Goal: Task Accomplishment & Management: Complete application form

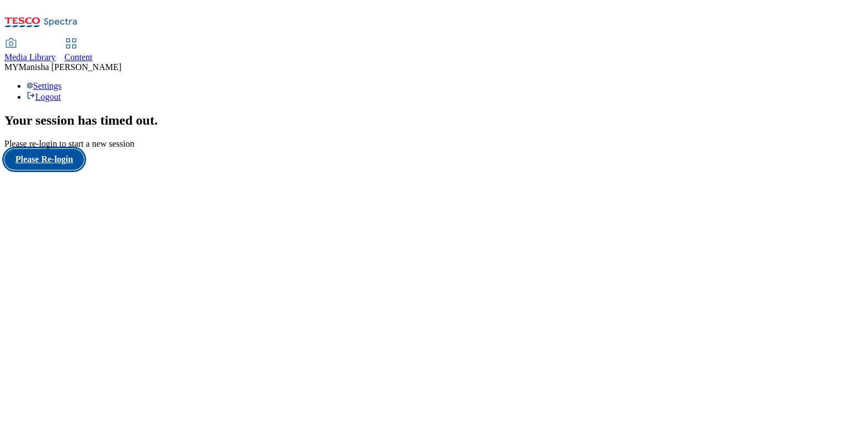
click at [61, 170] on button "Please Re-login" at bounding box center [43, 159] width 79 height 21
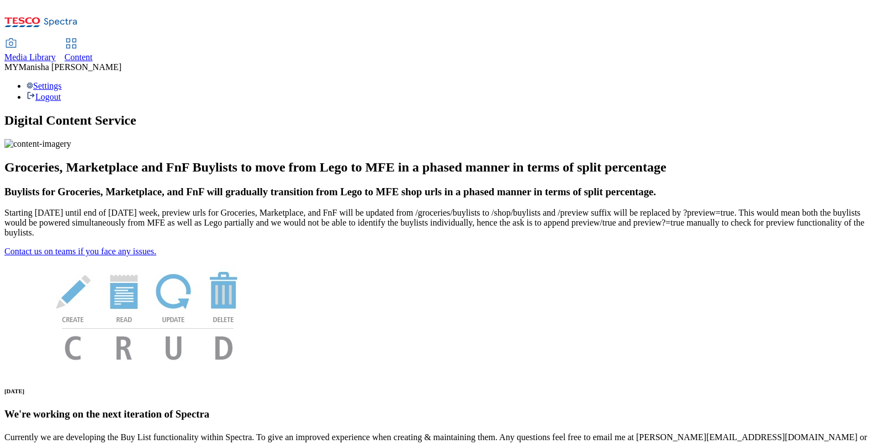
click at [93, 52] on span "Content" at bounding box center [79, 56] width 28 height 9
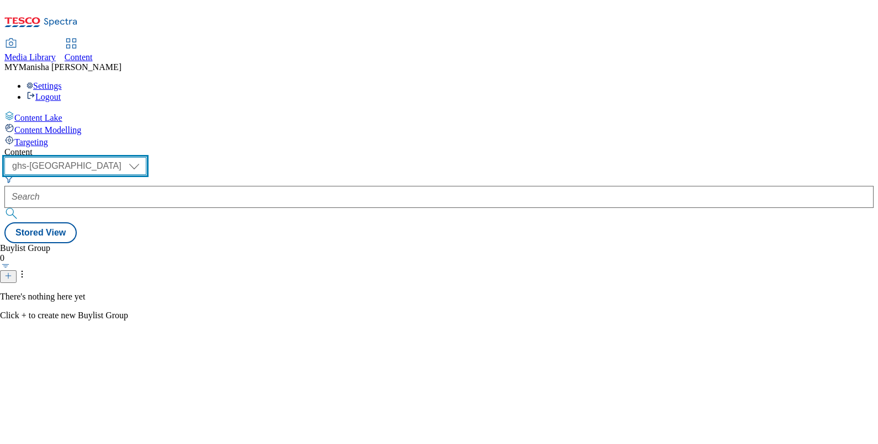
click at [146, 157] on select "ghs-roi ghs-uk ighs-cz ighs-hu ighs-sk" at bounding box center [75, 166] width 142 height 18
select select "ighs-sk"
click at [143, 157] on select "ghs-roi ghs-uk ighs-cz ighs-hu ighs-sk" at bounding box center [75, 166] width 142 height 18
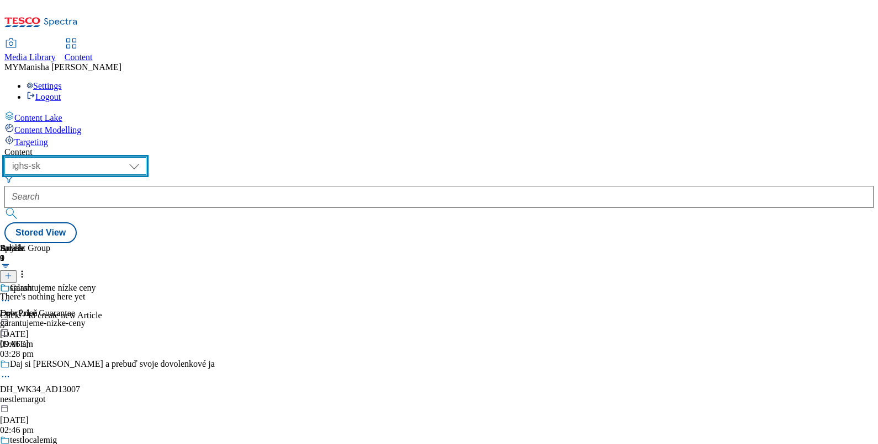
click at [146, 157] on select "ghs-roi ghs-uk ighs-cz ighs-hu ighs-sk" at bounding box center [75, 166] width 142 height 18
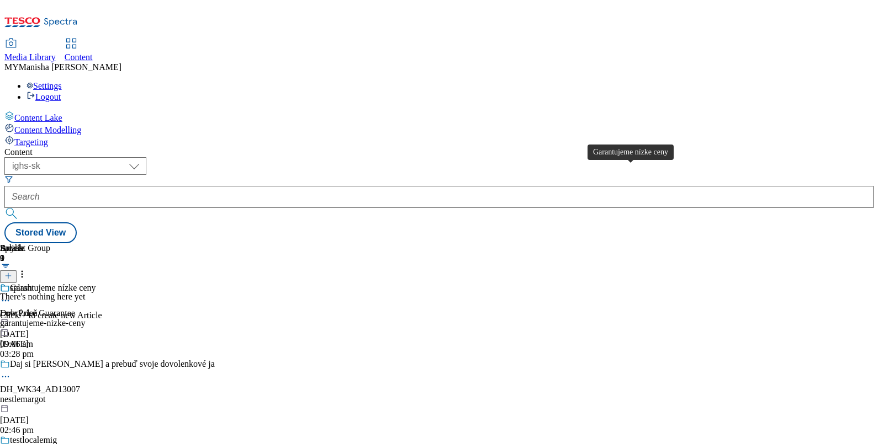
click at [95, 283] on div "Garantujeme nízke ceny" at bounding box center [53, 288] width 86 height 10
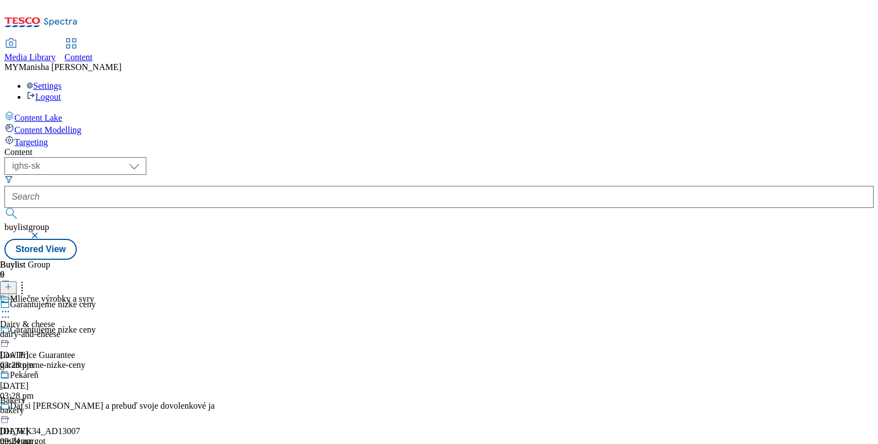
click at [113, 260] on header "Buylist 6" at bounding box center [56, 277] width 113 height 34
click at [11, 287] on line at bounding box center [9, 287] width 6 height 0
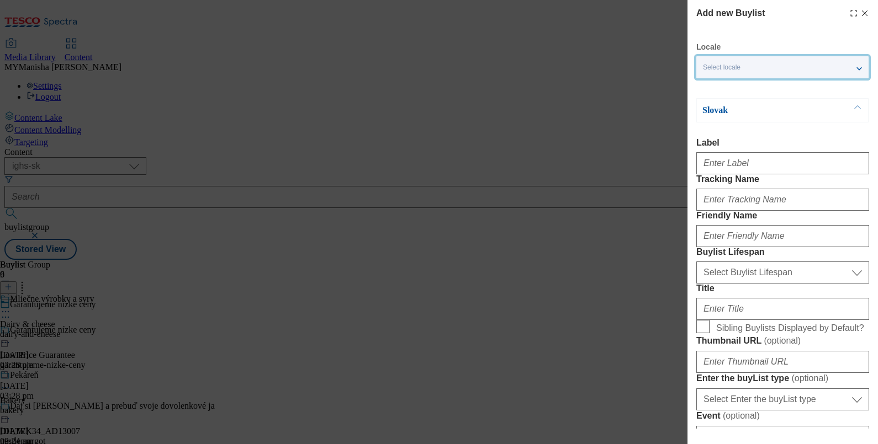
click at [752, 70] on div "Select locale" at bounding box center [782, 67] width 172 height 22
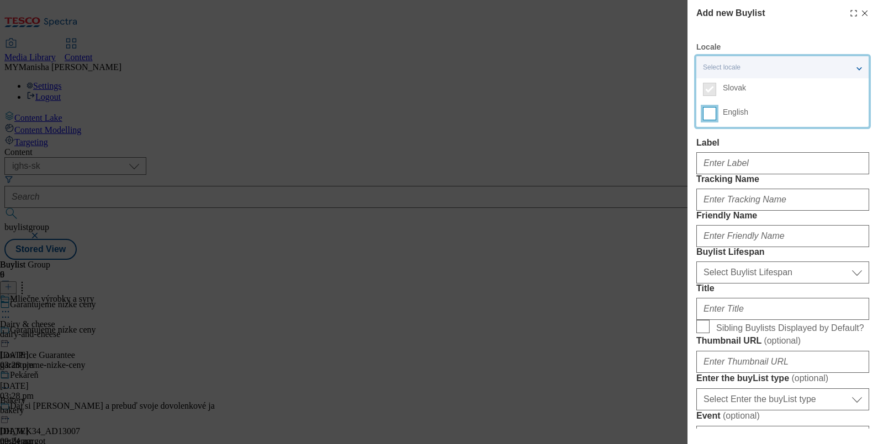
click at [713, 119] on input "English" at bounding box center [709, 113] width 13 height 13
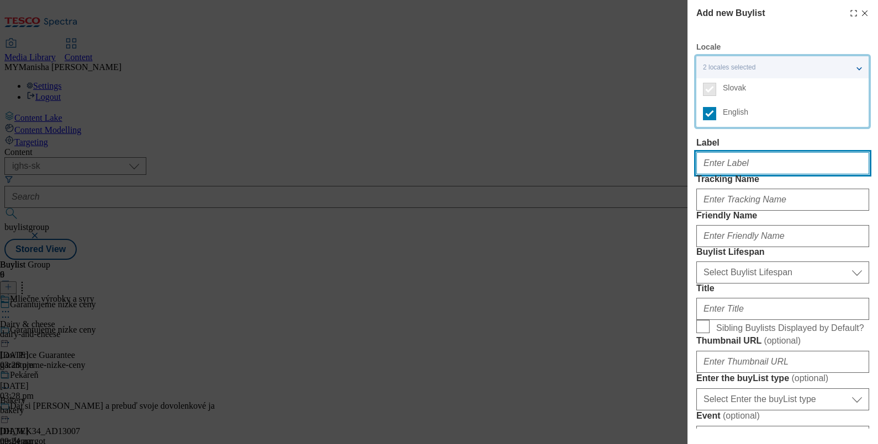
click at [715, 167] on input "Label" at bounding box center [782, 163] width 173 height 22
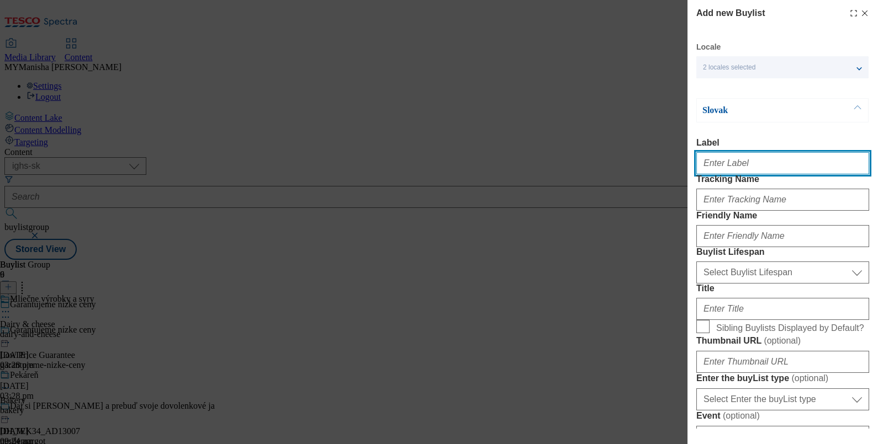
paste input "Alcoholic drinks"
type input "Alcoholic drinks"
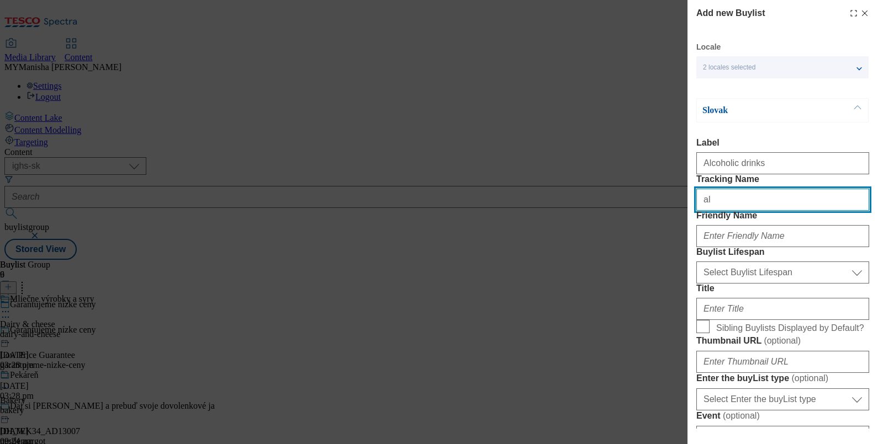
paste input "Alcoholic drinks"
type input "a"
paste input "Alcoholic drinks"
type input "alcoholic drinks"
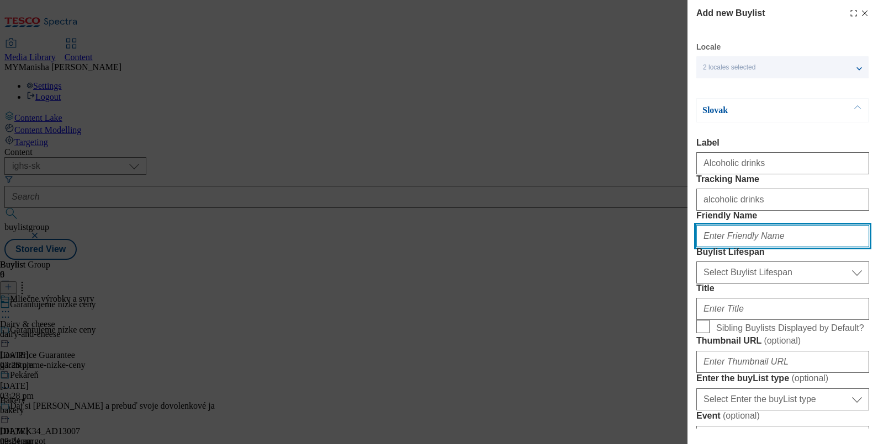
paste input "Alcoholic drinks"
type input "alcoholic-drinks"
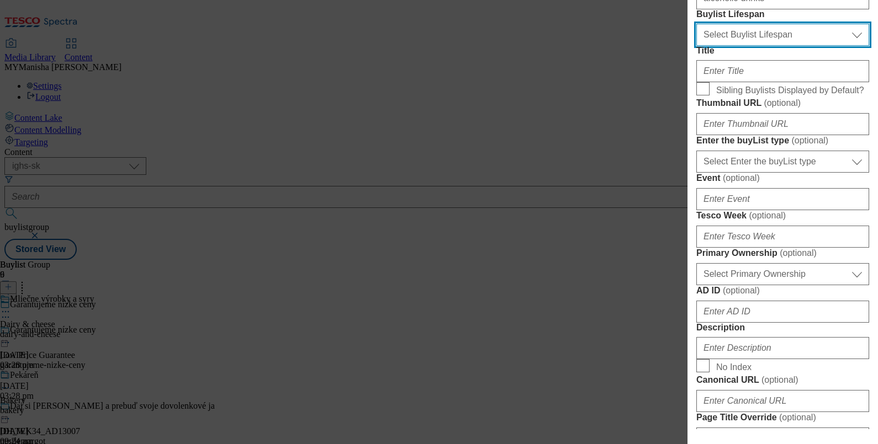
scroll to position [246, 0]
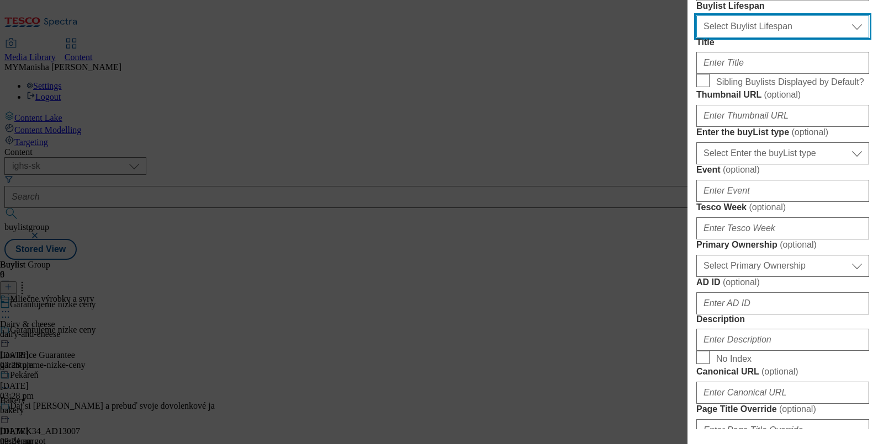
click at [742, 38] on select "Select Buylist Lifespan evergreen seasonal tactical" at bounding box center [782, 26] width 173 height 22
select select "evergreen"
click at [696, 38] on select "Select Buylist Lifespan evergreen seasonal tactical" at bounding box center [782, 26] width 173 height 22
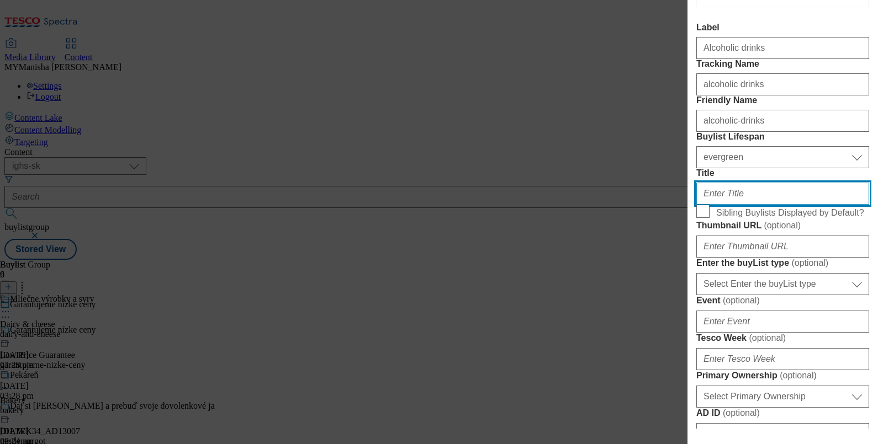
scroll to position [118, 0]
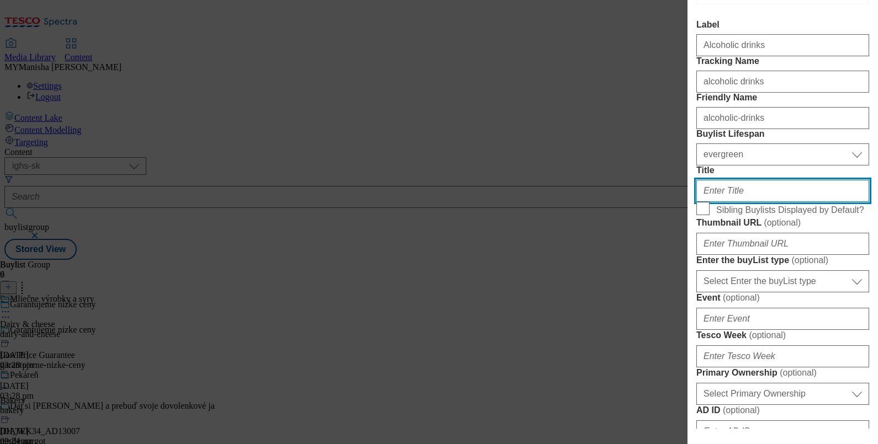
paste input "Alkoholické nápoje"
type input "Alkoholické nápoje"
click at [690, 293] on div "Add new Buylist Locale 2 locales selected Slovak English Slovak Label Alcoholic…" at bounding box center [782, 214] width 190 height 429
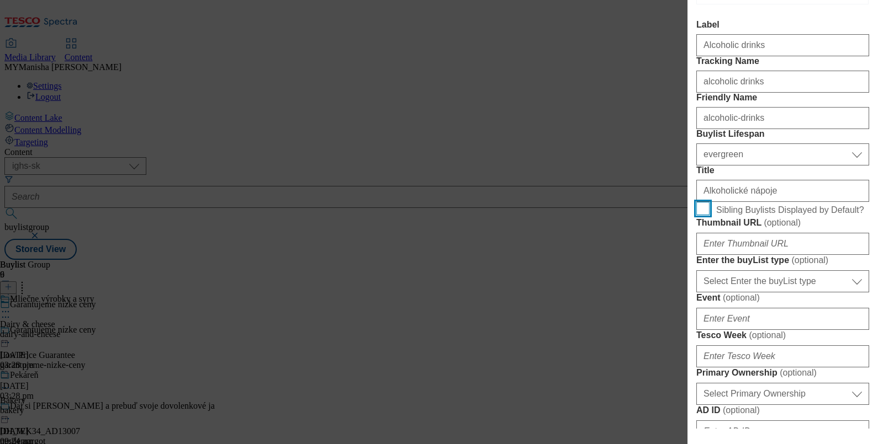
click at [698, 215] on input "Sibling Buylists Displayed by Default?" at bounding box center [702, 208] width 13 height 13
checkbox input "true"
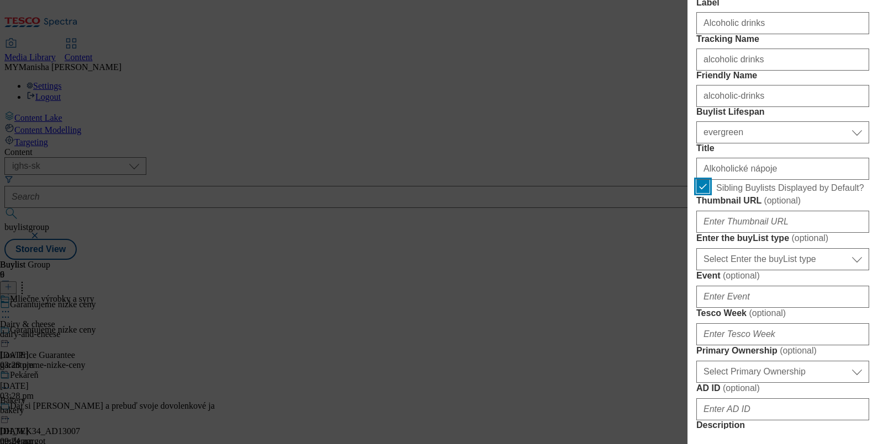
scroll to position [140, 2]
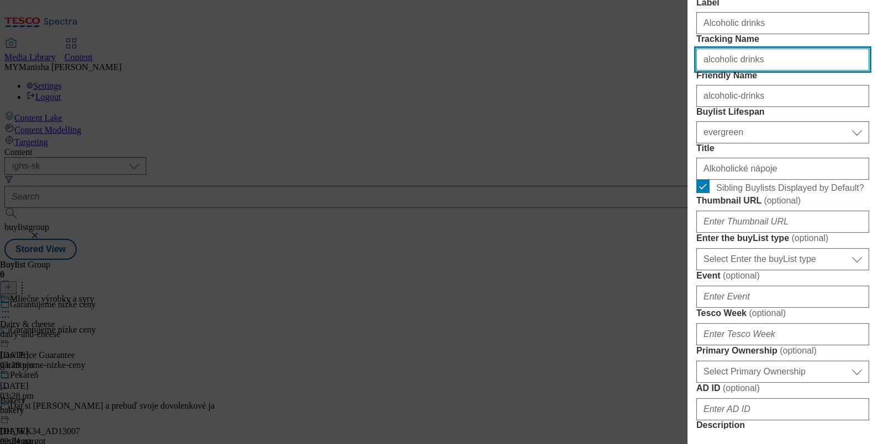
click at [774, 71] on input "alcoholic drinks" at bounding box center [782, 60] width 173 height 22
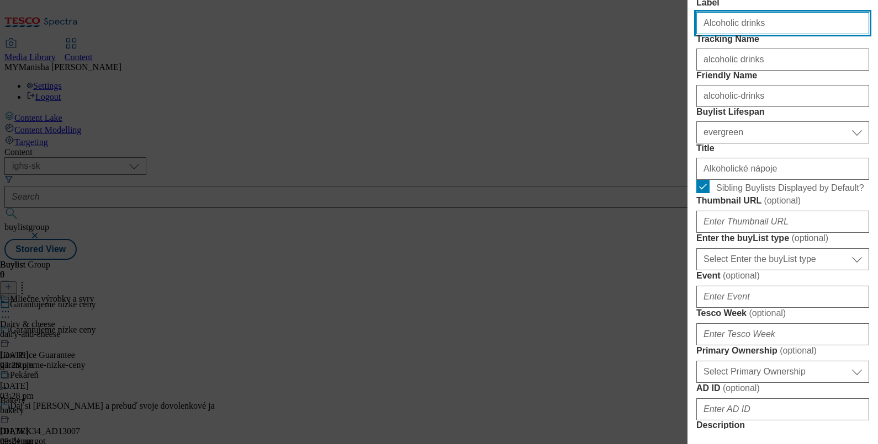
click at [777, 25] on input "Alcoholic drinks" at bounding box center [782, 23] width 173 height 22
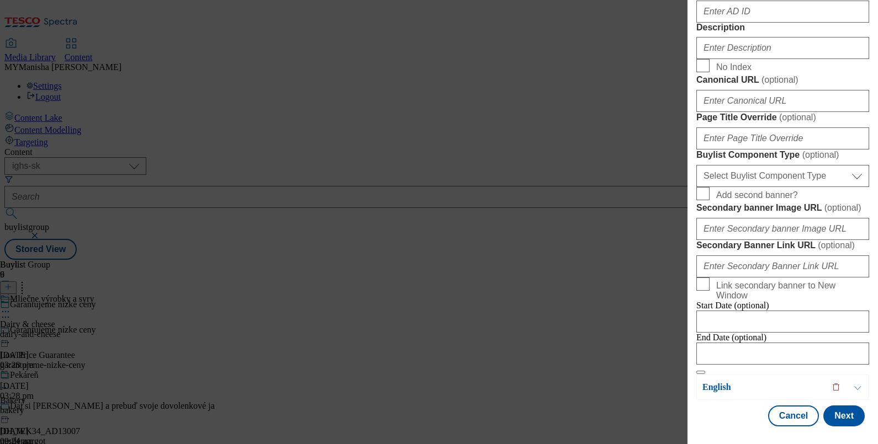
scroll to position [597, 2]
click at [715, 59] on input "Description" at bounding box center [782, 48] width 173 height 22
paste input "Alcoholic drinks"
type input "Alcoholic drinks"
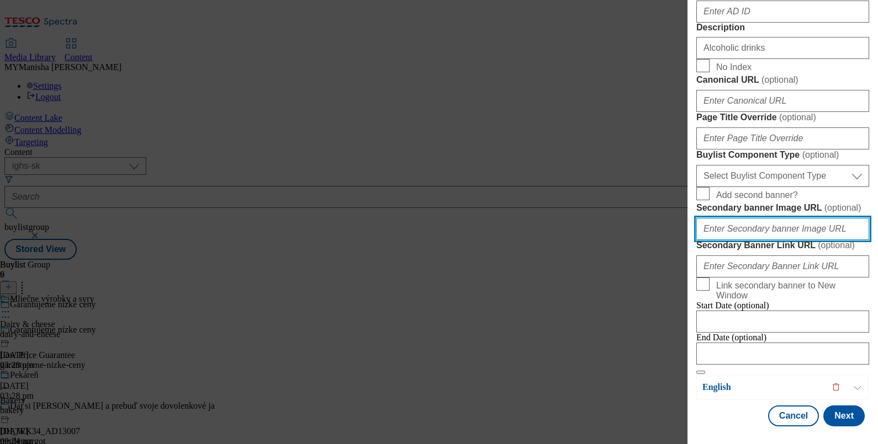
click at [768, 218] on input "Secondary banner Image URL ( optional )" at bounding box center [782, 229] width 173 height 22
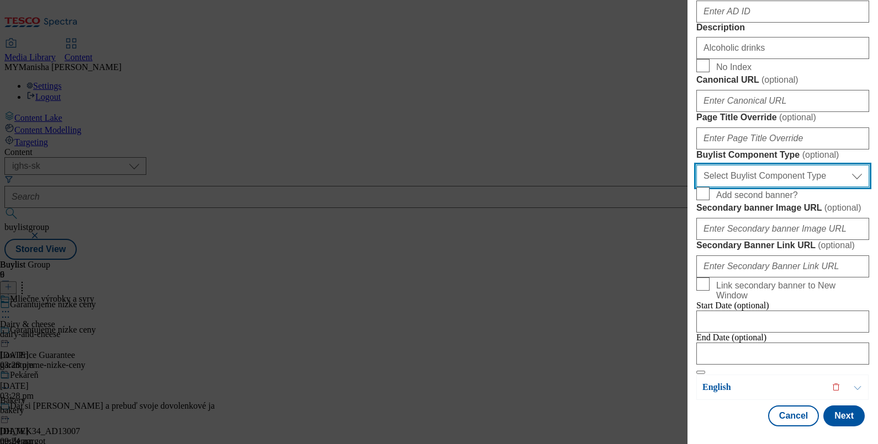
click at [765, 165] on select "Select Buylist Component Type Banner Competition Header Meal" at bounding box center [782, 176] width 173 height 22
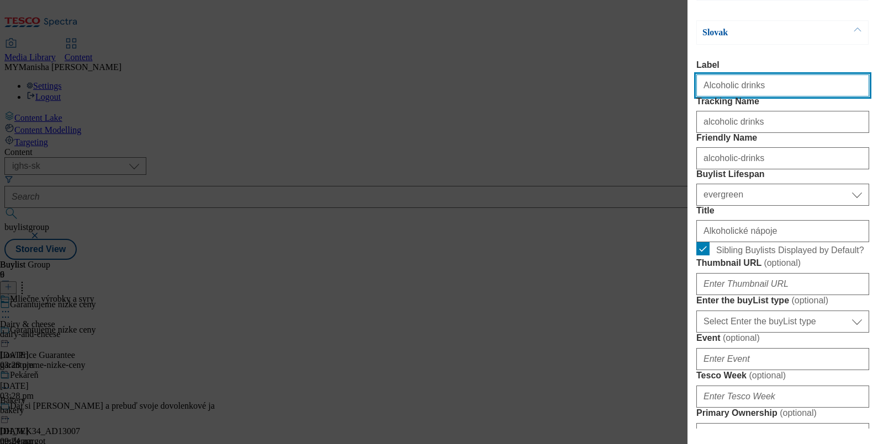
select select "Banner"
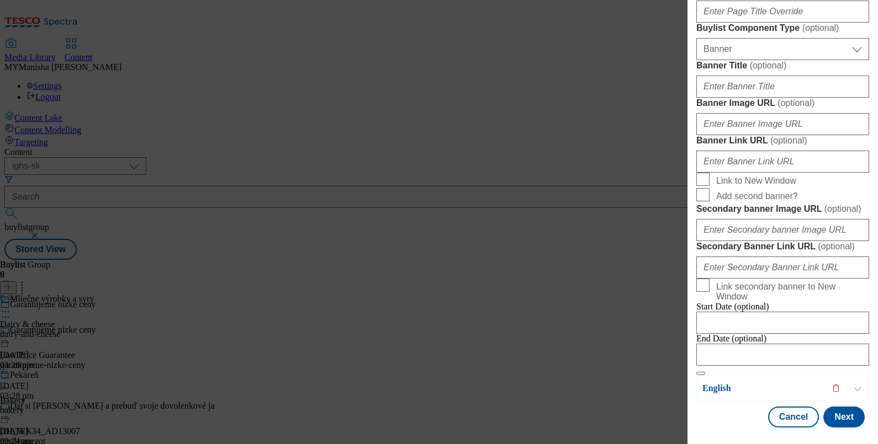
scroll to position [1147, 0]
click at [830, 406] on button "Next" at bounding box center [843, 416] width 41 height 21
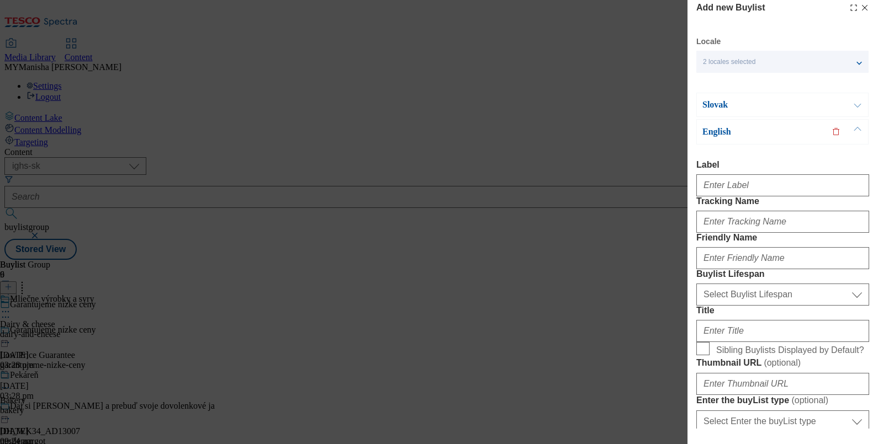
scroll to position [3, 0]
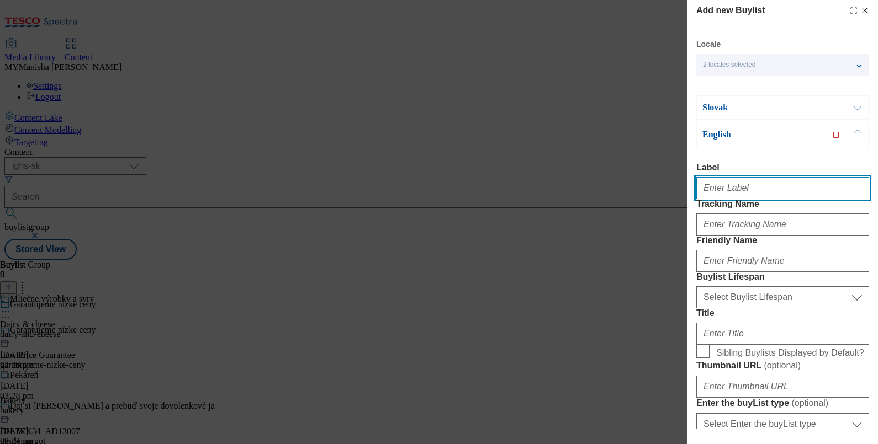
click at [737, 190] on input "Label" at bounding box center [782, 188] width 173 height 22
paste input "Alcoholic drinks"
type input "Alcoholic drinks"
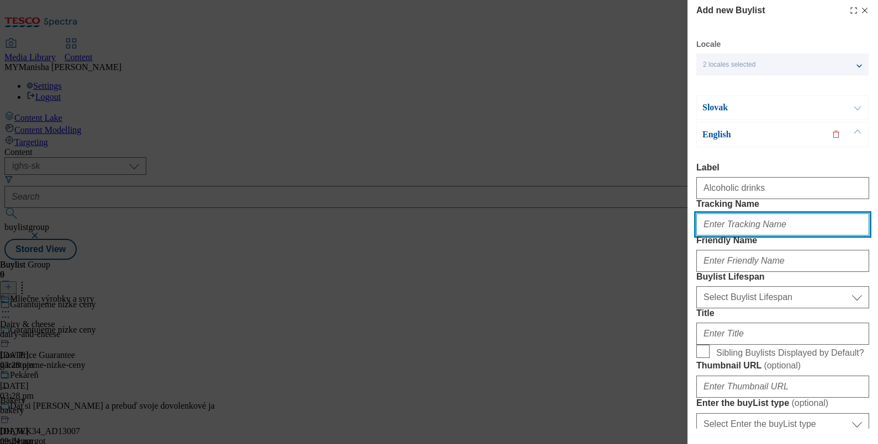
paste input "Alcoholic drinks"
type input "alcoholic drinks"
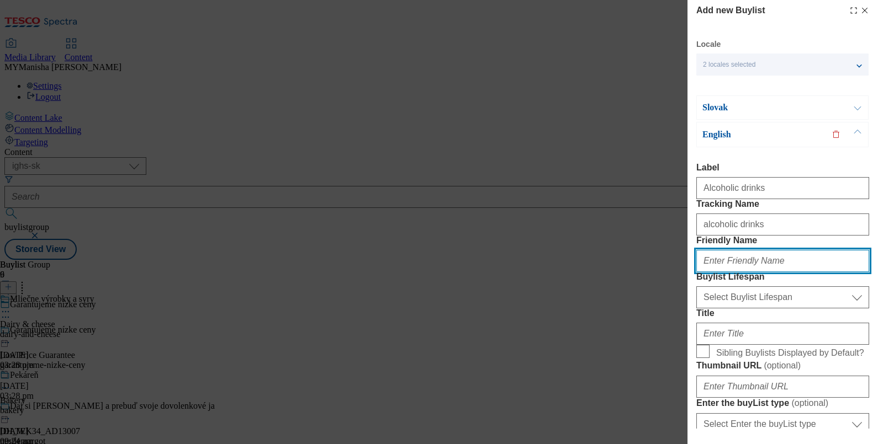
click at [712, 272] on input "Friendly Name" at bounding box center [782, 261] width 173 height 22
type input "alcoholic-drinks"
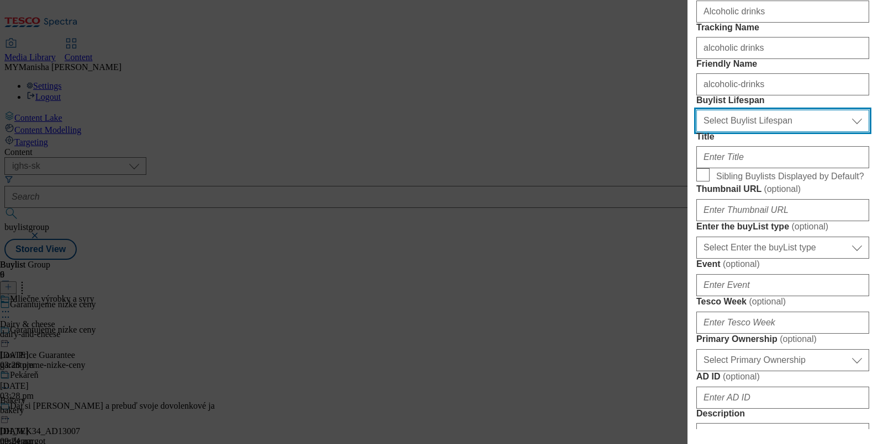
scroll to position [186, 0]
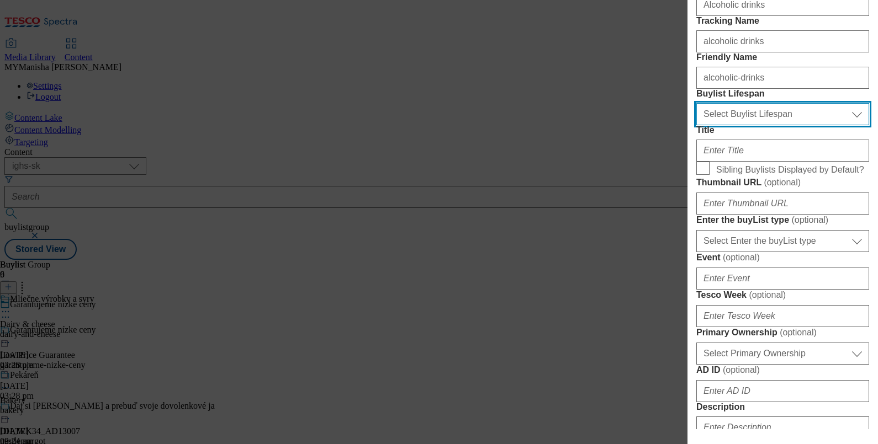
click at [743, 125] on select "Select Buylist Lifespan evergreen seasonal tactical" at bounding box center [782, 114] width 173 height 22
select select "evergreen"
click at [696, 125] on select "Select Buylist Lifespan evergreen seasonal tactical" at bounding box center [782, 114] width 173 height 22
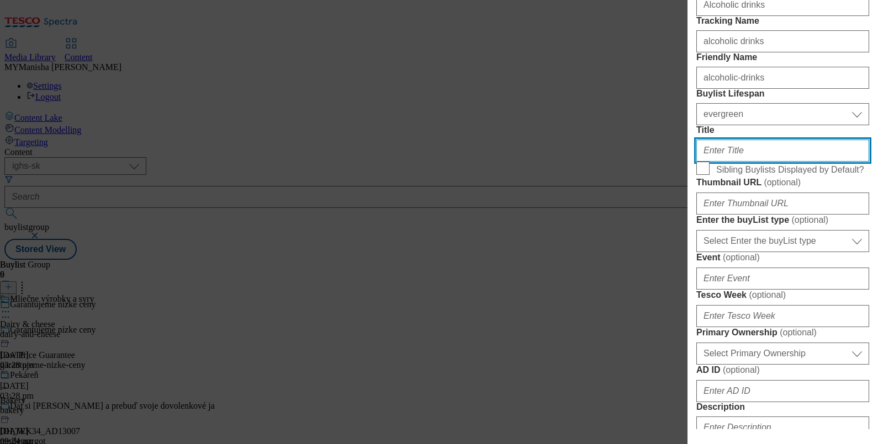
click at [731, 162] on input "Title" at bounding box center [782, 151] width 173 height 22
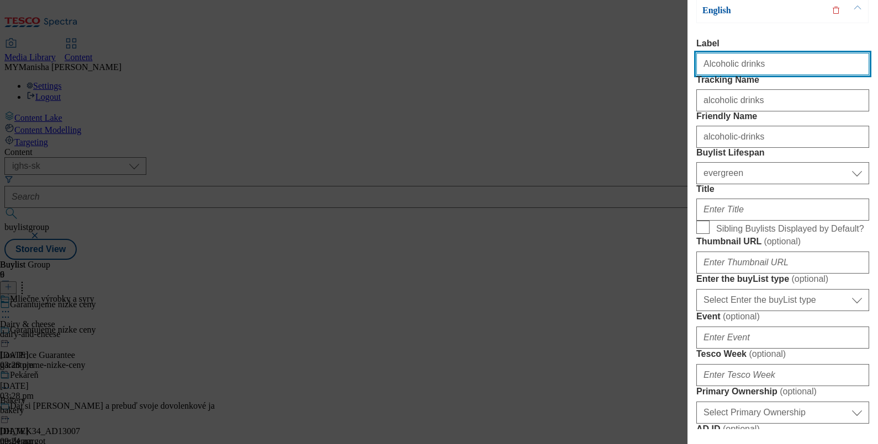
click at [759, 75] on input "Alcoholic drinks" at bounding box center [782, 64] width 173 height 22
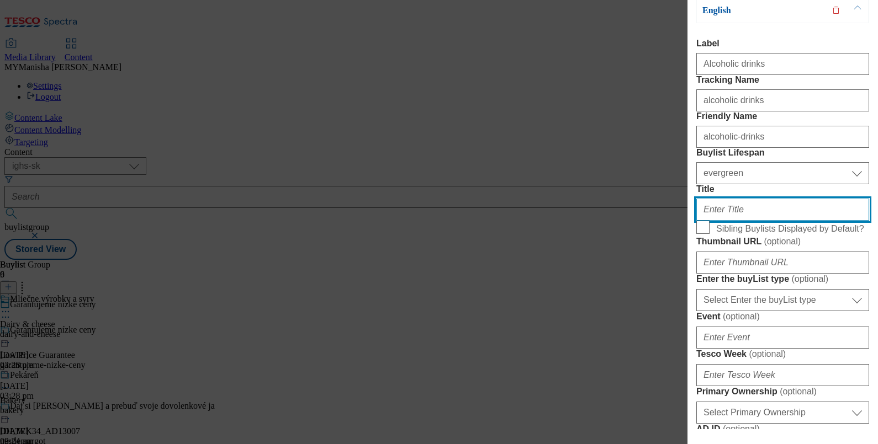
paste input "Alcoholic drinks"
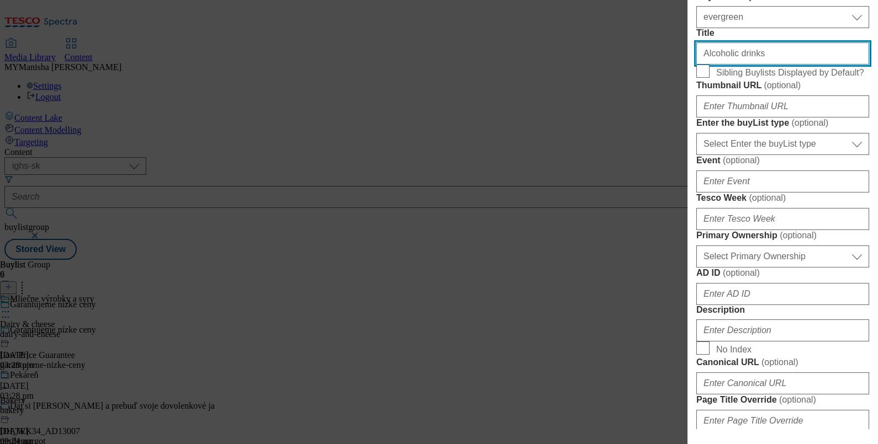
scroll to position [287, 2]
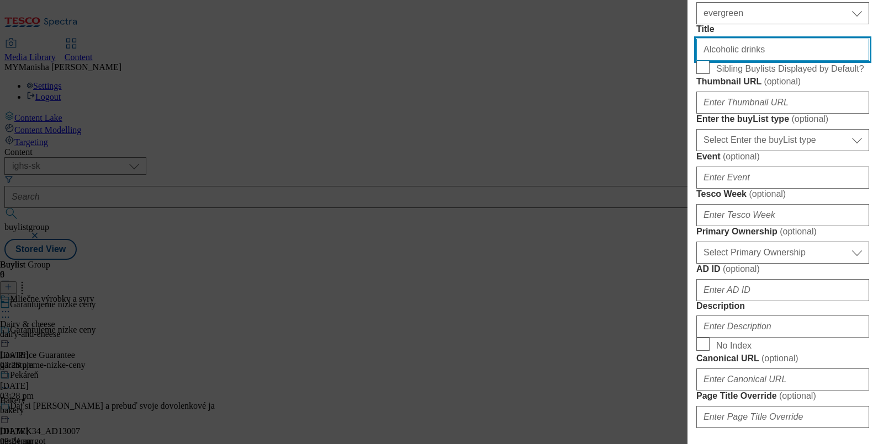
type input "Alcoholic drinks"
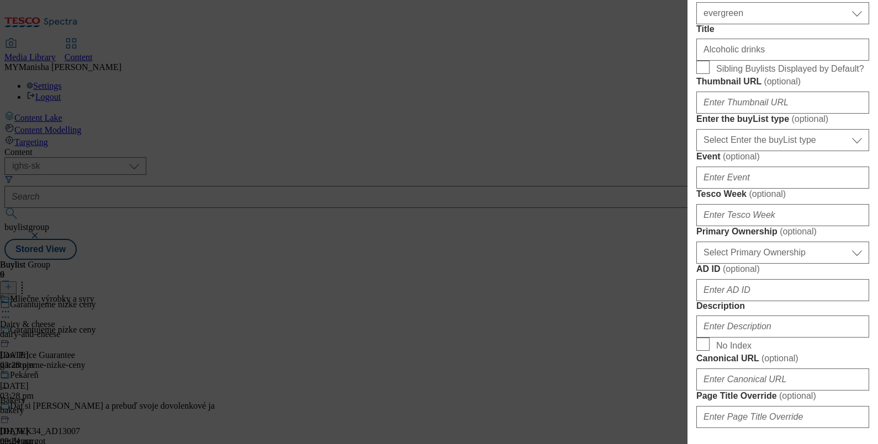
click at [704, 76] on label "Sibling Buylists Displayed by Default?" at bounding box center [782, 68] width 173 height 15
click at [0, 0] on input "Sibling Buylists Displayed by Default?" at bounding box center [0, 0] width 0 height 0
click at [701, 74] on input "Sibling Buylists Displayed by Default?" at bounding box center [702, 67] width 13 height 13
checkbox input "true"
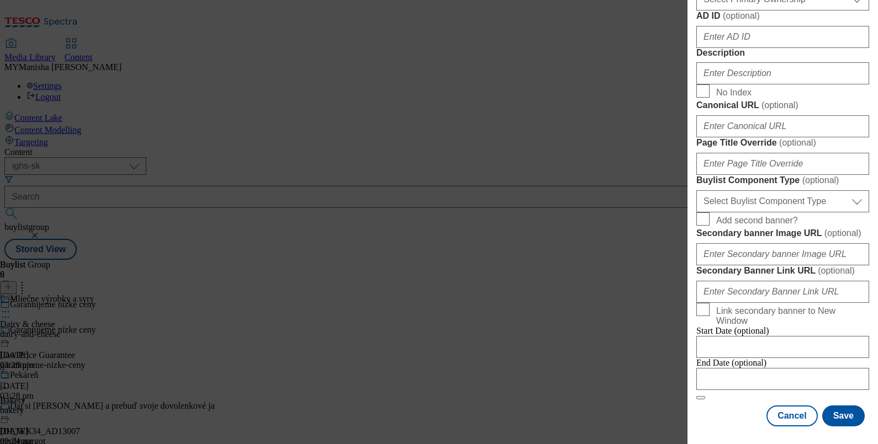
scroll to position [639, 0]
click at [734, 84] on input "Description" at bounding box center [782, 73] width 173 height 22
paste input "Alcoholic drinks"
type input "Alcoholic drinks"
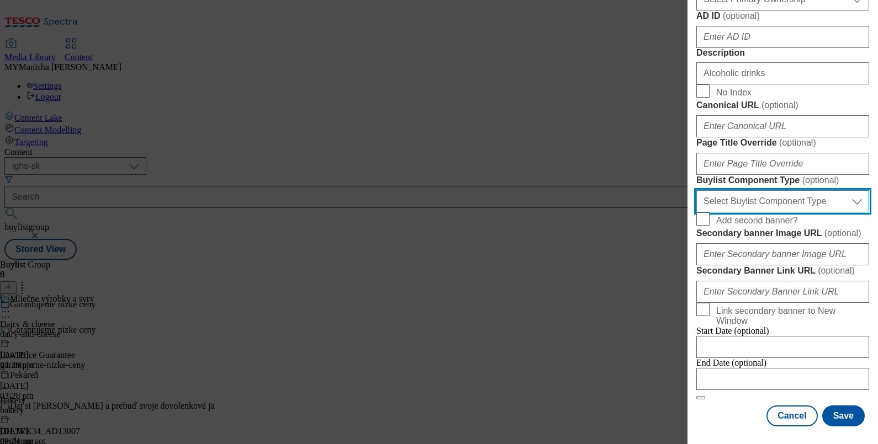
click at [762, 190] on select "Select Buylist Component Type Banner Competition Header Meal" at bounding box center [782, 201] width 173 height 22
select select "Banner"
click at [696, 190] on select "Select Buylist Component Type Banner Competition Header Meal" at bounding box center [782, 201] width 173 height 22
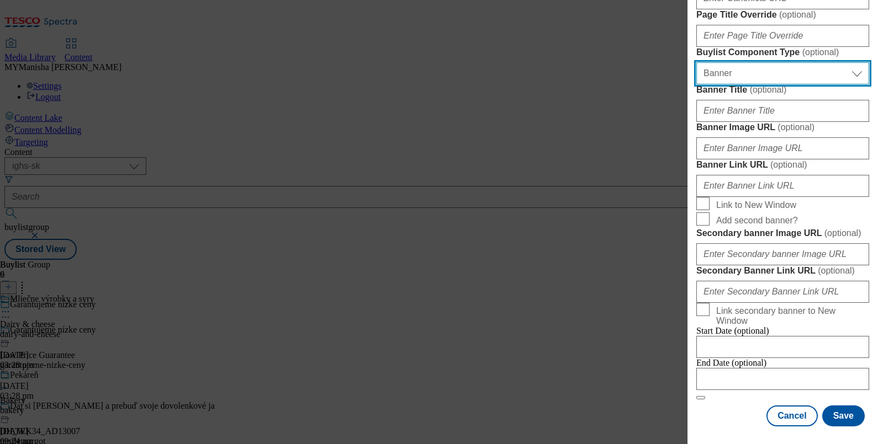
scroll to position [1150, 0]
click at [839, 408] on button "Save" at bounding box center [843, 416] width 42 height 21
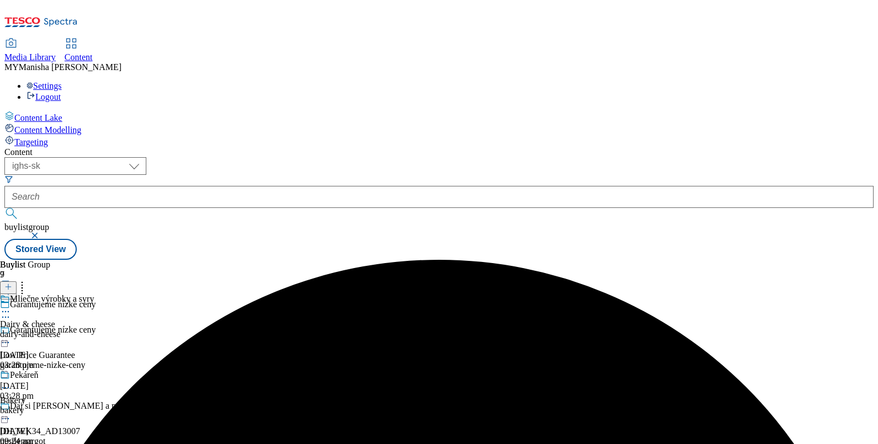
click at [215, 325] on div "Garantujeme nízke ceny" at bounding box center [107, 337] width 215 height 25
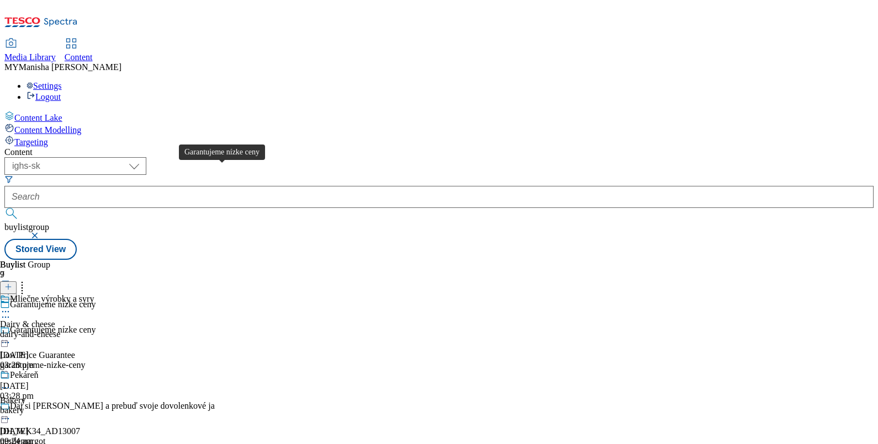
click at [95, 325] on div "Garantujeme nízke ceny" at bounding box center [53, 330] width 86 height 10
click at [4, 342] on circle at bounding box center [3, 343] width 2 height 2
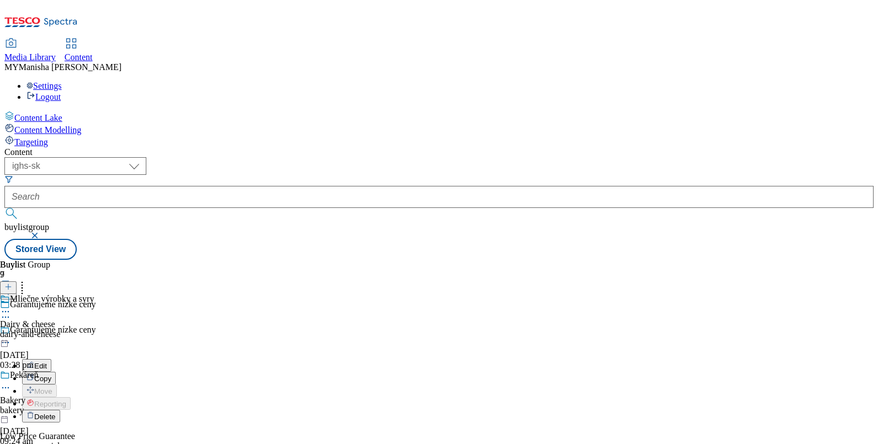
click at [51, 359] on button "Edit" at bounding box center [36, 365] width 29 height 13
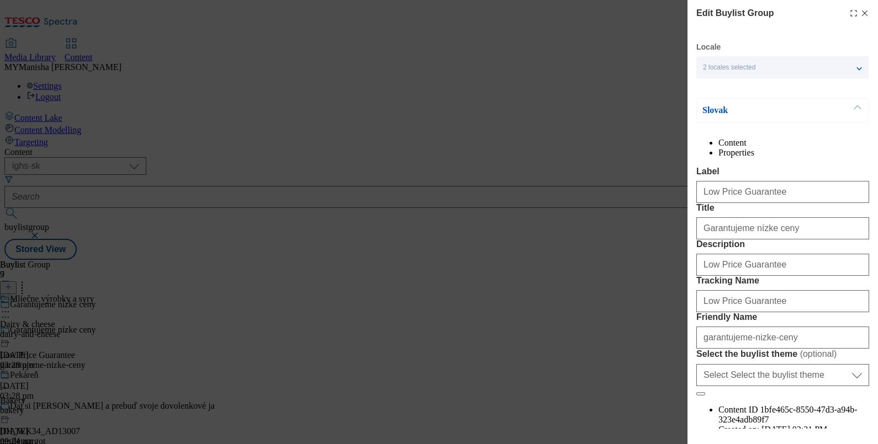
scroll to position [154, 0]
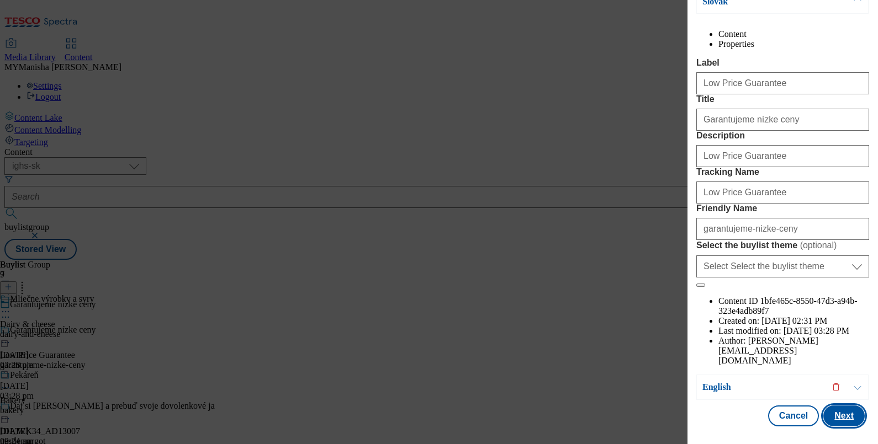
click at [838, 406] on button "Next" at bounding box center [843, 416] width 41 height 21
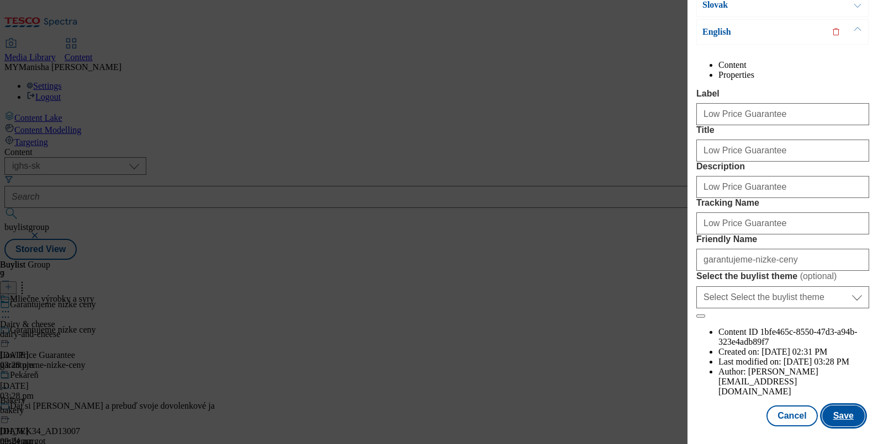
scroll to position [0, 0]
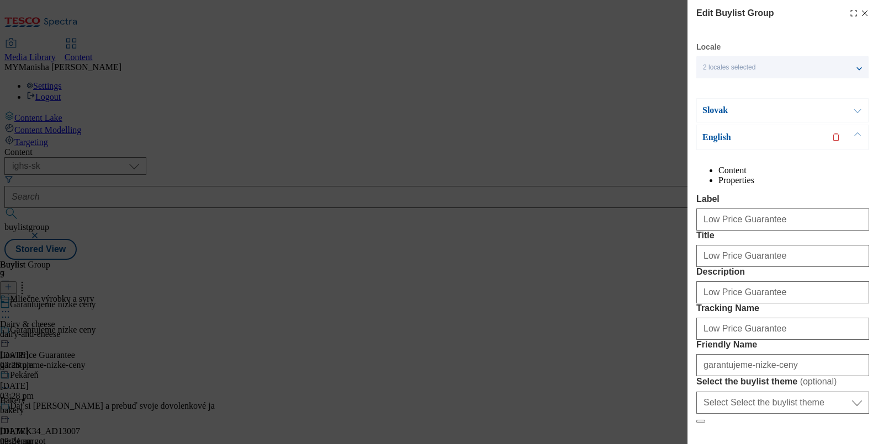
click at [860, 10] on icon "Modal" at bounding box center [864, 13] width 9 height 9
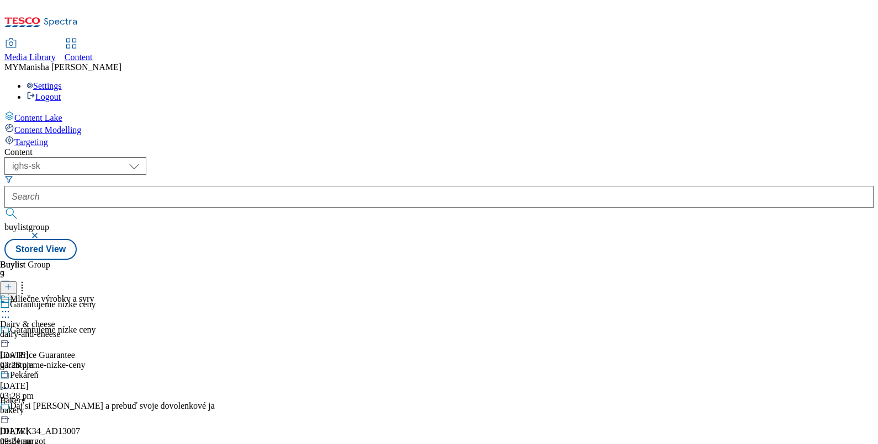
scroll to position [82, 0]
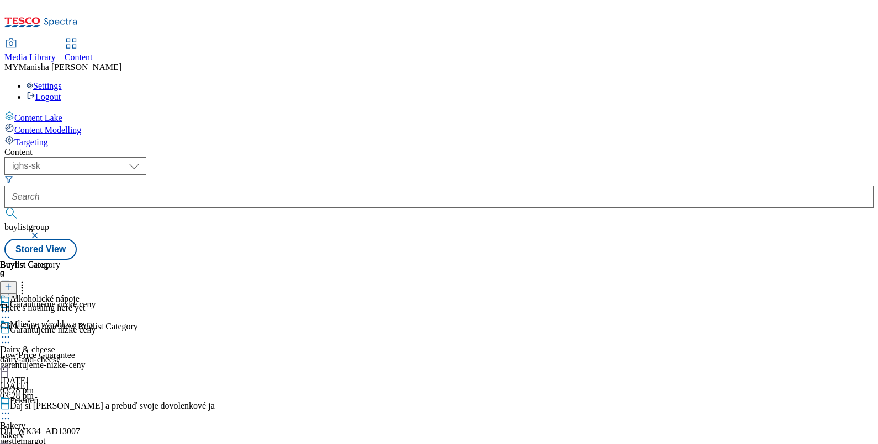
scroll to position [9, 0]
click at [12, 283] on icon at bounding box center [8, 287] width 8 height 8
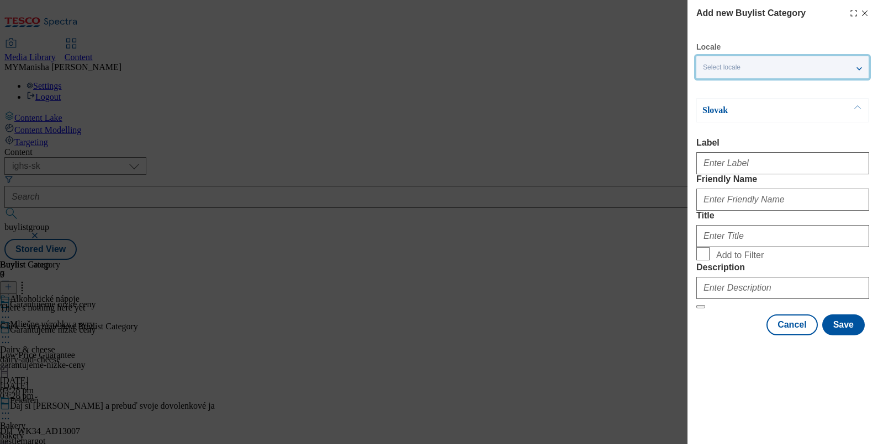
click at [781, 65] on div "Select locale" at bounding box center [782, 67] width 172 height 22
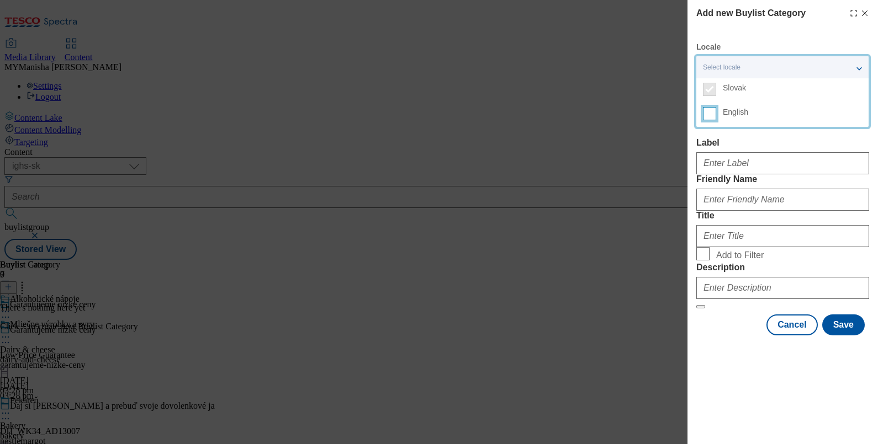
click at [715, 111] on input "English" at bounding box center [709, 113] width 13 height 13
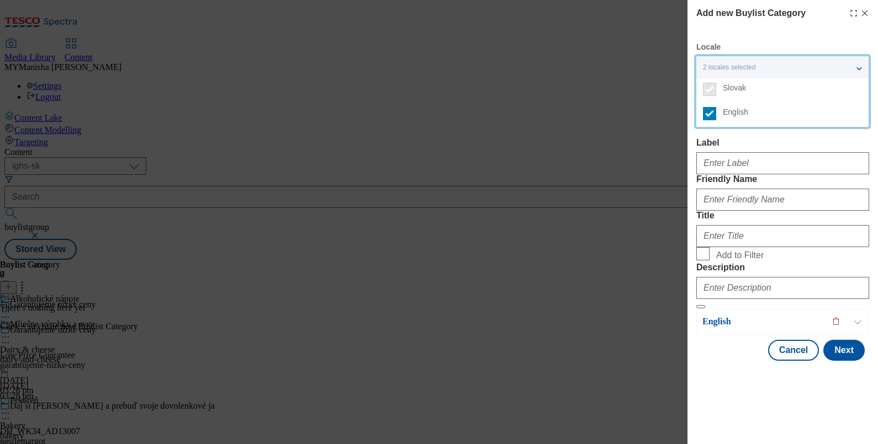
click at [718, 154] on div "Modal" at bounding box center [782, 161] width 173 height 26
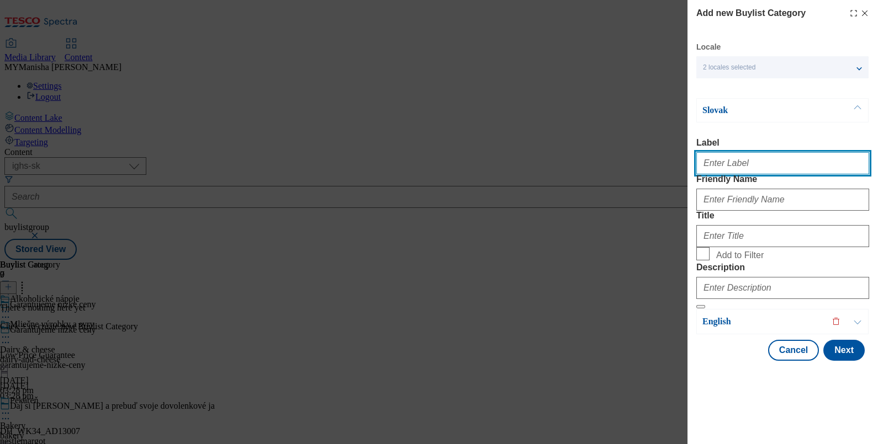
click at [723, 161] on input "Label" at bounding box center [782, 163] width 173 height 22
type input "Alcoholic drinks"
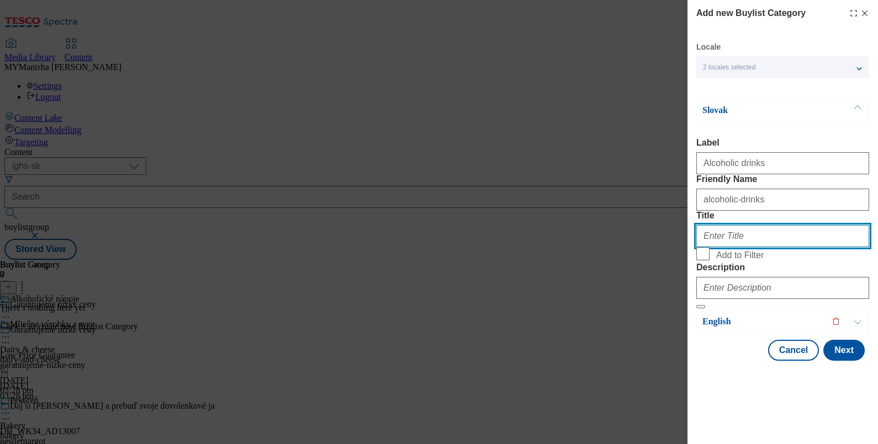
scroll to position [26, 2]
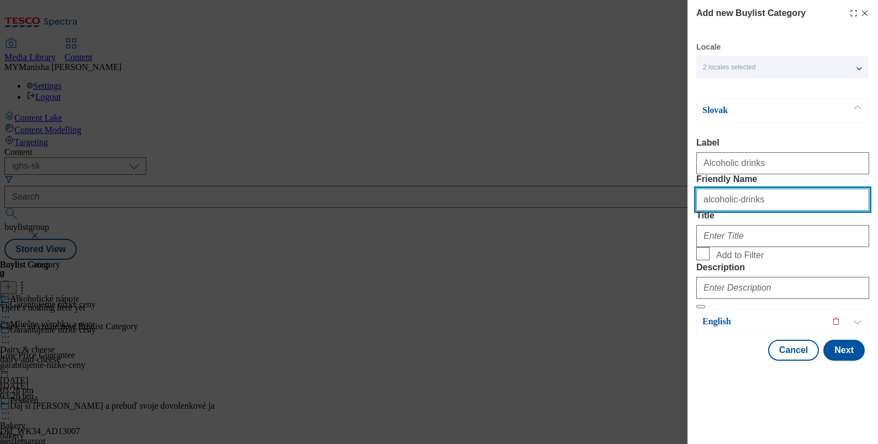
click at [768, 202] on input "alcoholic-drinks" at bounding box center [782, 200] width 173 height 22
type input "alcohol"
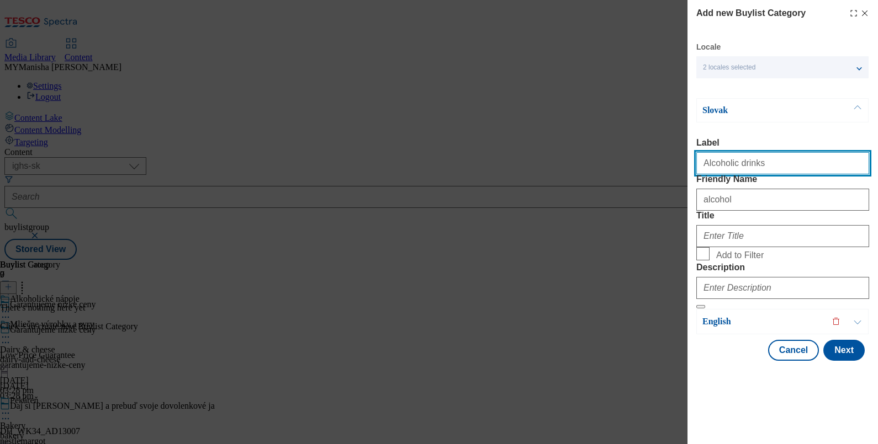
click at [758, 152] on input "Alcoholic drinks" at bounding box center [782, 163] width 173 height 22
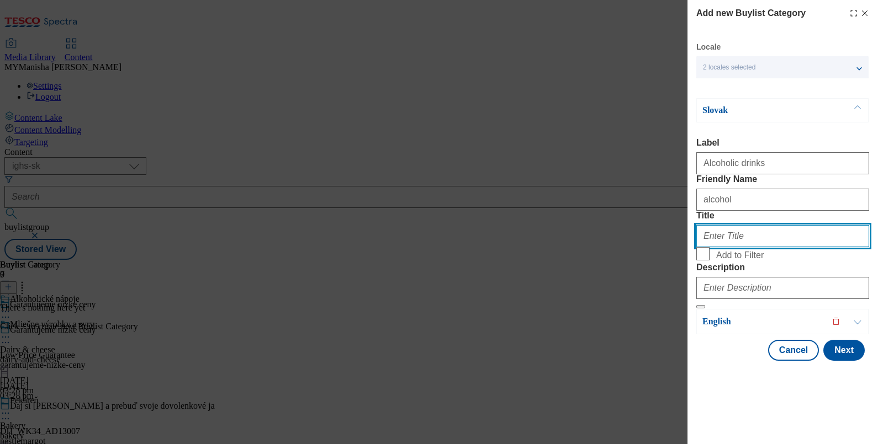
click at [716, 247] on input "Title" at bounding box center [782, 236] width 173 height 22
paste input "Alcoholic drinks"
type input "Alcoholic drinks"
click at [704, 263] on label "Add to Filter" at bounding box center [782, 254] width 173 height 15
click at [704, 261] on input "Add to Filter" at bounding box center [702, 253] width 13 height 13
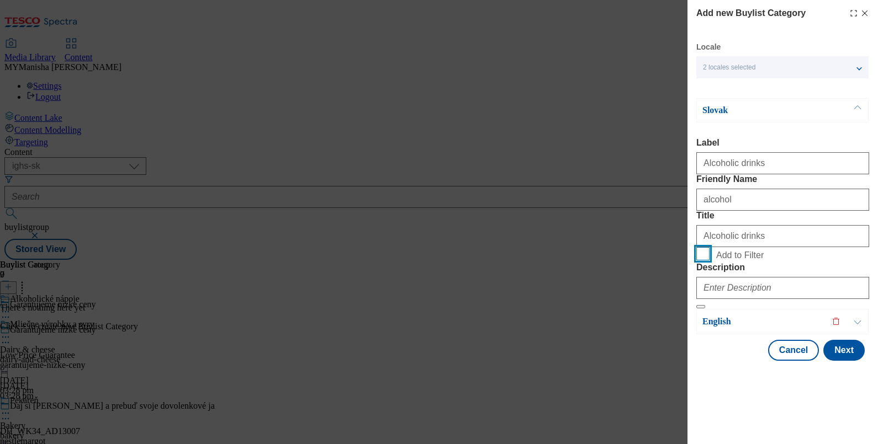
checkbox input "true"
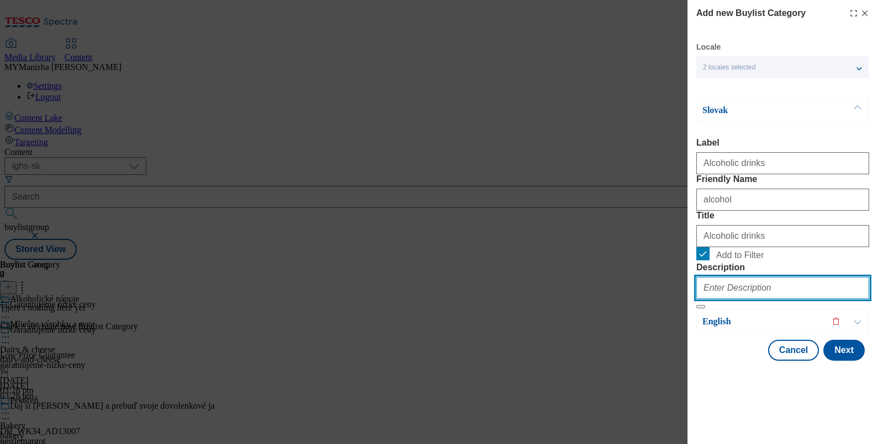
click at [720, 299] on input "Description" at bounding box center [782, 288] width 173 height 22
paste input "Alcoholic drinks"
type input "Alcoholic drinks"
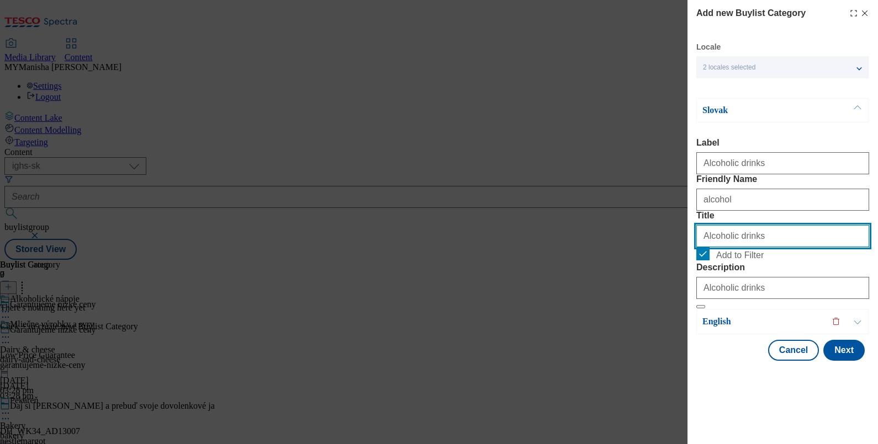
click at [756, 247] on input "Alcoholic drinks" at bounding box center [782, 236] width 173 height 22
paste input "Alkoholické nápoje"
type input "Alkoholické nápoje"
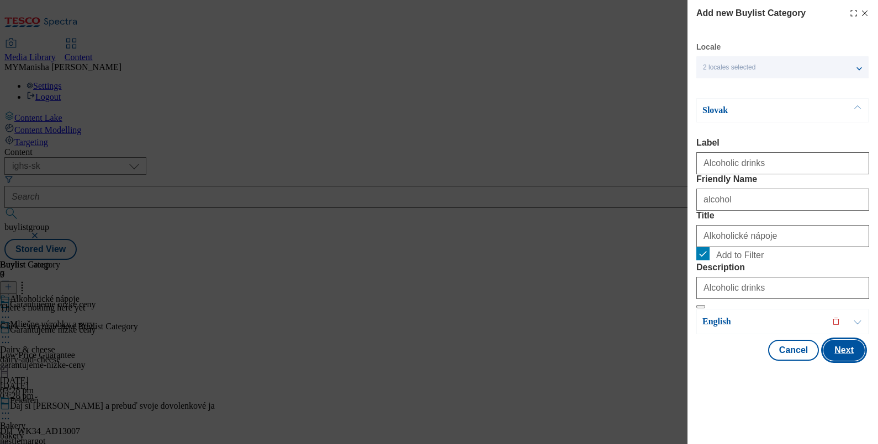
click at [838, 361] on button "Next" at bounding box center [843, 350] width 41 height 21
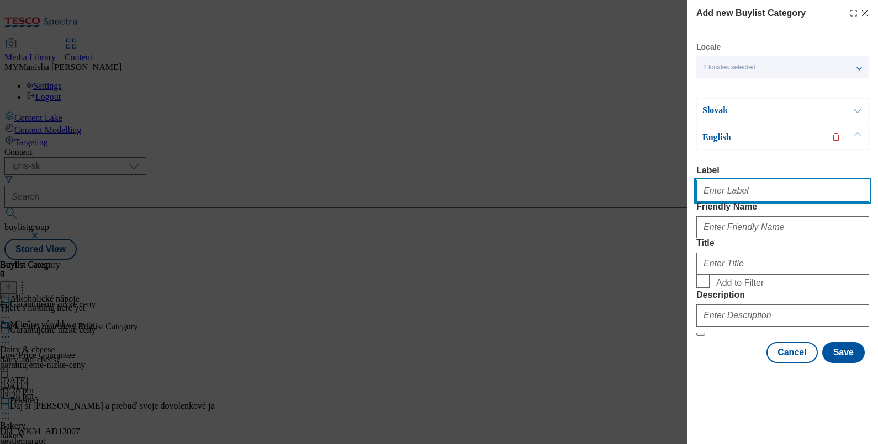
click at [715, 180] on input "Label" at bounding box center [782, 191] width 173 height 22
type input "Alcoholic drinks"
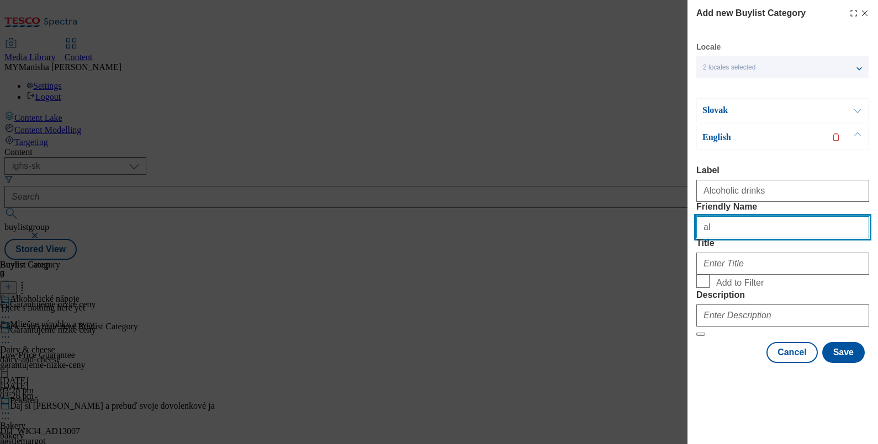
type input "alcohol"
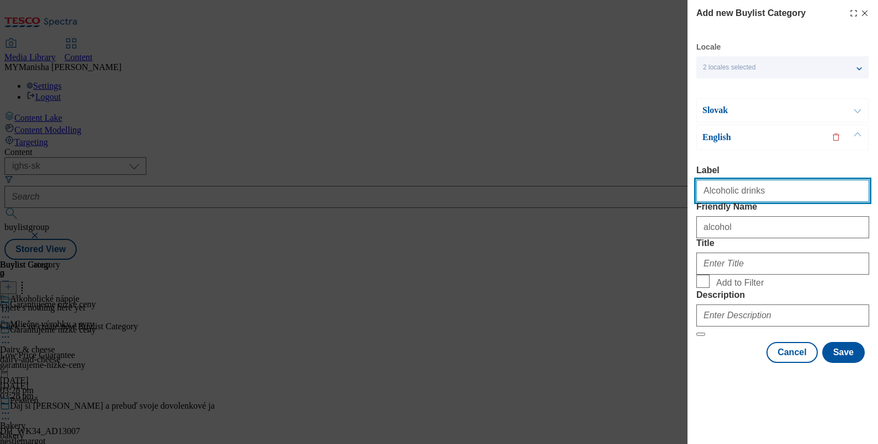
click at [767, 180] on input "Alcoholic drinks" at bounding box center [782, 191] width 173 height 22
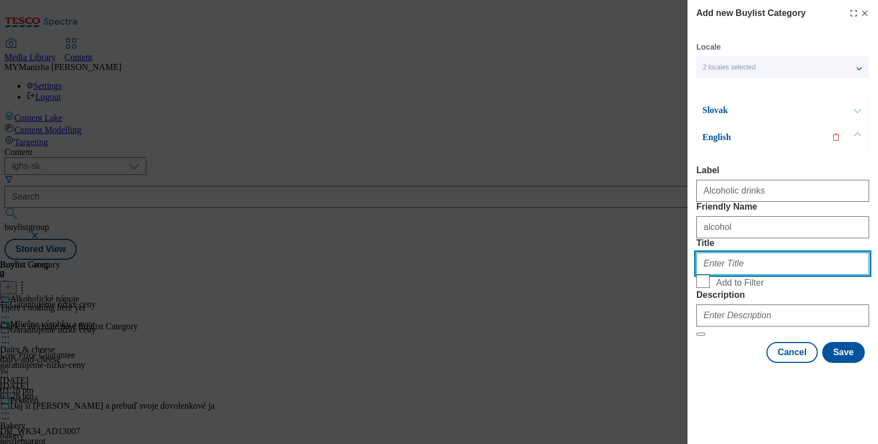
paste input "Alcoholic drinks"
type input "Alcoholic drinks"
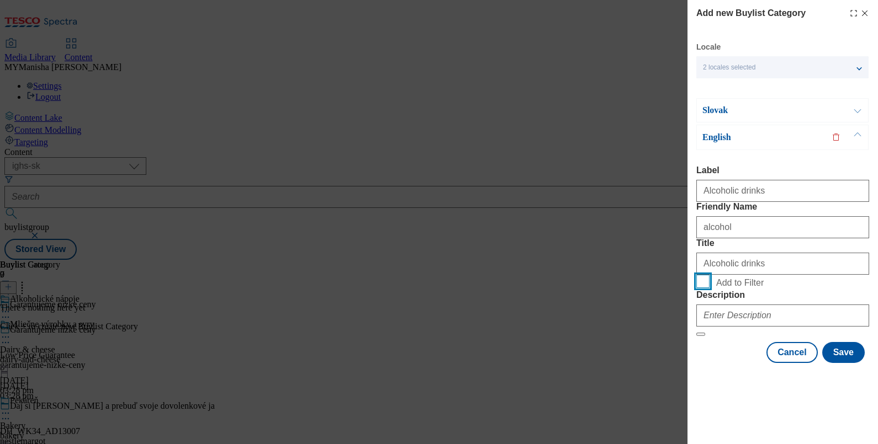
click at [698, 288] on input "Add to Filter" at bounding box center [702, 281] width 13 height 13
checkbox input "true"
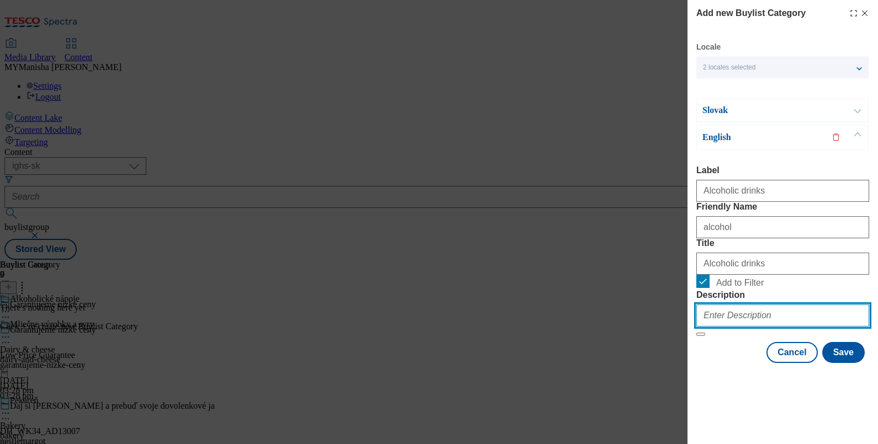
click at [712, 327] on input "Description" at bounding box center [782, 316] width 173 height 22
paste input "Alcoholic drinks"
type input "Alcoholic drinks"
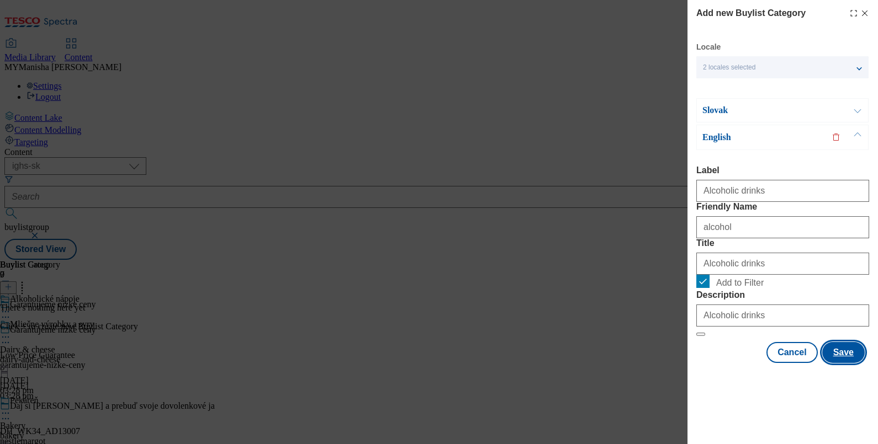
click at [828, 363] on button "Save" at bounding box center [843, 352] width 42 height 21
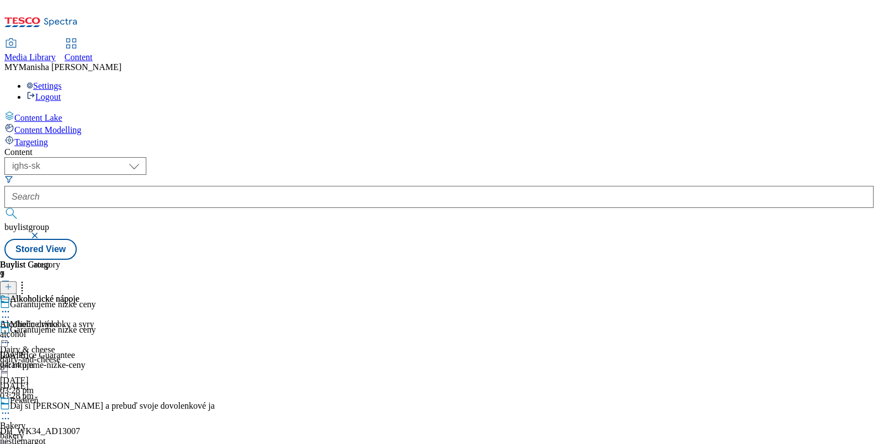
scroll to position [82, 0]
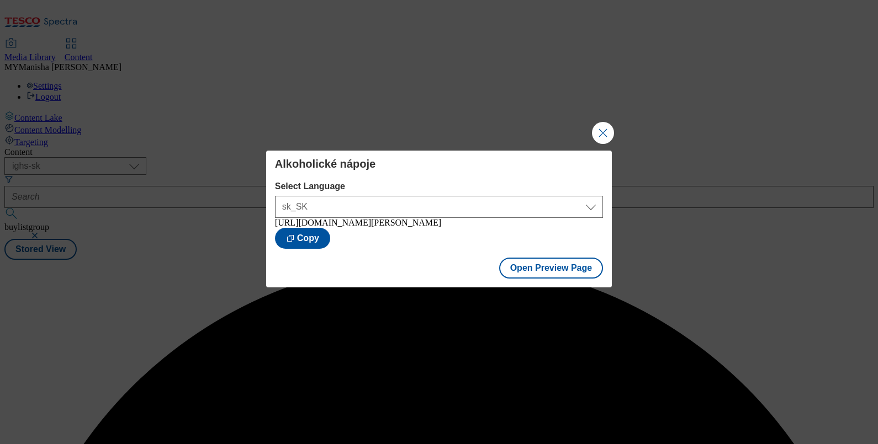
scroll to position [0, 0]
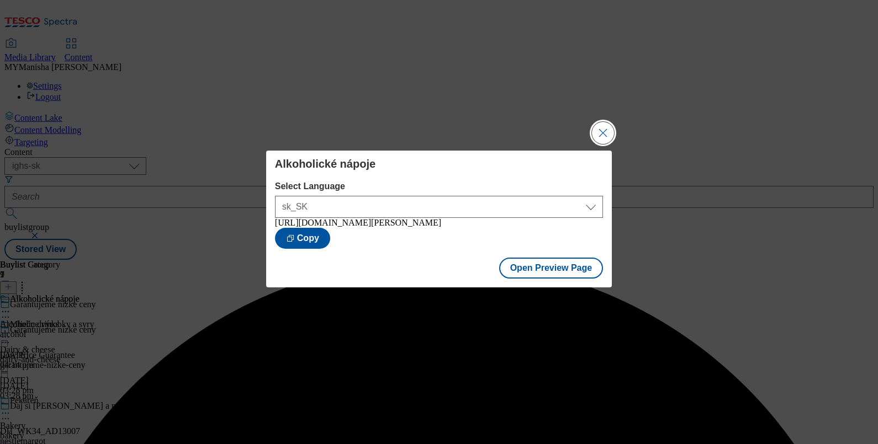
click at [604, 127] on button "Close Modal" at bounding box center [603, 133] width 22 height 22
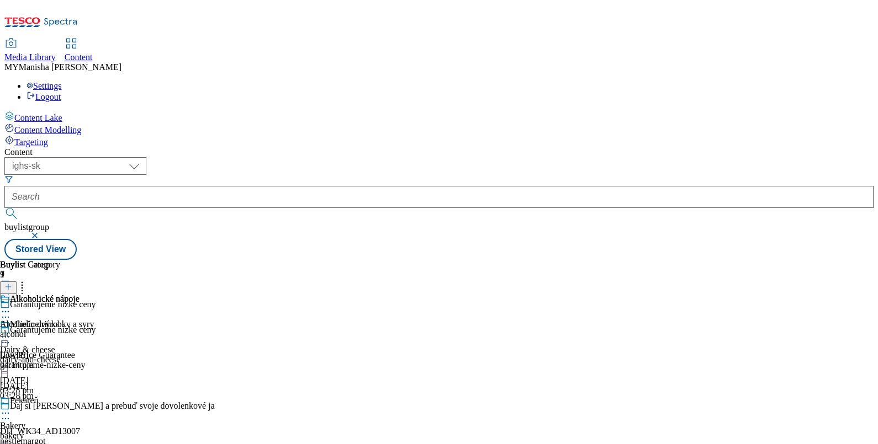
scroll to position [82, 0]
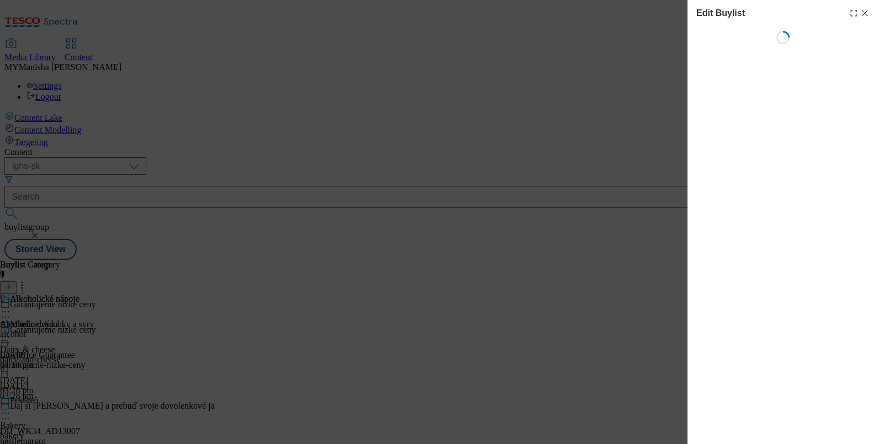
scroll to position [0, 0]
select select "evergreen"
select select "Banner"
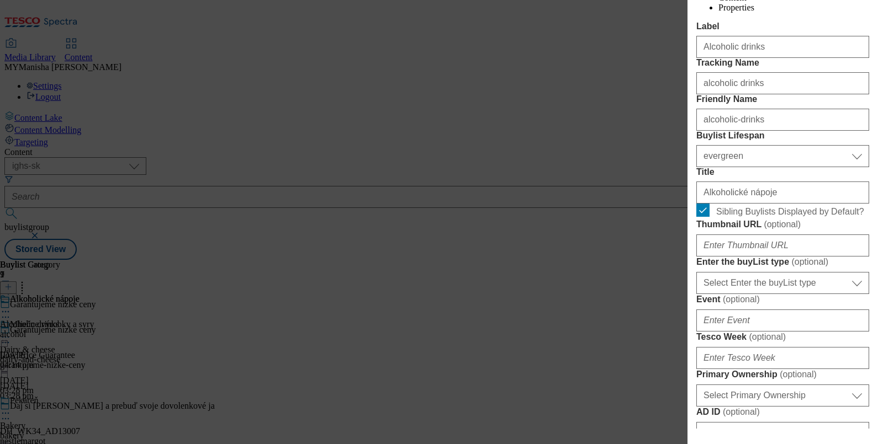
scroll to position [215, 0]
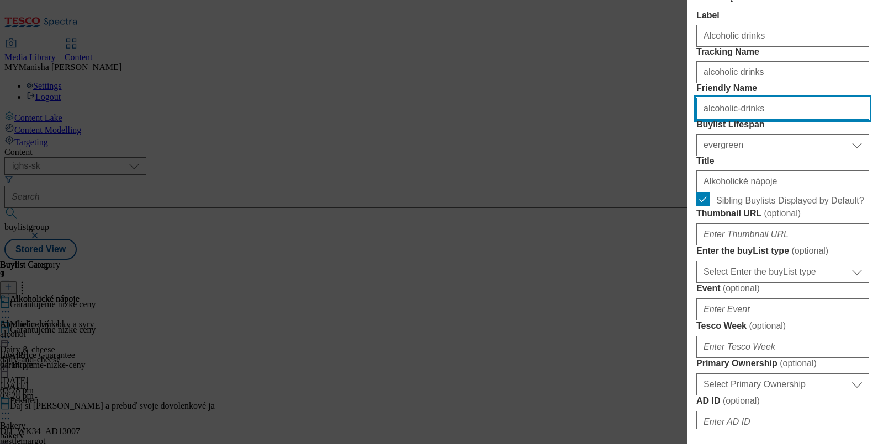
click at [763, 120] on input "alcoholic-drinks" at bounding box center [782, 109] width 173 height 22
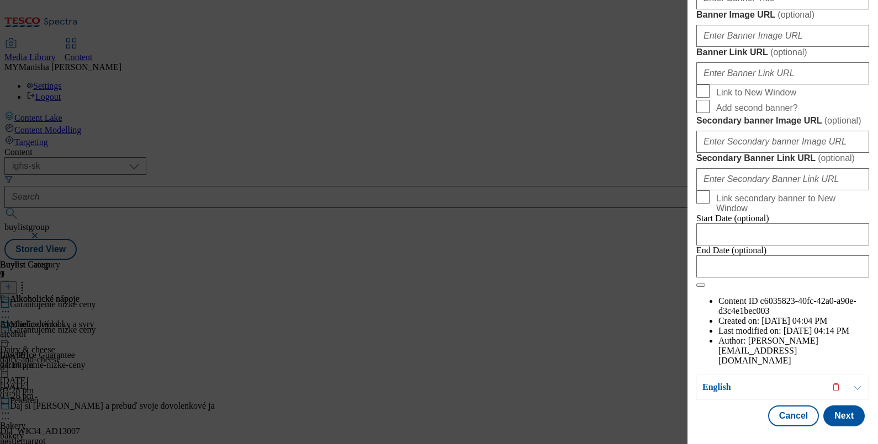
scroll to position [1254, 0]
type input "alcohol"
click at [832, 406] on button "Next" at bounding box center [843, 416] width 41 height 21
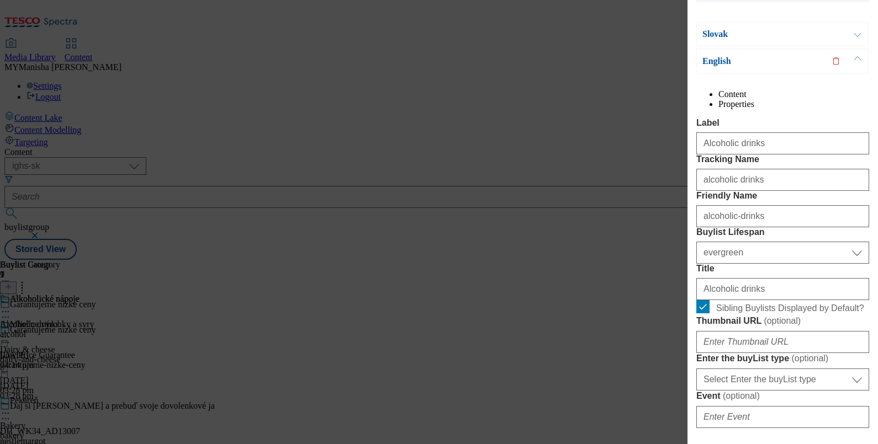
scroll to position [132, 0]
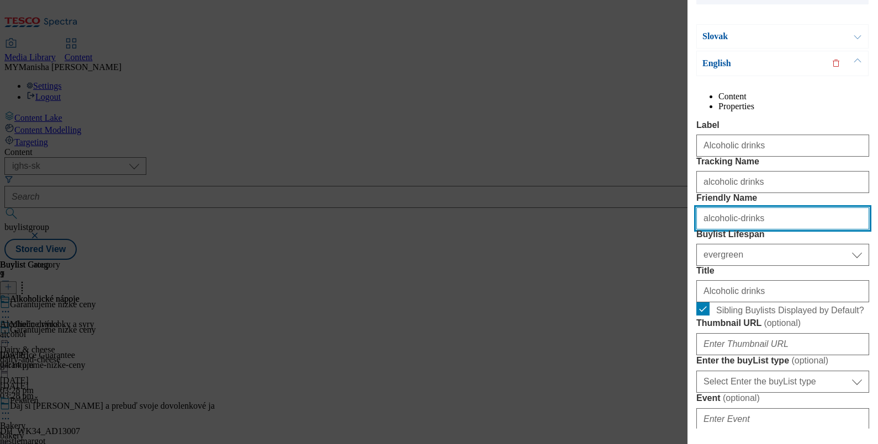
click at [763, 230] on input "alcoholic-drinks" at bounding box center [782, 219] width 173 height 22
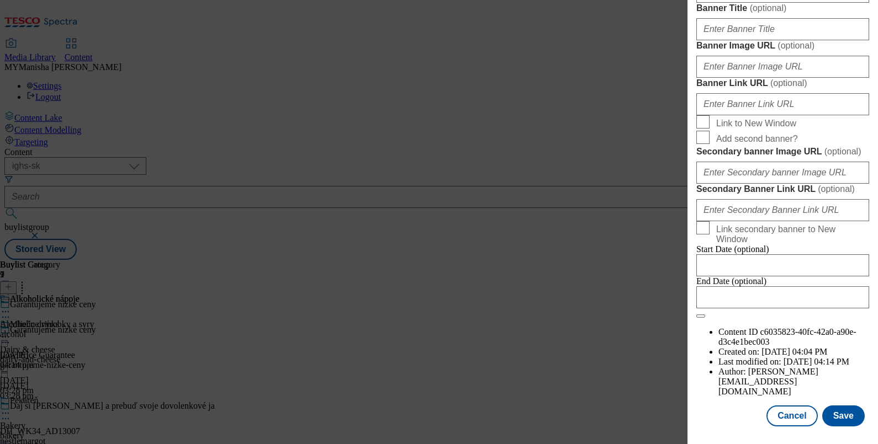
scroll to position [1256, 0]
type input "alcohol"
click at [832, 408] on button "Save" at bounding box center [843, 416] width 42 height 21
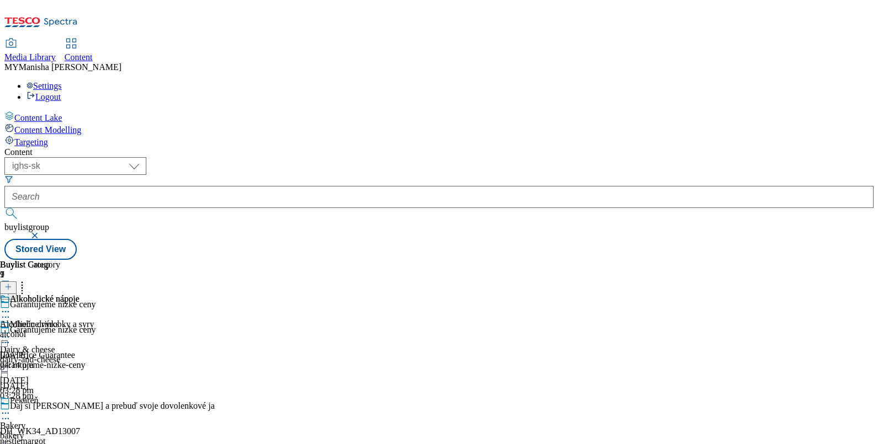
scroll to position [0, 0]
click at [11, 332] on icon at bounding box center [5, 337] width 11 height 11
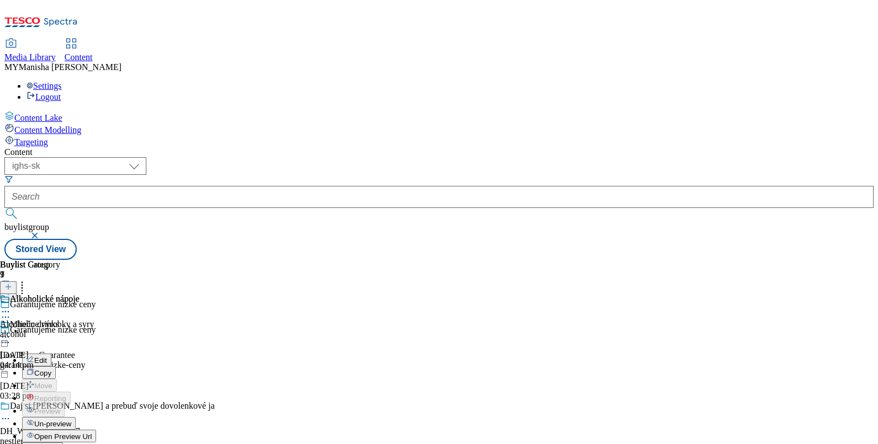
click at [47, 357] on span "Edit" at bounding box center [40, 361] width 13 height 8
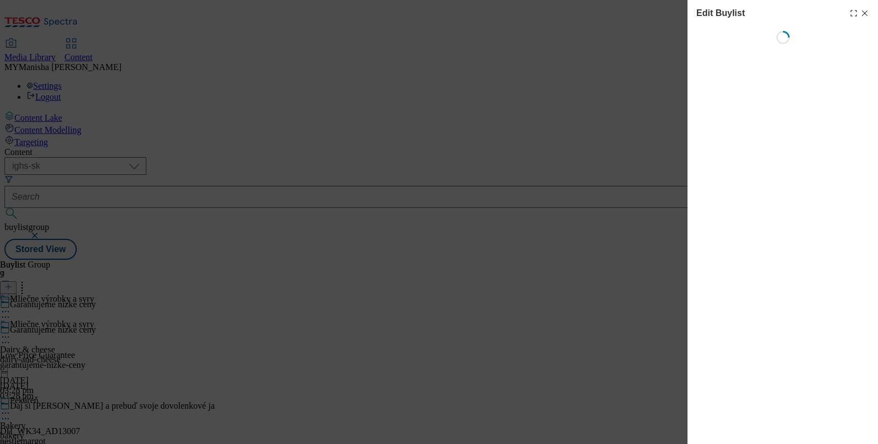
select select "evergreen"
select select "Banner"
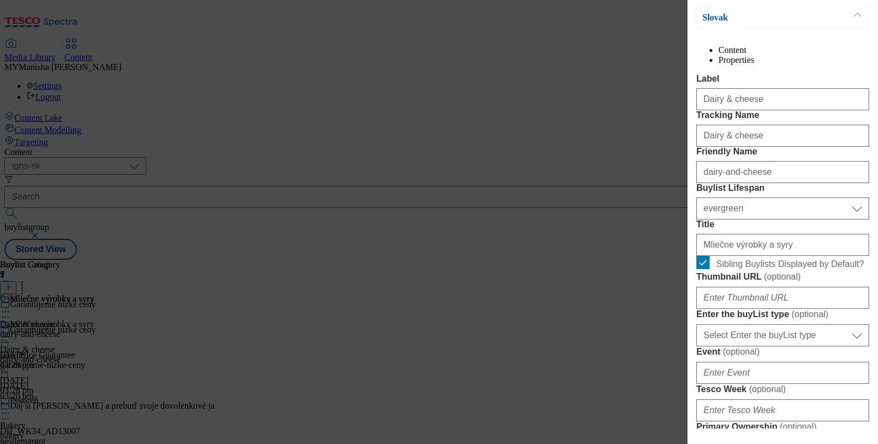
scroll to position [155, 0]
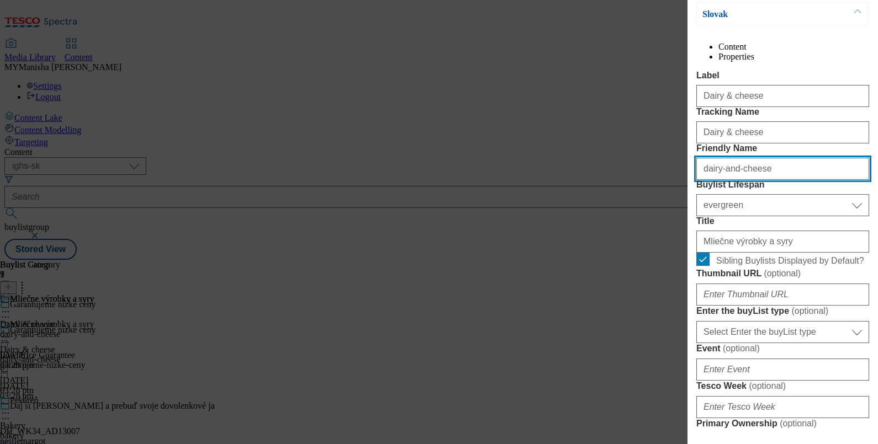
click at [770, 180] on input "dairy-and-cheese" at bounding box center [782, 169] width 173 height 22
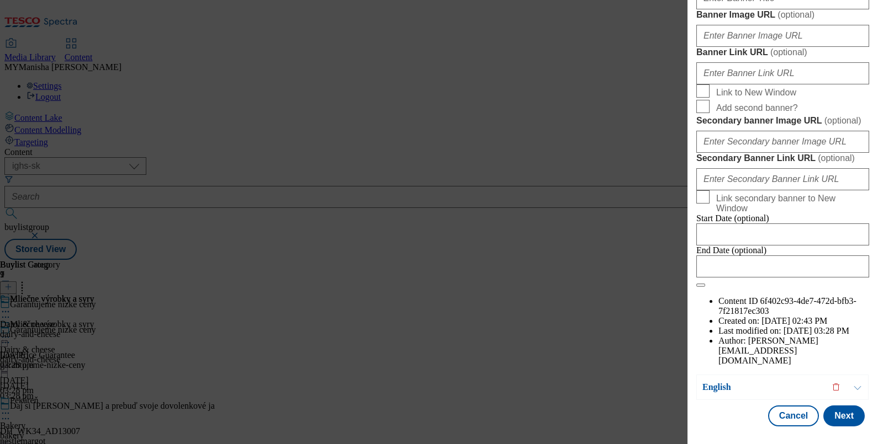
scroll to position [1254, 0]
type input "dairy"
click at [828, 417] on div "Edit Buylist Locale 2 locales selected Slovak English Tags 1 tags selected buyl…" at bounding box center [782, 214] width 190 height 429
click at [828, 406] on button "Next" at bounding box center [843, 416] width 41 height 21
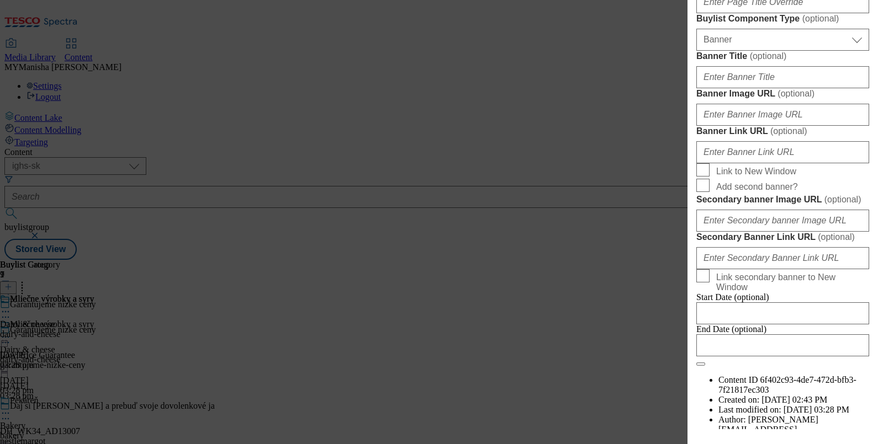
scroll to position [788, 0]
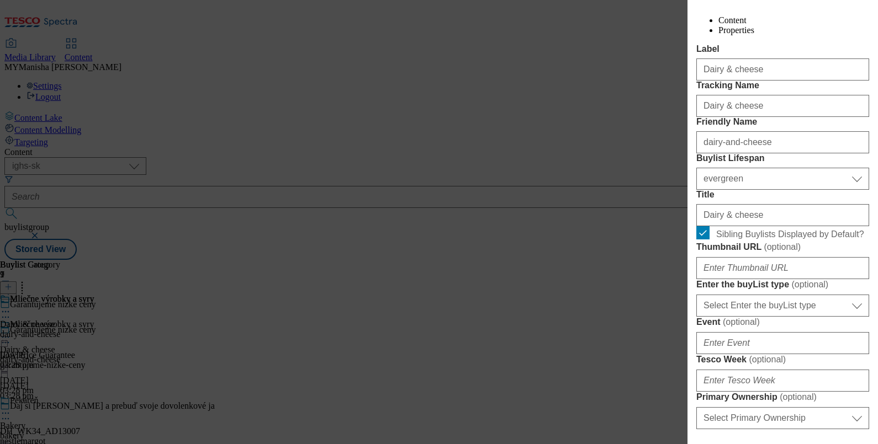
scroll to position [207, 0]
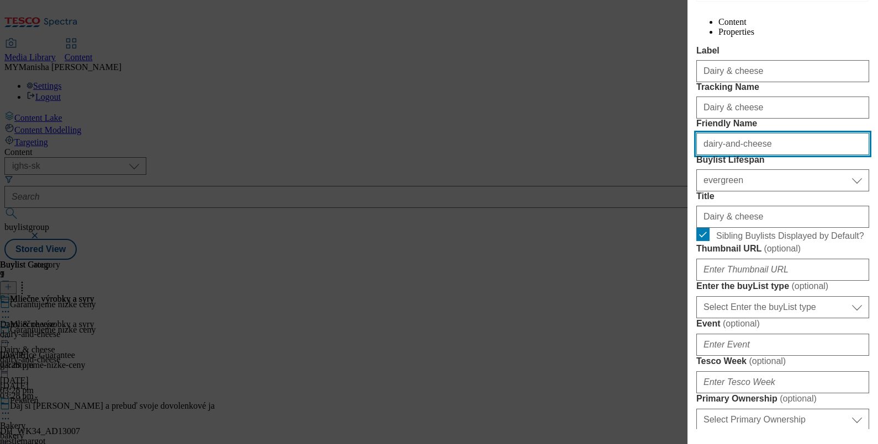
click at [770, 155] on input "dairy-and-cheese" at bounding box center [782, 144] width 173 height 22
paste input "Modal"
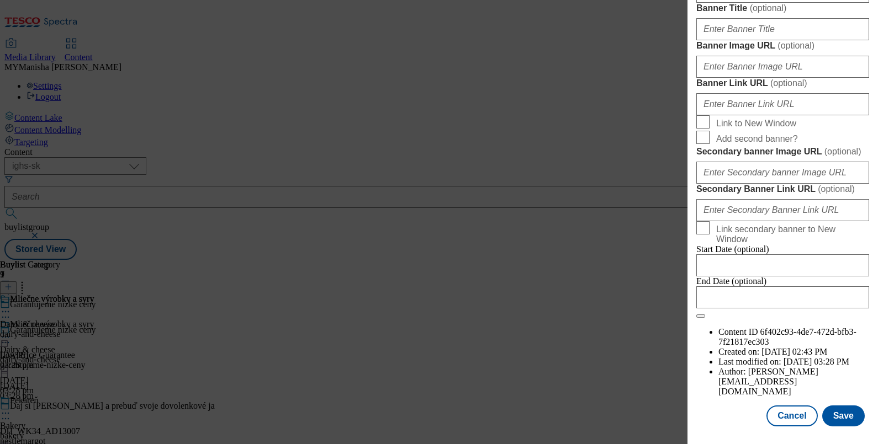
scroll to position [1256, 0]
type input "dairy"
click at [830, 406] on button "Save" at bounding box center [843, 416] width 42 height 21
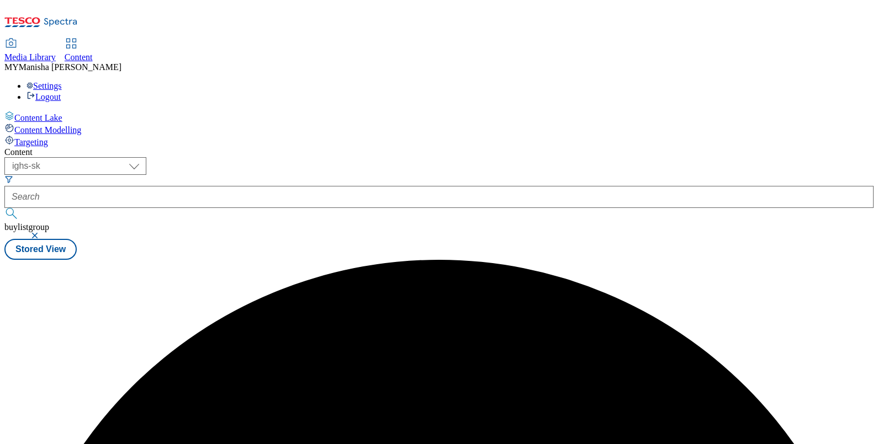
scroll to position [0, 0]
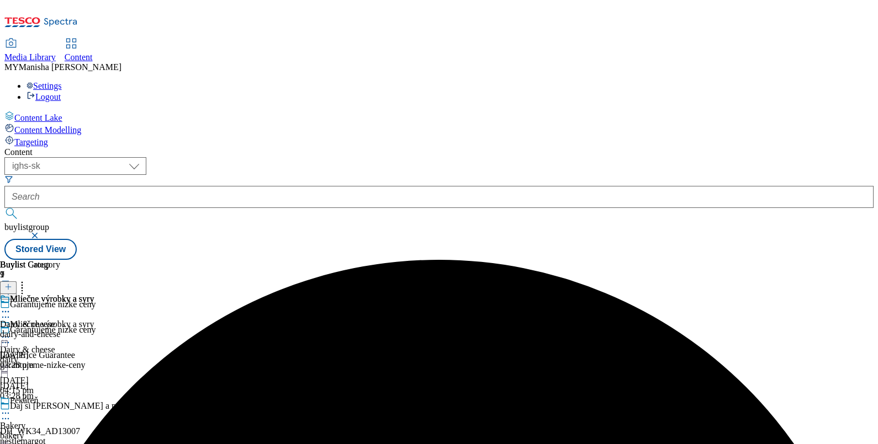
click at [4, 311] on circle at bounding box center [3, 312] width 2 height 2
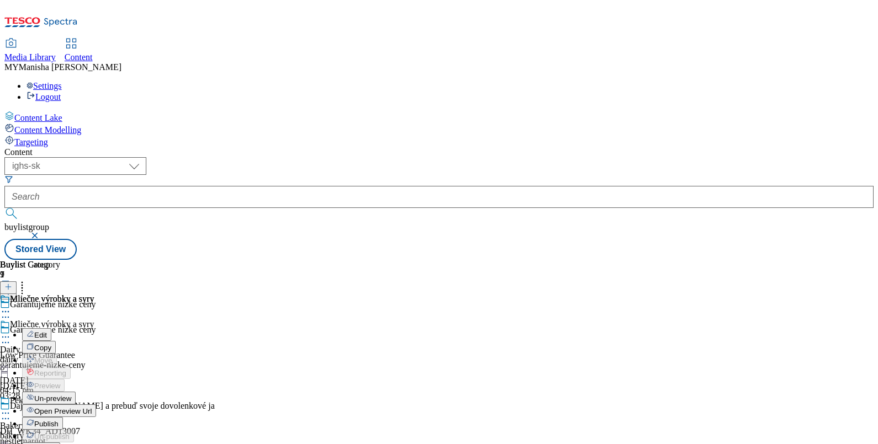
click at [47, 331] on span "Edit" at bounding box center [40, 335] width 13 height 8
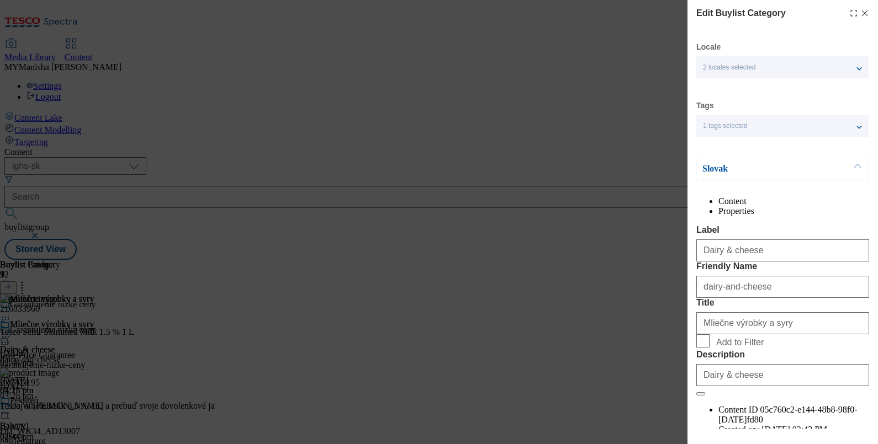
scroll to position [132, 0]
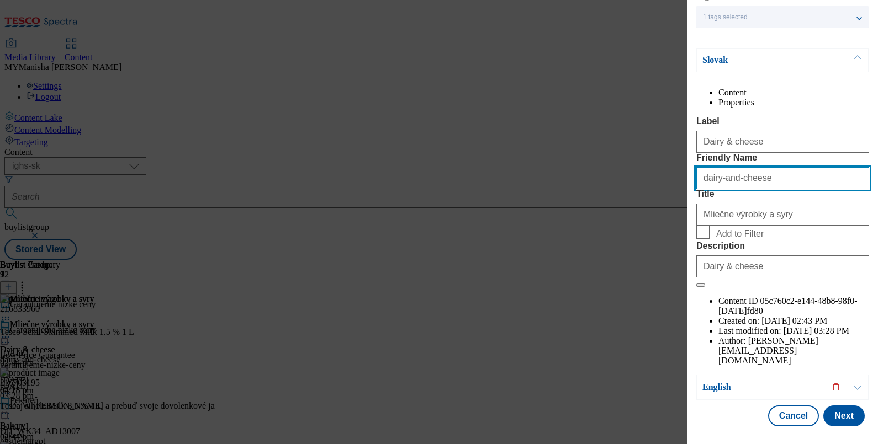
click at [786, 189] on input "dairy-and-cheese" at bounding box center [782, 178] width 173 height 22
paste input "Modal"
type input "dairy"
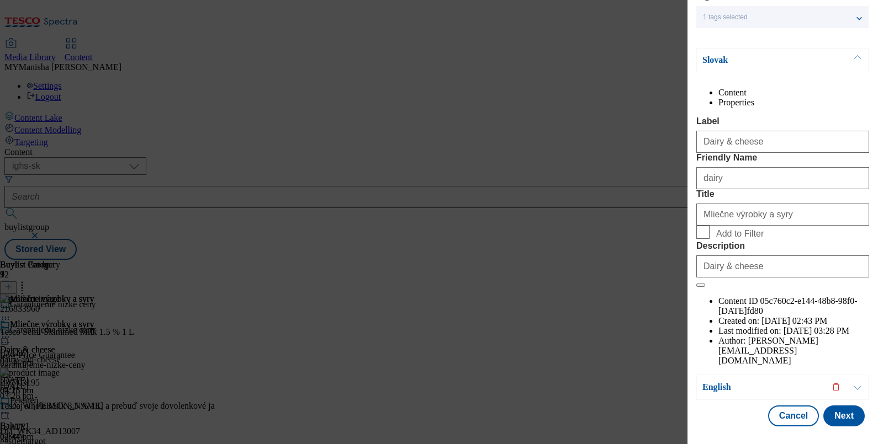
click at [701, 241] on label "Add to Filter" at bounding box center [782, 233] width 173 height 15
click at [701, 239] on input "Add to Filter" at bounding box center [702, 232] width 13 height 13
checkbox input "true"
click at [830, 414] on button "Next" at bounding box center [843, 416] width 41 height 21
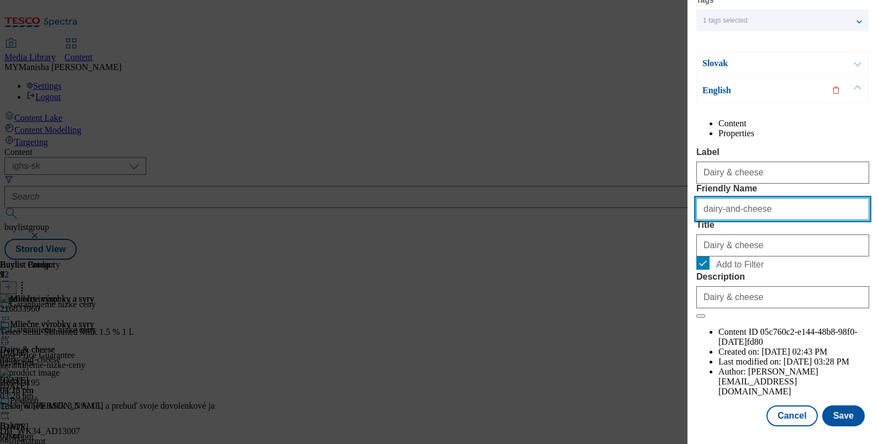
click at [777, 220] on input "dairy-and-cheese" at bounding box center [782, 209] width 173 height 22
paste input "Modal"
type input "dairy"
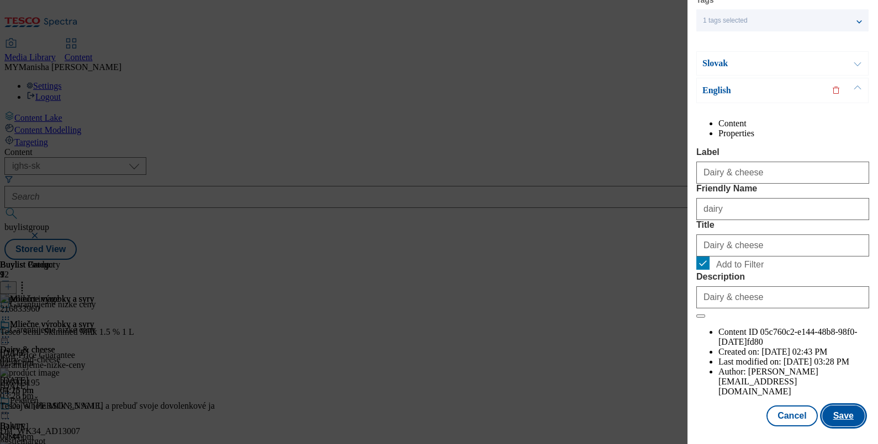
click at [844, 411] on button "Save" at bounding box center [843, 416] width 42 height 21
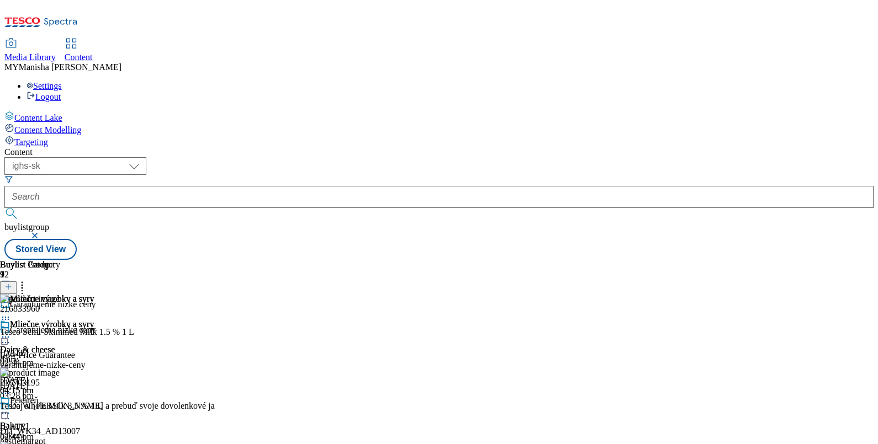
scroll to position [224, 0]
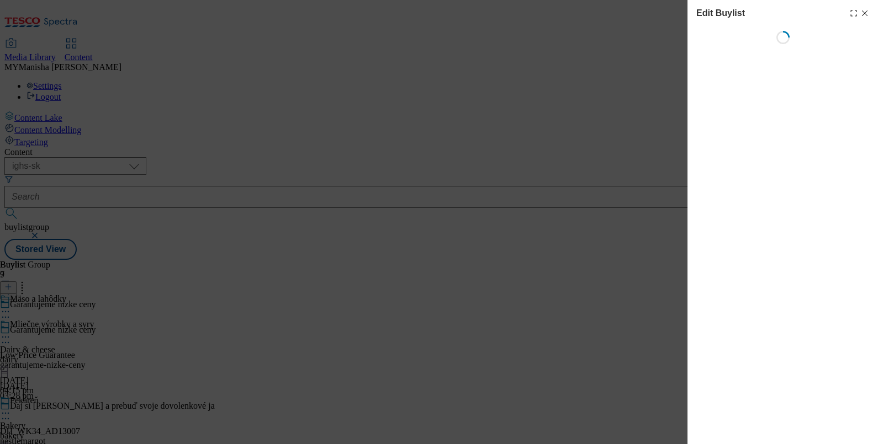
select select "evergreen"
select select "Banner"
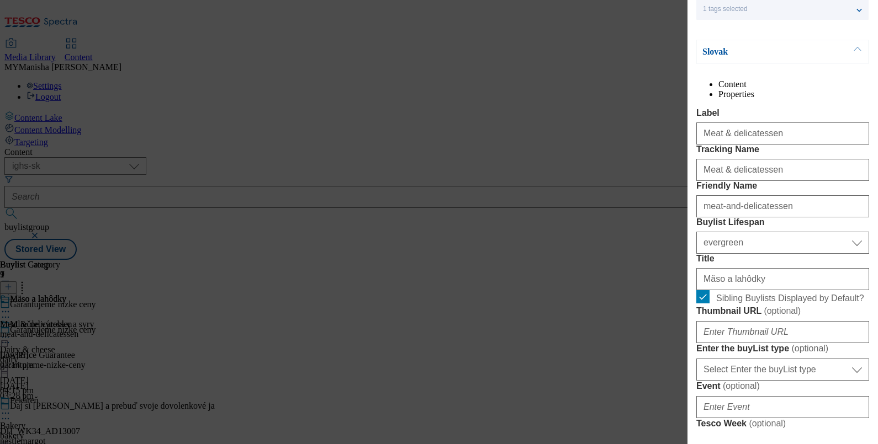
scroll to position [119, 0]
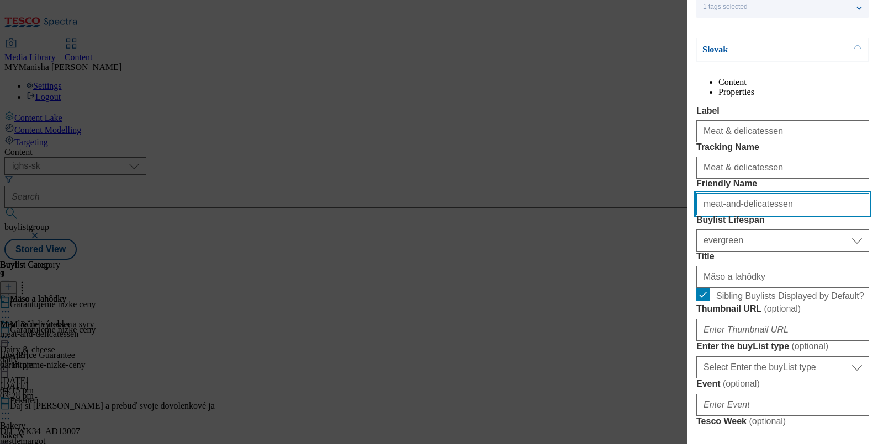
click at [791, 215] on input "meat-and-delicatessen" at bounding box center [782, 204] width 173 height 22
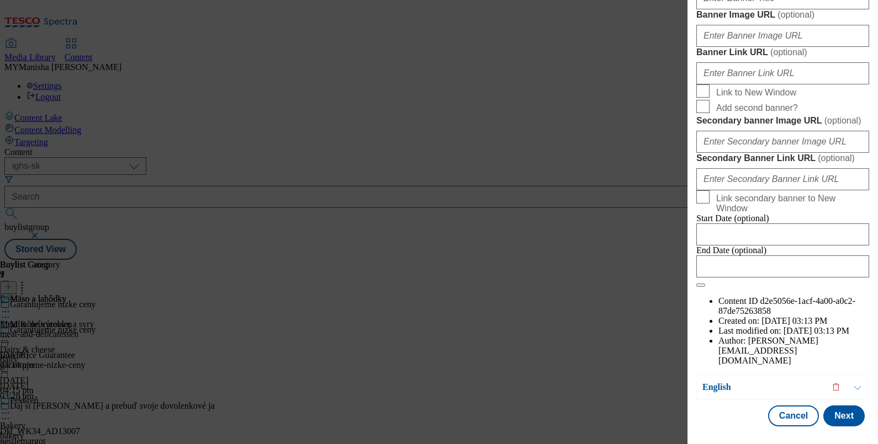
scroll to position [1254, 0]
type input "meat"
click at [836, 406] on button "Next" at bounding box center [843, 416] width 41 height 21
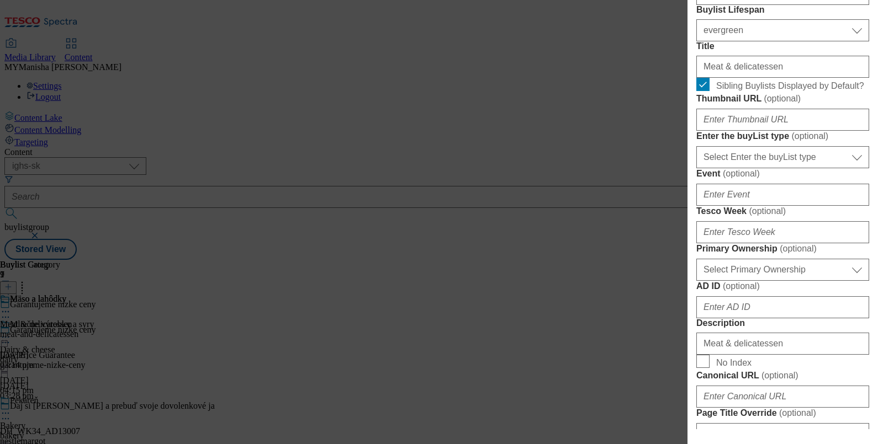
scroll to position [231, 0]
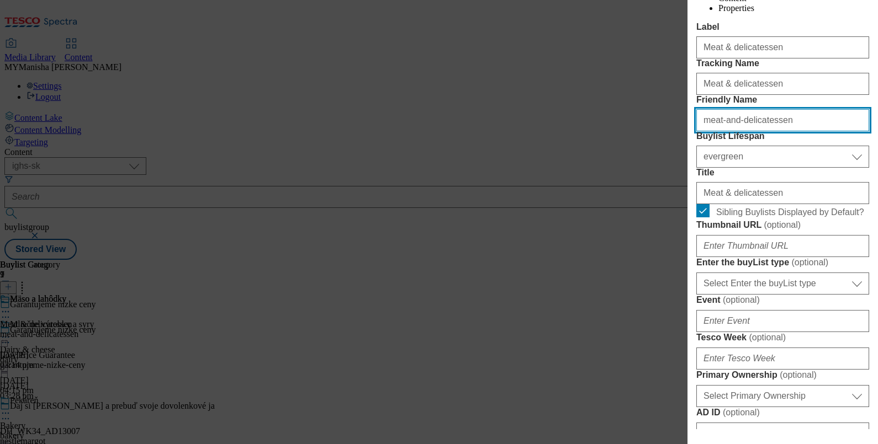
click at [794, 131] on input "meat-and-delicatessen" at bounding box center [782, 120] width 173 height 22
paste input "Modal"
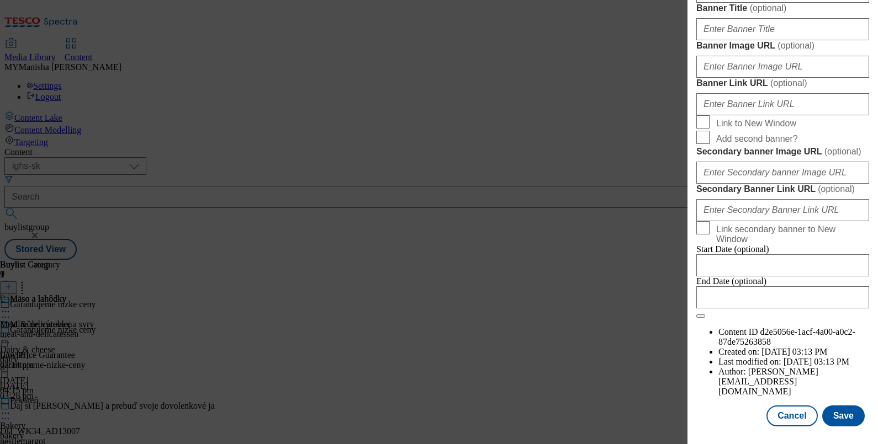
scroll to position [1256, 0]
type input "meat"
click at [833, 408] on button "Save" at bounding box center [843, 416] width 42 height 21
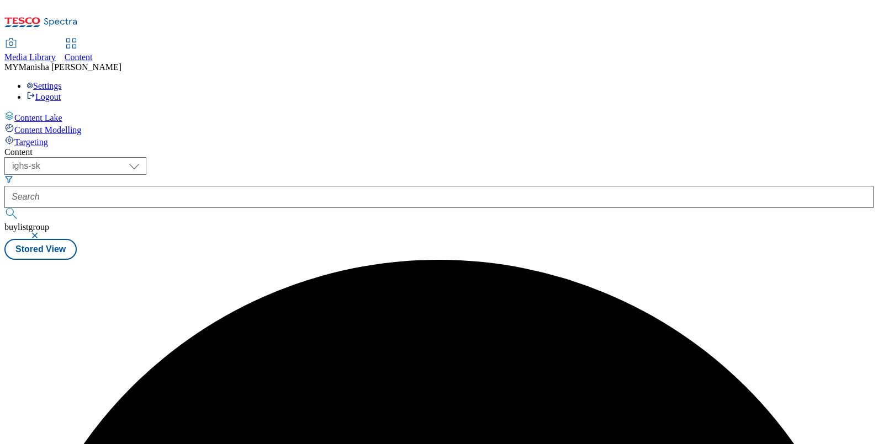
scroll to position [0, 0]
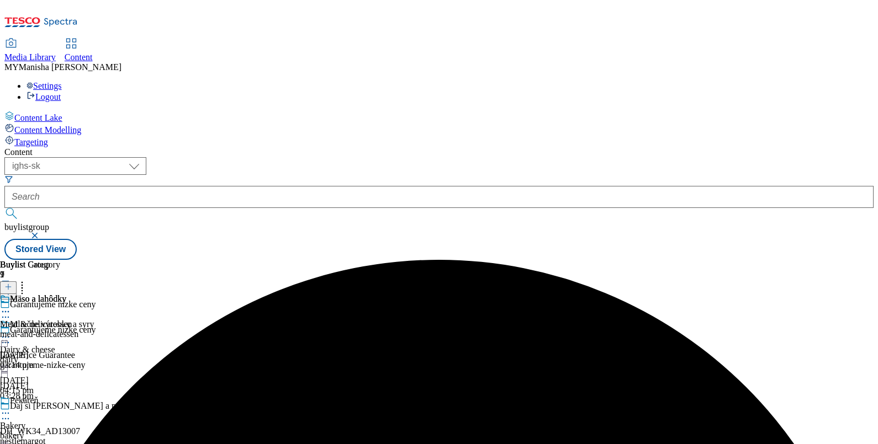
click at [11, 306] on icon at bounding box center [5, 311] width 11 height 11
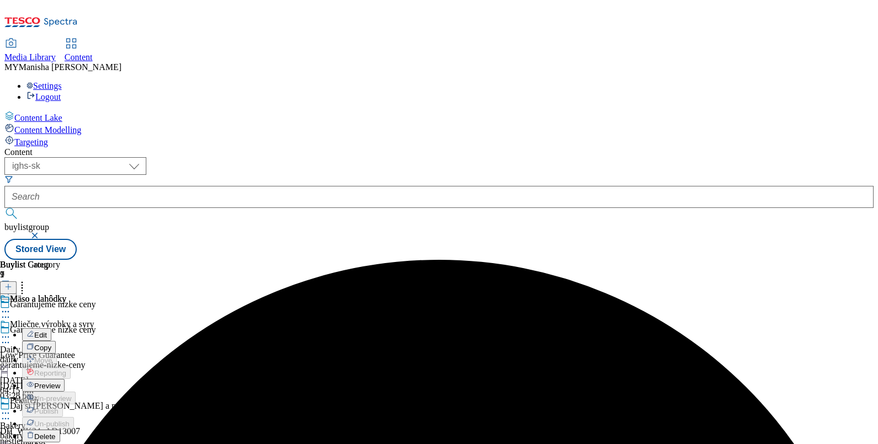
click at [47, 331] on span "Edit" at bounding box center [40, 335] width 13 height 8
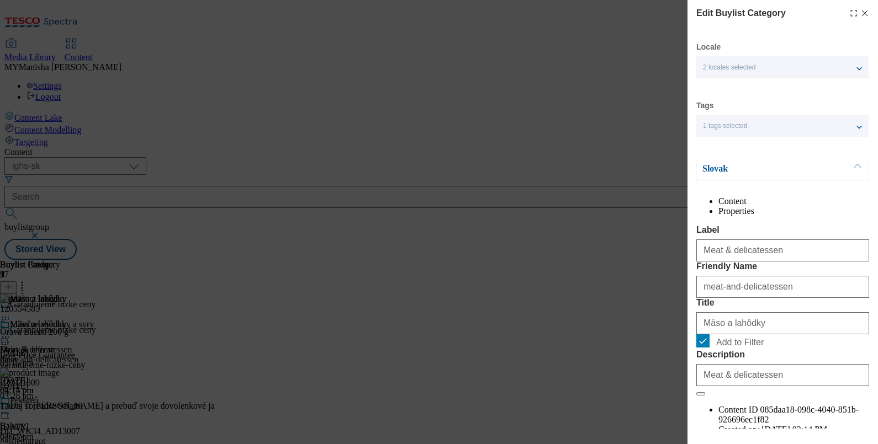
scroll to position [132, 0]
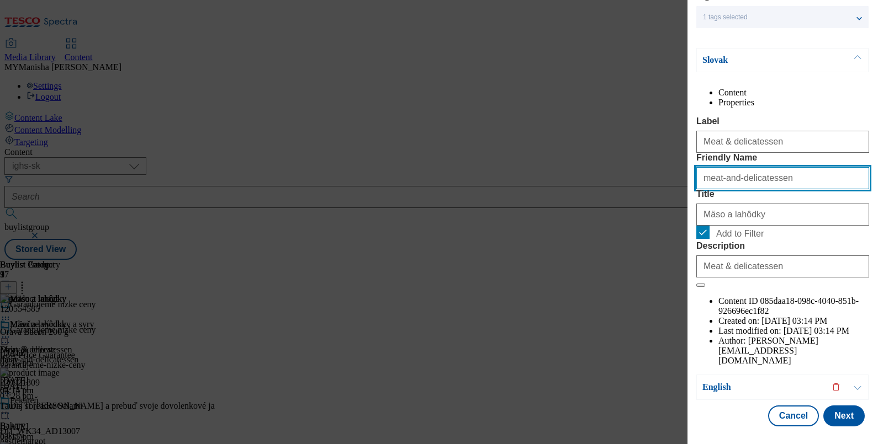
click at [787, 189] on input "meat-and-delicatessen" at bounding box center [782, 178] width 173 height 22
paste input "Modal"
type input "meat"
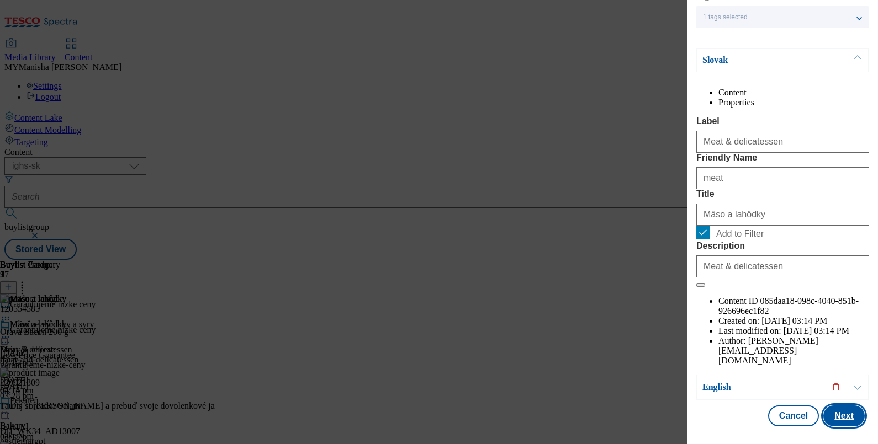
click at [826, 406] on button "Next" at bounding box center [843, 416] width 41 height 21
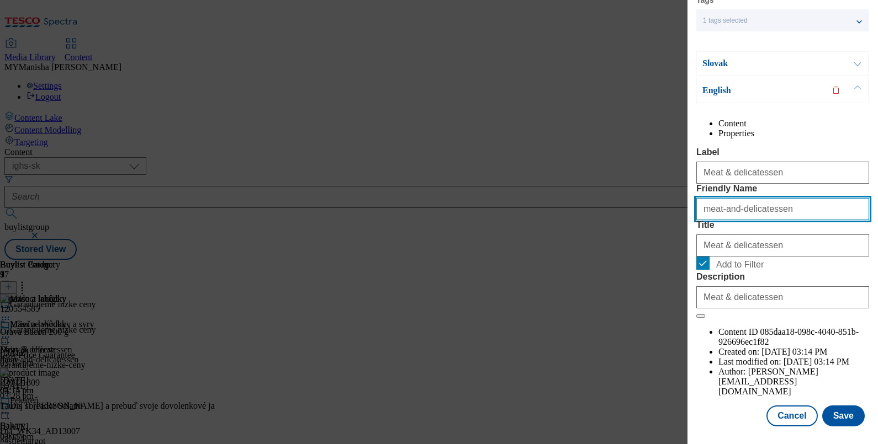
click at [780, 220] on input "meat-and-delicatessen" at bounding box center [782, 209] width 173 height 22
paste input "Modal"
type input "meat"
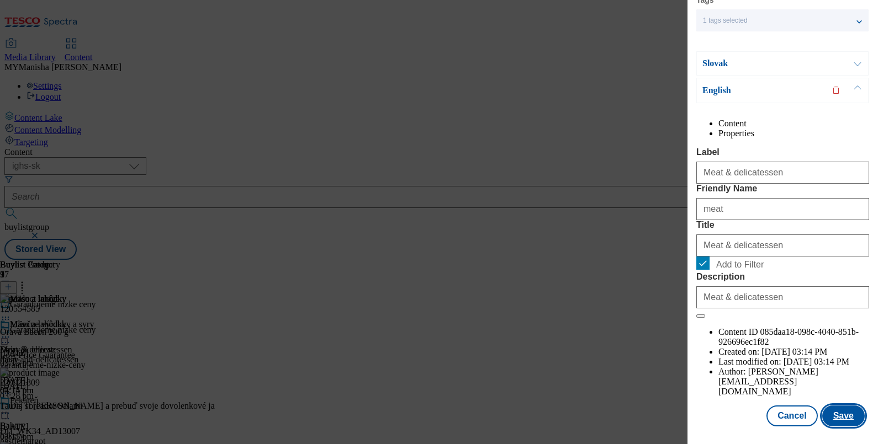
click at [831, 406] on button "Save" at bounding box center [843, 416] width 42 height 21
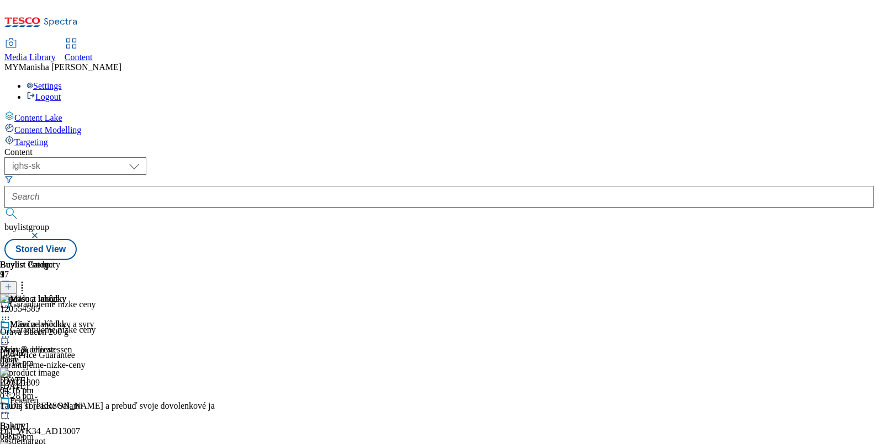
scroll to position [0, 0]
click at [94, 320] on div "Mliečne výrobky a syry" at bounding box center [52, 325] width 84 height 10
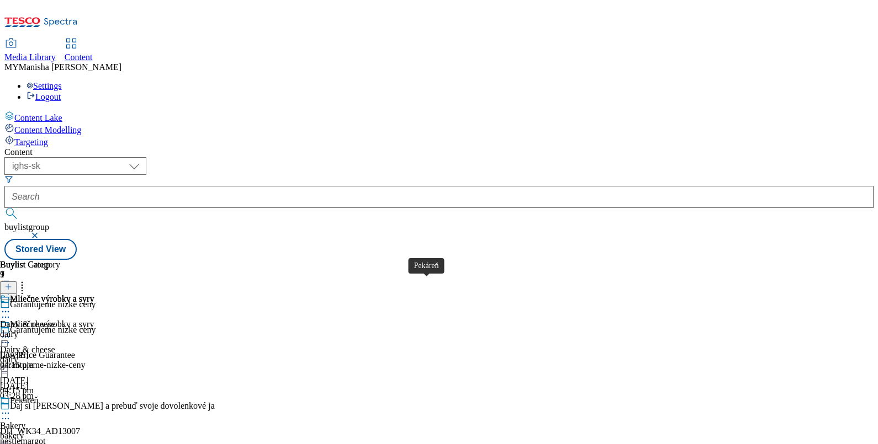
click at [39, 396] on div "Pekáreň" at bounding box center [24, 401] width 29 height 10
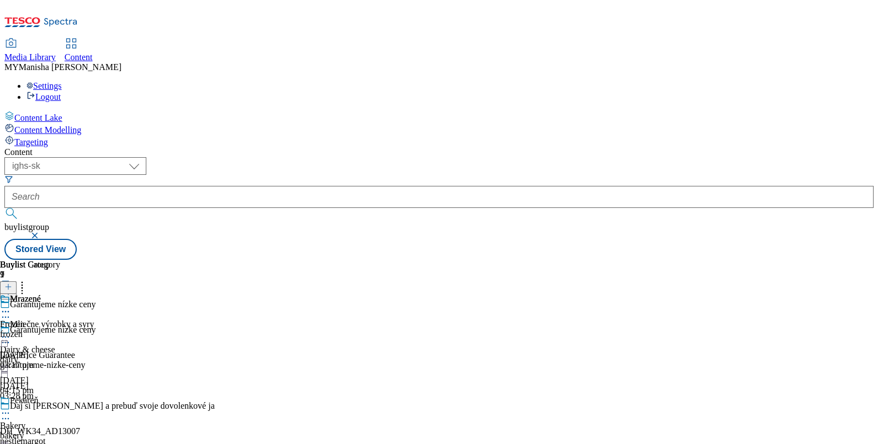
scroll to position [411, 0]
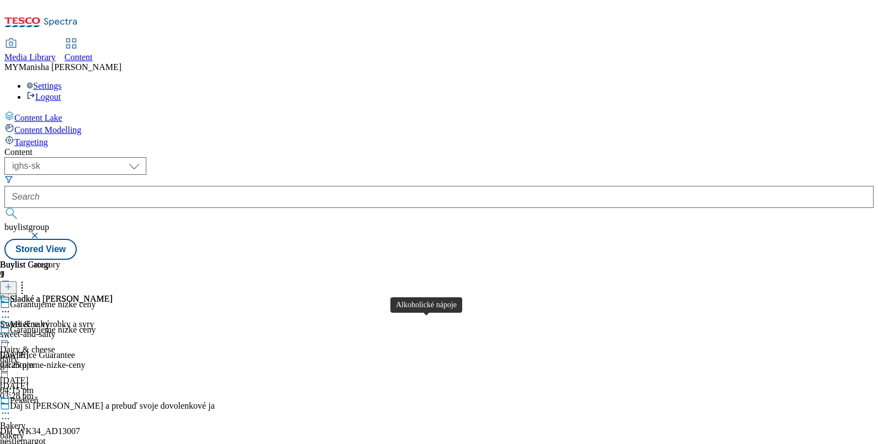
click at [79, 294] on div "Alkoholické nápoje" at bounding box center [45, 299] width 70 height 10
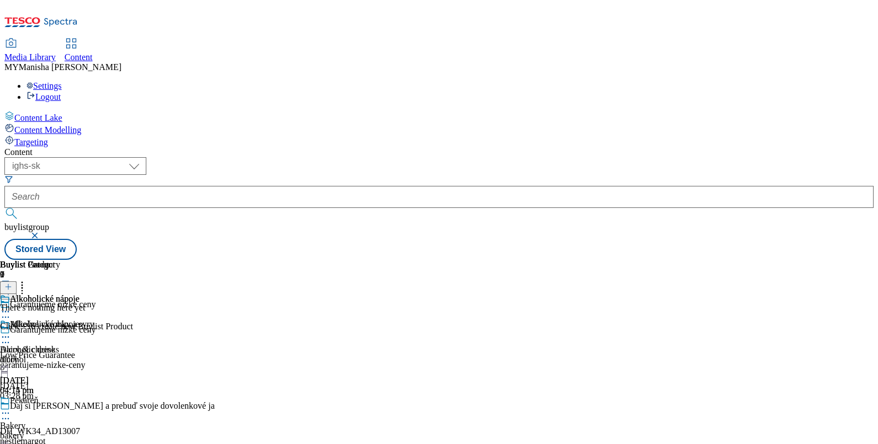
click at [12, 283] on icon at bounding box center [8, 287] width 8 height 8
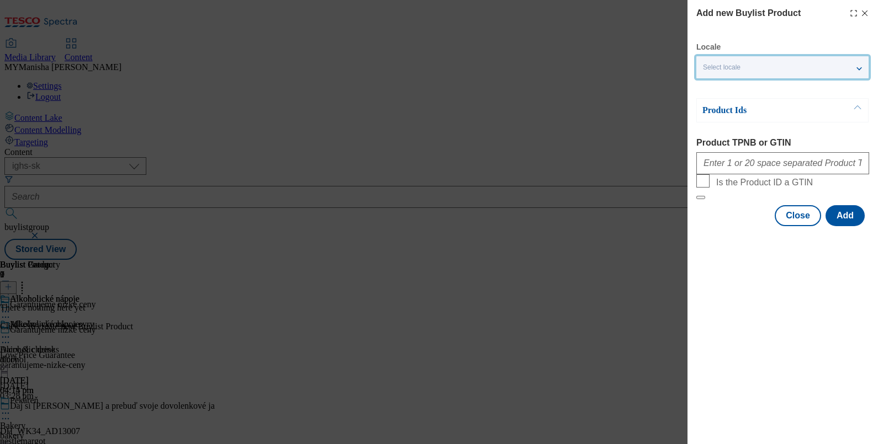
click at [745, 69] on div "Select locale" at bounding box center [782, 67] width 172 height 22
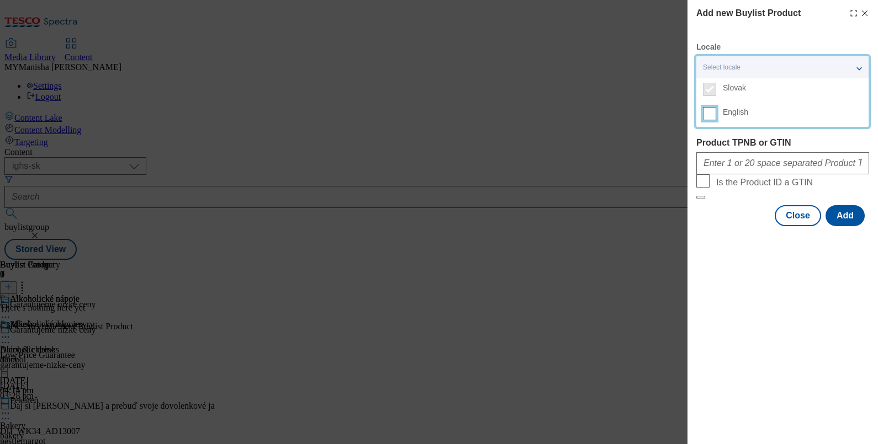
click at [709, 111] on input "English" at bounding box center [709, 113] width 13 height 13
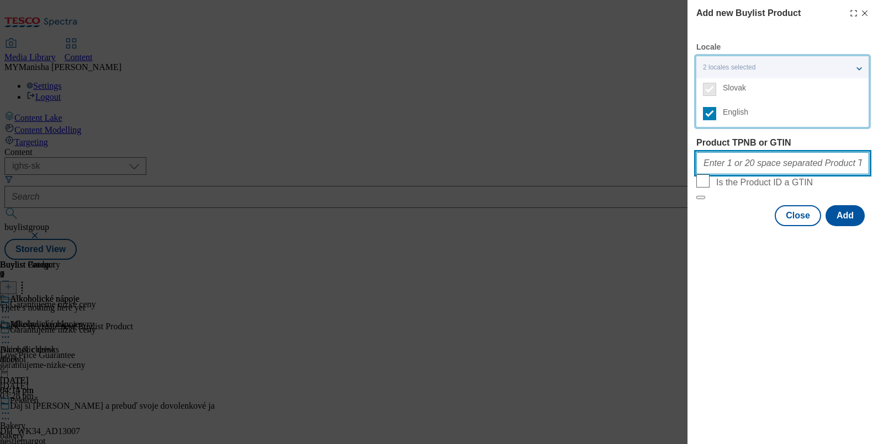
click at [715, 173] on input "Product TPNB or GTIN" at bounding box center [782, 163] width 173 height 22
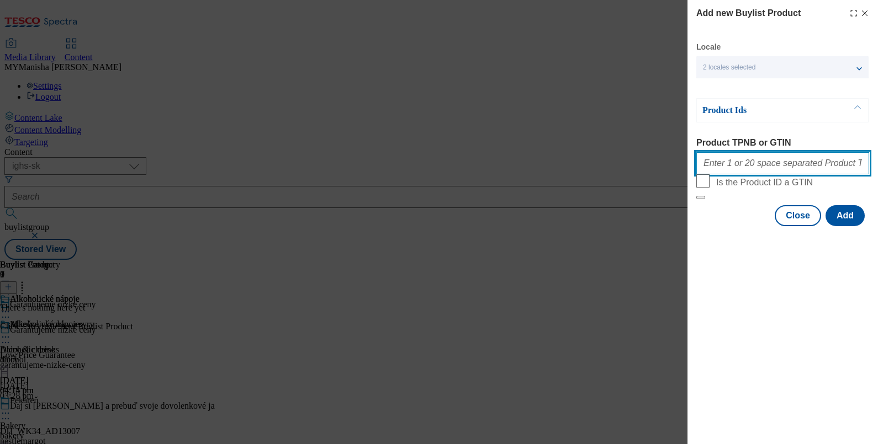
paste input "206559009 121557983 121565414 121558671 121558694 121558688 220313878 105011240…"
type input "206559009 121557983 121565414 121558671 121558694 121558688 220313878 105011240…"
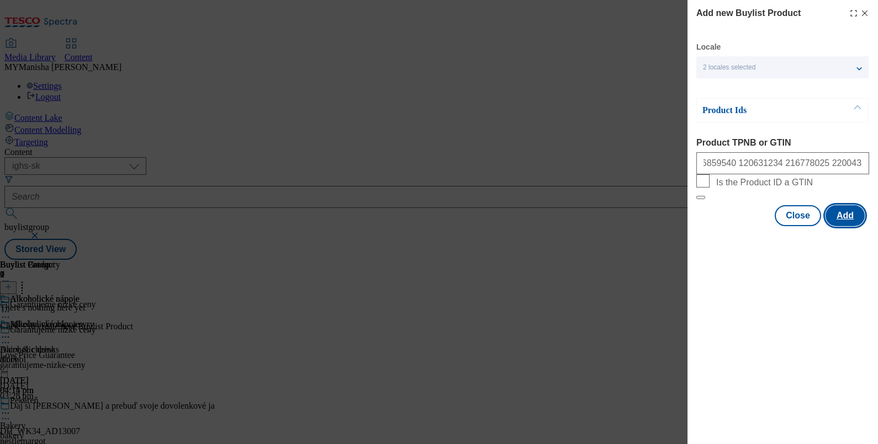
scroll to position [0, 0]
click at [841, 226] on button "Add" at bounding box center [844, 215] width 39 height 21
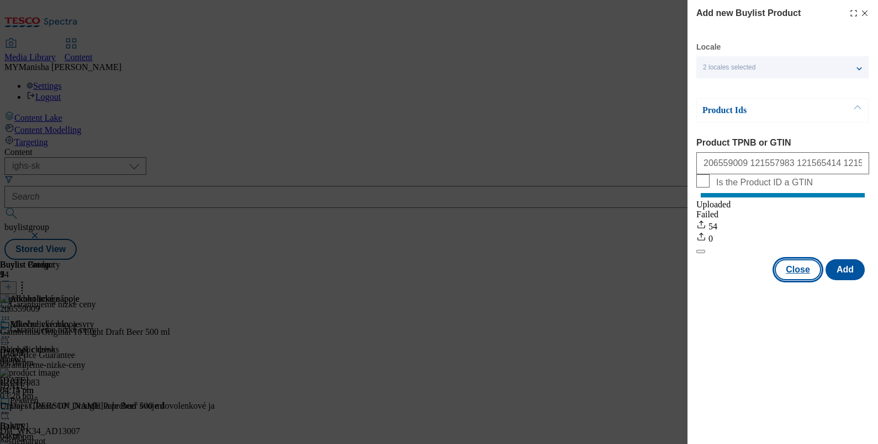
click at [791, 280] on button "Close" at bounding box center [797, 269] width 46 height 21
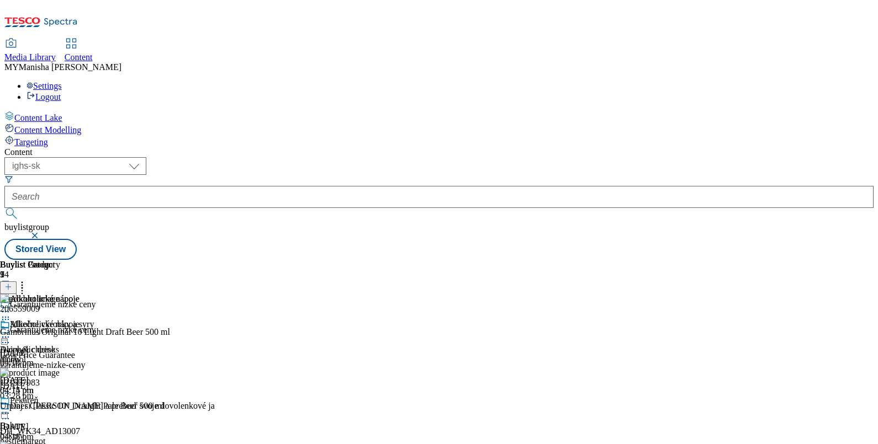
scroll to position [364, 0]
click at [12, 283] on icon at bounding box center [8, 287] width 8 height 8
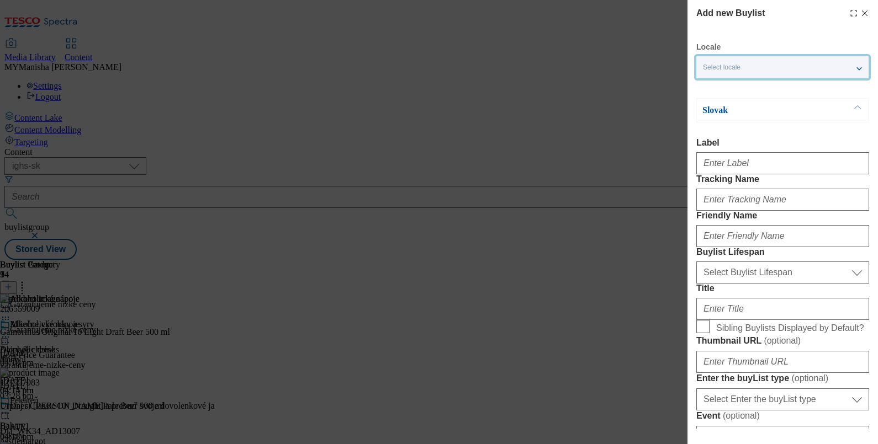
click at [800, 68] on div "Select locale" at bounding box center [782, 67] width 172 height 22
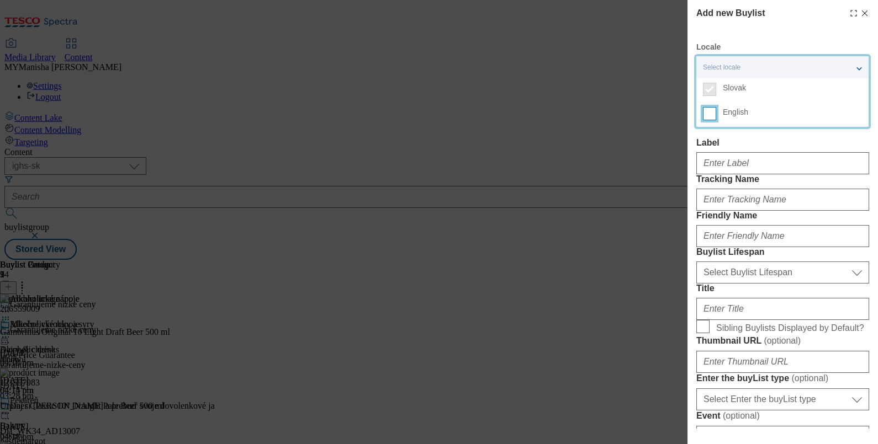
click at [714, 110] on input "English" at bounding box center [709, 113] width 13 height 13
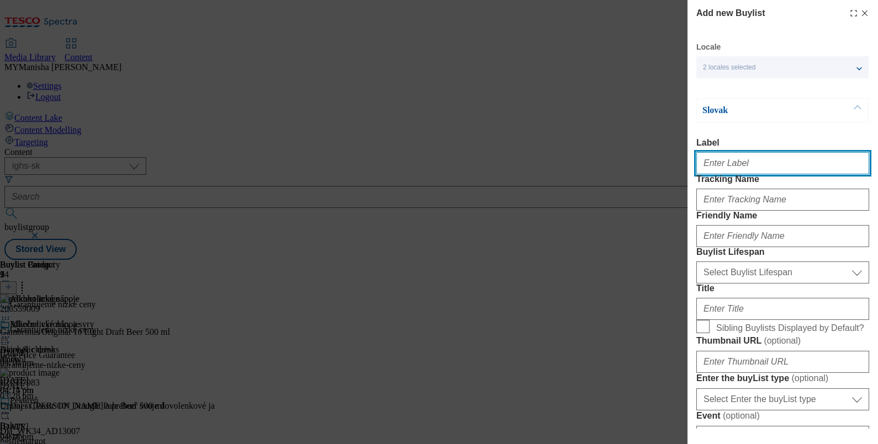
click at [746, 173] on input "Label" at bounding box center [782, 163] width 173 height 22
paste input "Soft drinks"
type input "Soft drinks"
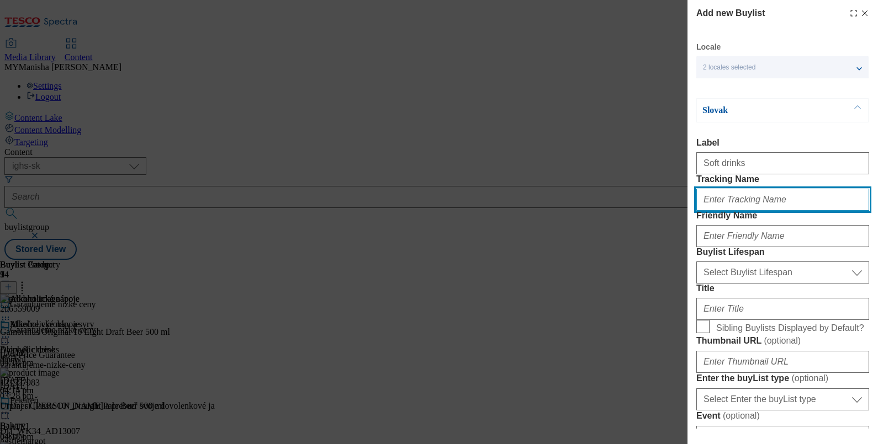
paste input "Soft drinks"
click at [706, 211] on input "Soft drinks" at bounding box center [782, 200] width 173 height 22
type input "soft drinks"
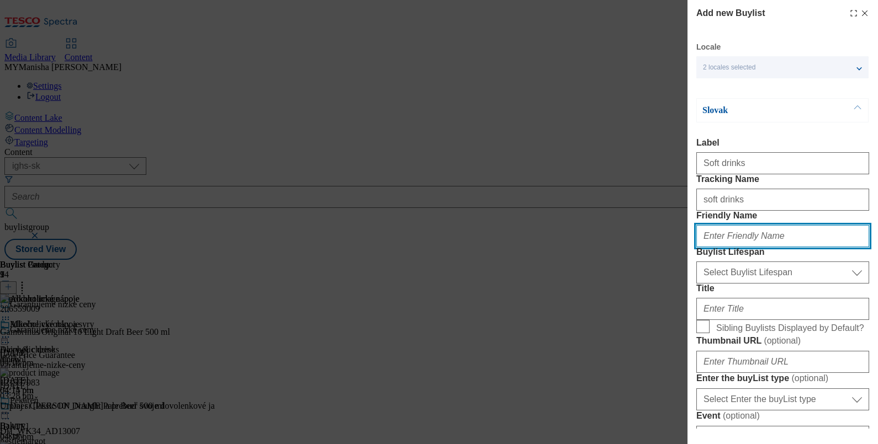
paste input "Soft drinks"
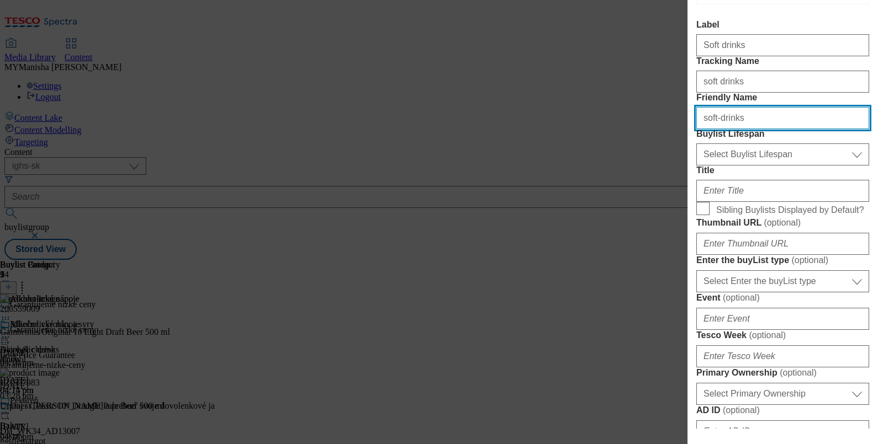
scroll to position [118, 0]
type input "soft-drinks"
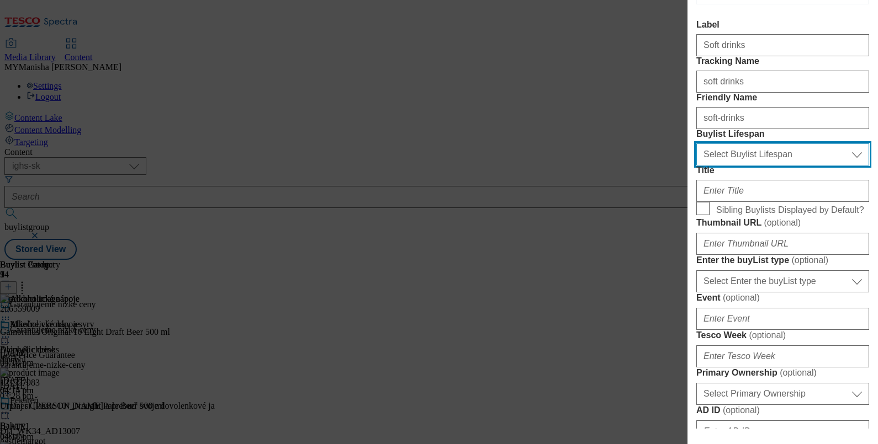
click at [747, 166] on select "Select Buylist Lifespan evergreen seasonal tactical" at bounding box center [782, 154] width 173 height 22
select select "evergreen"
click at [696, 166] on select "Select Buylist Lifespan evergreen seasonal tactical" at bounding box center [782, 154] width 173 height 22
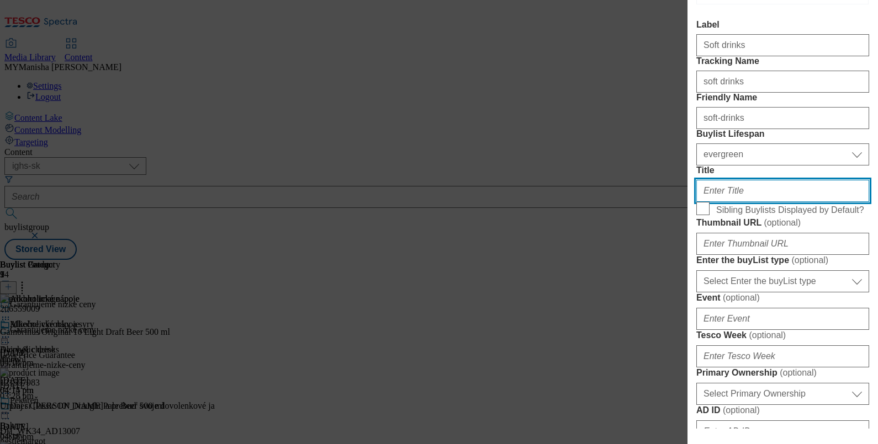
click at [725, 202] on input "Title" at bounding box center [782, 191] width 173 height 22
paste input "Nealkoholické nápoje"
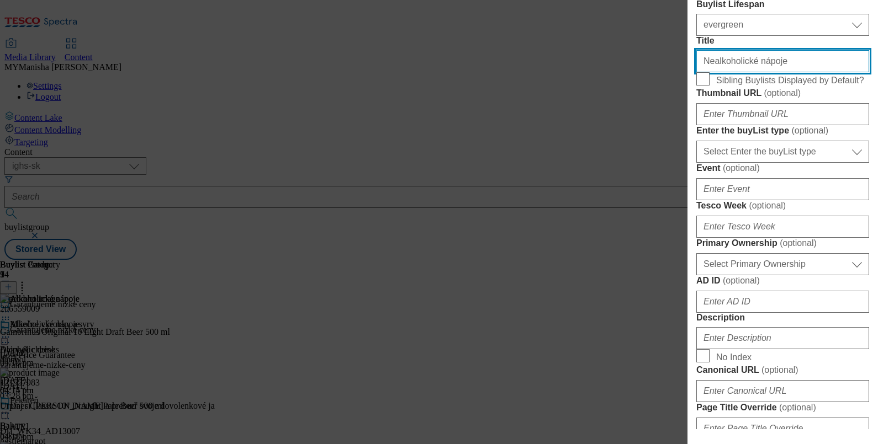
scroll to position [252, 0]
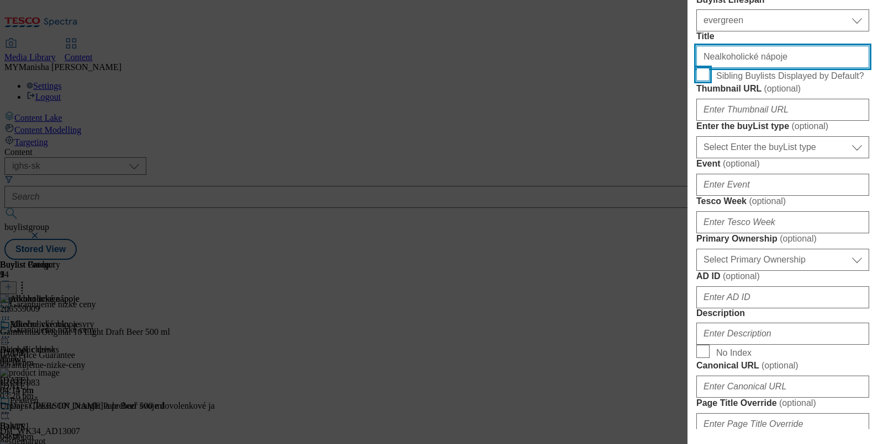
type input "Nealkoholické nápoje"
click at [709, 81] on input "Sibling Buylists Displayed by Default?" at bounding box center [702, 74] width 13 height 13
checkbox input "true"
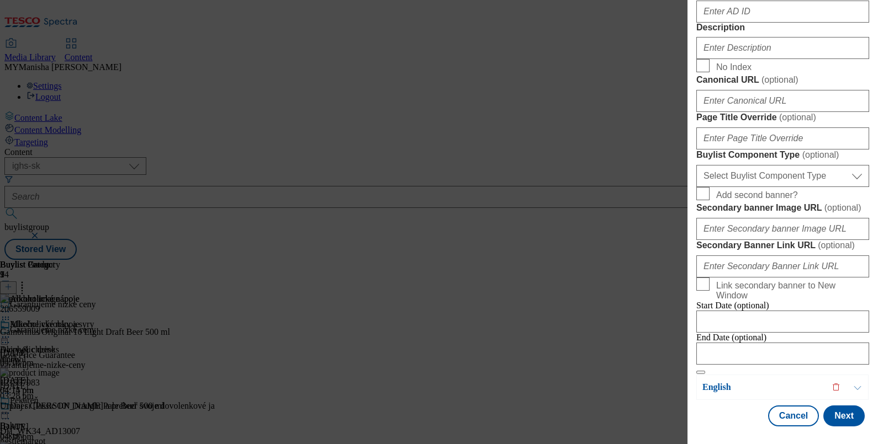
scroll to position [607, 0]
click at [746, 59] on input "Description" at bounding box center [782, 48] width 173 height 22
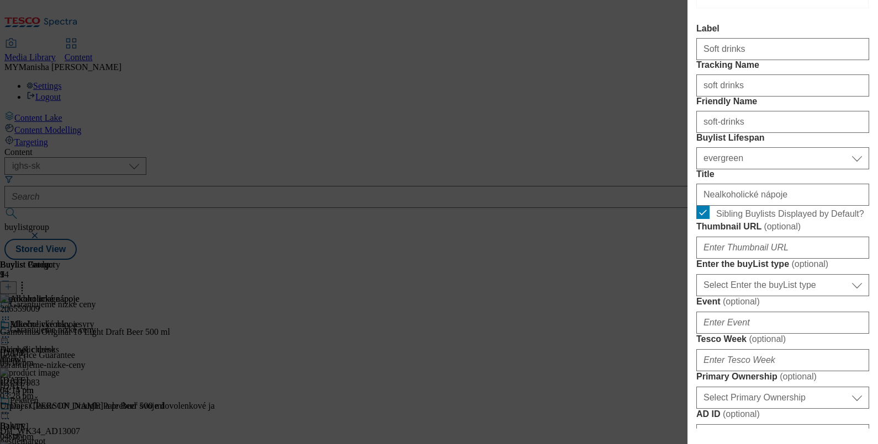
scroll to position [0, 0]
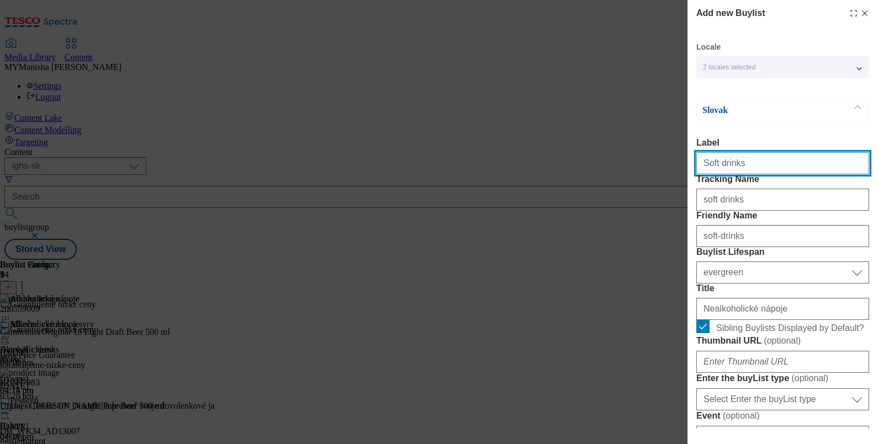
click at [756, 161] on input "Soft drinks" at bounding box center [782, 163] width 173 height 22
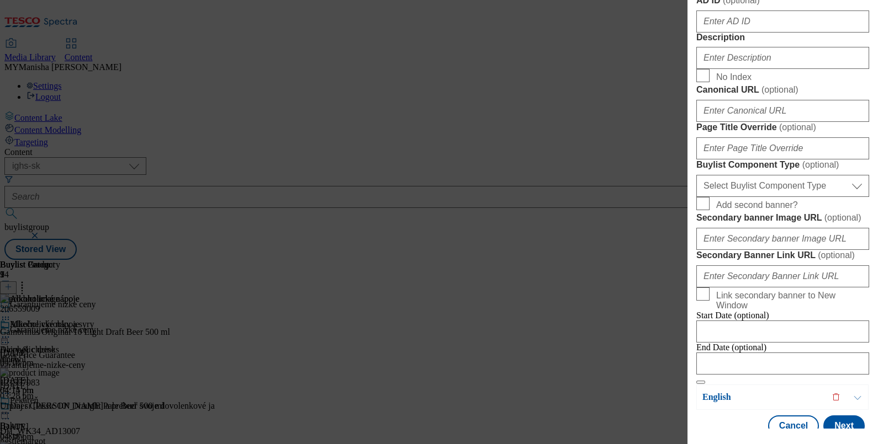
scroll to position [529, 2]
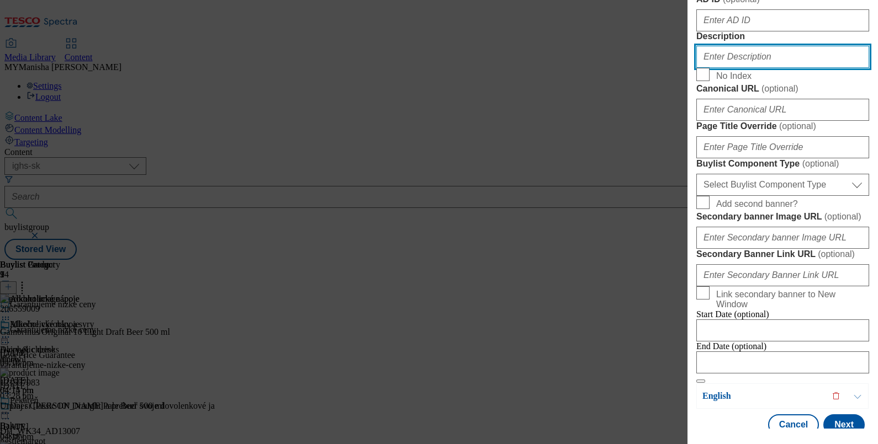
click at [715, 68] on input "Description" at bounding box center [782, 57] width 173 height 22
paste input "Soft drinks"
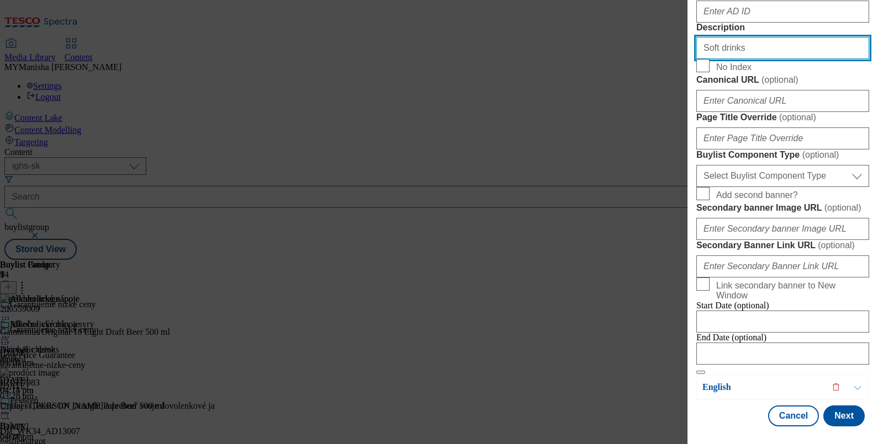
scroll to position [881, 0]
type input "Soft drinks"
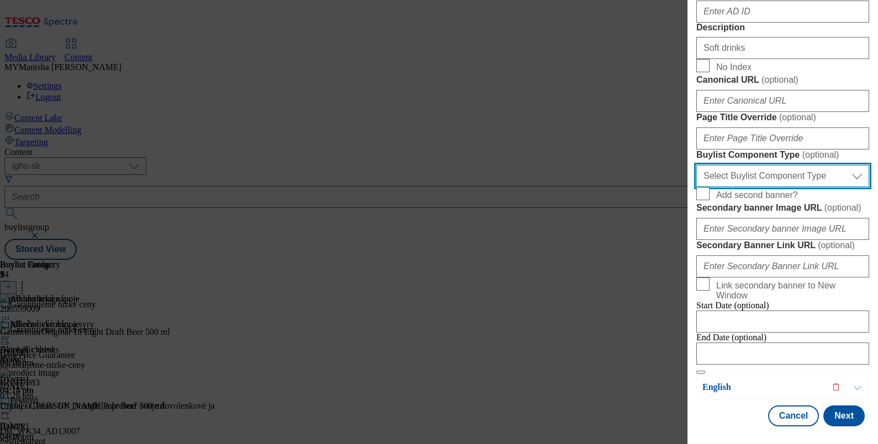
click at [753, 165] on select "Select Buylist Component Type Banner Competition Header Meal" at bounding box center [782, 176] width 173 height 22
select select "Banner"
click at [696, 165] on select "Select Buylist Component Type Banner Competition Header Meal" at bounding box center [782, 176] width 173 height 22
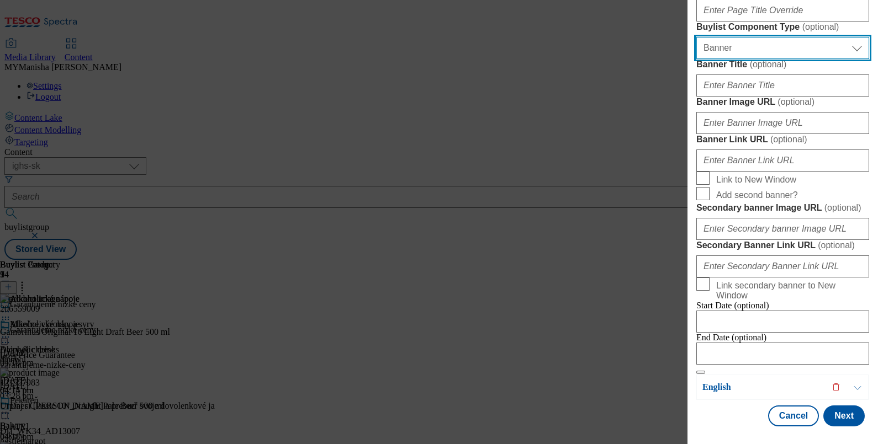
scroll to position [1147, 0]
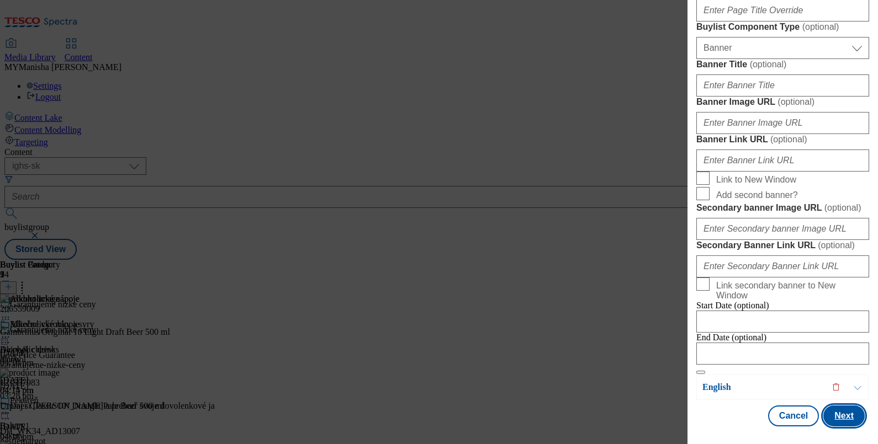
click at [844, 410] on button "Next" at bounding box center [843, 416] width 41 height 21
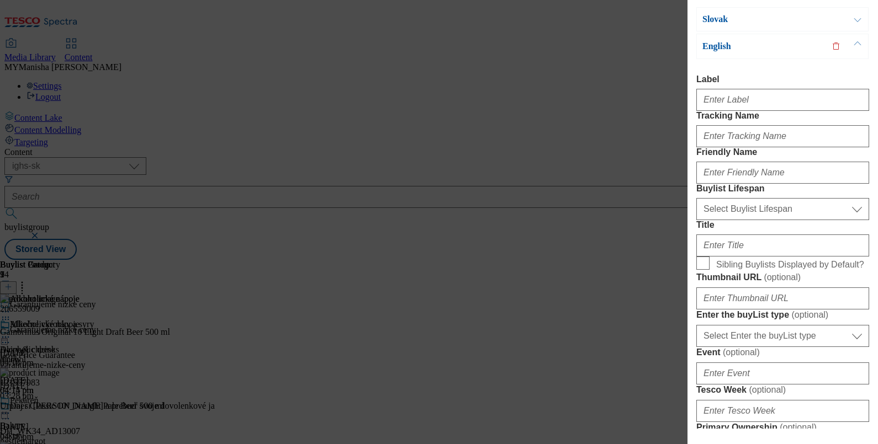
scroll to position [0, 0]
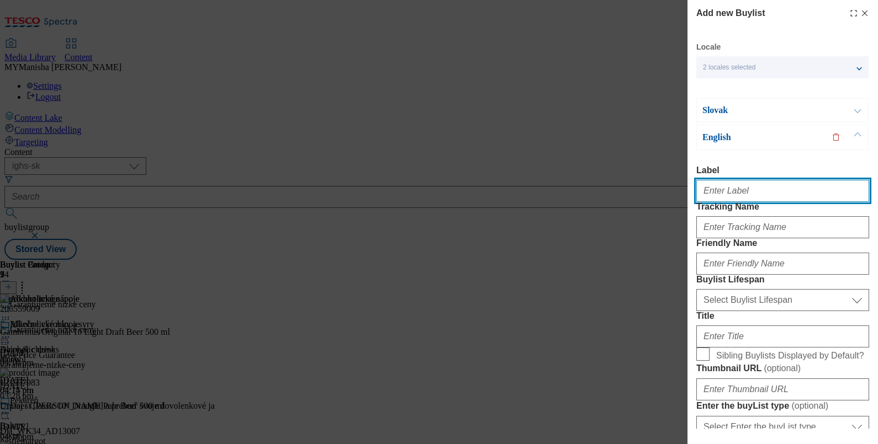
click at [745, 194] on input "Label" at bounding box center [782, 191] width 173 height 22
paste input "Soft drinks"
type input "Soft drinks"
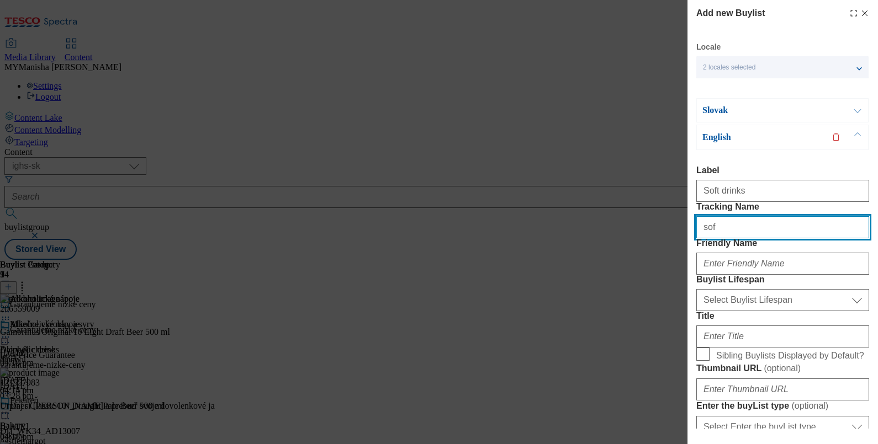
type input "soft drinks"
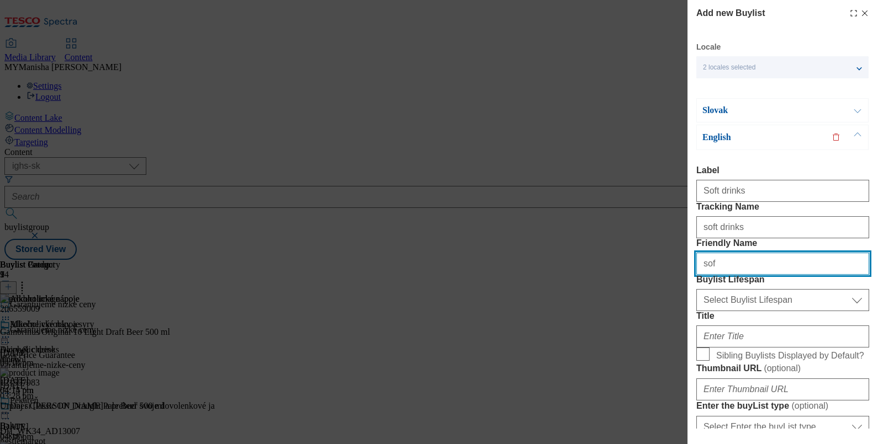
type input "soft-drinks"
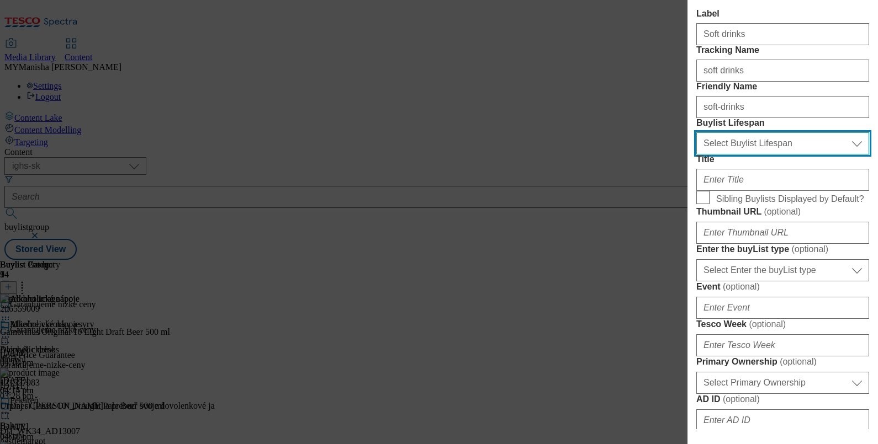
scroll to position [169, 0]
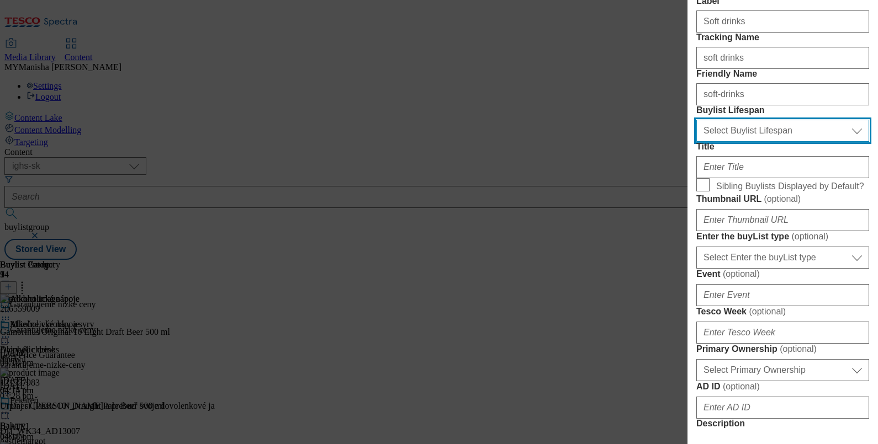
click at [784, 142] on select "Select Buylist Lifespan evergreen seasonal tactical" at bounding box center [782, 131] width 173 height 22
select select "evergreen"
click at [696, 142] on select "Select Buylist Lifespan evergreen seasonal tactical" at bounding box center [782, 131] width 173 height 22
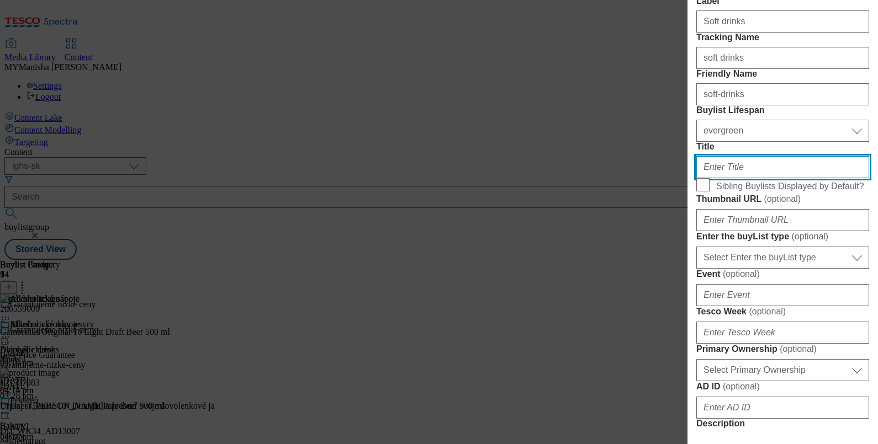
click at [744, 178] on input "Title" at bounding box center [782, 167] width 173 height 22
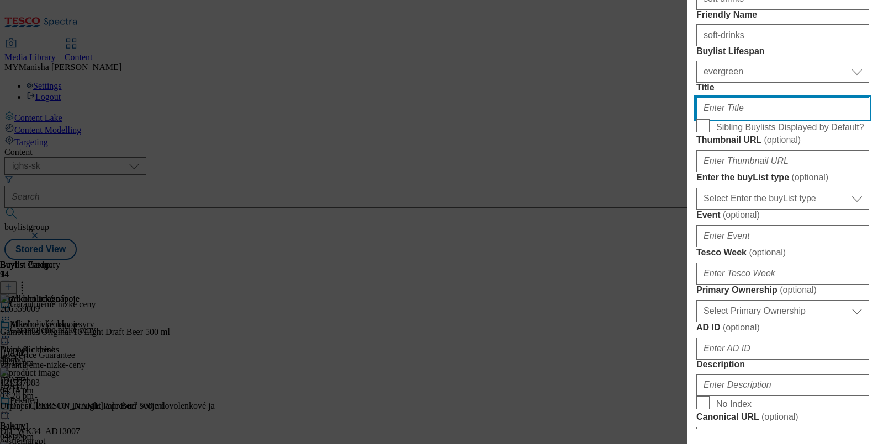
scroll to position [228, 0]
paste input "Soft drinks"
type input "Soft drinks"
click at [701, 132] on input "Sibling Buylists Displayed by Default?" at bounding box center [702, 125] width 13 height 13
checkbox input "true"
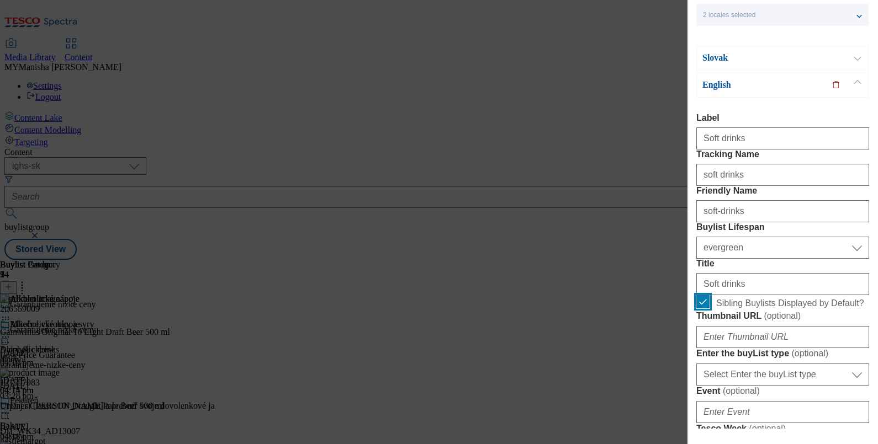
scroll to position [0, 2]
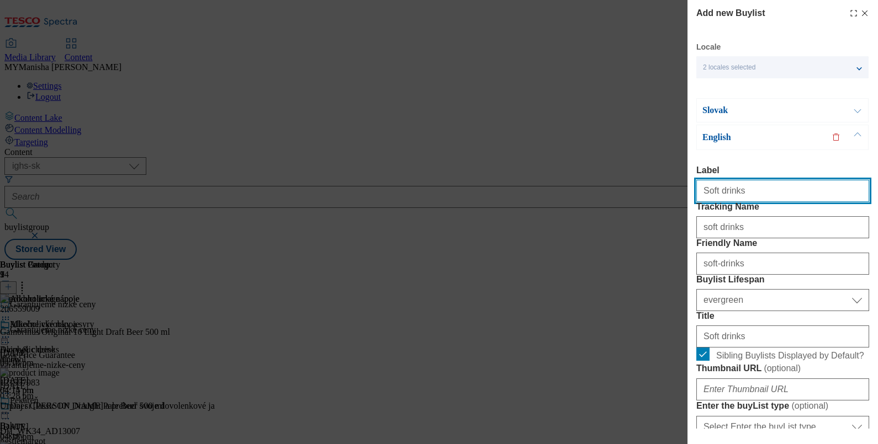
click at [754, 187] on input "Soft drinks" at bounding box center [782, 191] width 173 height 22
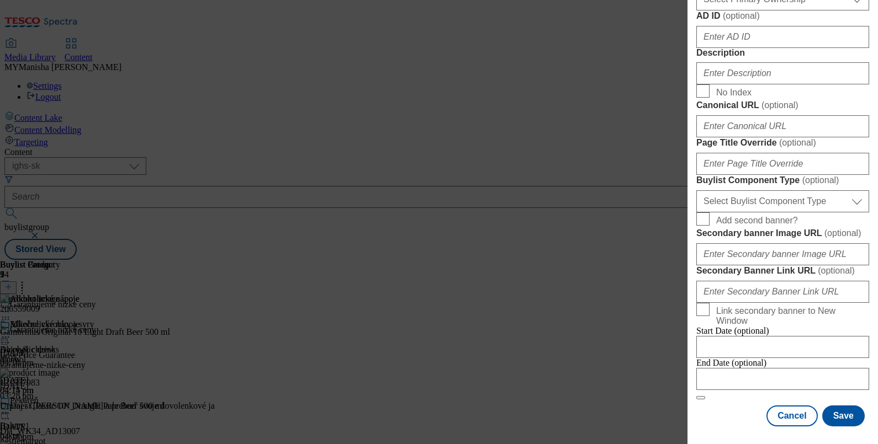
scroll to position [572, 2]
click at [733, 84] on input "Description" at bounding box center [782, 73] width 173 height 22
paste input "Soft drinks"
type input "Soft drinks"
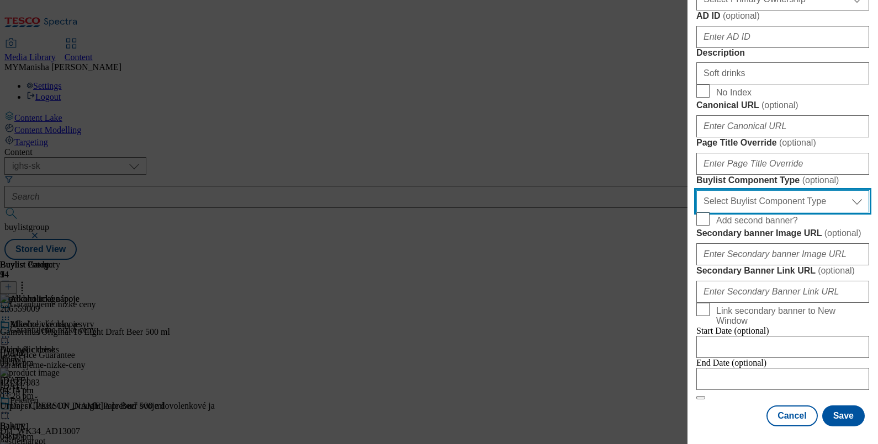
click at [765, 190] on select "Select Buylist Component Type Banner Competition Header Meal" at bounding box center [782, 201] width 173 height 22
select select "Banner"
click at [696, 190] on select "Select Buylist Component Type Banner Competition Header Meal" at bounding box center [782, 201] width 173 height 22
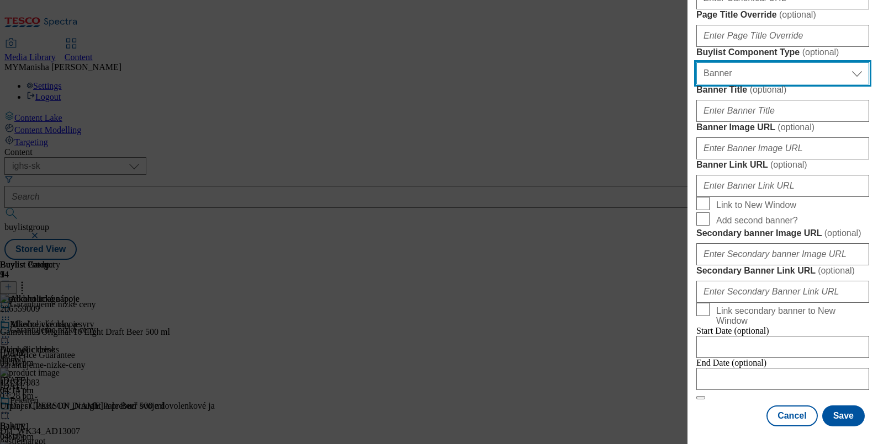
scroll to position [1150, 2]
click at [844, 406] on button "Save" at bounding box center [843, 416] width 42 height 21
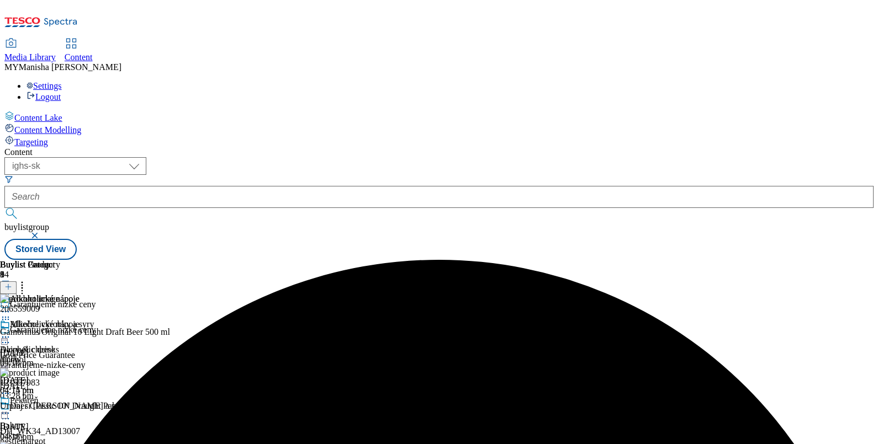
scroll to position [82, 0]
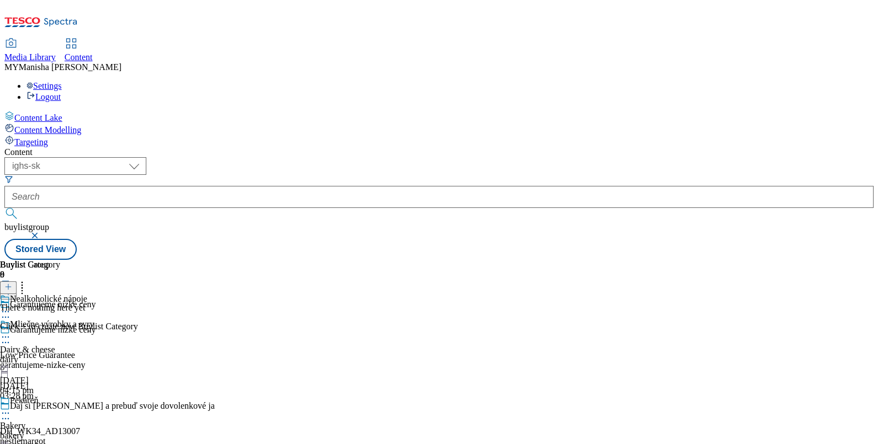
click at [17, 283] on div at bounding box center [8, 287] width 17 height 9
click at [12, 283] on icon at bounding box center [8, 287] width 8 height 8
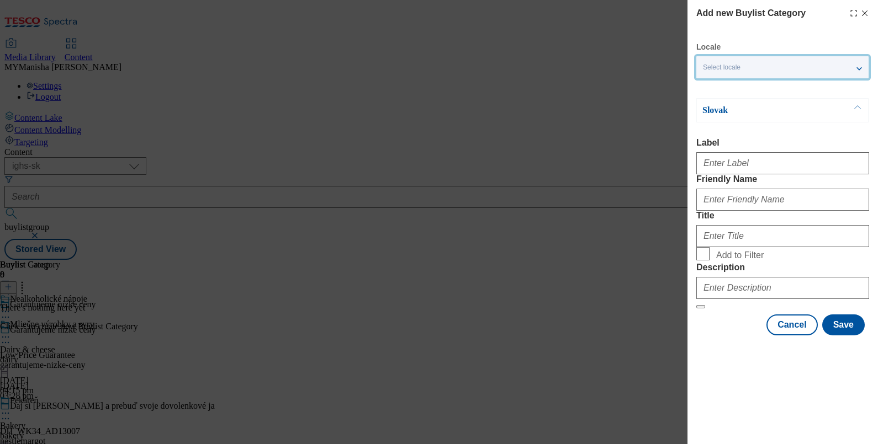
click at [792, 58] on div "Select locale" at bounding box center [782, 67] width 172 height 22
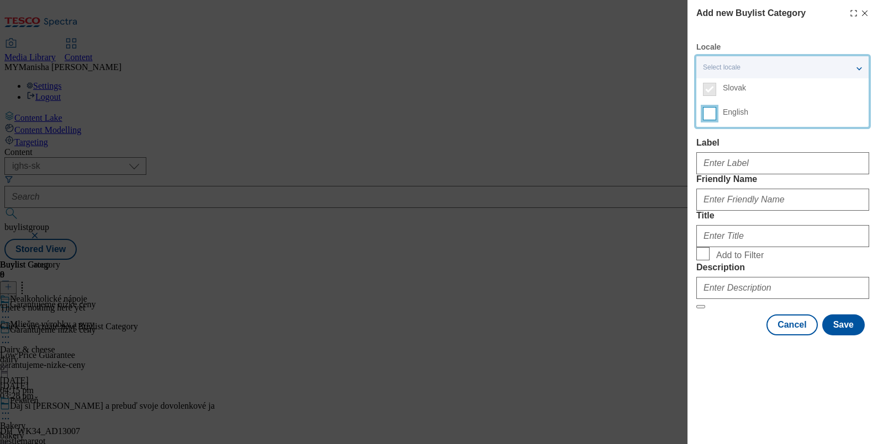
click at [706, 115] on input "English" at bounding box center [709, 113] width 13 height 13
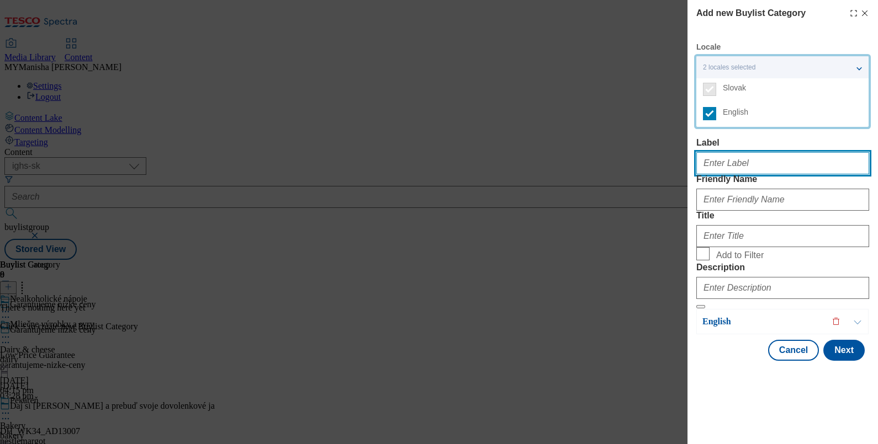
click at [723, 166] on input "Label" at bounding box center [782, 163] width 173 height 22
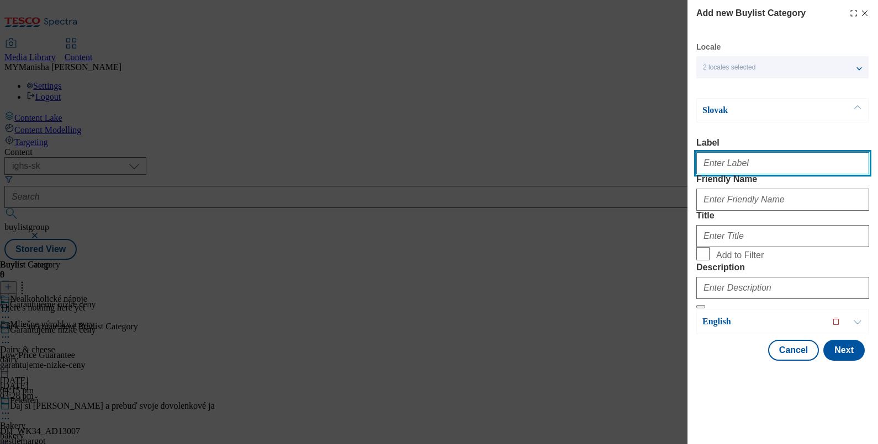
paste input "Soft drinks"
type input "Soft drinks"
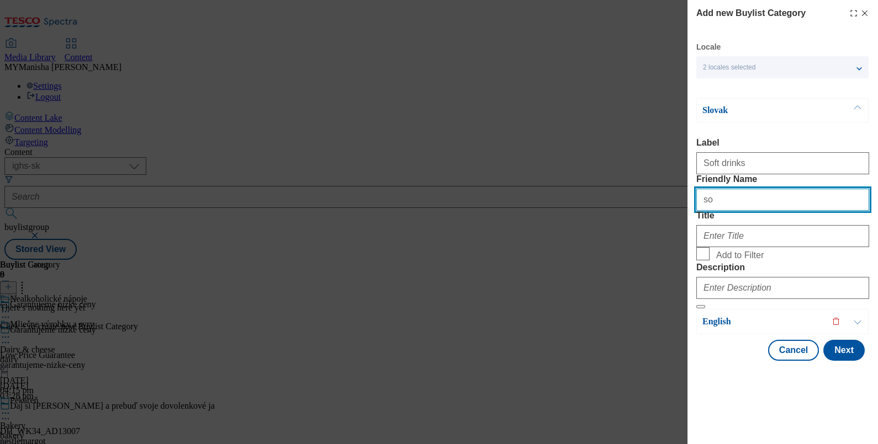
type input "s"
type input "soft-drinks"
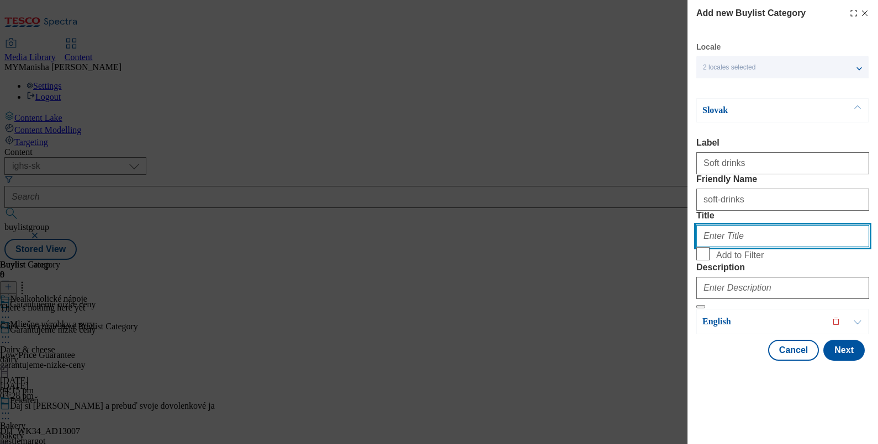
paste input "Nealkoholické nápoje"
type input "Nealkoholické nápoje"
click at [704, 309] on form "Label Soft drinks Friendly Name soft-drinks Title Nealkoholické nápoje Add to F…" at bounding box center [782, 223] width 173 height 171
click at [701, 261] on input "Add to Filter" at bounding box center [702, 253] width 13 height 13
checkbox input "true"
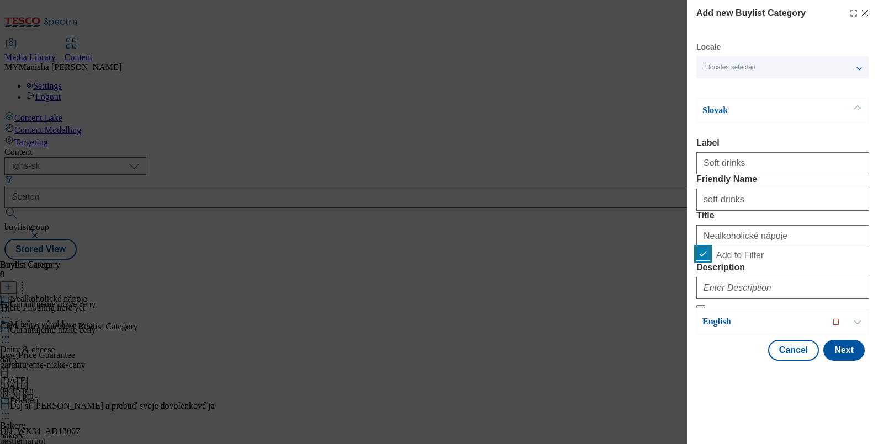
scroll to position [26, 0]
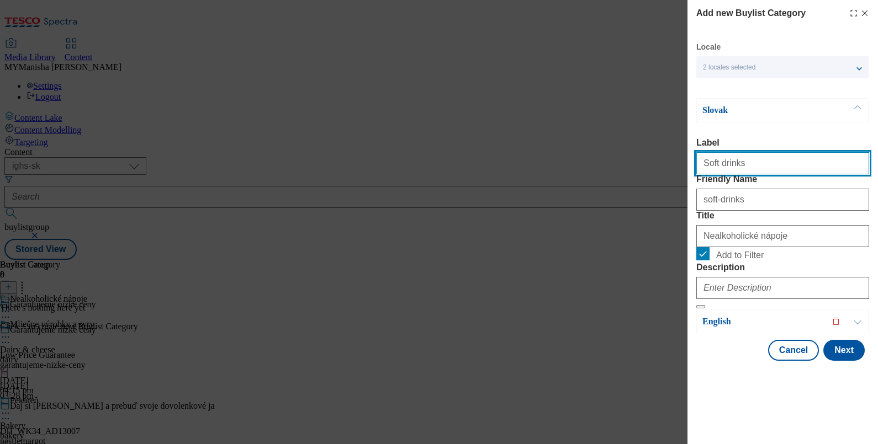
click at [753, 152] on input "Soft drinks" at bounding box center [782, 163] width 173 height 22
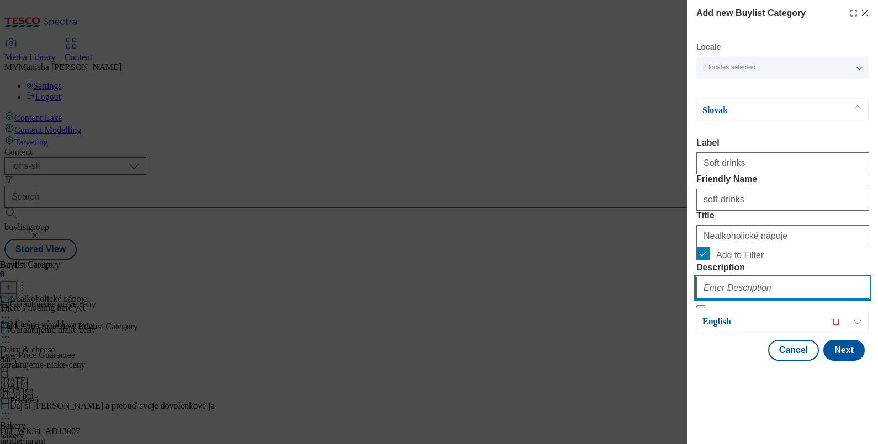
paste input "Soft drinks"
type input "Soft drinks"
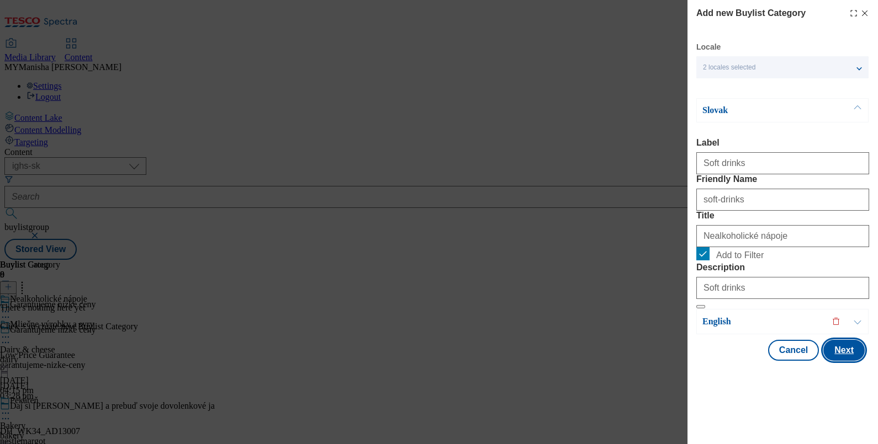
click at [828, 361] on button "Next" at bounding box center [843, 350] width 41 height 21
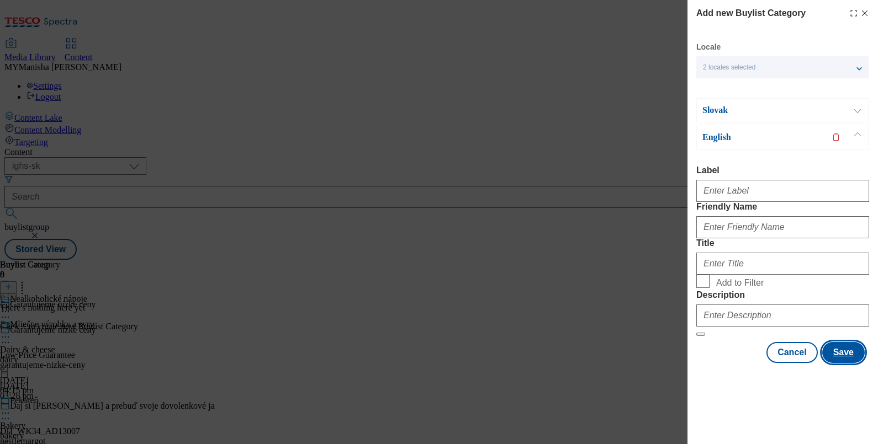
scroll to position [0, 0]
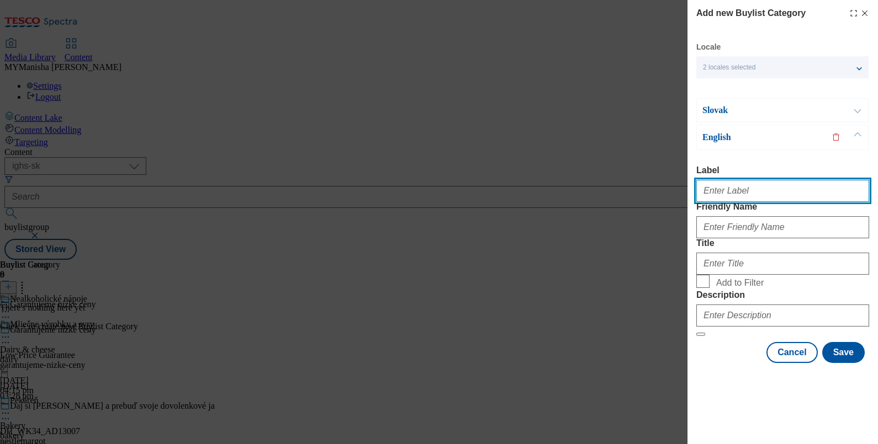
click at [721, 199] on input "Label" at bounding box center [782, 191] width 173 height 22
paste input "Soft drinks"
type input "Soft drinks"
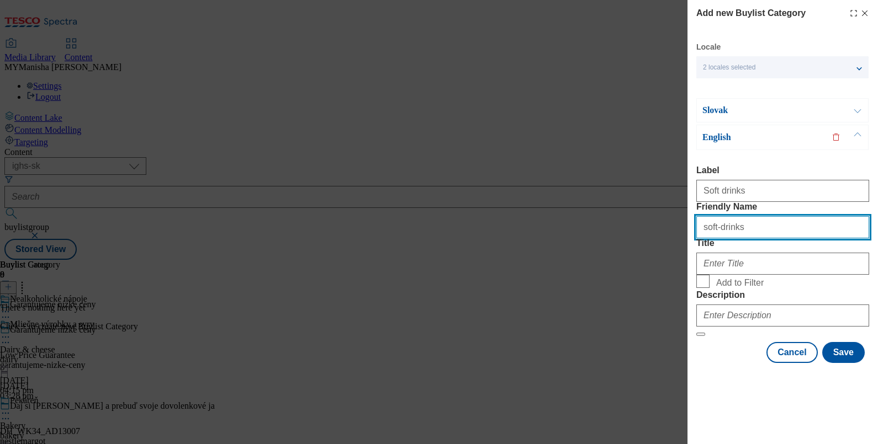
type input "soft-drinks"
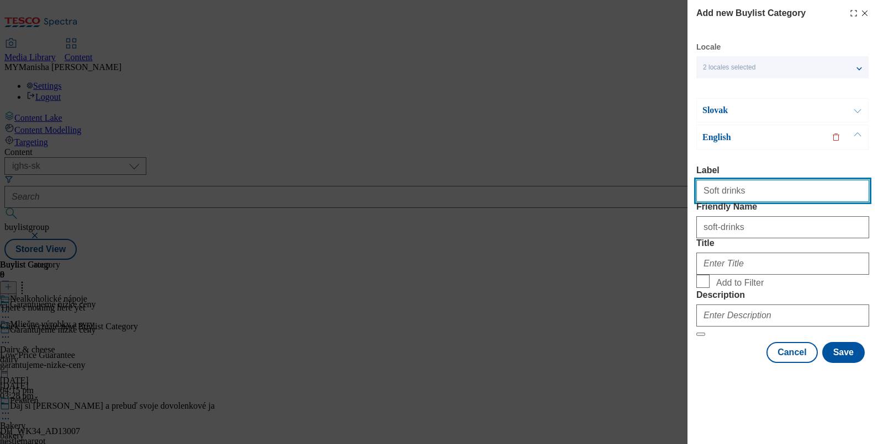
click at [751, 202] on input "Soft drinks" at bounding box center [782, 191] width 173 height 22
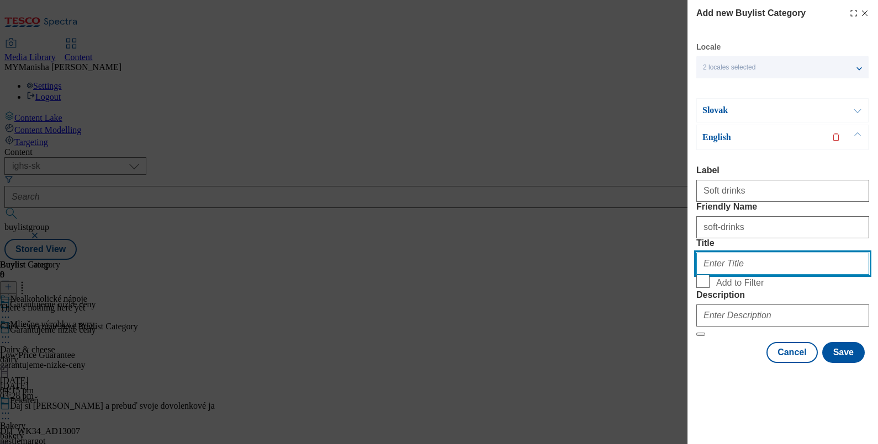
paste input "Soft drinks"
type input "Soft drinks"
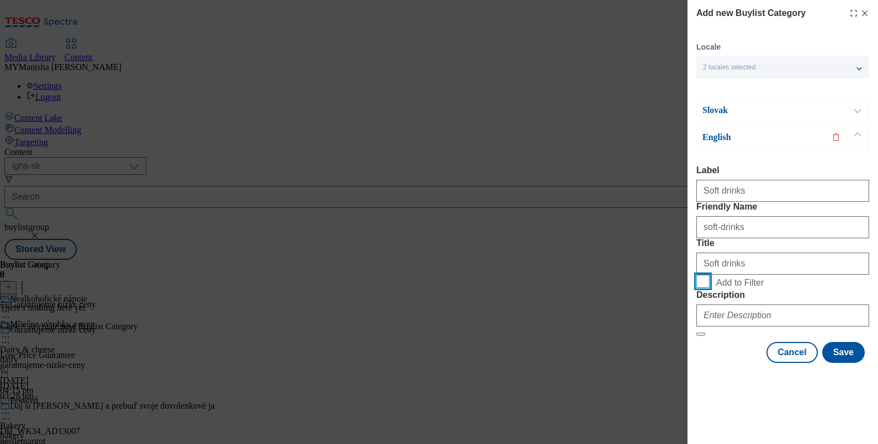
click at [696, 288] on input "Add to Filter" at bounding box center [702, 281] width 13 height 13
checkbox input "true"
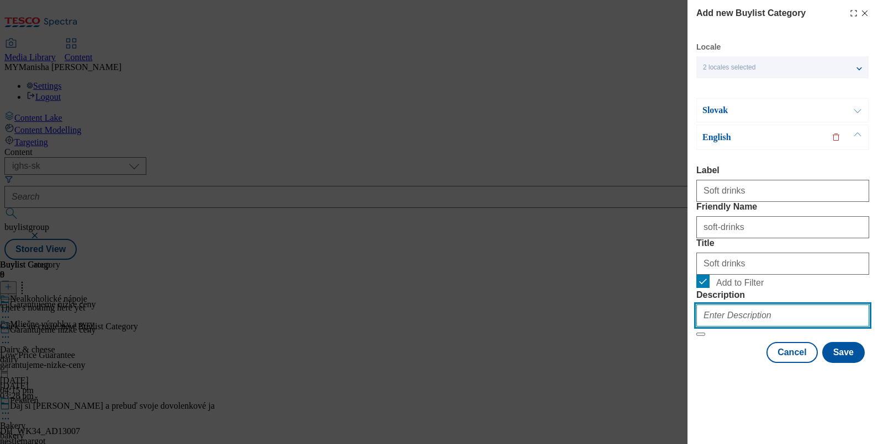
click at [721, 327] on input "Description" at bounding box center [782, 316] width 173 height 22
paste input "Soft drinks"
type input "Soft drinks"
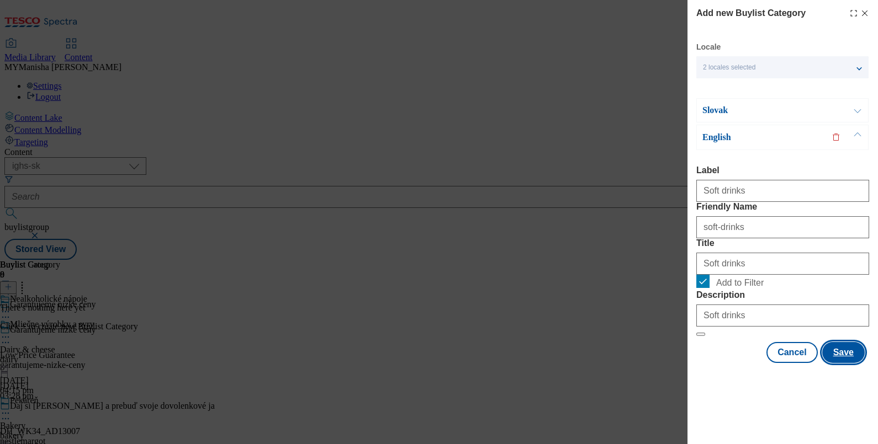
click at [839, 363] on button "Save" at bounding box center [843, 352] width 42 height 21
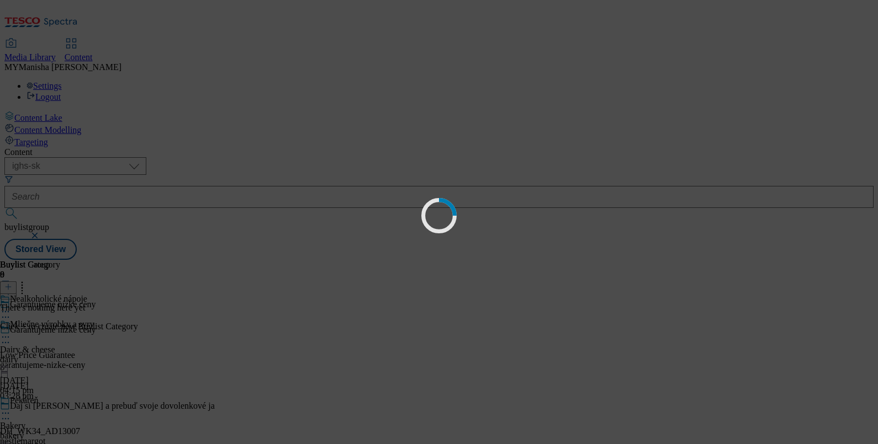
scroll to position [0, 0]
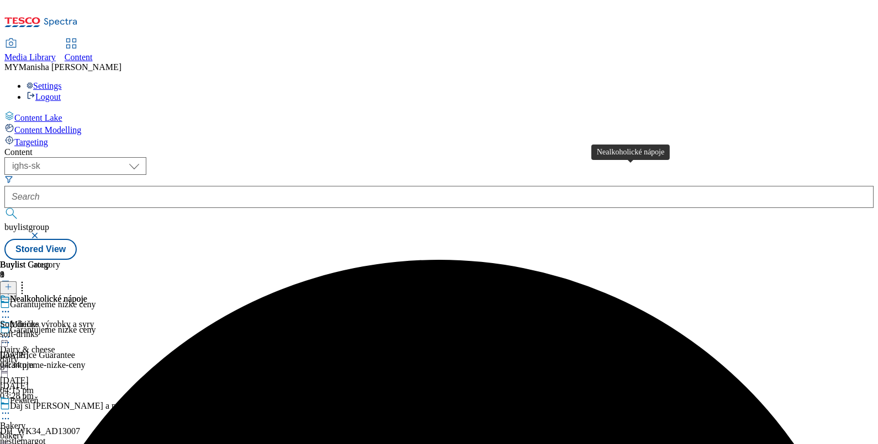
click at [87, 294] on div "Nealkoholické nápoje" at bounding box center [48, 299] width 77 height 10
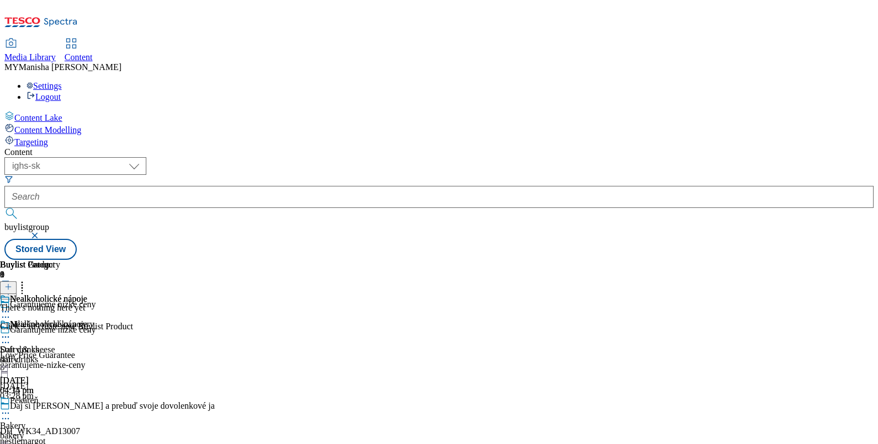
scroll to position [0, 102]
click at [133, 260] on header "Buylist Product 0" at bounding box center [66, 277] width 133 height 34
click at [12, 283] on icon at bounding box center [8, 287] width 8 height 8
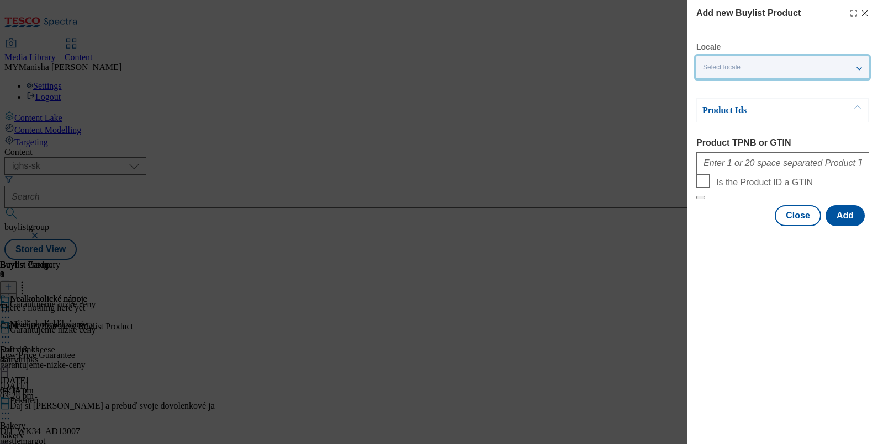
click at [793, 62] on div "Select locale" at bounding box center [782, 67] width 172 height 22
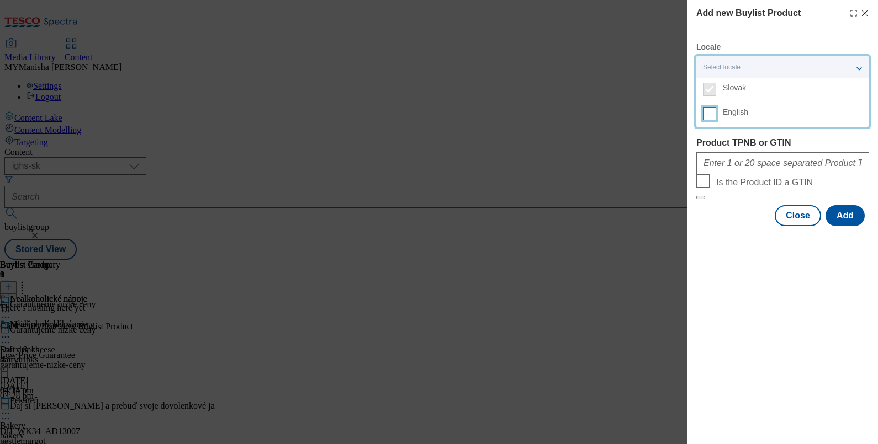
click at [709, 116] on input "English" at bounding box center [709, 113] width 13 height 13
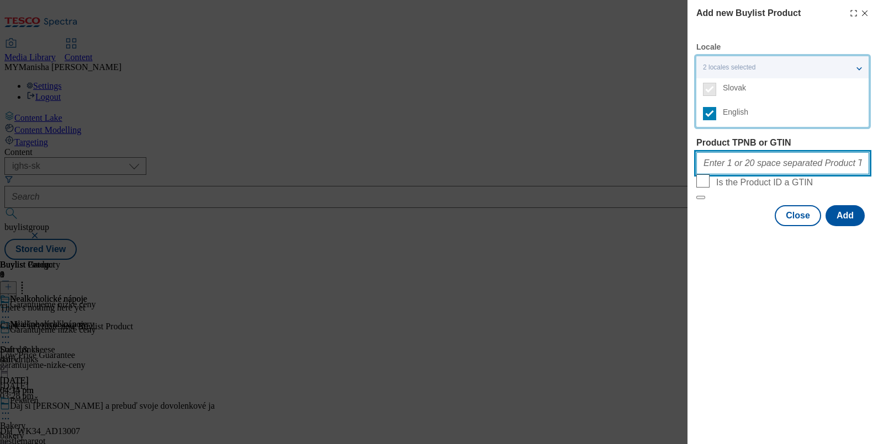
click at [723, 166] on input "Product TPNB or GTIN" at bounding box center [782, 163] width 173 height 22
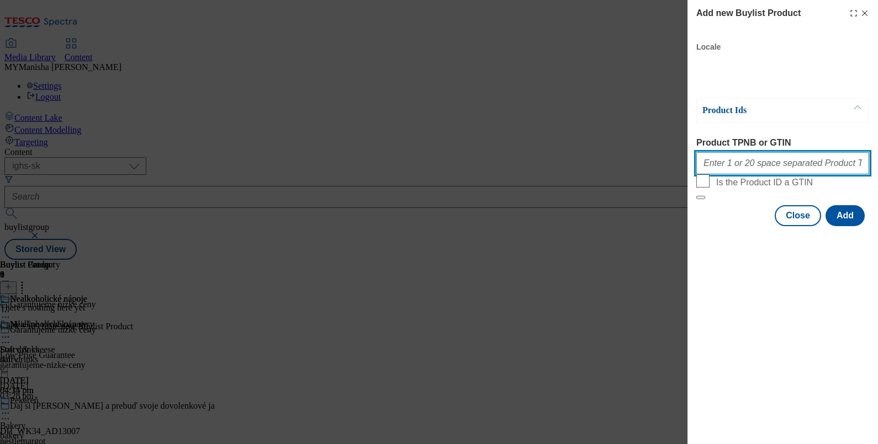
paste input "100579767 121104212 206545149 220208175 206545118 206545194 217138101 220039410…"
type input "100579767 121104212 206545149 220208175 206545118 206545194 217138101 220039410…"
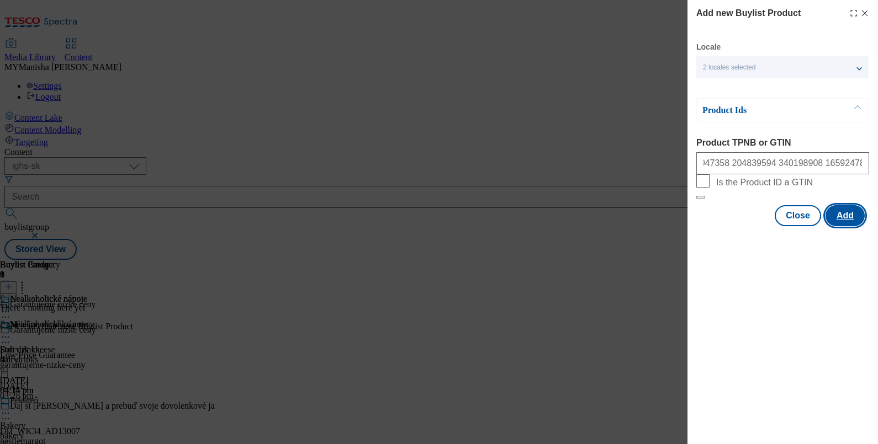
scroll to position [0, 0]
click at [849, 226] on button "Add" at bounding box center [844, 215] width 39 height 21
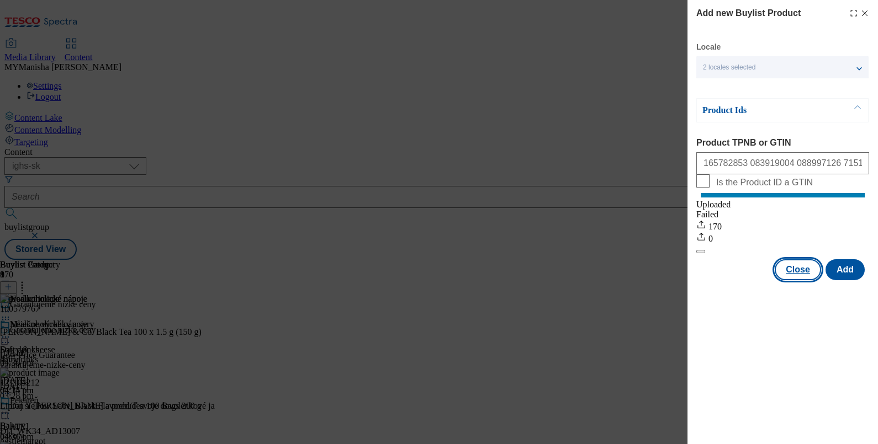
click at [802, 280] on button "Close" at bounding box center [797, 269] width 46 height 21
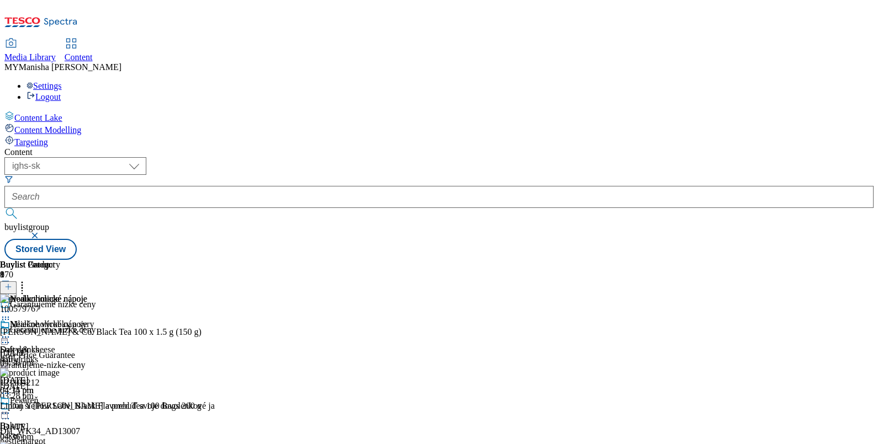
click at [17, 281] on button at bounding box center [8, 287] width 17 height 13
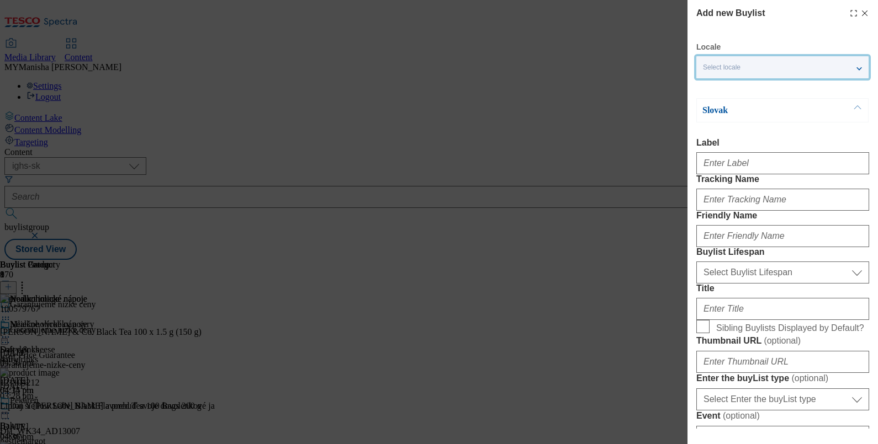
click at [789, 63] on div "Select locale" at bounding box center [782, 67] width 172 height 22
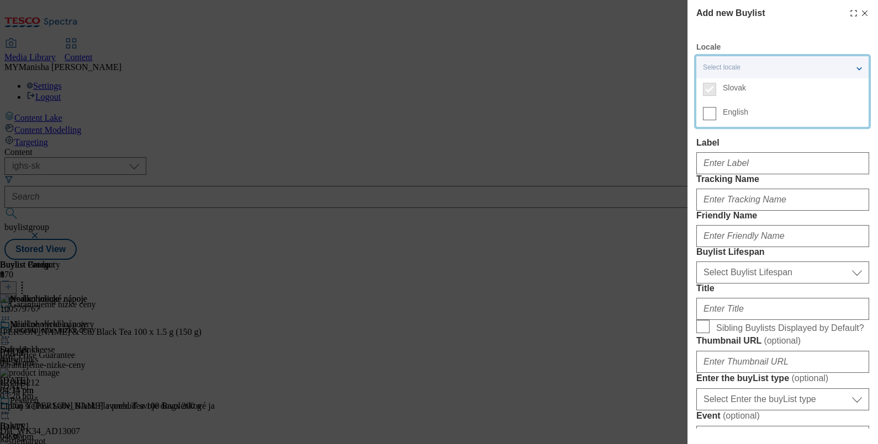
click at [711, 120] on label "English" at bounding box center [782, 115] width 172 height 24
click at [711, 120] on input "English" at bounding box center [709, 113] width 13 height 13
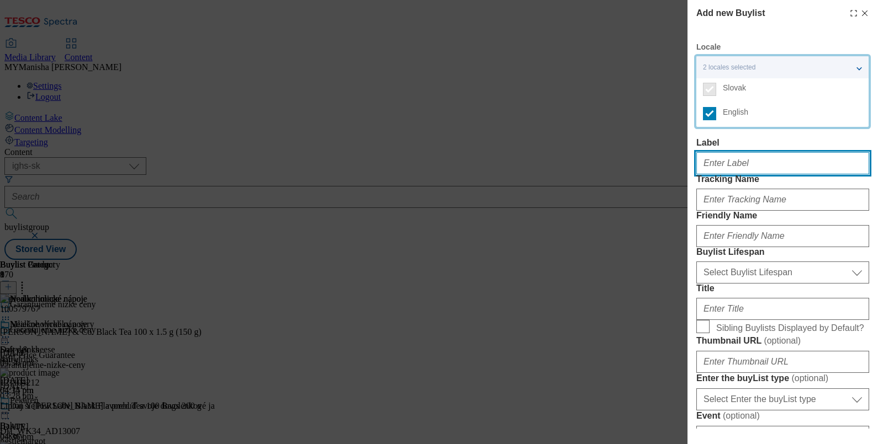
click at [722, 160] on input "Label" at bounding box center [782, 163] width 173 height 22
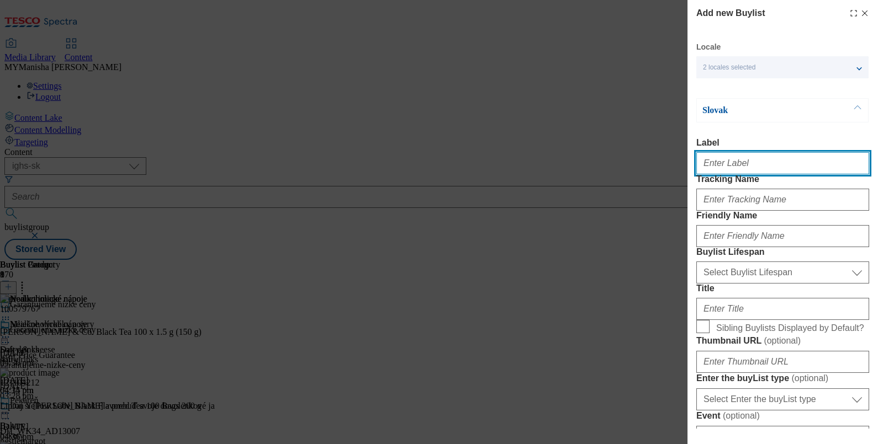
paste input "Hot beverages"
type input "Hot beverages"
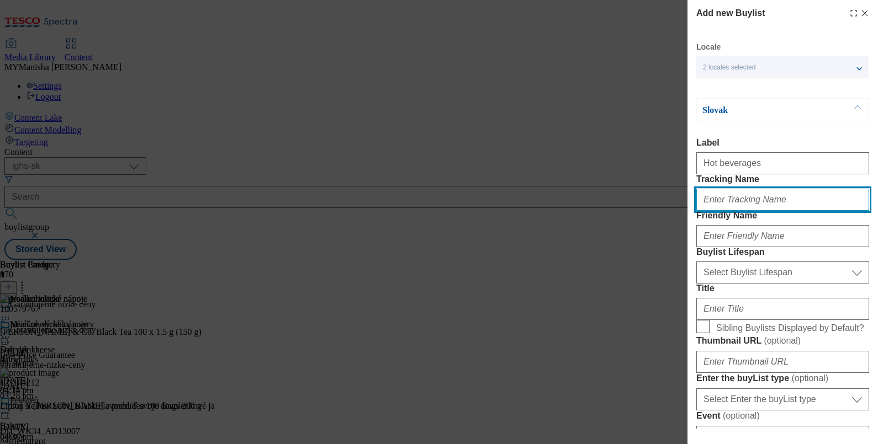
paste input "Hot beverages"
type input "hot beverages"
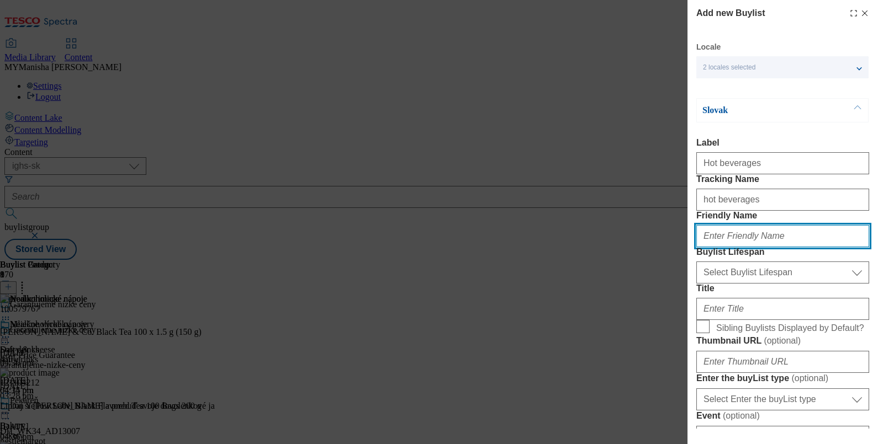
paste input "hot beverages"
click at [713, 247] on input "hot beverages" at bounding box center [782, 236] width 173 height 22
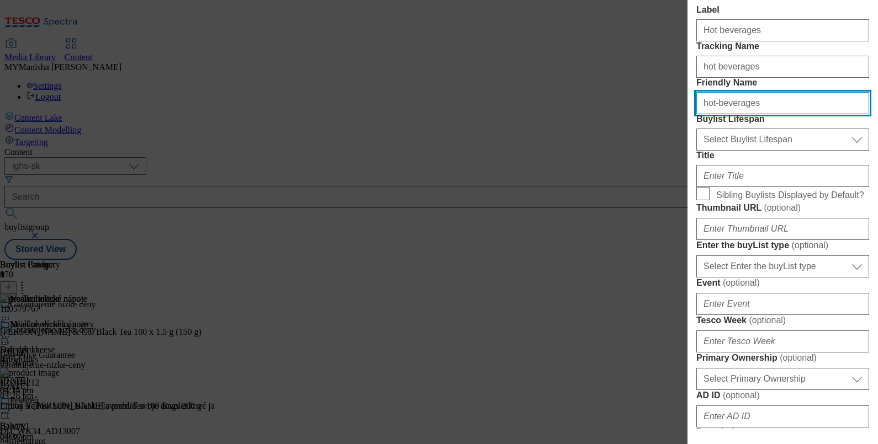
scroll to position [140, 0]
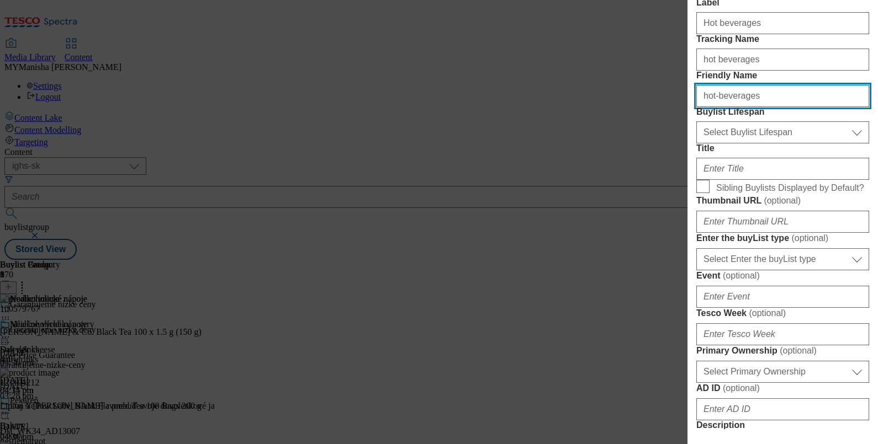
type input "hot-beverages"
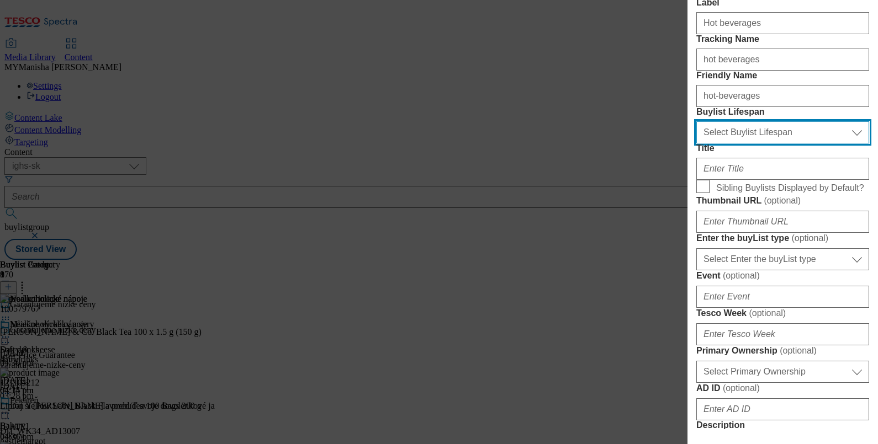
click at [738, 143] on select "Select Buylist Lifespan evergreen seasonal tactical" at bounding box center [782, 132] width 173 height 22
select select "evergreen"
click at [696, 143] on select "Select Buylist Lifespan evergreen seasonal tactical" at bounding box center [782, 132] width 173 height 22
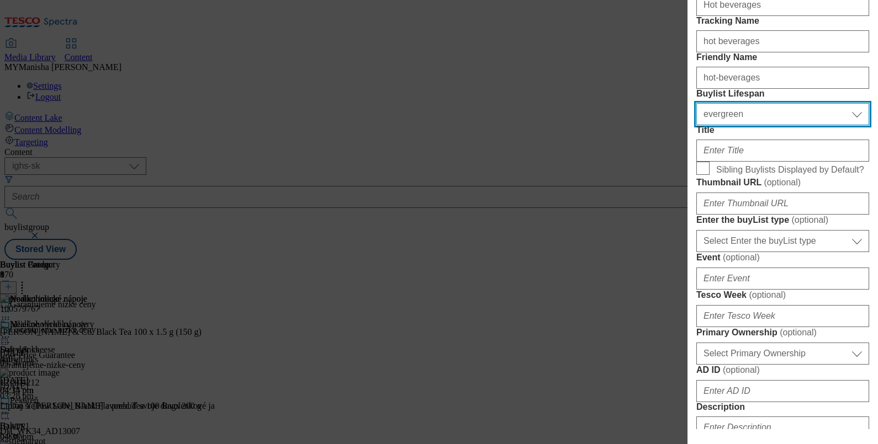
scroll to position [177, 0]
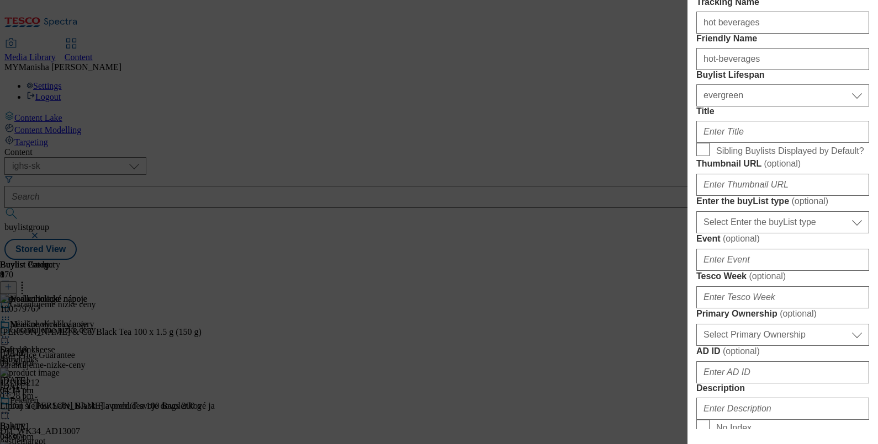
click at [723, 143] on div "Modal" at bounding box center [782, 129] width 173 height 26
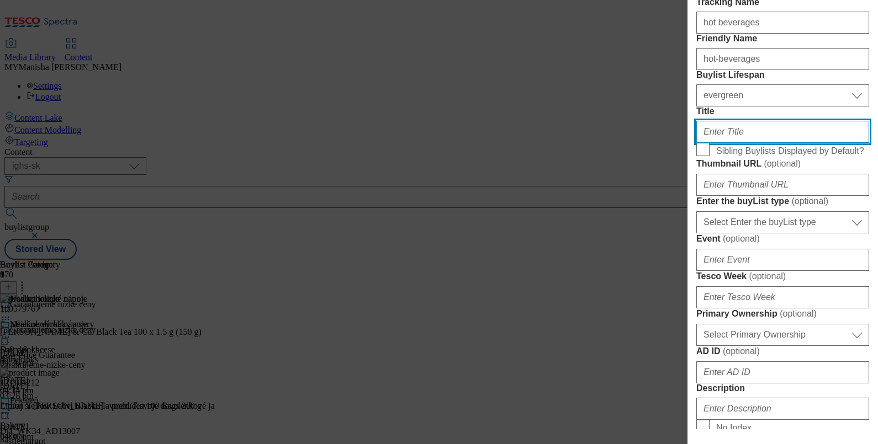
click at [732, 143] on input "Title" at bounding box center [782, 132] width 173 height 22
paste input "Horúce nápoje"
type input "Horúce nápoje"
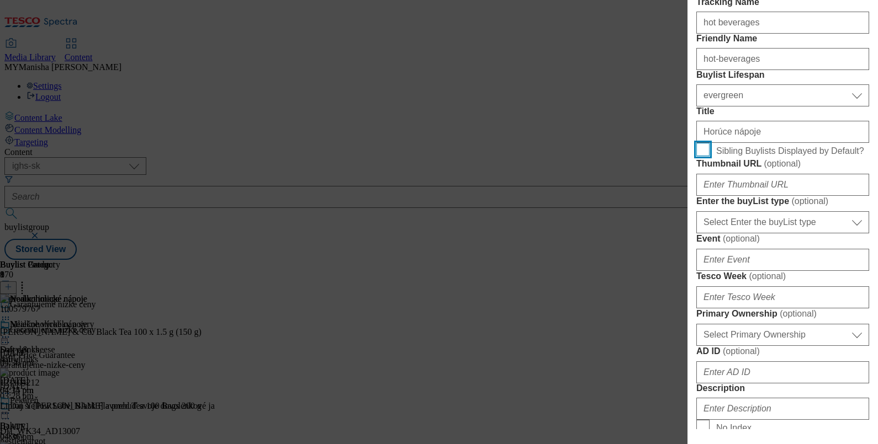
click at [701, 156] on input "Sibling Buylists Displayed by Default?" at bounding box center [702, 149] width 13 height 13
checkbox input "true"
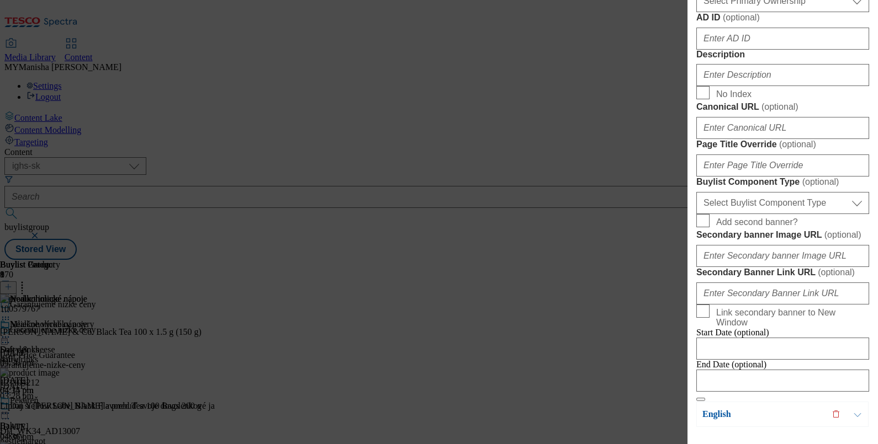
scroll to position [517, 0]
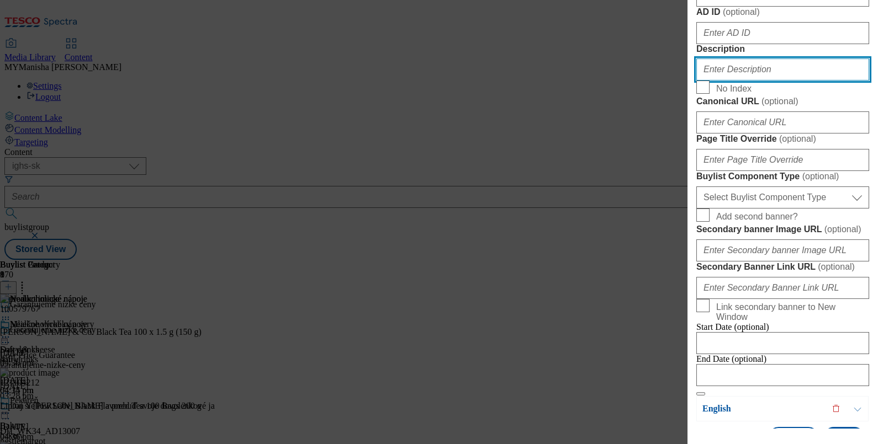
click at [724, 81] on input "Description" at bounding box center [782, 70] width 173 height 22
paste input "Hot beverages"
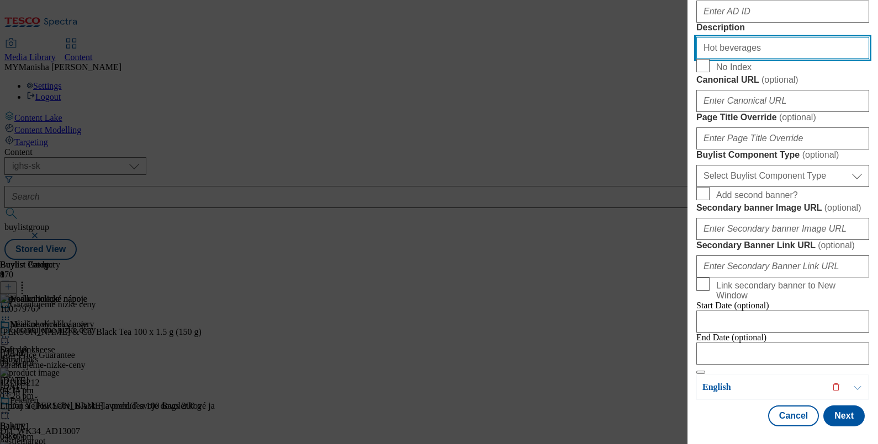
scroll to position [826, 0]
type input "Hot beverages"
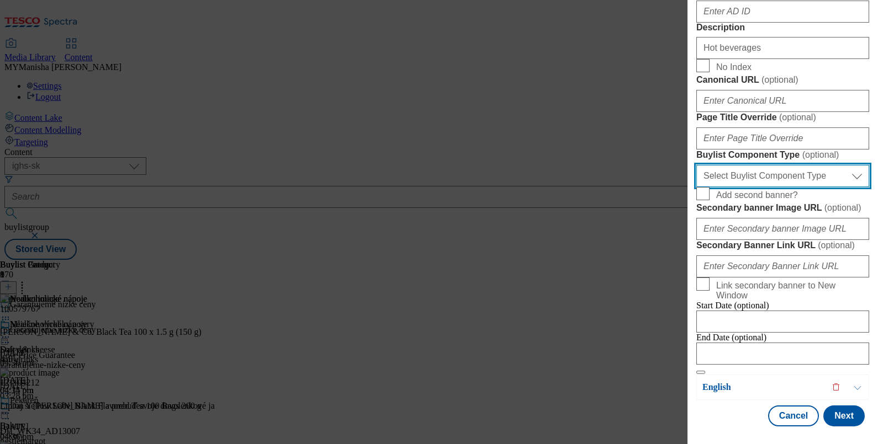
click at [763, 178] on select "Select Buylist Component Type Banner Competition Header Meal" at bounding box center [782, 176] width 173 height 22
select select "Banner"
click at [696, 166] on select "Select Buylist Component Type Banner Competition Header Meal" at bounding box center [782, 176] width 173 height 22
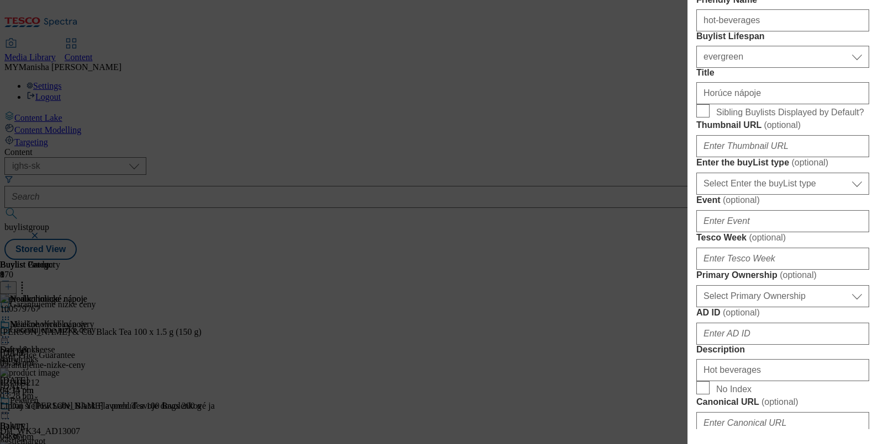
scroll to position [215, 0]
click at [698, 119] on input "Sibling Buylists Displayed by Default?" at bounding box center [702, 111] width 13 height 13
checkbox input "true"
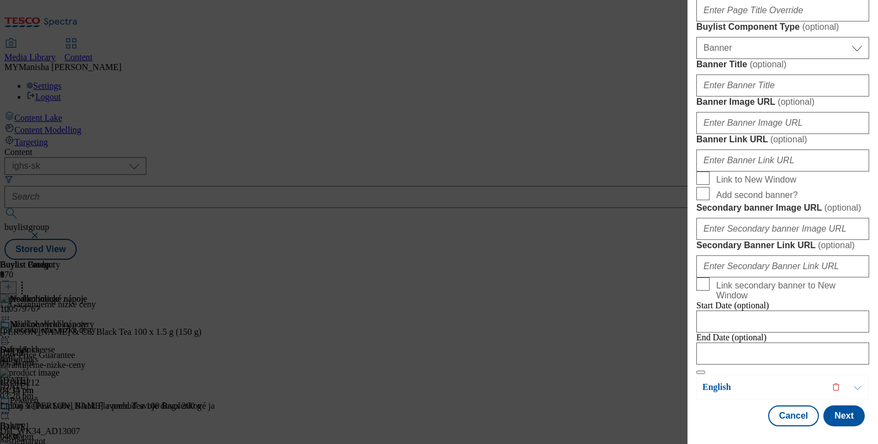
scroll to position [1147, 0]
click at [831, 406] on button "Next" at bounding box center [843, 416] width 41 height 21
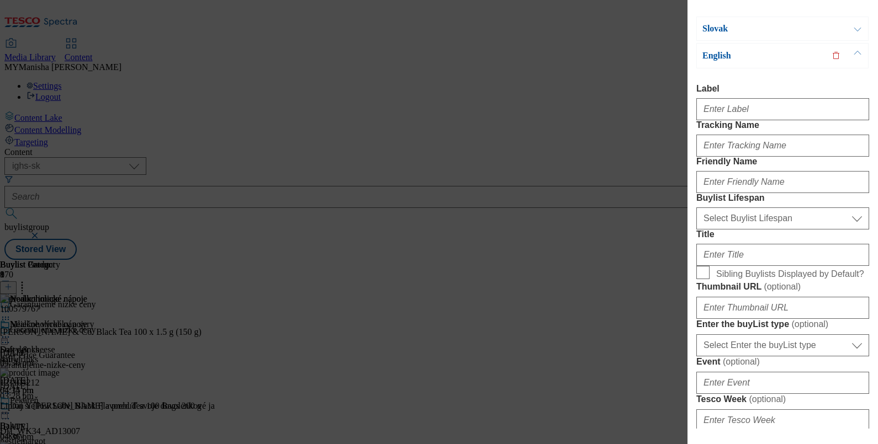
scroll to position [0, 0]
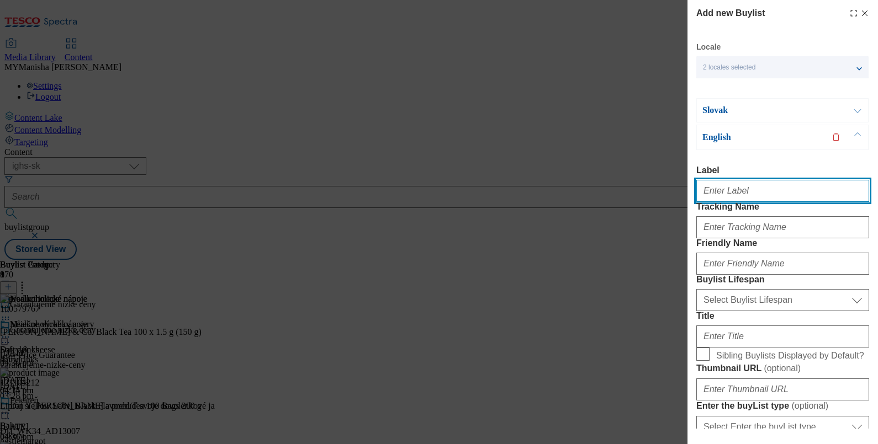
click at [733, 192] on input "Label" at bounding box center [782, 191] width 173 height 22
paste input "Hot beverages"
type input "Hot beverages"
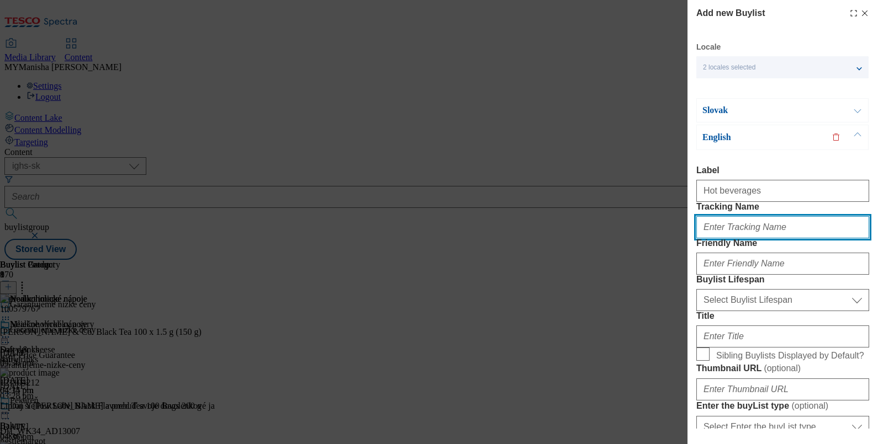
paste input "Hot beverages"
type input "hot beverages"
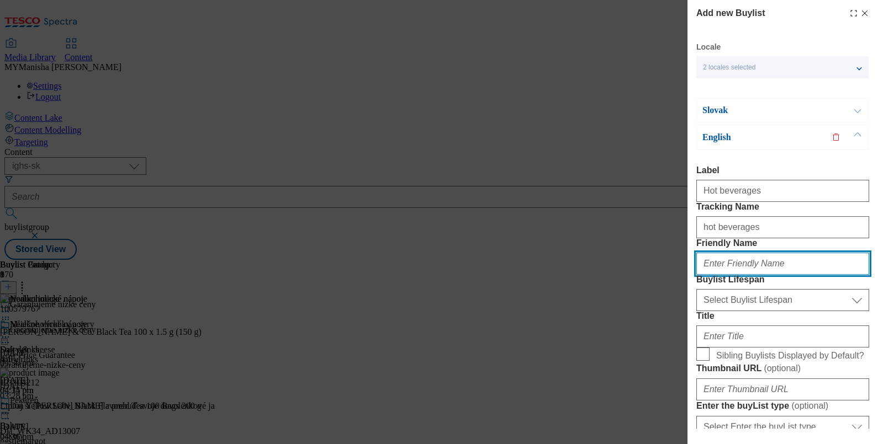
click at [725, 275] on input "Friendly Name" at bounding box center [782, 264] width 173 height 22
type input "hot-beverages"
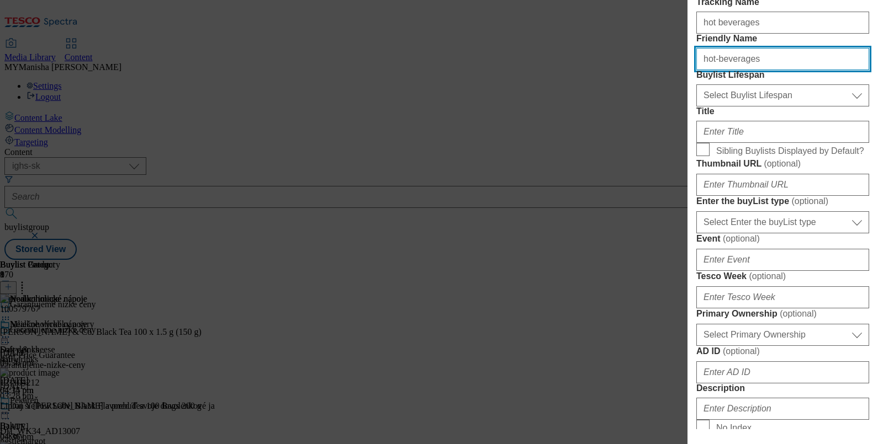
scroll to position [205, 0]
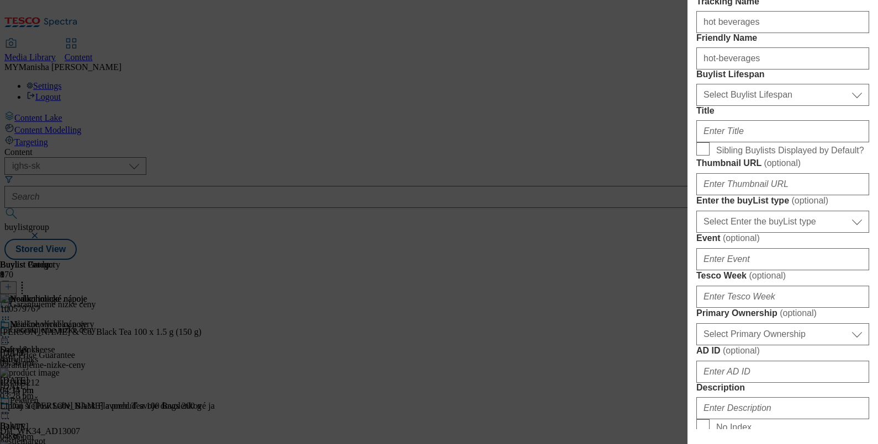
click at [752, 171] on form "Label Hot beverages Tracking Name hot beverages Friendly Name hot-beverages Buy…" at bounding box center [782, 347] width 173 height 775
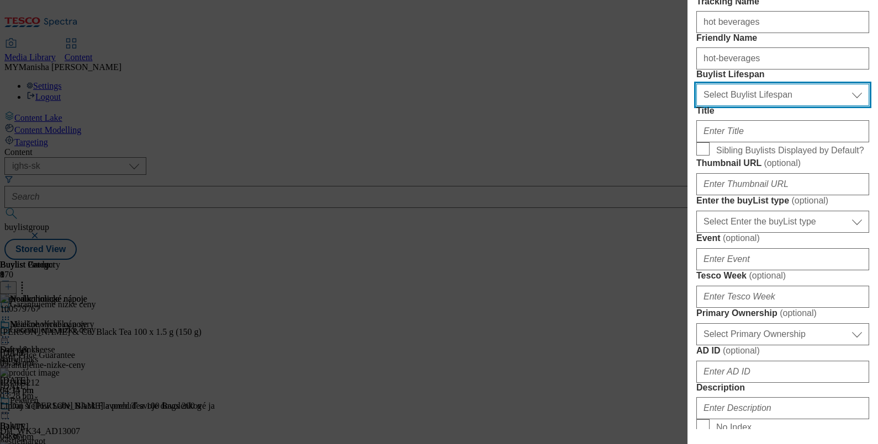
click at [745, 106] on select "Select Buylist Lifespan evergreen seasonal tactical" at bounding box center [782, 95] width 173 height 22
select select "evergreen"
click at [696, 106] on select "Select Buylist Lifespan evergreen seasonal tactical" at bounding box center [782, 95] width 173 height 22
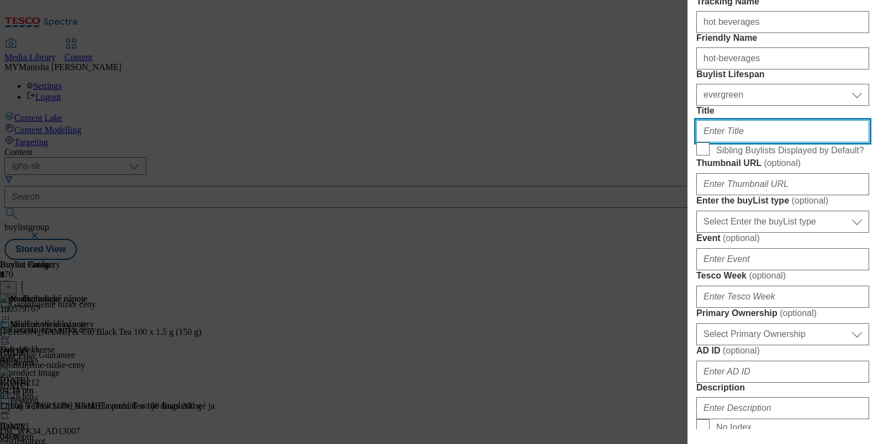
click at [730, 142] on input "Title" at bounding box center [782, 131] width 173 height 22
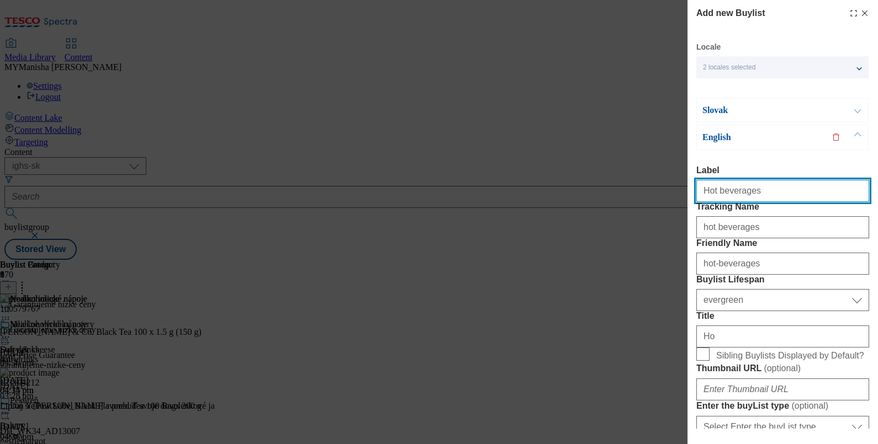
click at [747, 188] on input "Hot beverages" at bounding box center [782, 191] width 173 height 22
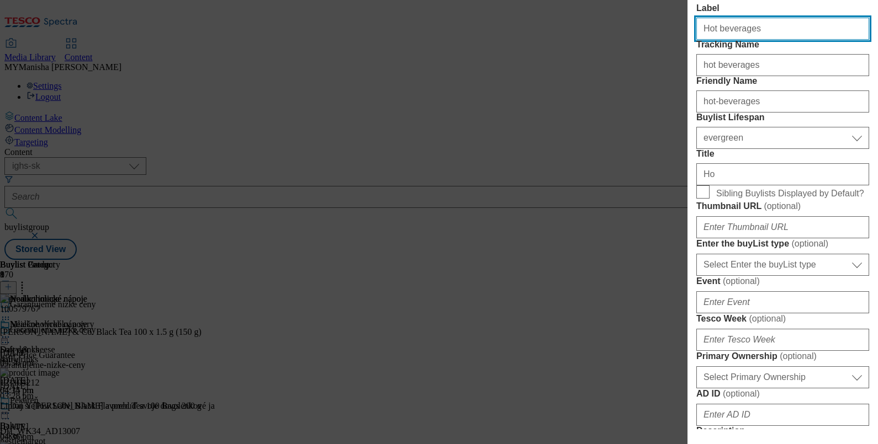
scroll to position [164, 0]
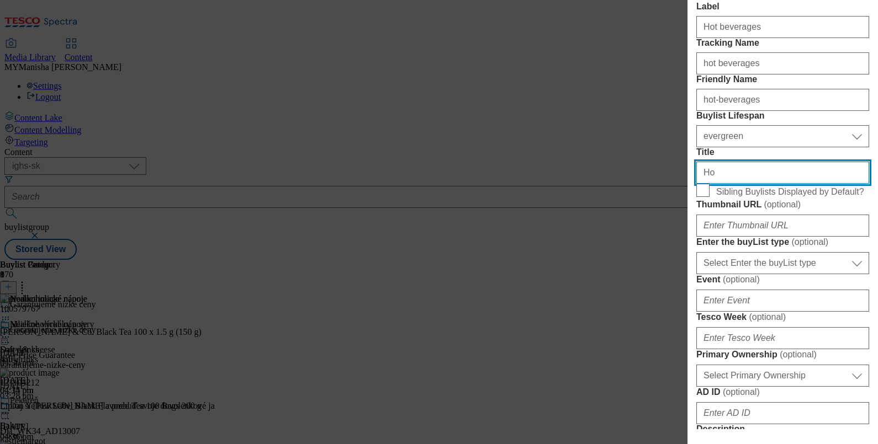
click at [742, 184] on input "Ho" at bounding box center [782, 173] width 173 height 22
paste input "t beverages"
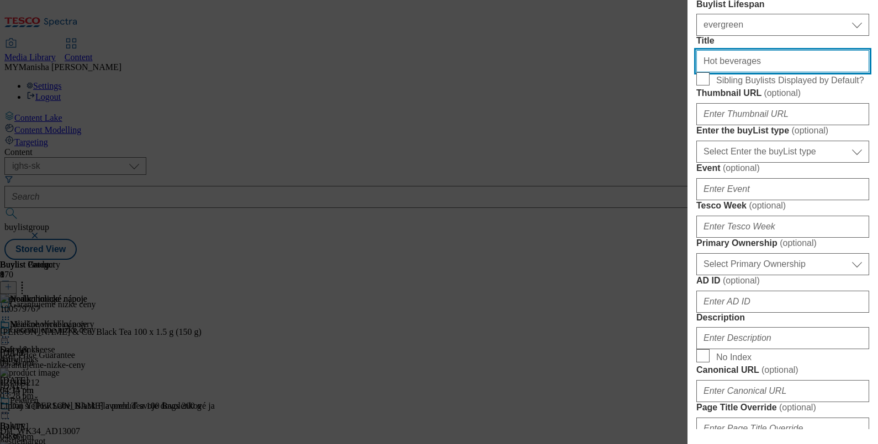
scroll to position [275, 0]
type input "Hot beverages"
click at [706, 86] on input "Sibling Buylists Displayed by Default?" at bounding box center [702, 78] width 13 height 13
checkbox input "true"
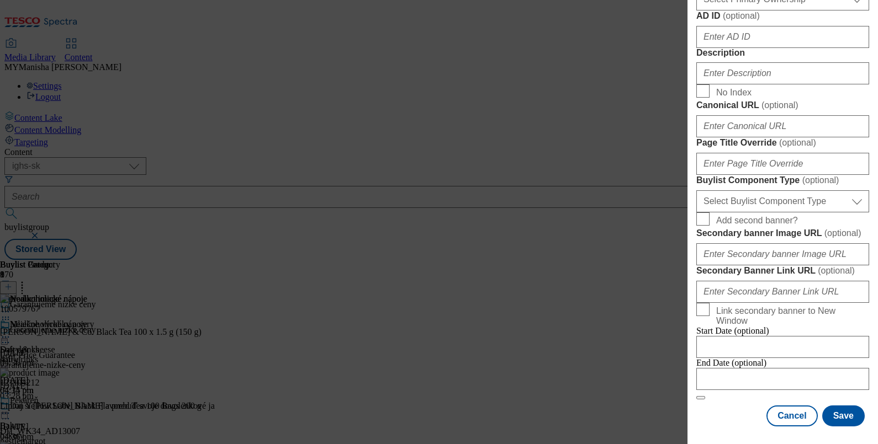
scroll to position [609, 0]
click at [726, 84] on input "Description" at bounding box center [782, 73] width 173 height 22
paste input "Hot beverages"
type input "Hot beverages"
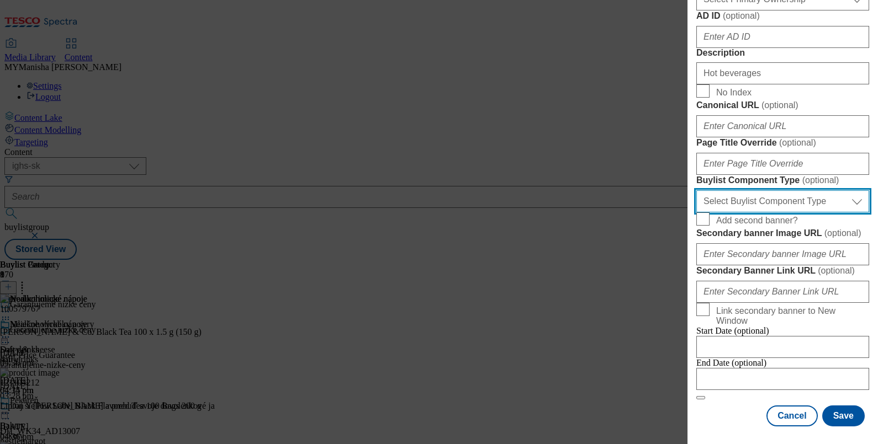
click at [758, 190] on select "Select Buylist Component Type Banner Competition Header Meal" at bounding box center [782, 201] width 173 height 22
select select "Banner"
click at [696, 190] on select "Select Buylist Component Type Banner Competition Header Meal" at bounding box center [782, 201] width 173 height 22
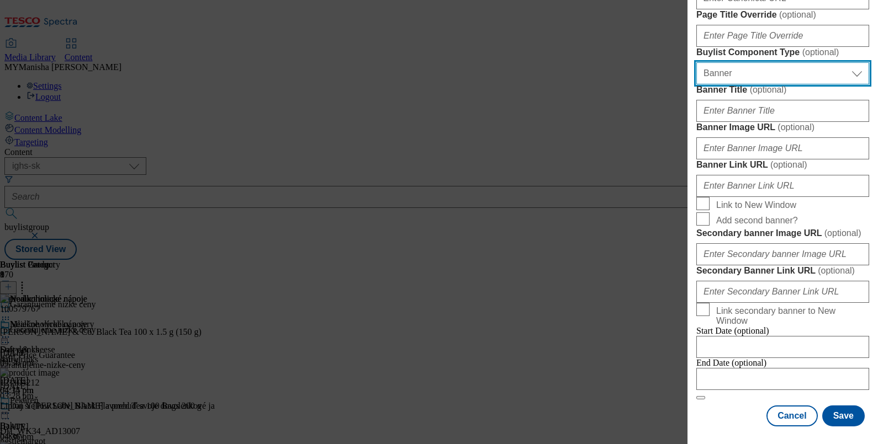
scroll to position [1150, 0]
click at [826, 406] on button "Save" at bounding box center [843, 416] width 42 height 21
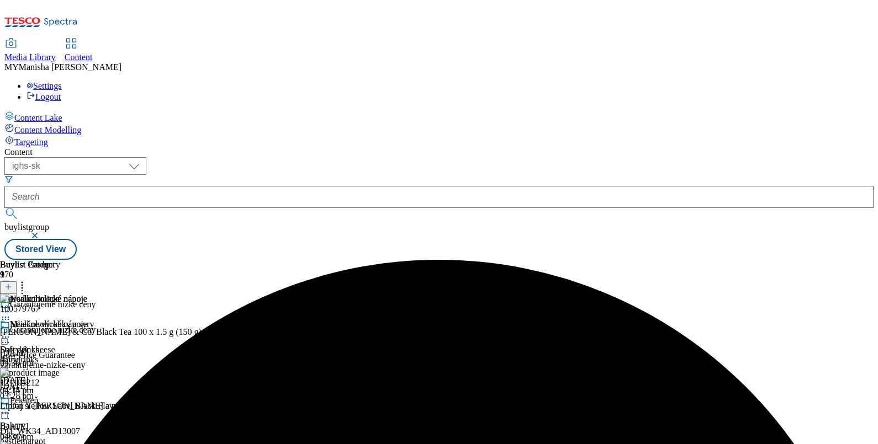
scroll to position [82, 0]
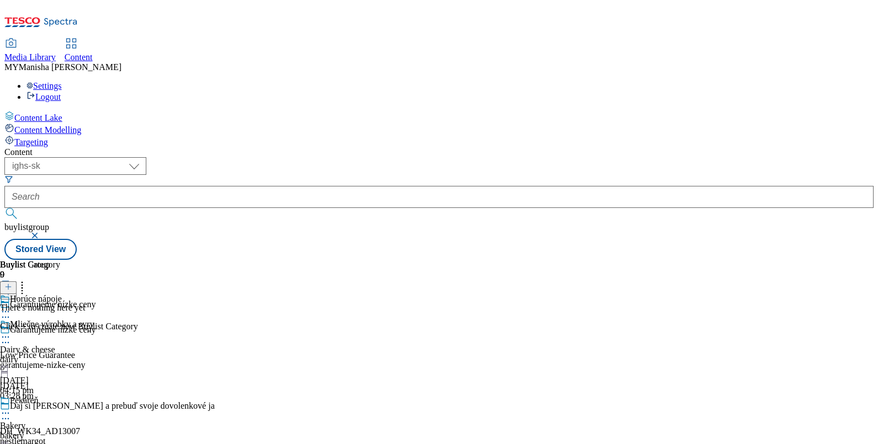
click at [12, 283] on icon at bounding box center [8, 287] width 8 height 8
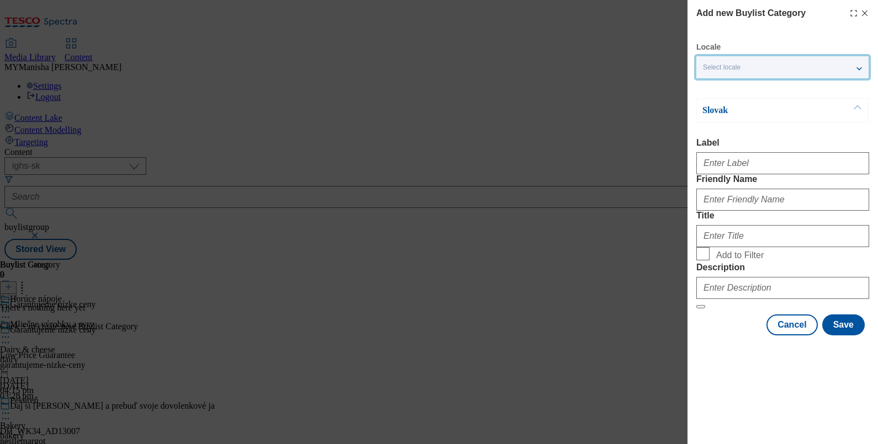
click at [795, 63] on div "Select locale" at bounding box center [782, 67] width 172 height 22
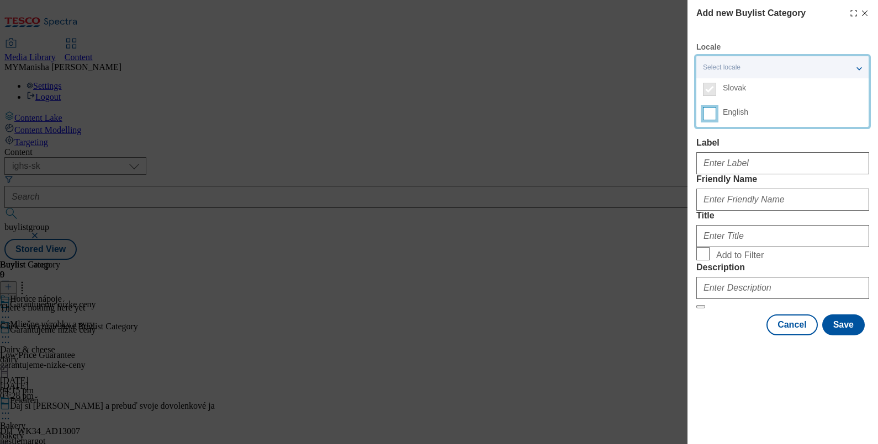
click at [709, 111] on input "English" at bounding box center [709, 113] width 13 height 13
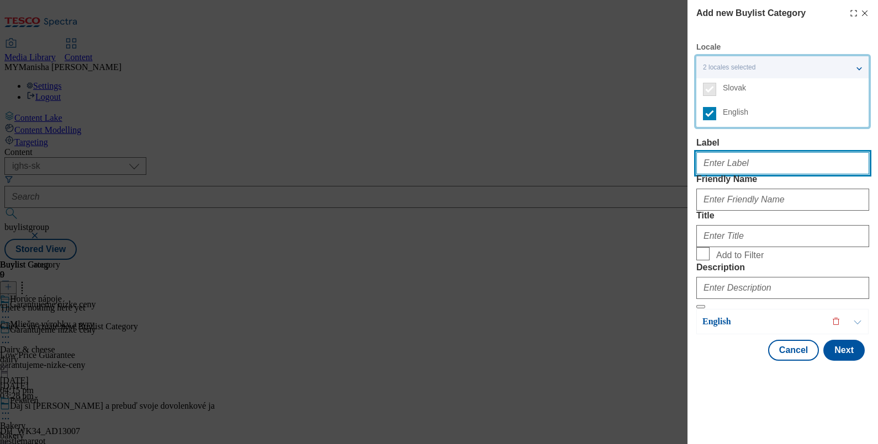
click at [712, 174] on input "Label" at bounding box center [782, 163] width 173 height 22
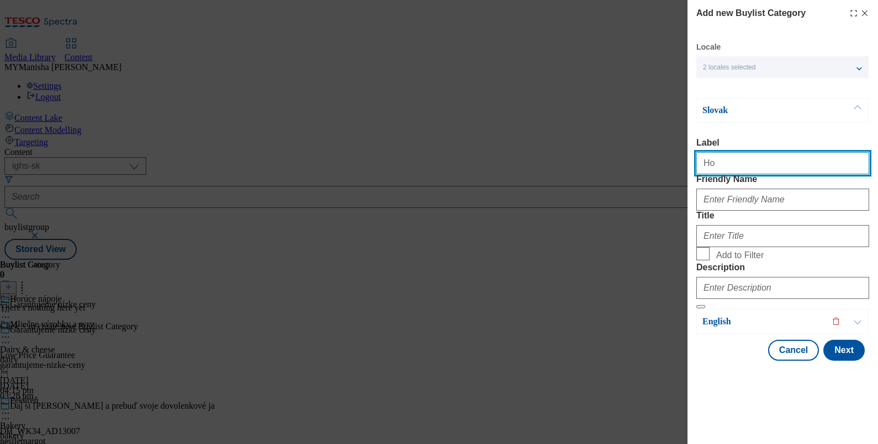
type input "Hot beverages"
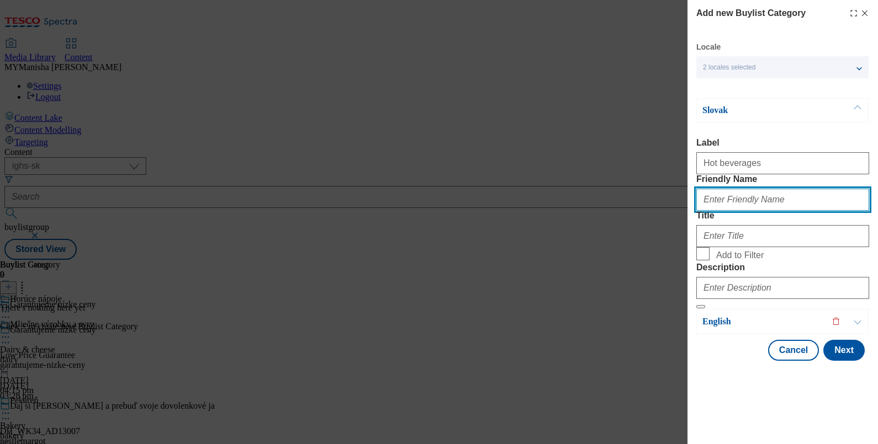
click at [731, 211] on input "Friendly Name" at bounding box center [782, 200] width 173 height 22
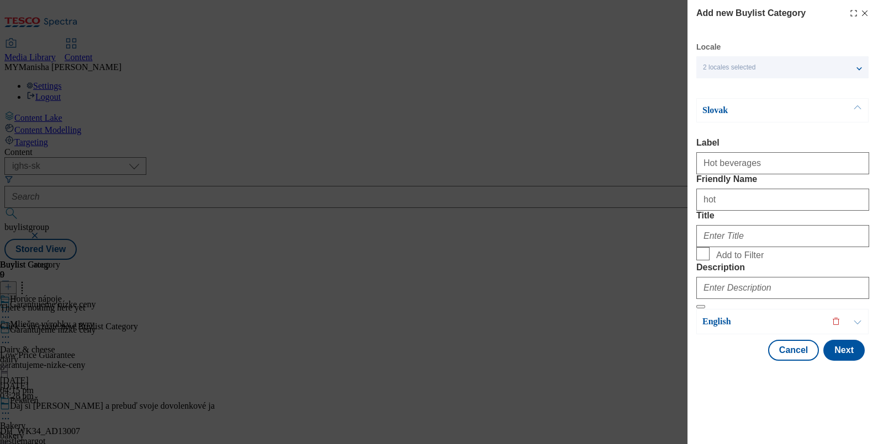
click at [756, 155] on div "Hot beverages" at bounding box center [782, 161] width 173 height 26
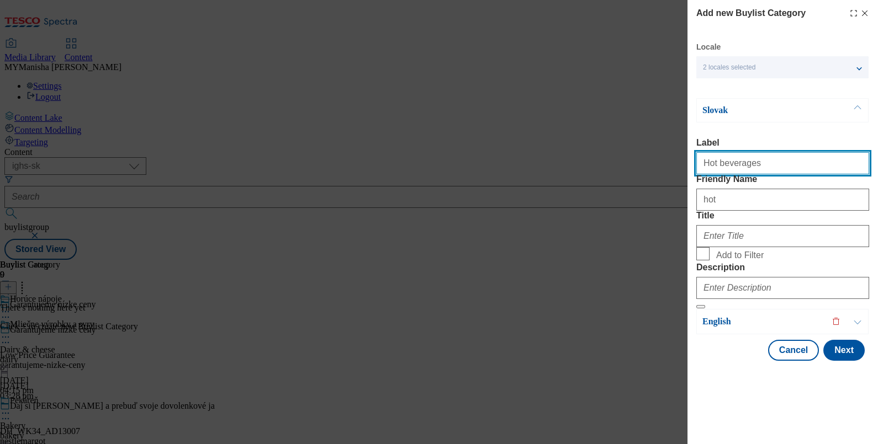
click at [759, 163] on input "Hot beverages" at bounding box center [782, 163] width 173 height 22
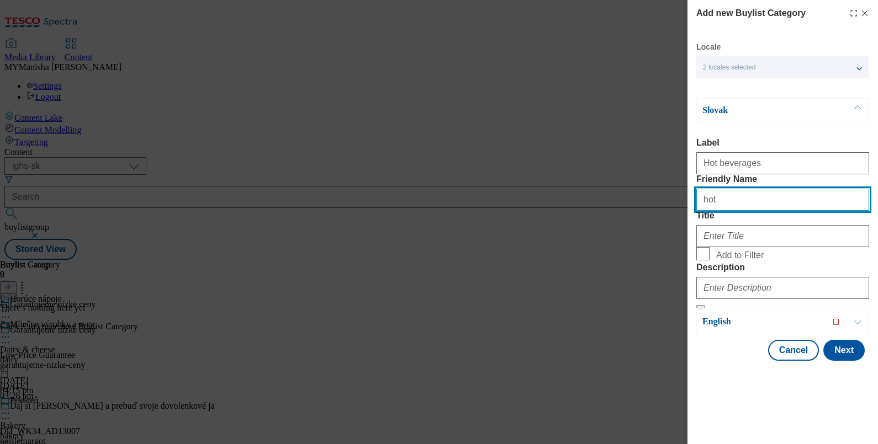
paste input "Hot beverages"
type input "hot-beverages"
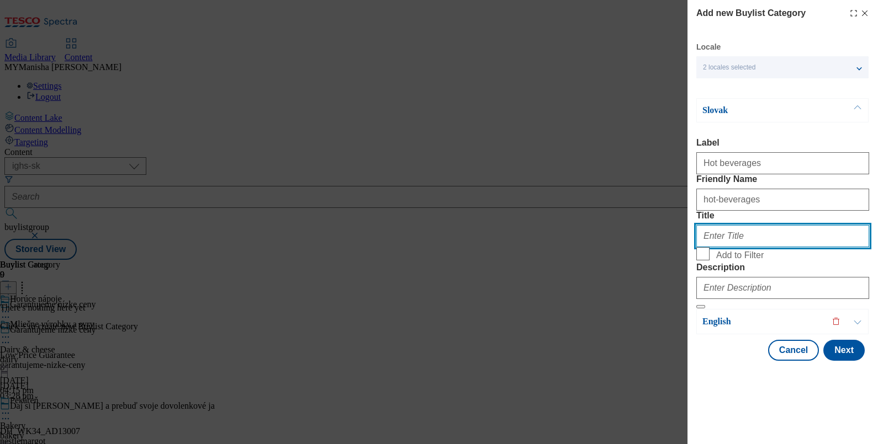
click at [728, 247] on input "Title" at bounding box center [782, 236] width 173 height 22
paste input "Horúce nápoje"
type input "Horúce nápoje"
click at [709, 261] on input "Add to Filter" at bounding box center [702, 253] width 13 height 13
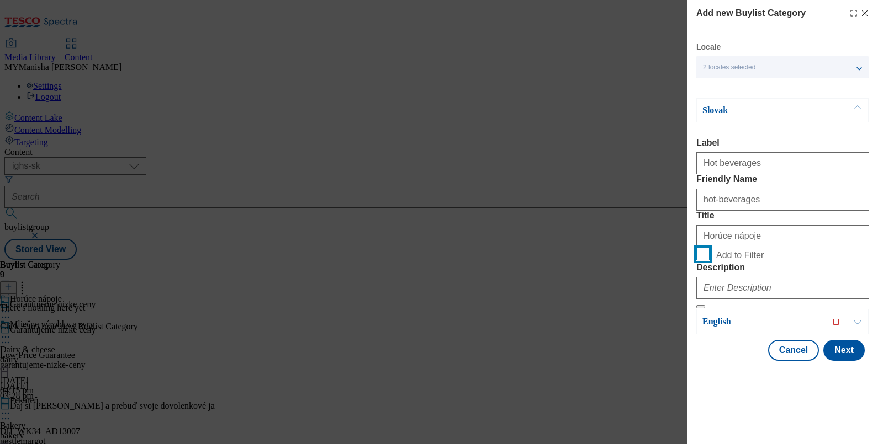
checkbox input "true"
click at [761, 174] on label "Friendly Name" at bounding box center [782, 179] width 173 height 10
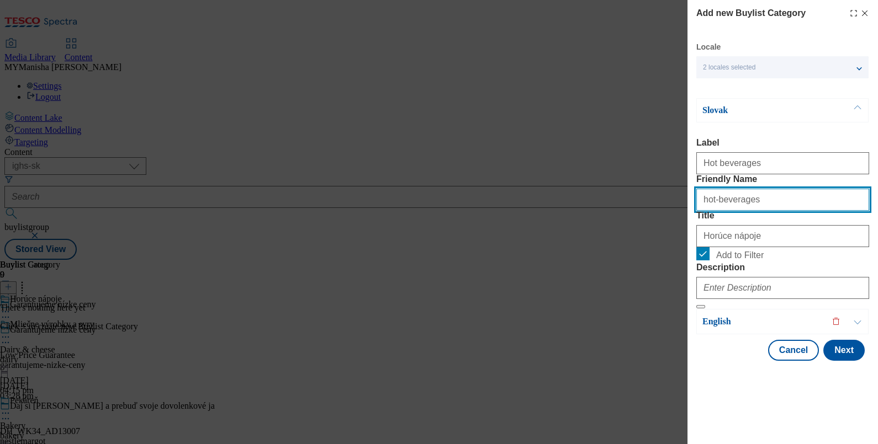
click at [761, 189] on input "hot-beverages" at bounding box center [782, 200] width 173 height 22
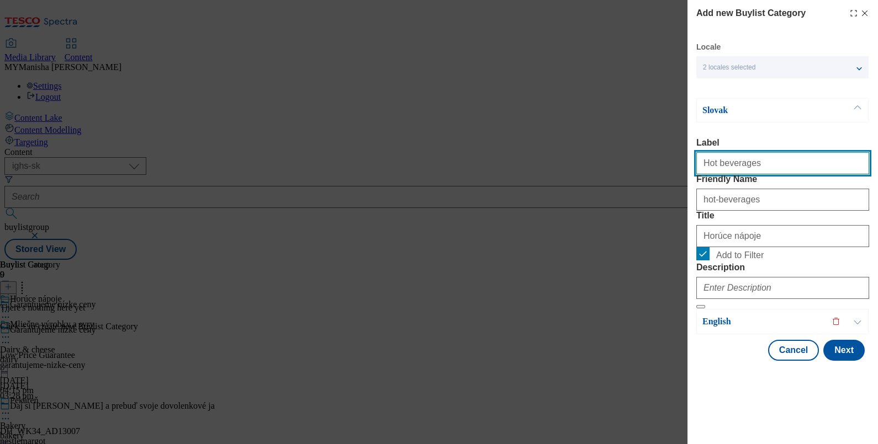
click at [756, 152] on input "Hot beverages" at bounding box center [782, 163] width 173 height 22
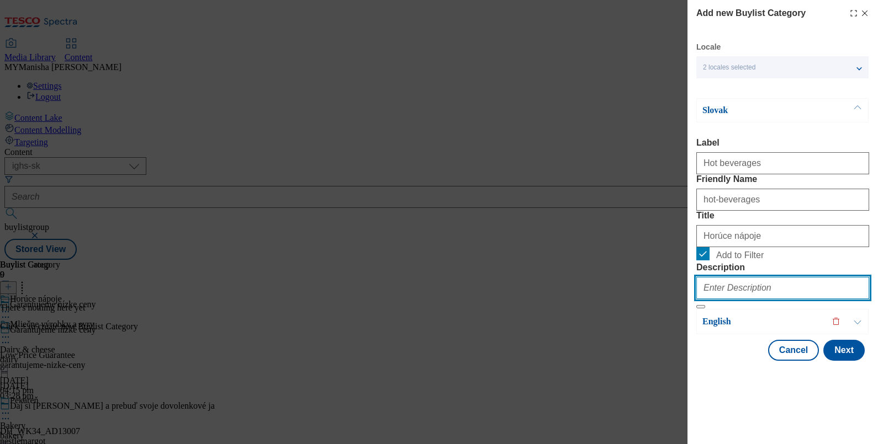
paste input "Hot beverages"
type input "Hot beverages"
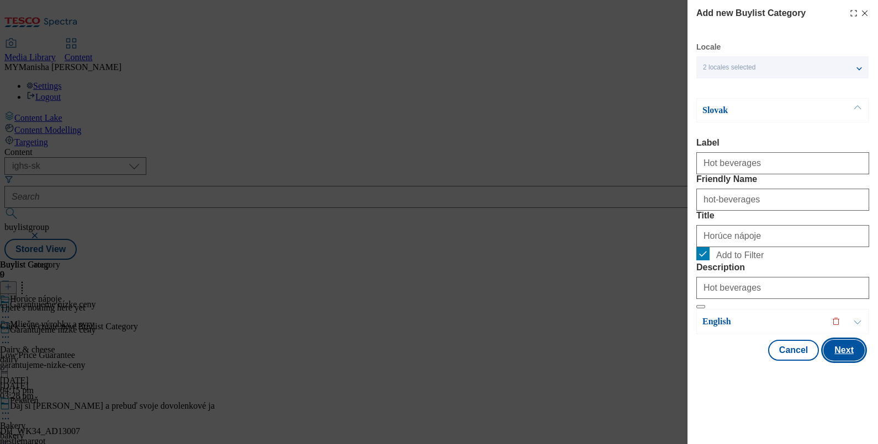
click at [828, 361] on button "Next" at bounding box center [843, 350] width 41 height 21
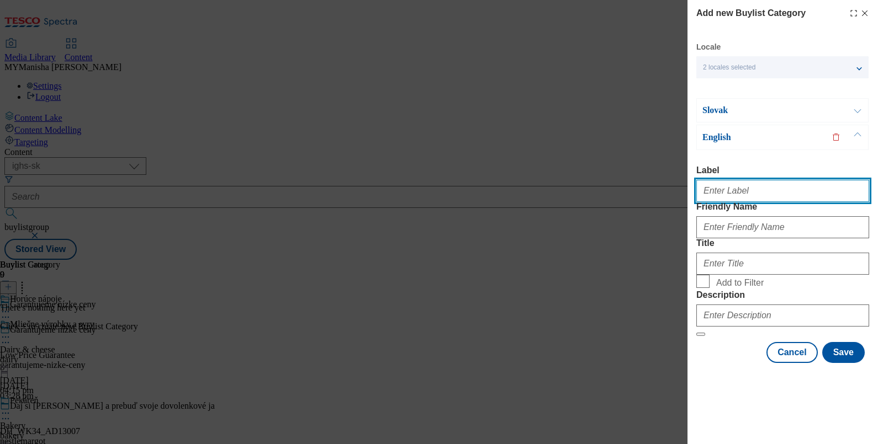
click at [730, 180] on input "Label" at bounding box center [782, 191] width 173 height 22
paste input "Hot beverages"
type input "Hot beverages"
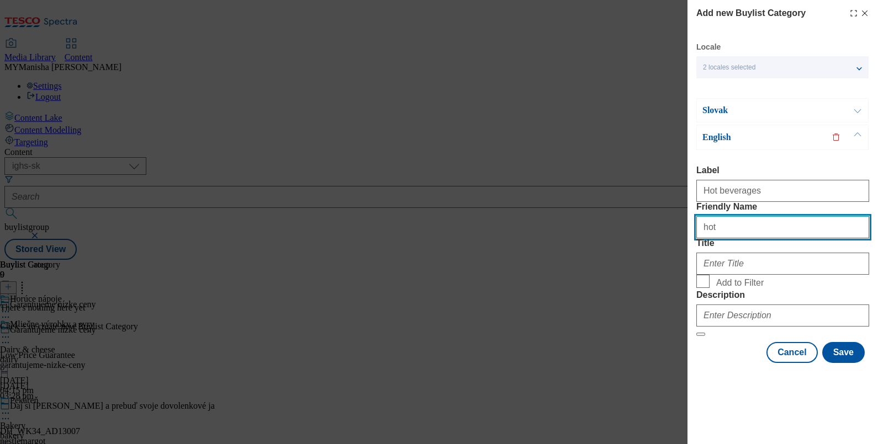
type input "hot"
click at [857, 99] on button "Modal" at bounding box center [857, 110] width 21 height 23
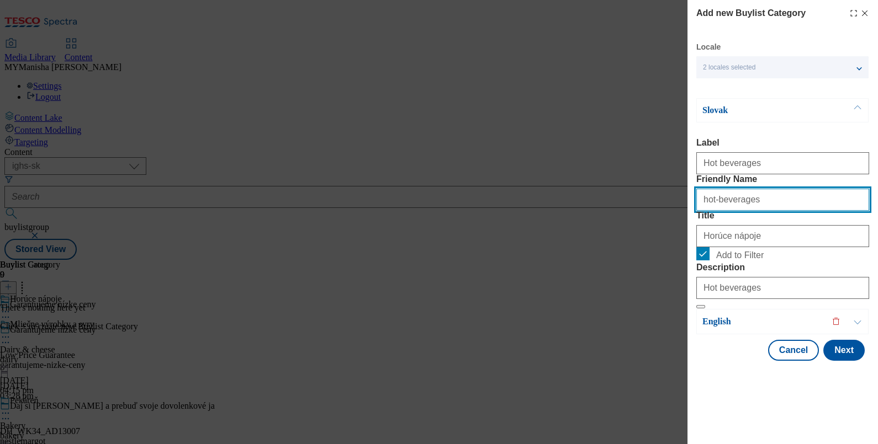
click at [761, 199] on input "hot-beverages" at bounding box center [782, 200] width 173 height 22
paste input "Hot"
type input "hot-beverages"
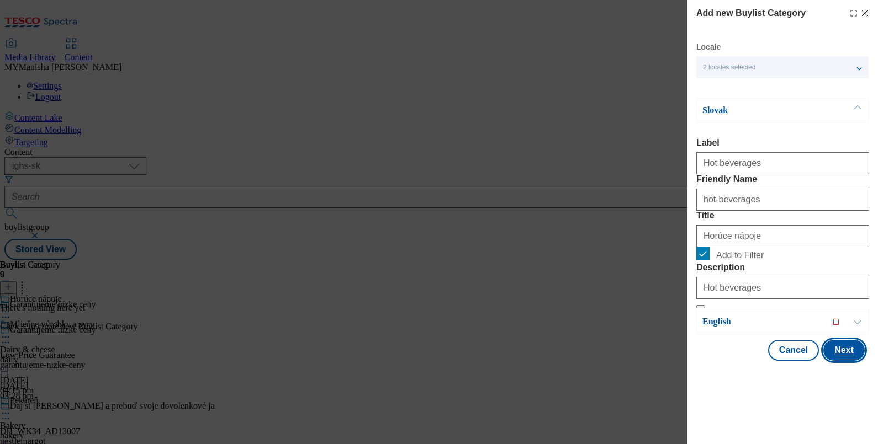
click at [830, 361] on button "Next" at bounding box center [843, 350] width 41 height 21
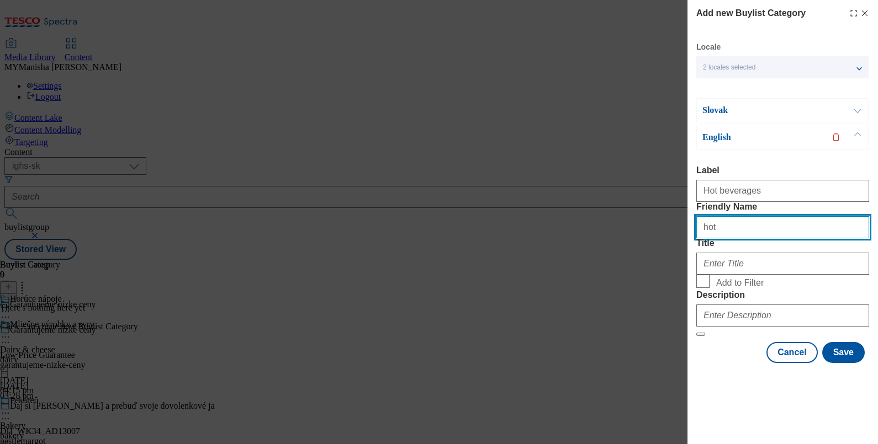
click at [724, 224] on input "hot" at bounding box center [782, 227] width 173 height 22
type input "h"
paste input "hot-beverages"
type input "hot-beverages"
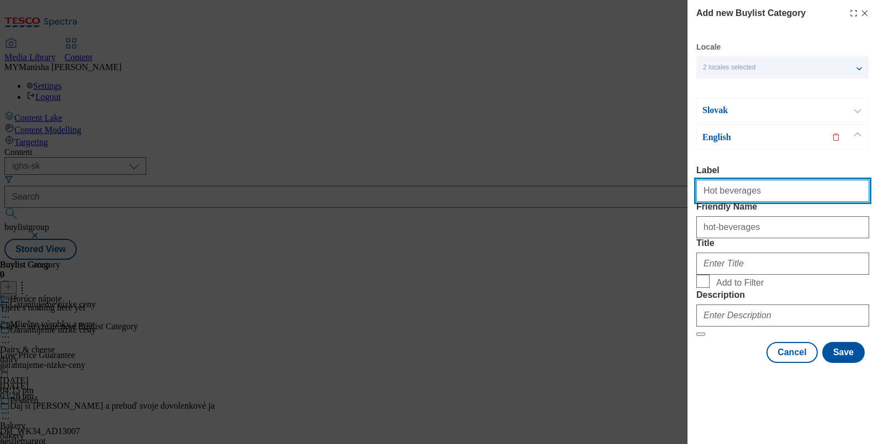
click at [759, 180] on input "Hot beverages" at bounding box center [782, 191] width 173 height 22
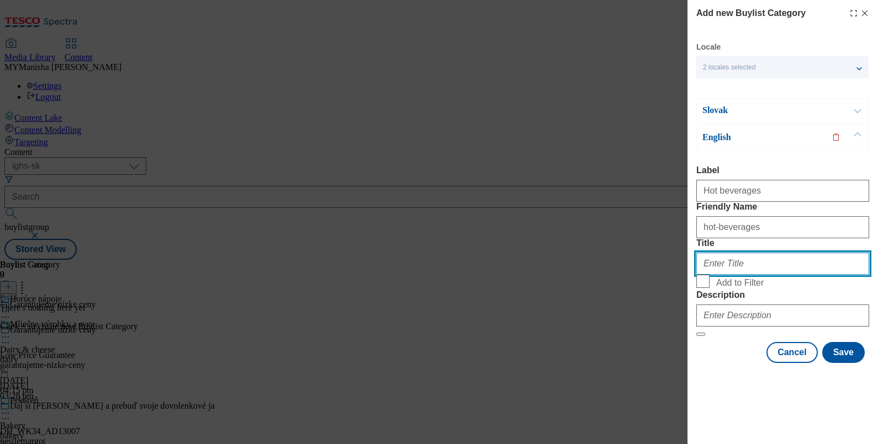
paste input "Hot beverages"
type input "Hot beverages"
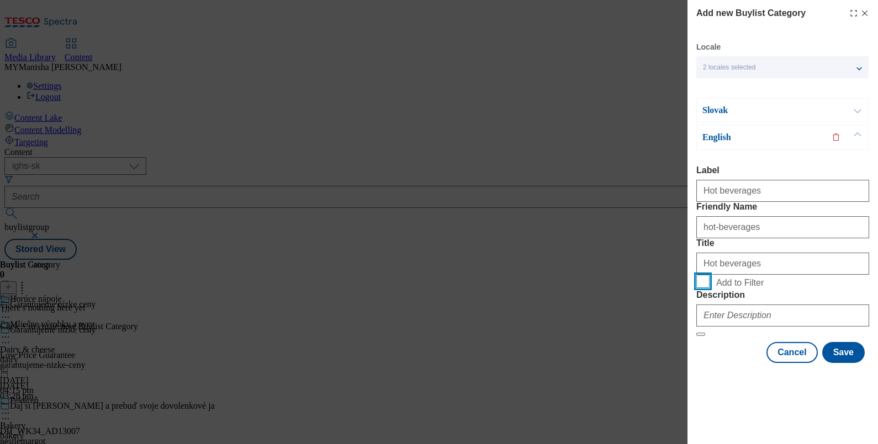
click at [696, 275] on input "Add to Filter" at bounding box center [702, 281] width 13 height 13
checkbox input "true"
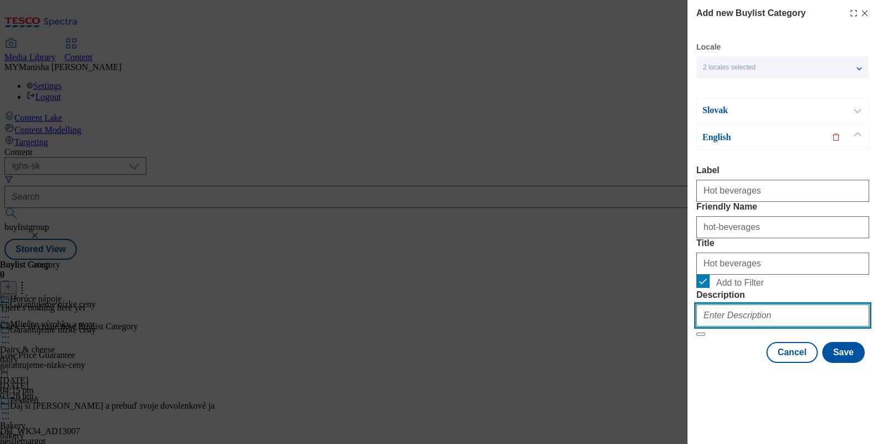
paste input "Hot beverages"
type input "Hot beverages"
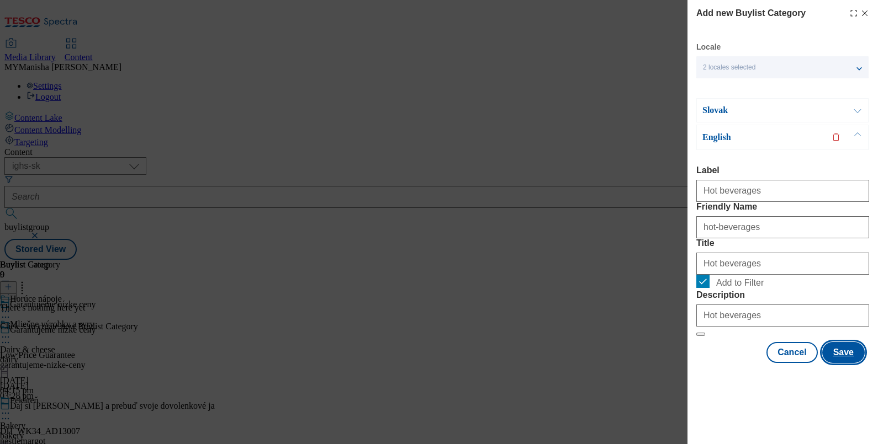
click at [826, 363] on button "Save" at bounding box center [843, 352] width 42 height 21
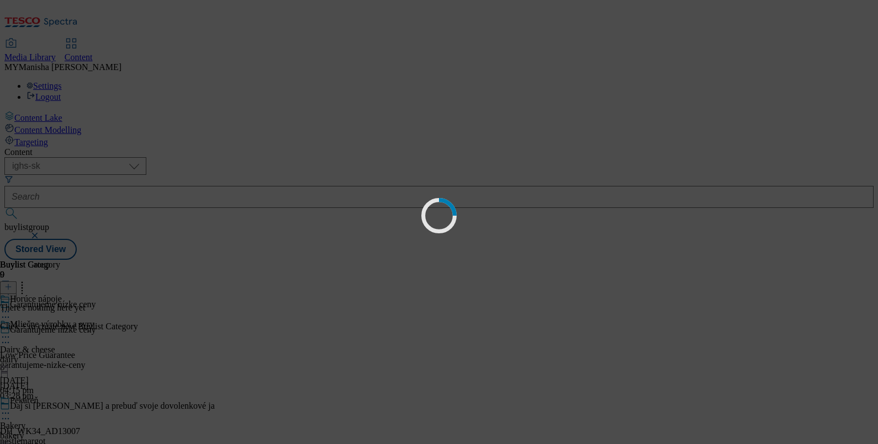
scroll to position [0, 0]
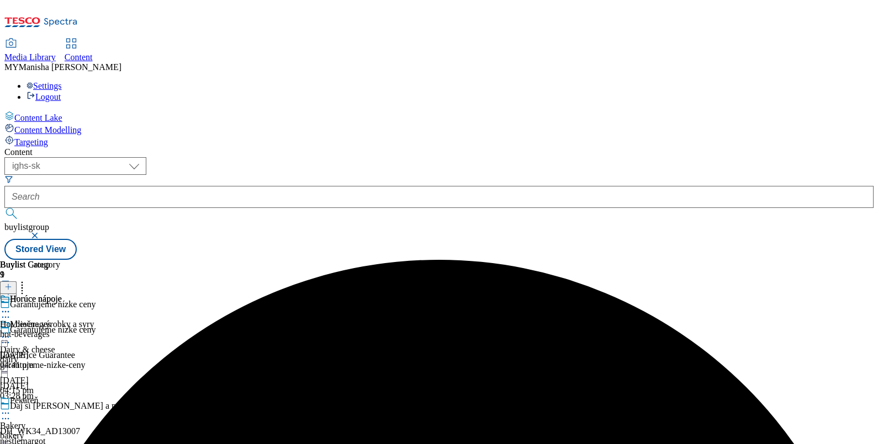
click at [11, 306] on icon at bounding box center [5, 311] width 11 height 11
click at [62, 294] on div "Horúce nápoje" at bounding box center [36, 299] width 52 height 10
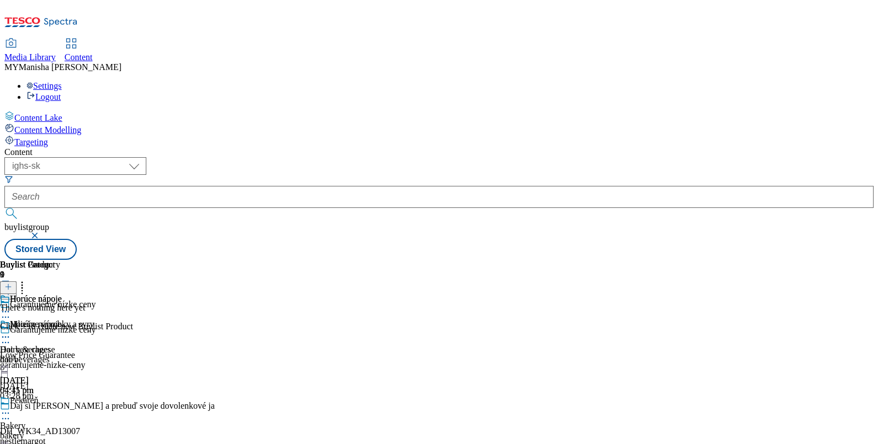
scroll to position [0, 102]
click at [12, 283] on icon at bounding box center [8, 287] width 8 height 8
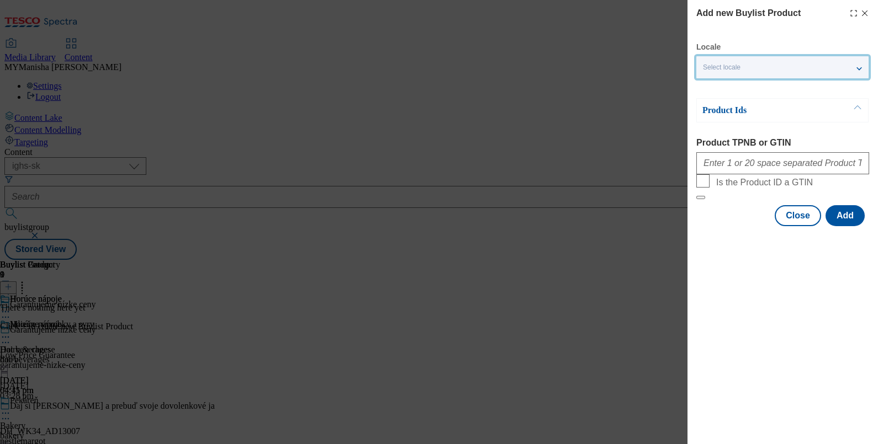
click at [782, 56] on div "Select locale" at bounding box center [782, 67] width 172 height 22
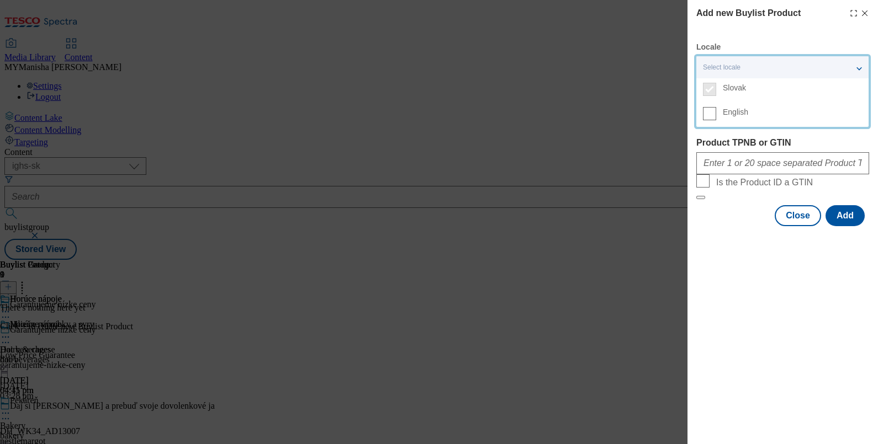
click at [720, 118] on label "English" at bounding box center [782, 115] width 172 height 24
click at [716, 118] on input "English" at bounding box center [709, 113] width 13 height 13
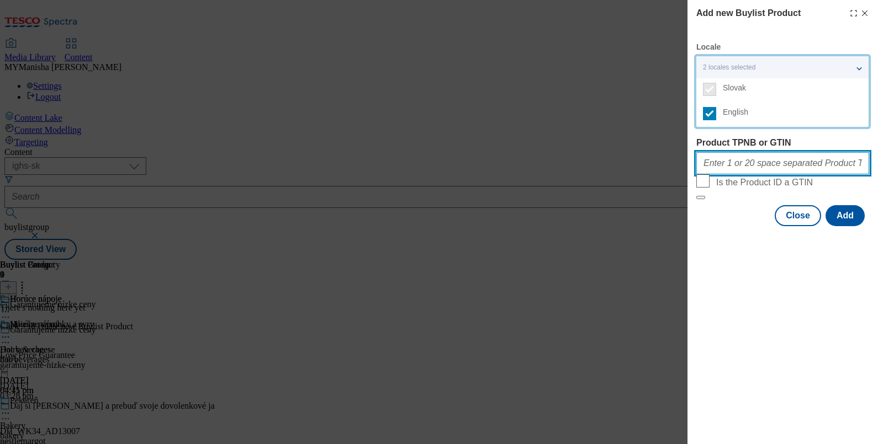
click at [720, 163] on input "Product TPNB or GTIN" at bounding box center [782, 163] width 173 height 22
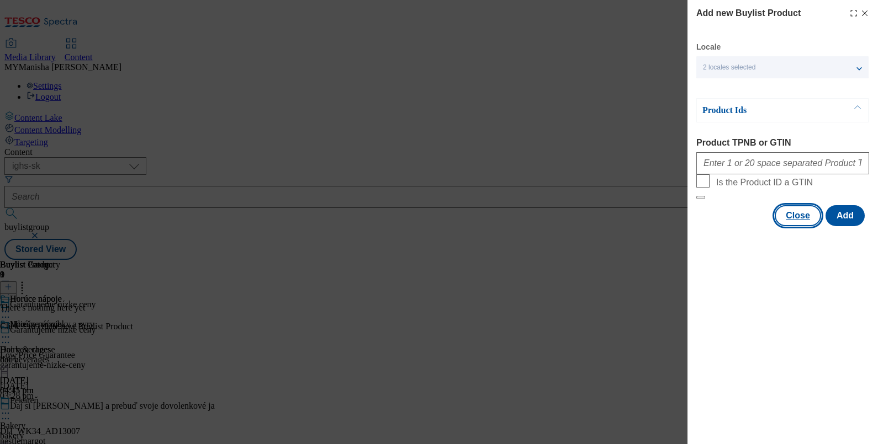
click at [795, 226] on button "Close" at bounding box center [797, 215] width 46 height 21
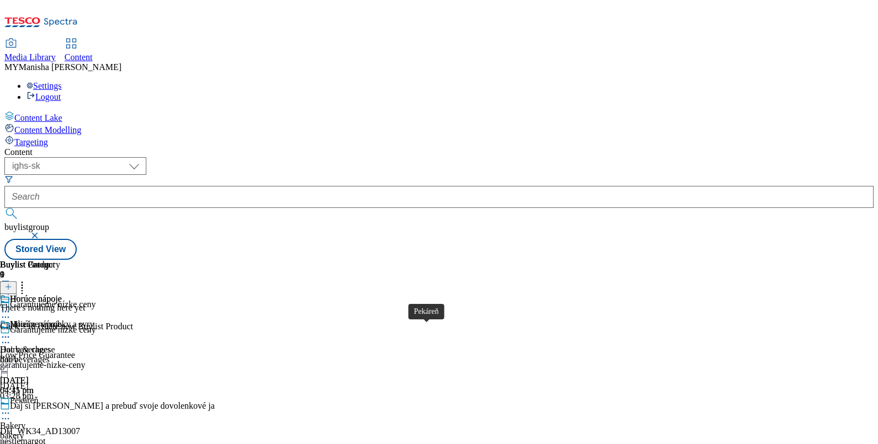
scroll to position [676, 0]
click at [12, 283] on icon at bounding box center [8, 287] width 8 height 8
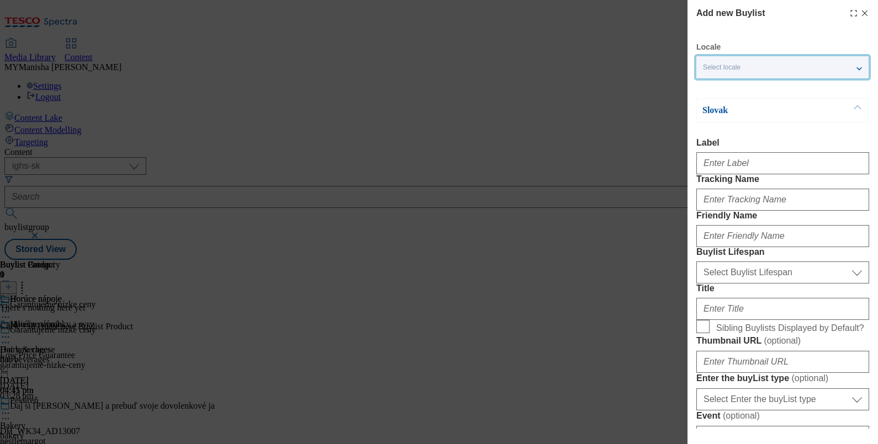
click at [795, 72] on div "Select locale" at bounding box center [782, 67] width 172 height 22
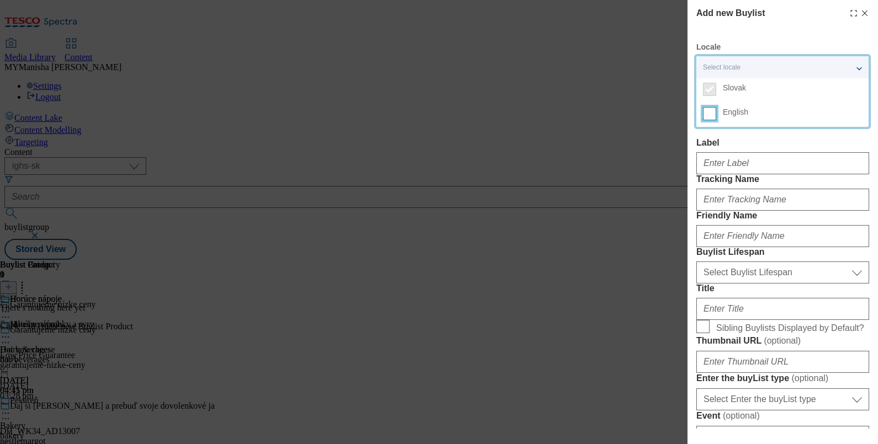
click at [709, 118] on input "English" at bounding box center [709, 113] width 13 height 13
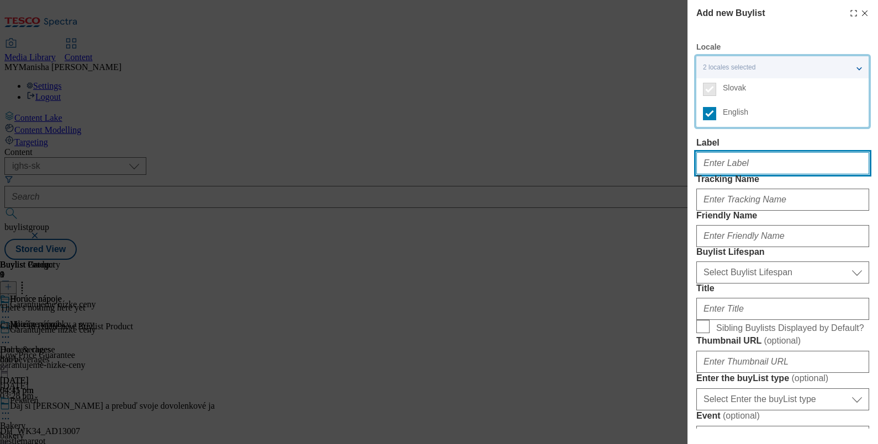
click at [726, 174] on input "Label" at bounding box center [782, 163] width 173 height 22
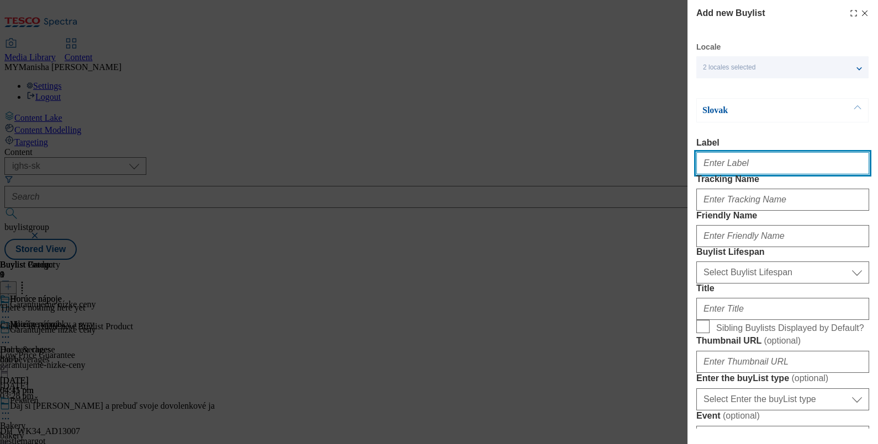
paste input "Pasta & rice"
type input "Pasta & rice"
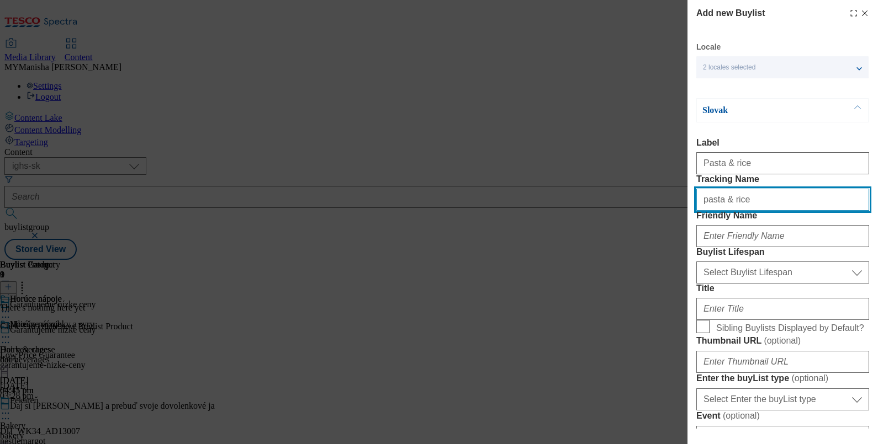
type input "pasta & rice"
click at [758, 211] on input "pasta & rice" at bounding box center [782, 200] width 173 height 22
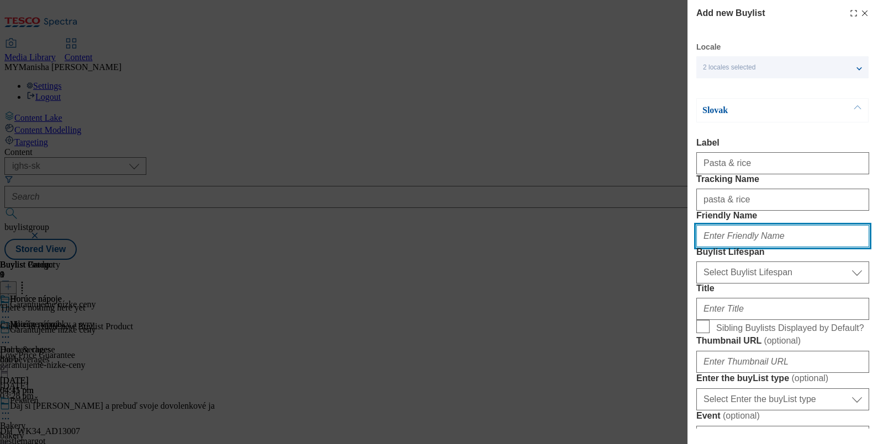
paste input "pasta & rice"
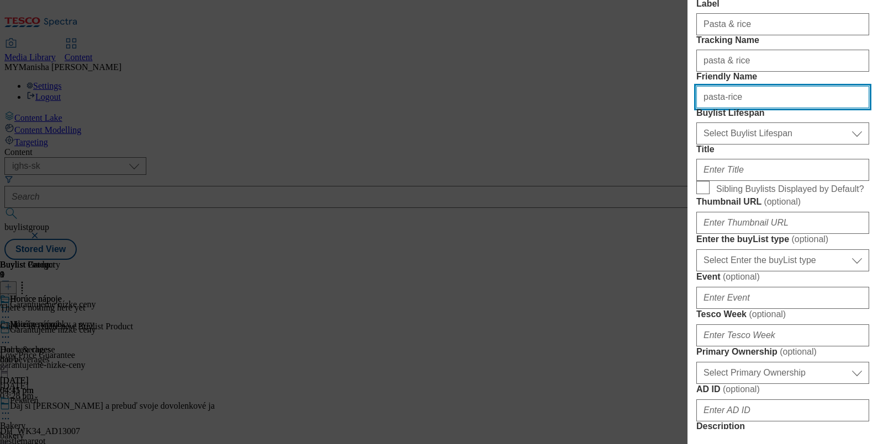
scroll to position [141, 0]
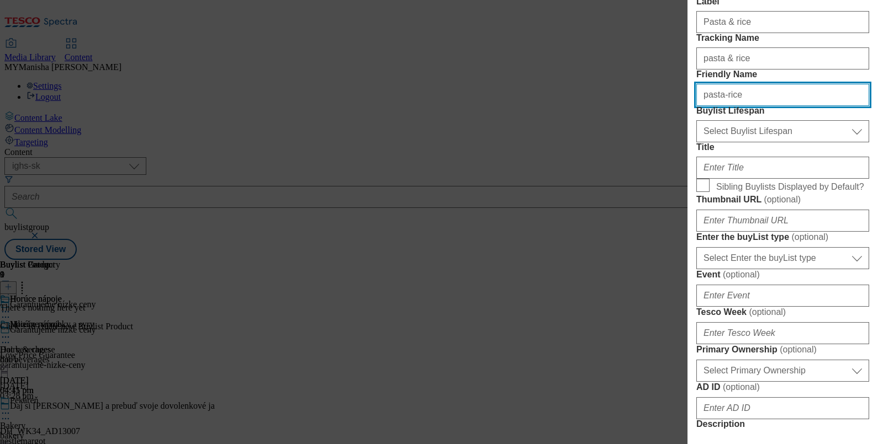
type input "pasta-rice"
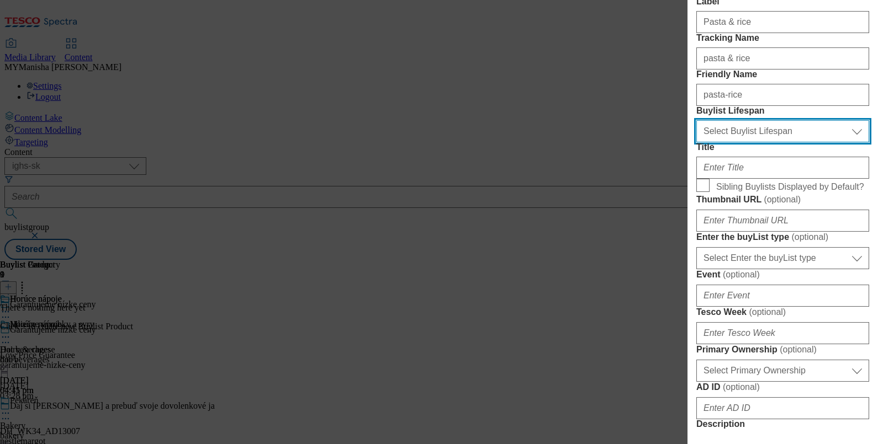
click at [730, 142] on select "Select Buylist Lifespan evergreen seasonal tactical" at bounding box center [782, 131] width 173 height 22
select select "evergreen"
click at [696, 142] on select "Select Buylist Lifespan evergreen seasonal tactical" at bounding box center [782, 131] width 173 height 22
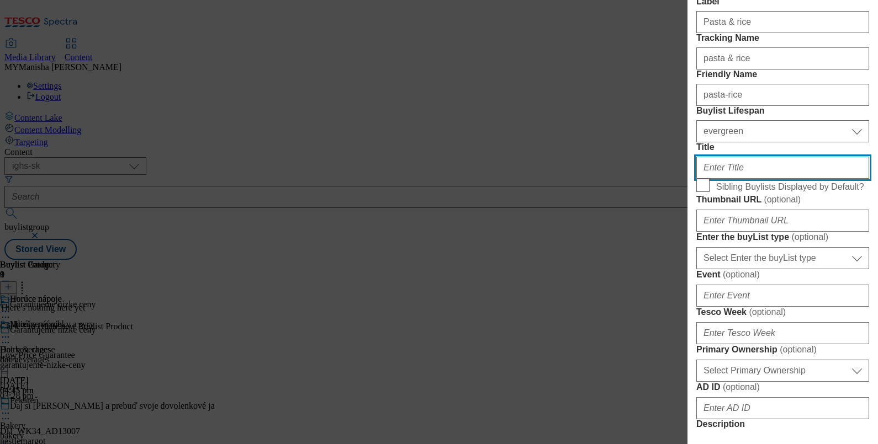
paste input "Cestoviny a ryža"
type input "Cestoviny a ryža"
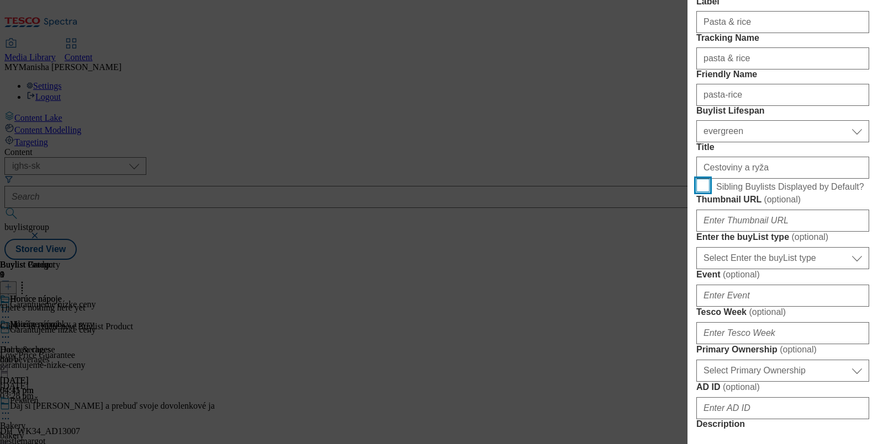
click at [701, 192] on input "Sibling Buylists Displayed by Default?" at bounding box center [702, 185] width 13 height 13
checkbox input "true"
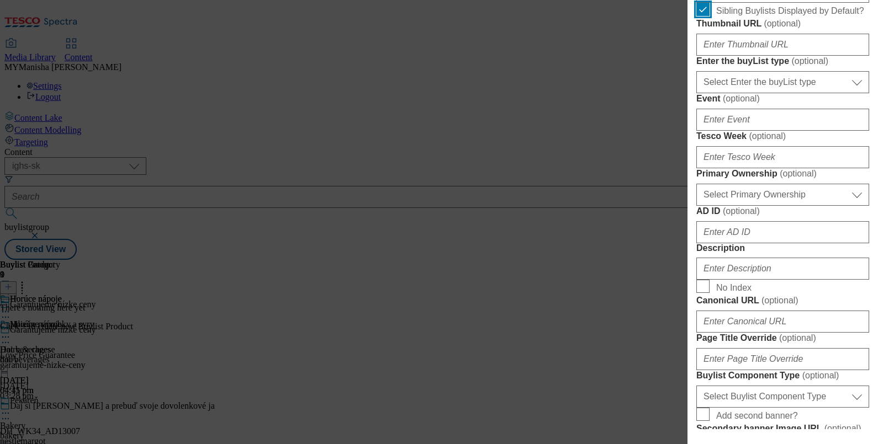
scroll to position [318, 0]
click at [754, 92] on select "Select Enter the buyList type event supplier funded long term >4 weeks supplier…" at bounding box center [782, 81] width 173 height 22
click at [767, 92] on select "Select Enter the buyList type event supplier funded long term >4 weeks supplier…" at bounding box center [782, 81] width 173 height 22
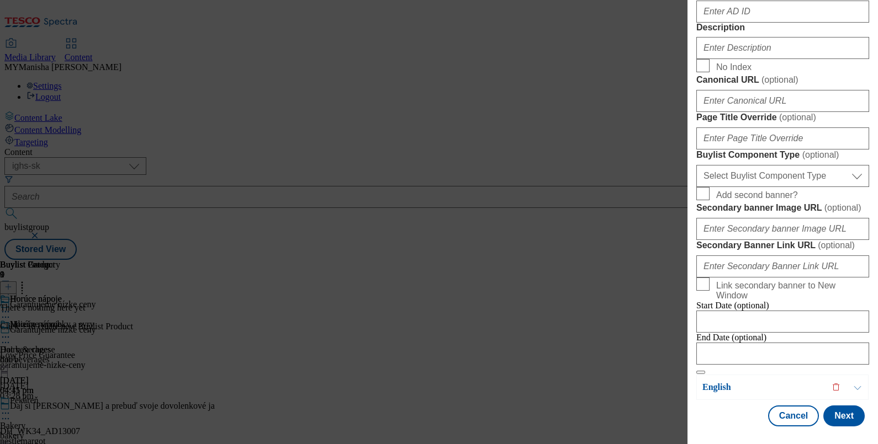
scroll to position [615, 0]
click at [735, 59] on input "Description" at bounding box center [782, 48] width 173 height 22
paste input "Cestoviny a ryža"
type input "Cestoviny a ryža"
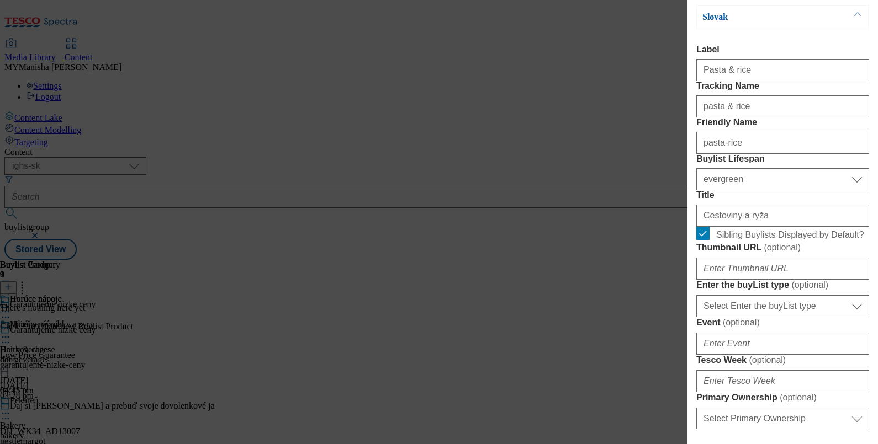
scroll to position [0, 0]
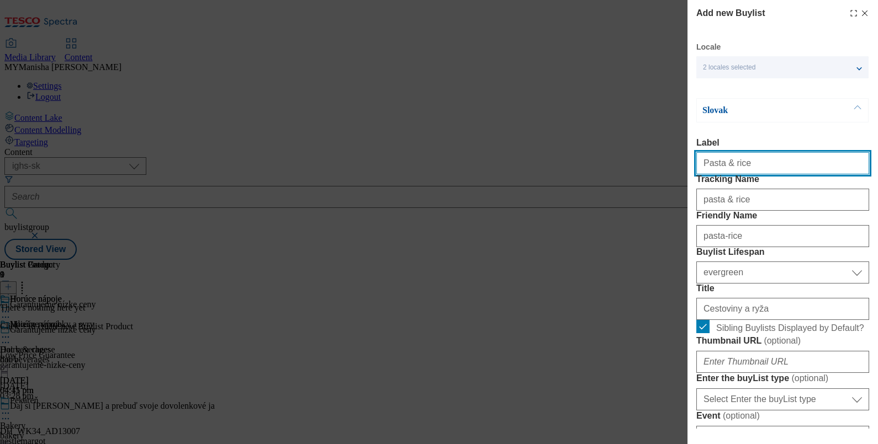
click at [749, 165] on input "Pasta & rice" at bounding box center [782, 163] width 173 height 22
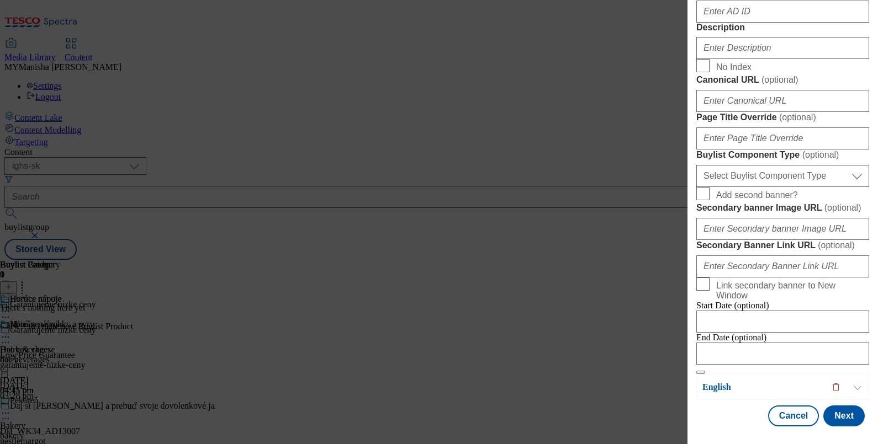
scroll to position [581, 0]
click at [736, 59] on input "Description" at bounding box center [782, 48] width 173 height 22
paste input "Pasta & rice"
type input "Pasta & rice"
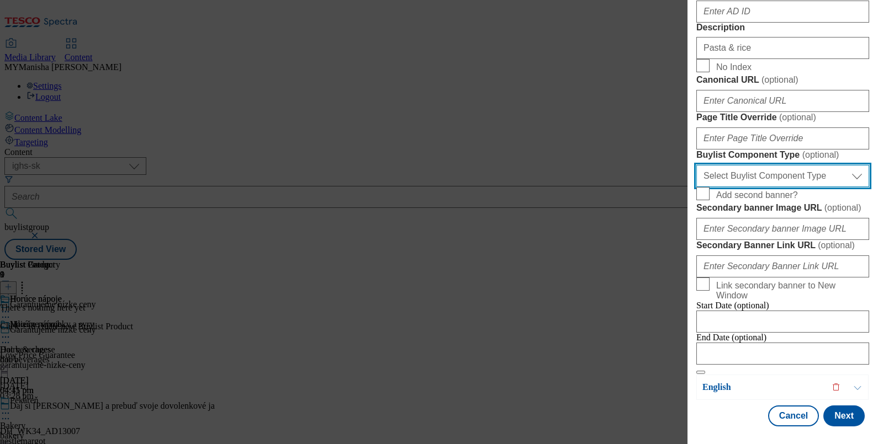
click at [806, 187] on select "Select Buylist Component Type Banner Competition Header Meal" at bounding box center [782, 176] width 173 height 22
select select "Banner"
click at [696, 187] on select "Select Buylist Component Type Banner Competition Header Meal" at bounding box center [782, 176] width 173 height 22
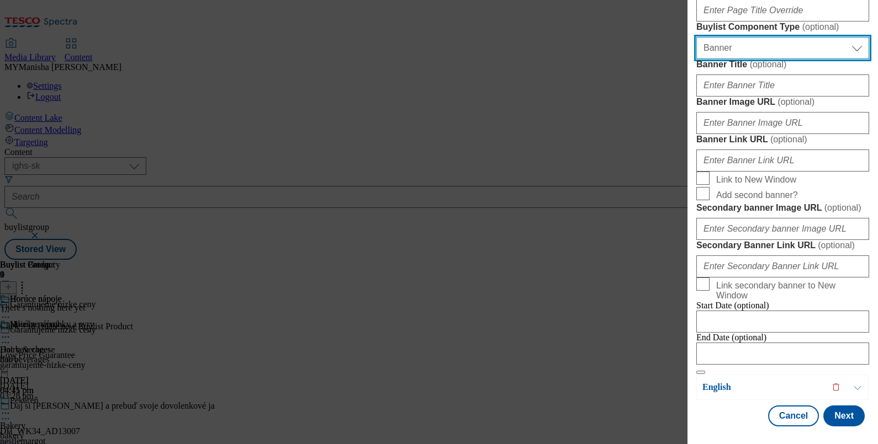
scroll to position [1147, 0]
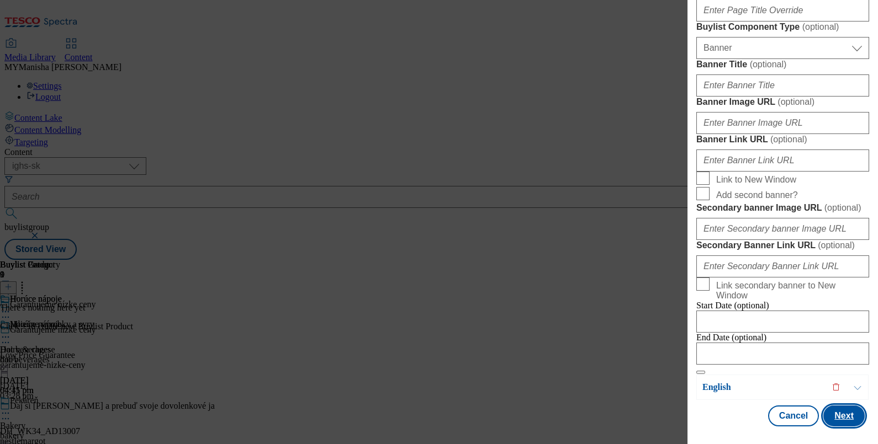
click at [836, 406] on button "Next" at bounding box center [843, 416] width 41 height 21
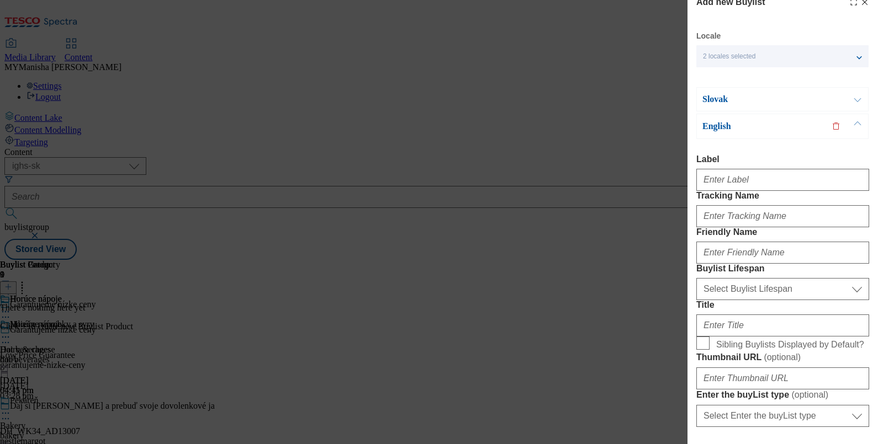
scroll to position [8, 0]
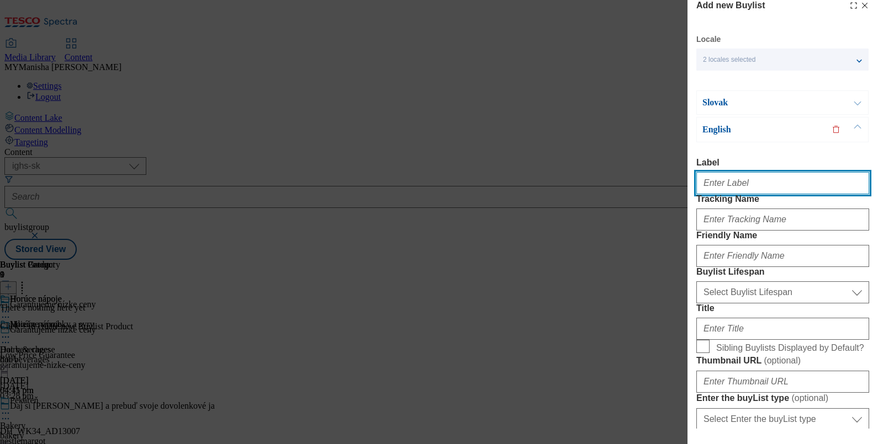
click at [733, 174] on input "Label" at bounding box center [782, 183] width 173 height 22
paste input "Pasta & rice"
type input "Pasta & rice"
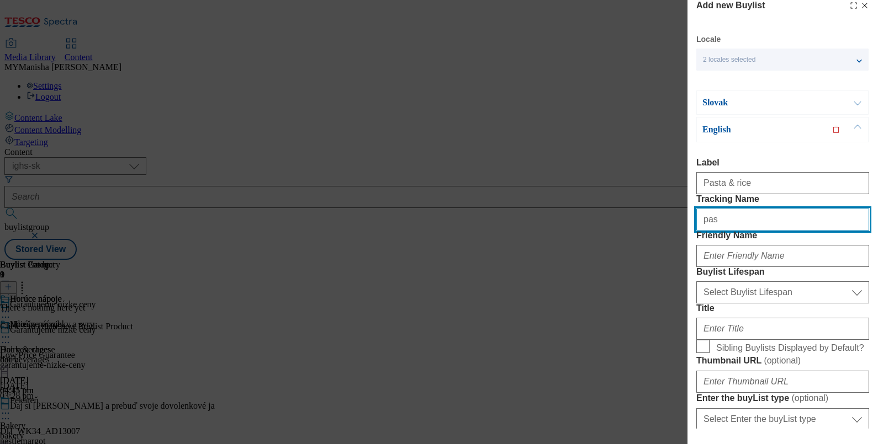
type input "pasta & rice"
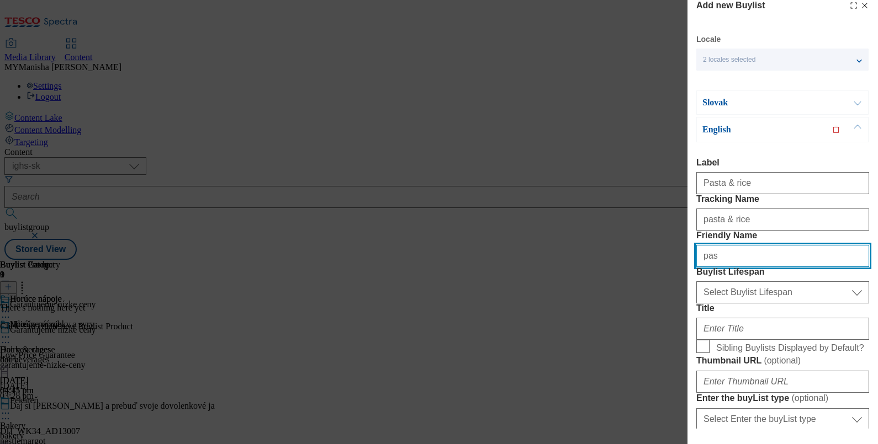
type input "pasta-rice"
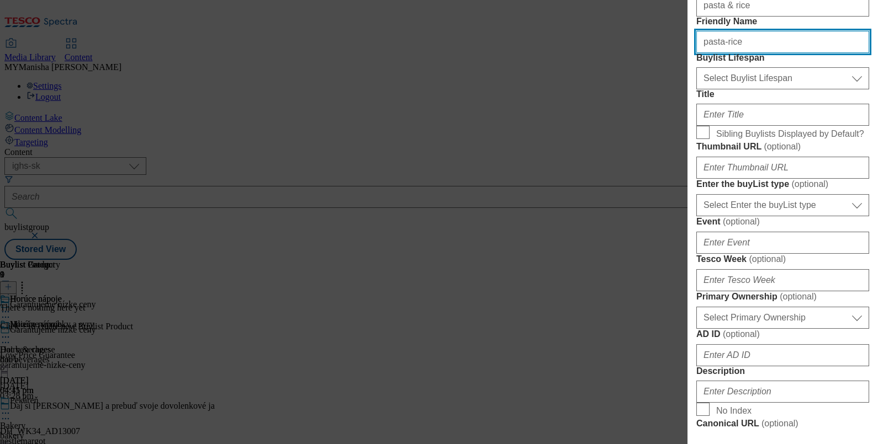
scroll to position [237, 0]
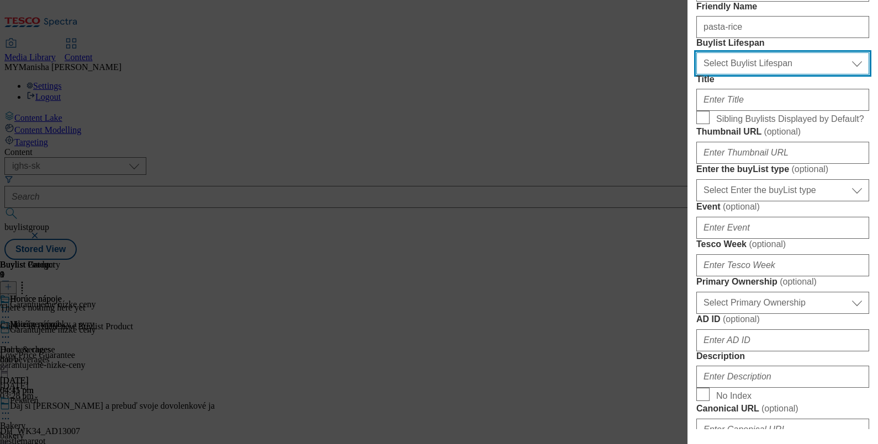
click at [749, 75] on select "Select Buylist Lifespan evergreen seasonal tactical" at bounding box center [782, 63] width 173 height 22
select select "evergreen"
click at [696, 75] on select "Select Buylist Lifespan evergreen seasonal tactical" at bounding box center [782, 63] width 173 height 22
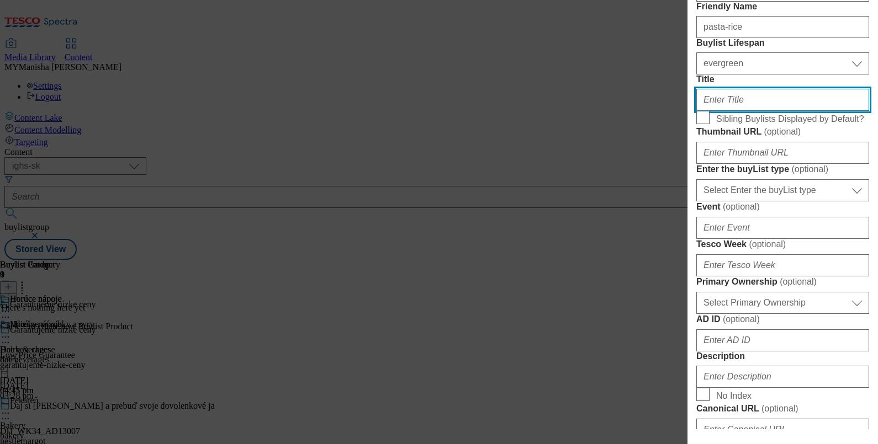
click at [730, 111] on input "Title" at bounding box center [782, 100] width 173 height 22
paste input "Pasta & rice"
type input "Pasta & rice"
click at [701, 124] on input "Sibling Buylists Displayed by Default?" at bounding box center [702, 117] width 13 height 13
checkbox input "true"
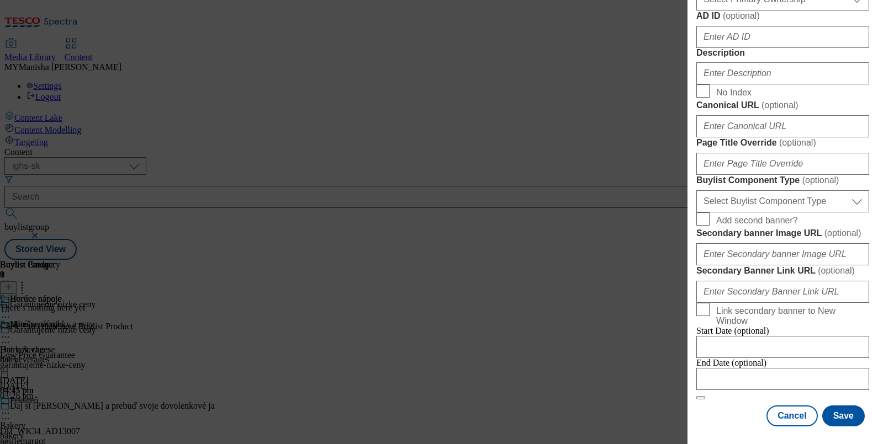
scroll to position [607, 0]
click at [715, 84] on input "Description" at bounding box center [782, 73] width 173 height 22
paste input "Pasta & rice"
type input "Pasta & rice"
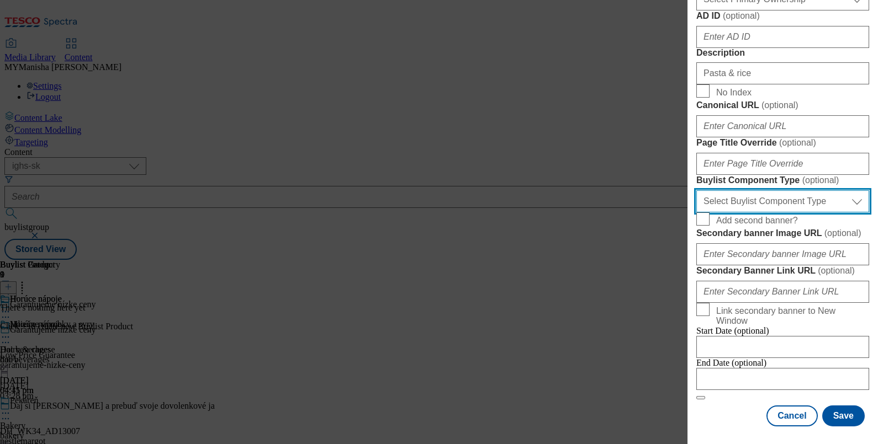
click at [755, 190] on select "Select Buylist Component Type Banner Competition Header Meal" at bounding box center [782, 201] width 173 height 22
select select "Banner"
click at [696, 190] on select "Select Buylist Component Type Banner Competition Header Meal" at bounding box center [782, 201] width 173 height 22
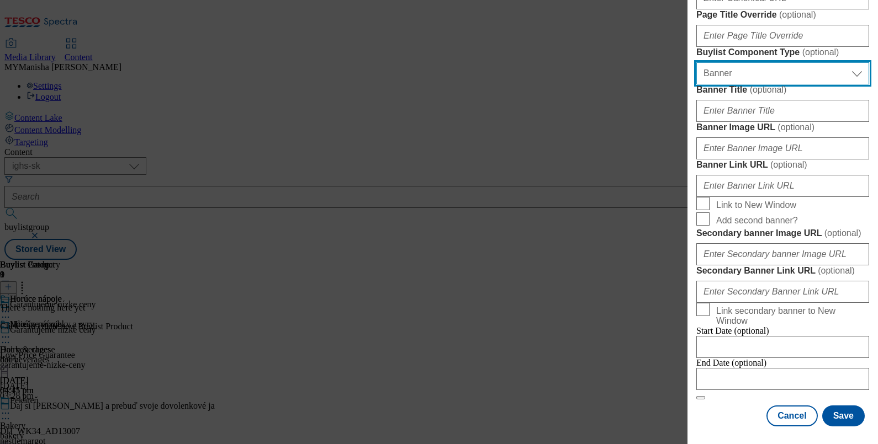
scroll to position [1150, 0]
click at [825, 406] on button "Save" at bounding box center [843, 416] width 42 height 21
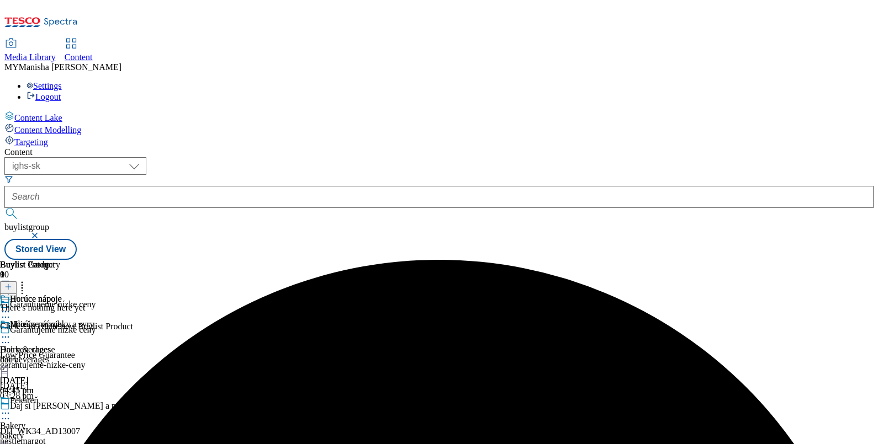
scroll to position [790, 0]
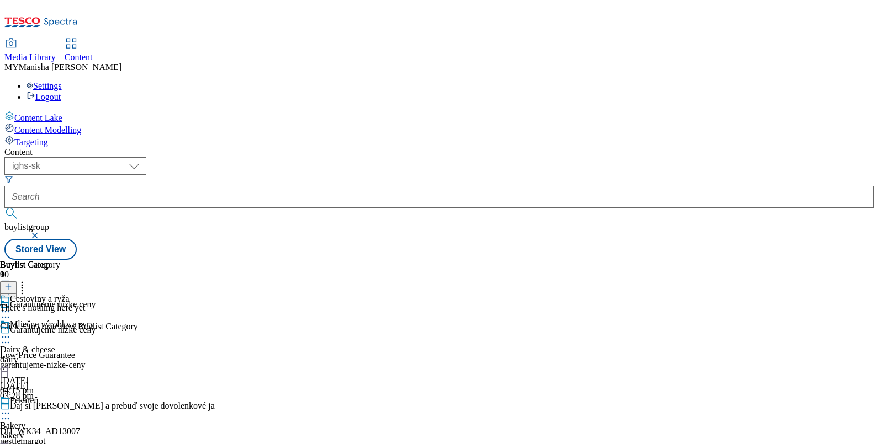
click at [12, 283] on icon at bounding box center [8, 287] width 8 height 8
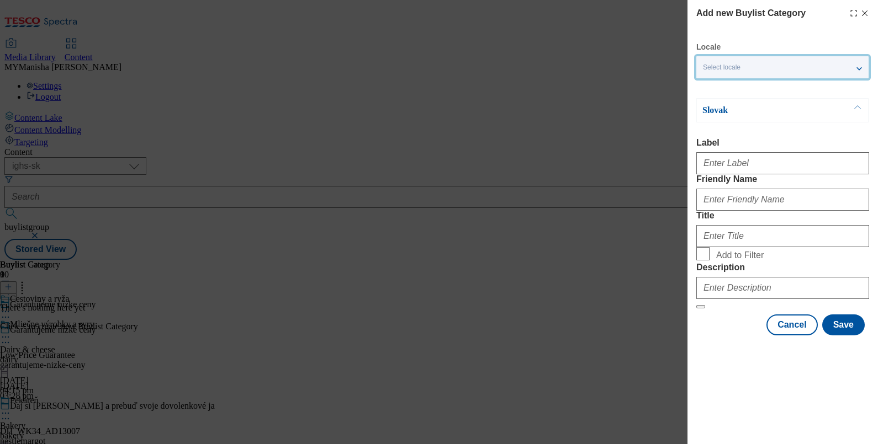
click at [776, 69] on div "Select locale" at bounding box center [782, 67] width 172 height 22
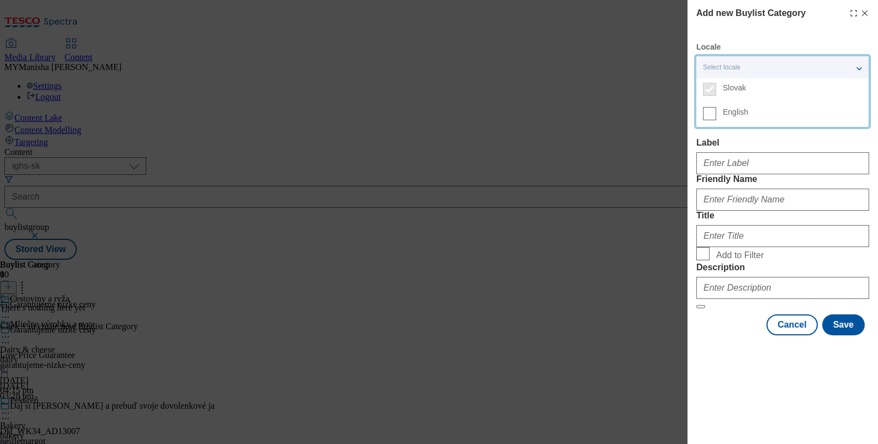
click at [716, 115] on label "English" at bounding box center [782, 115] width 172 height 24
click at [716, 115] on input "English" at bounding box center [709, 113] width 13 height 13
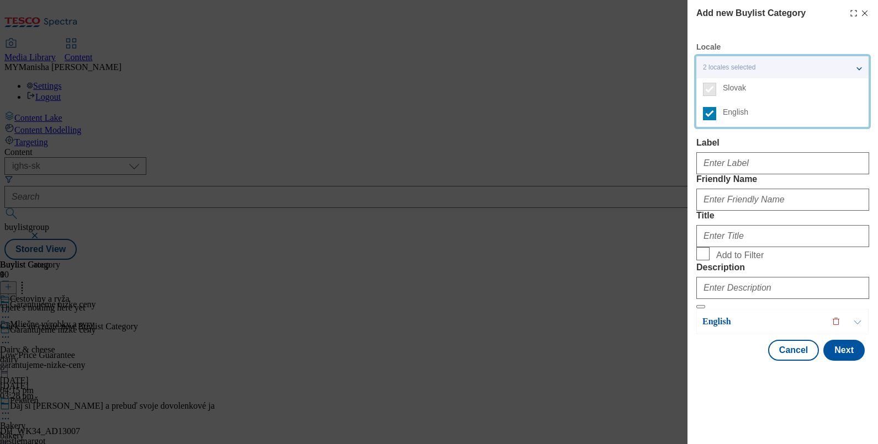
click at [722, 185] on form "Label Friendly Name Title Add to Filter Description" at bounding box center [782, 223] width 173 height 171
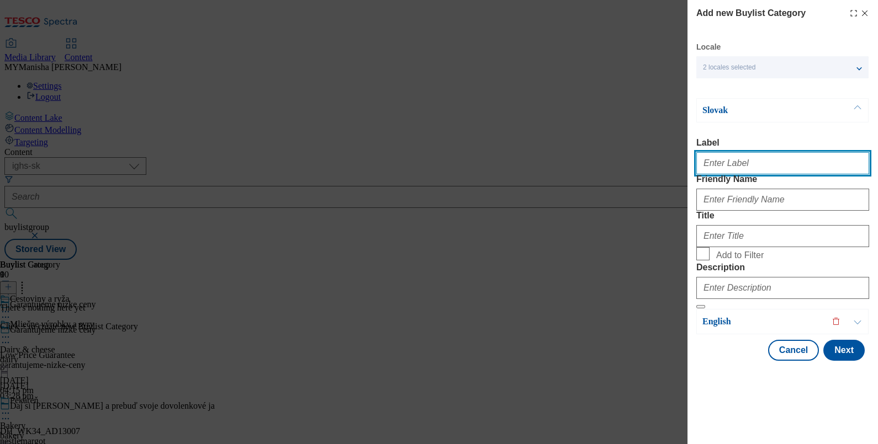
click at [736, 171] on input "Label" at bounding box center [782, 163] width 173 height 22
paste input "Pasta & rice"
type input "Pasta & rice"
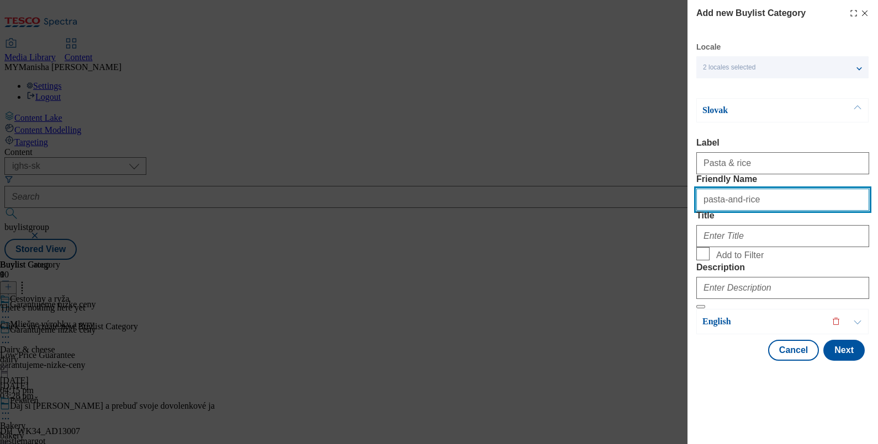
type input "pasta-and-rice"
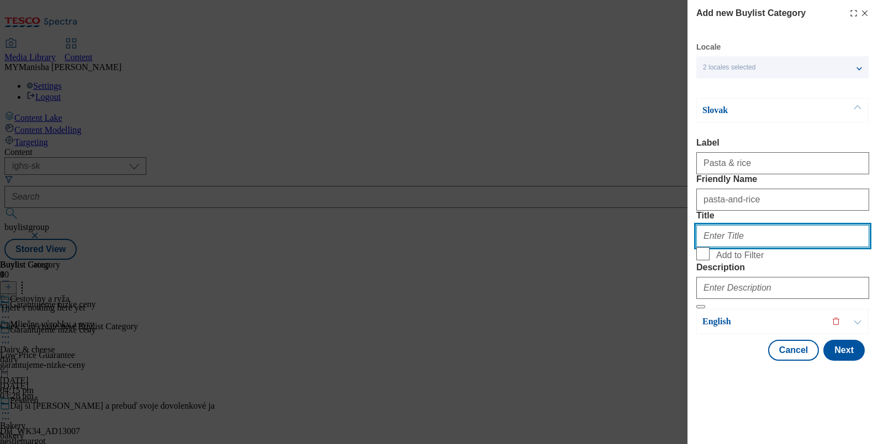
paste input "Cestoviny a ryža"
type input "Cestoviny a ryža"
click at [701, 261] on input "Add to Filter" at bounding box center [702, 253] width 13 height 13
checkbox input "true"
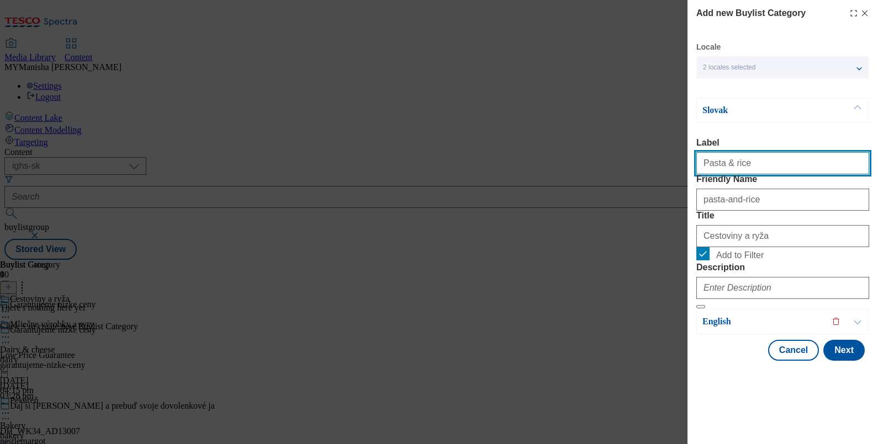
click at [747, 173] on input "Pasta & rice" at bounding box center [782, 163] width 173 height 22
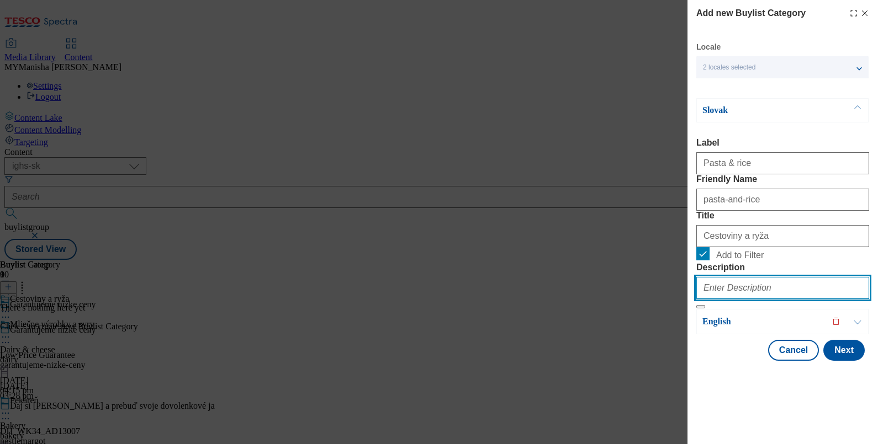
click at [731, 299] on input "Description" at bounding box center [782, 288] width 173 height 22
paste input "Pasta & rice"
type input "Pasta & rice"
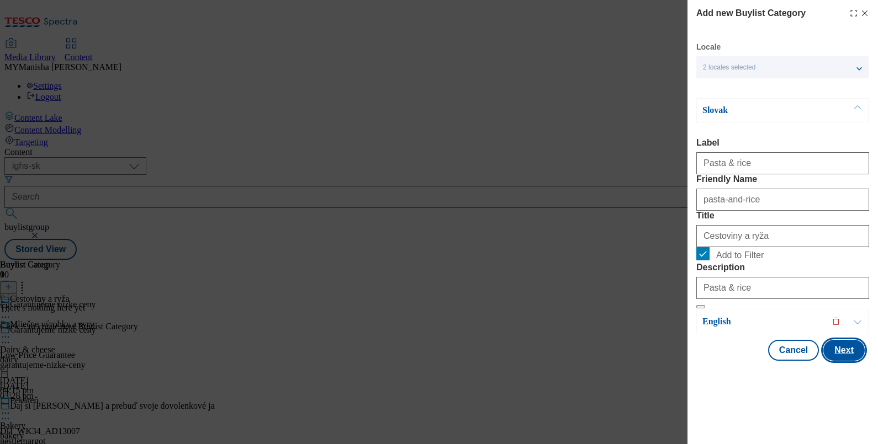
click at [833, 361] on button "Next" at bounding box center [843, 350] width 41 height 21
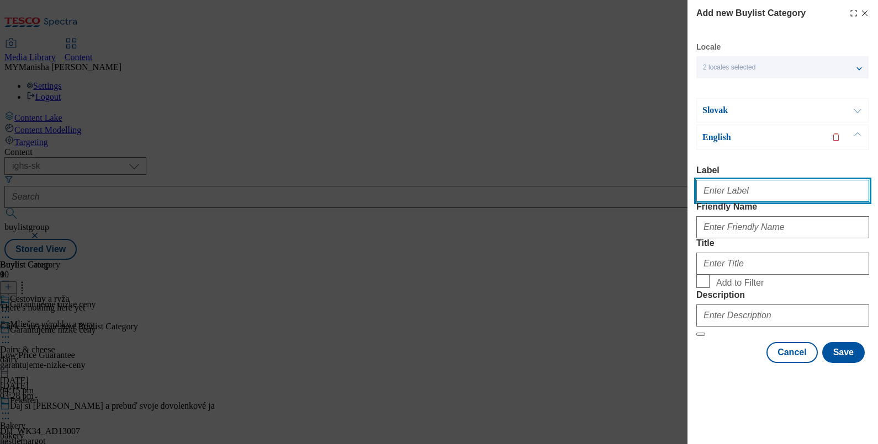
click at [731, 180] on input "Label" at bounding box center [782, 191] width 173 height 22
paste input "Pasta & rice"
type input "Pasta & rice"
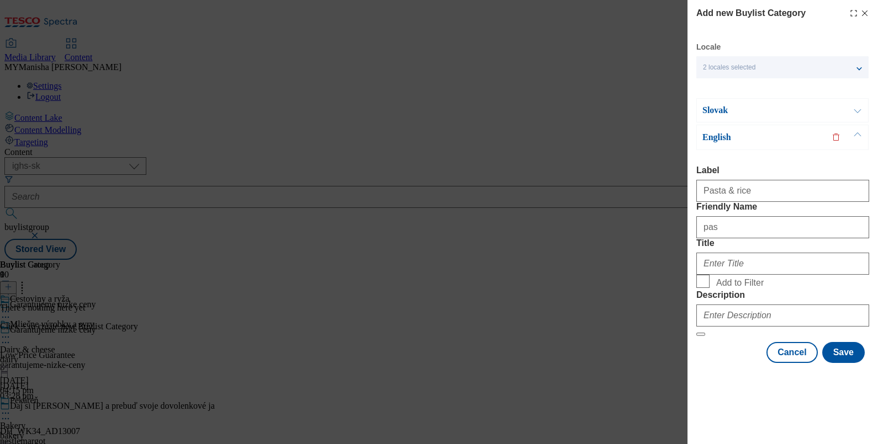
click at [848, 99] on button "Modal" at bounding box center [857, 110] width 21 height 23
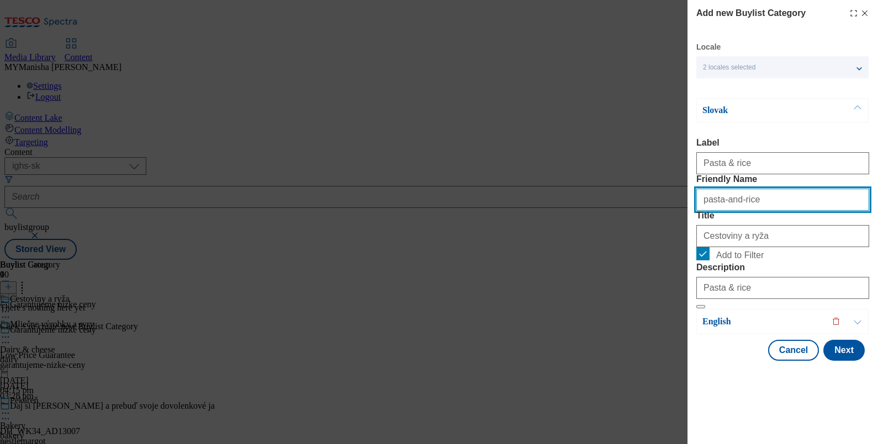
click at [755, 198] on input "pasta-and-rice" at bounding box center [782, 200] width 173 height 22
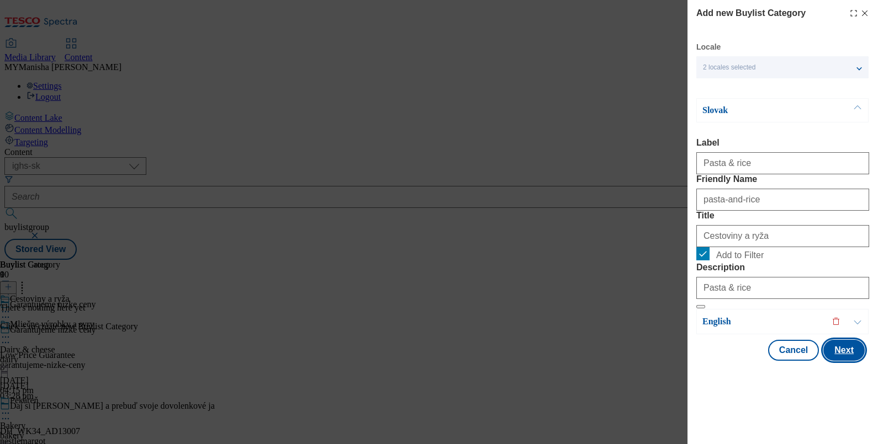
click at [833, 361] on button "Next" at bounding box center [843, 350] width 41 height 21
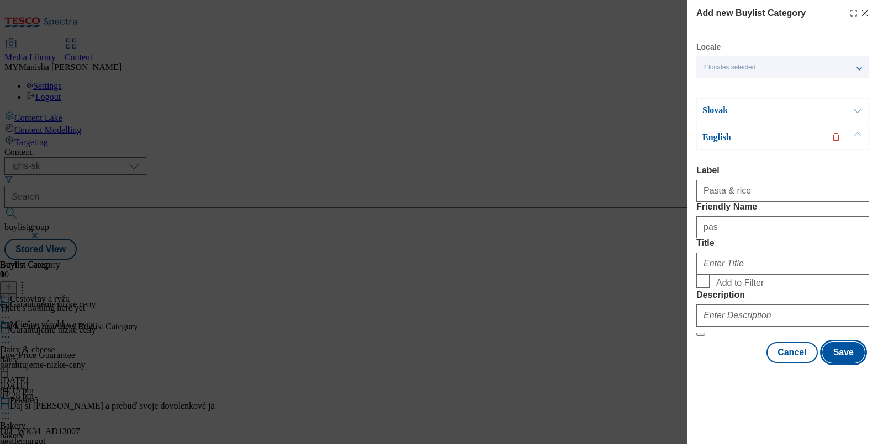
scroll to position [28, 0]
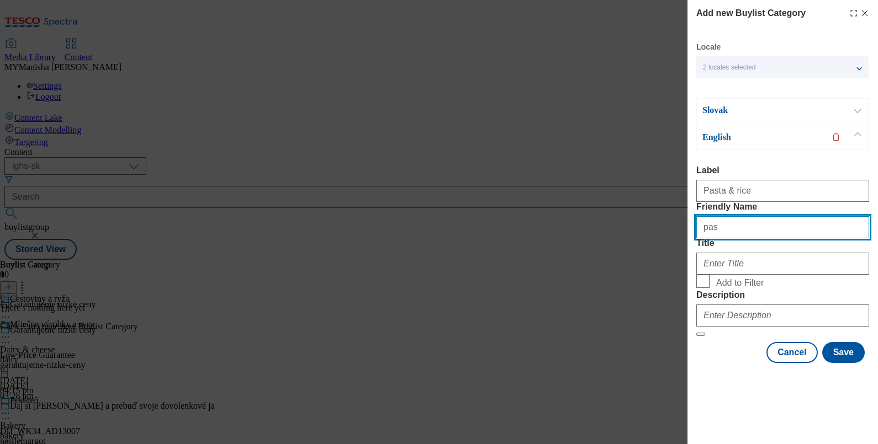
click at [733, 223] on input "pas" at bounding box center [782, 227] width 173 height 22
type input "p"
paste input "pasta-and-rice"
type input "pasta-and-rice"
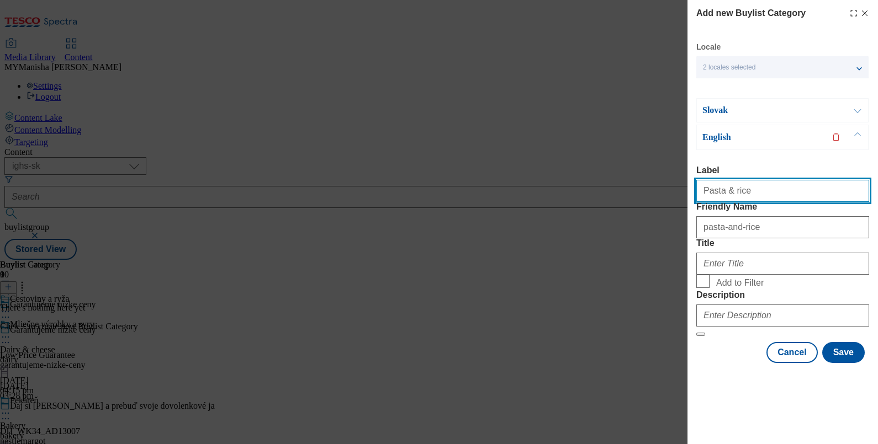
click at [749, 180] on input "Pasta & rice" at bounding box center [782, 191] width 173 height 22
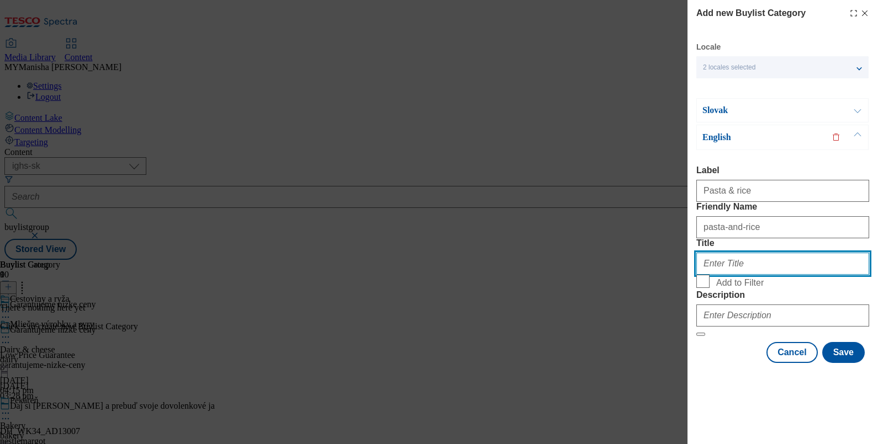
paste input "Pasta & rice"
type input "Pasta & rice"
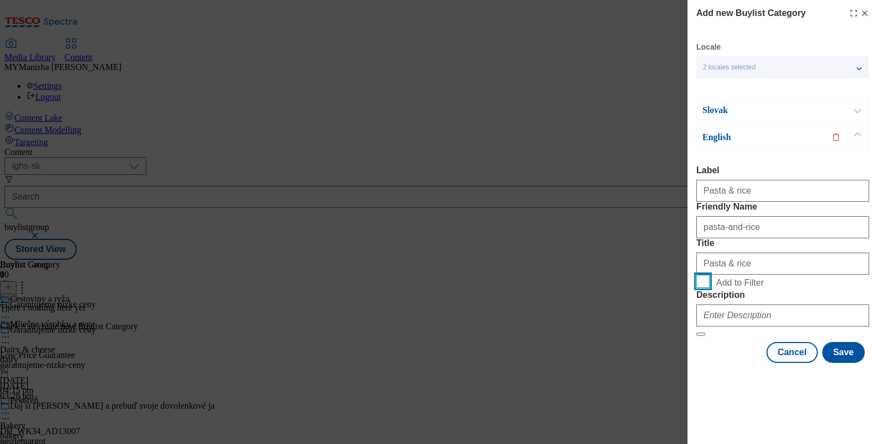
click at [700, 288] on input "Add to Filter" at bounding box center [702, 281] width 13 height 13
checkbox input "true"
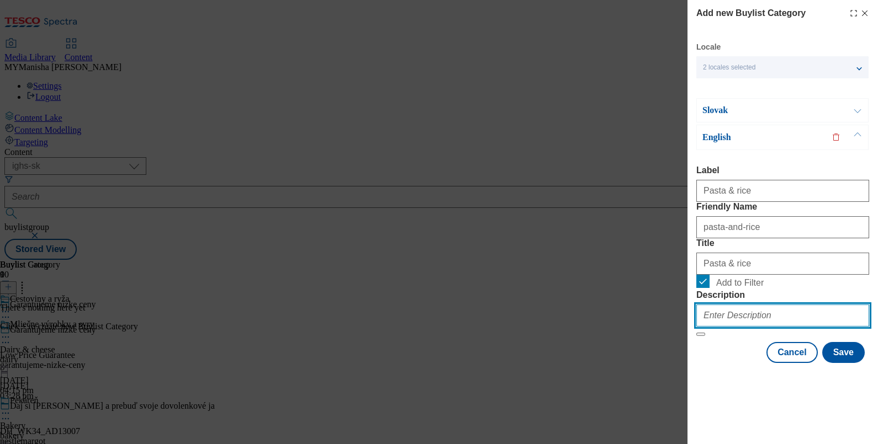
click at [736, 327] on input "Description" at bounding box center [782, 316] width 173 height 22
paste input "Pasta & rice"
type input "Pasta & rice"
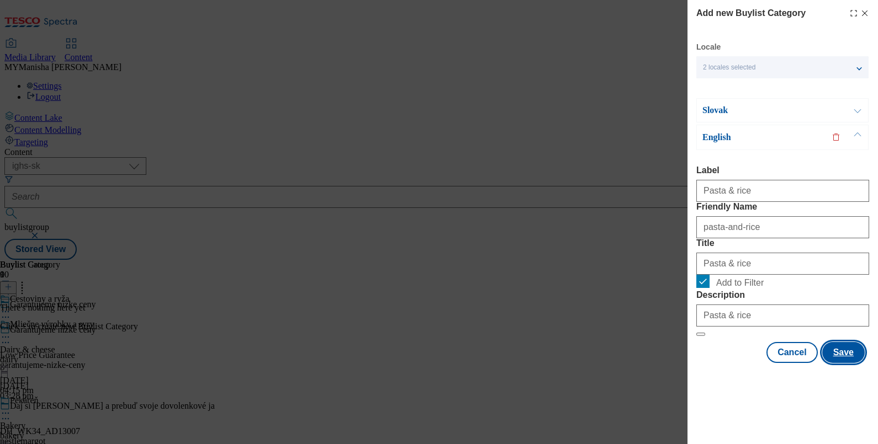
click at [839, 363] on button "Save" at bounding box center [843, 352] width 42 height 21
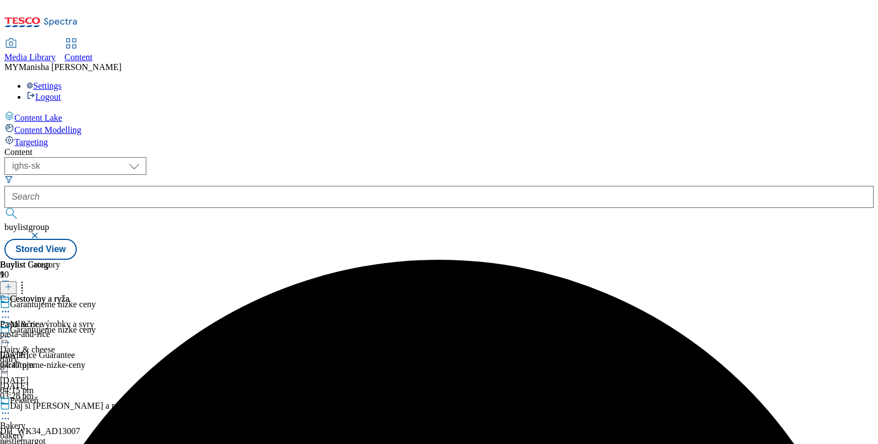
scroll to position [790, 0]
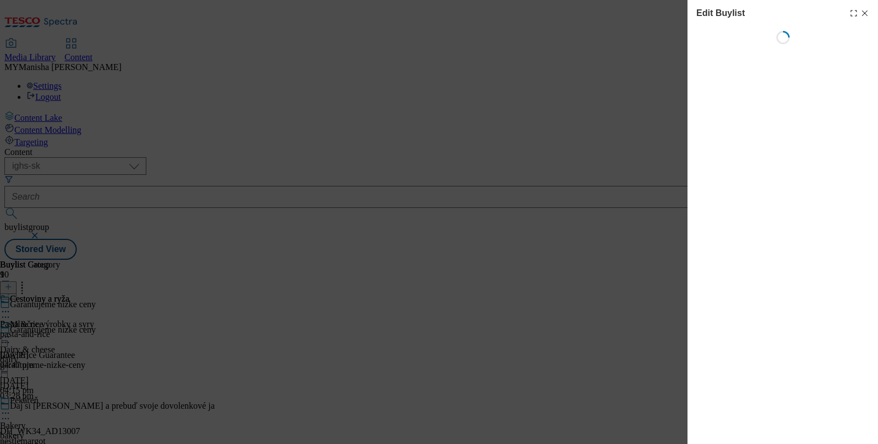
scroll to position [0, 0]
select select "evergreen"
select select "Banner"
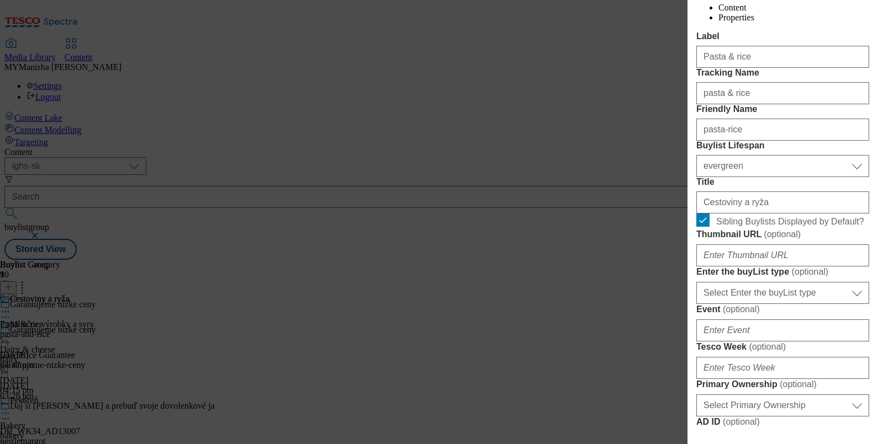
scroll to position [196, 0]
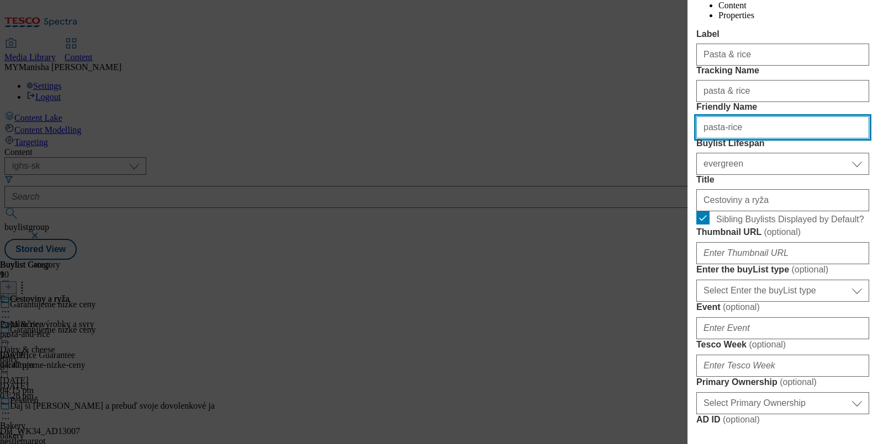
click at [720, 139] on input "pasta-rice" at bounding box center [782, 127] width 173 height 22
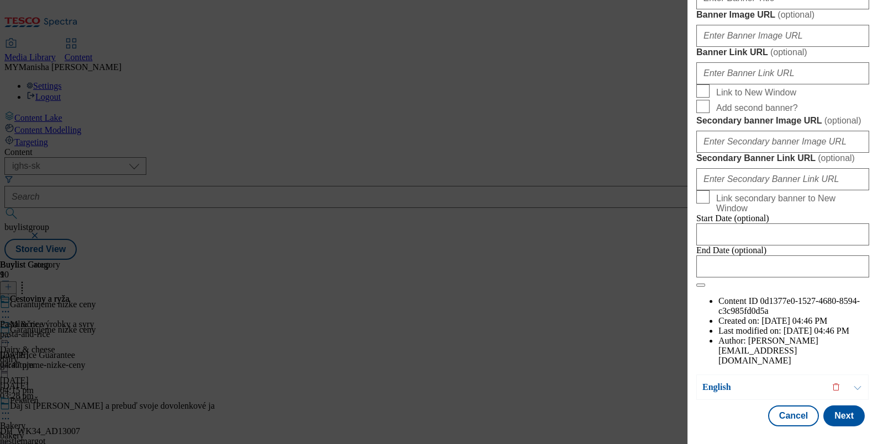
scroll to position [1254, 0]
type input "pasta-and-rice"
click at [831, 406] on button "Next" at bounding box center [843, 416] width 41 height 21
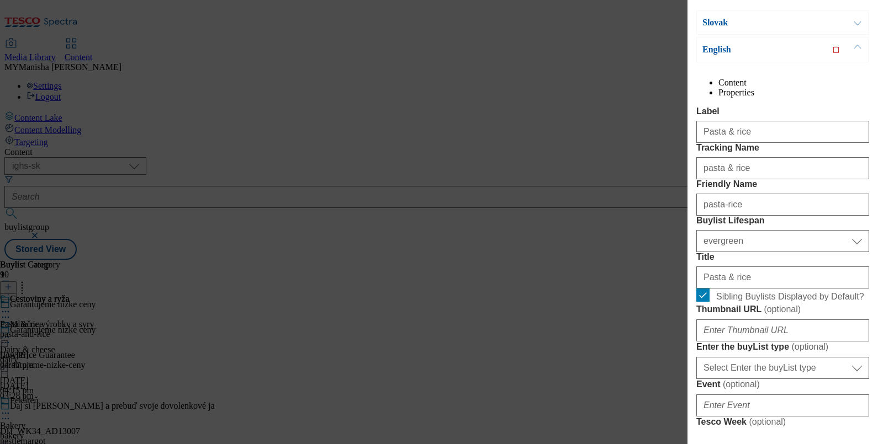
scroll to position [143, 0]
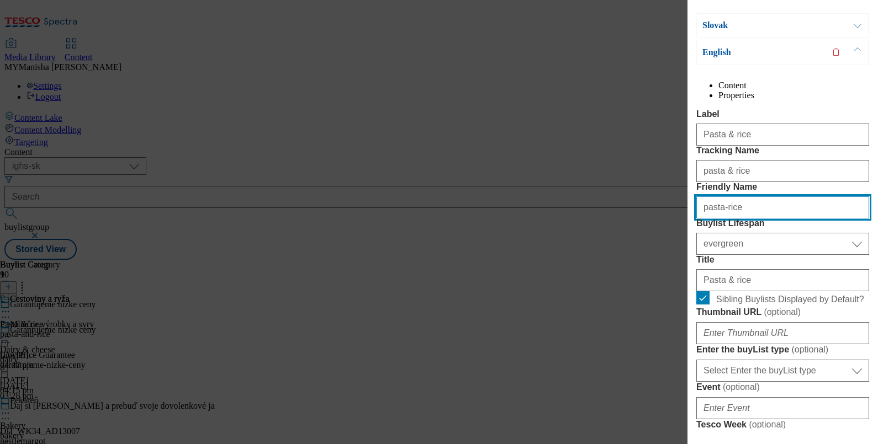
click at [747, 219] on input "pasta-rice" at bounding box center [782, 207] width 173 height 22
paste input "and-"
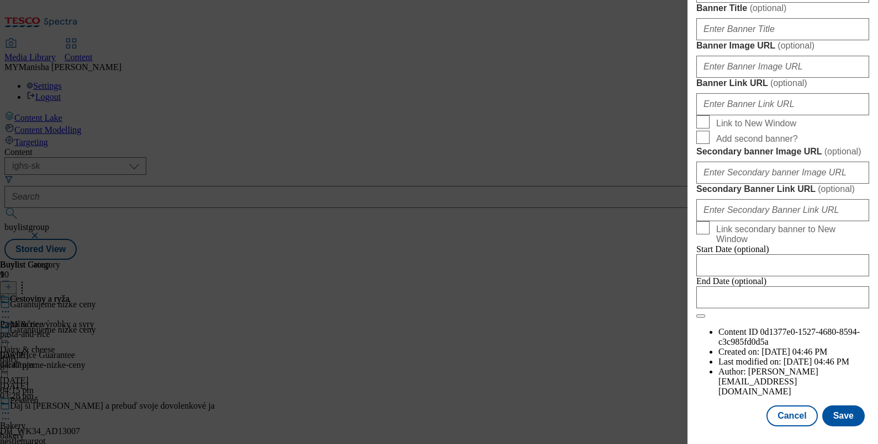
scroll to position [1256, 0]
type input "pasta-and-rice"
click at [828, 406] on button "Save" at bounding box center [843, 416] width 42 height 21
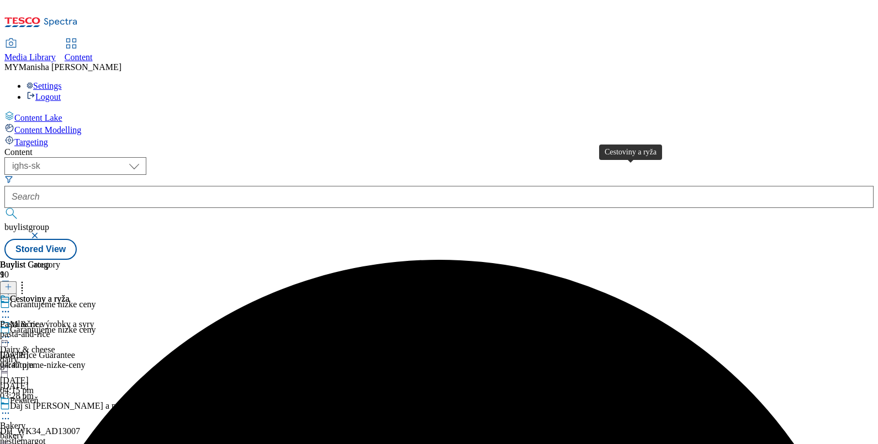
click at [70, 294] on div "Cestoviny a ryža" at bounding box center [40, 299] width 60 height 10
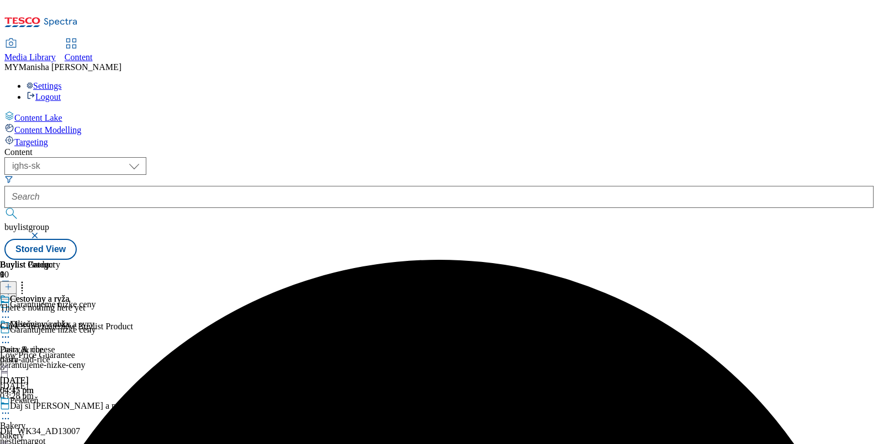
scroll to position [0, 102]
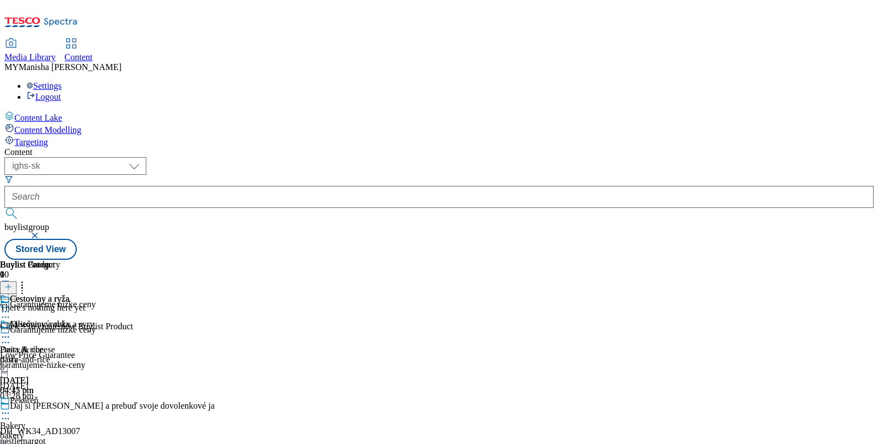
click at [12, 283] on icon at bounding box center [8, 287] width 8 height 8
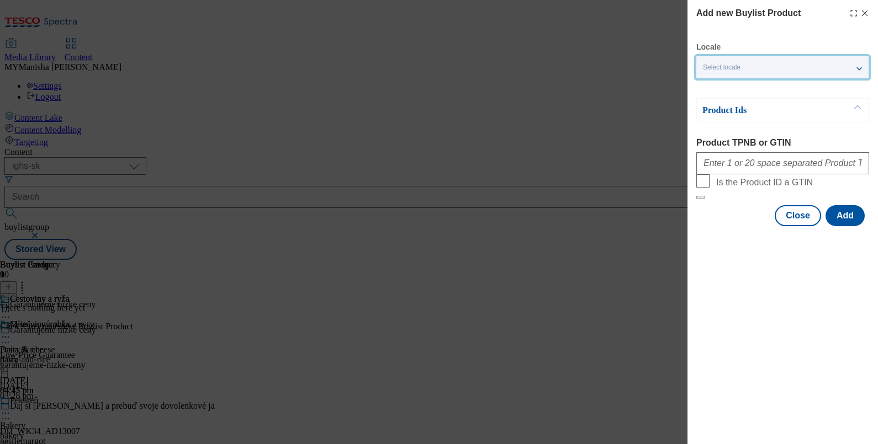
click at [764, 71] on div "Select locale" at bounding box center [782, 67] width 172 height 22
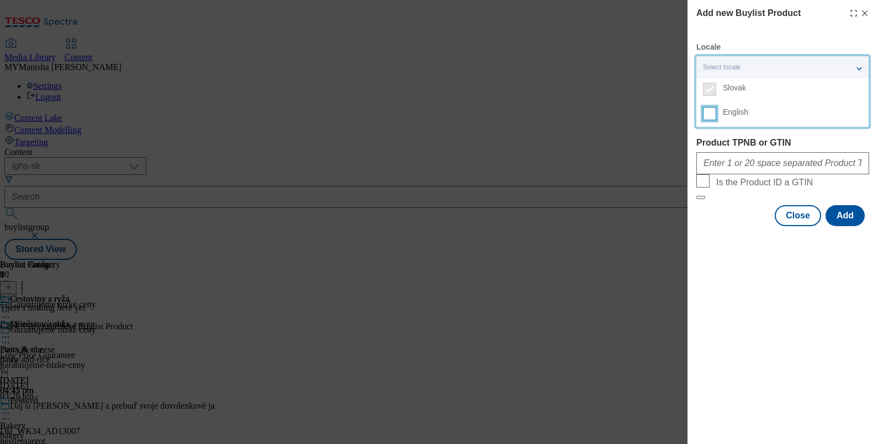
click at [712, 112] on input "English" at bounding box center [709, 113] width 13 height 13
click at [728, 152] on div "Modal" at bounding box center [782, 161] width 173 height 26
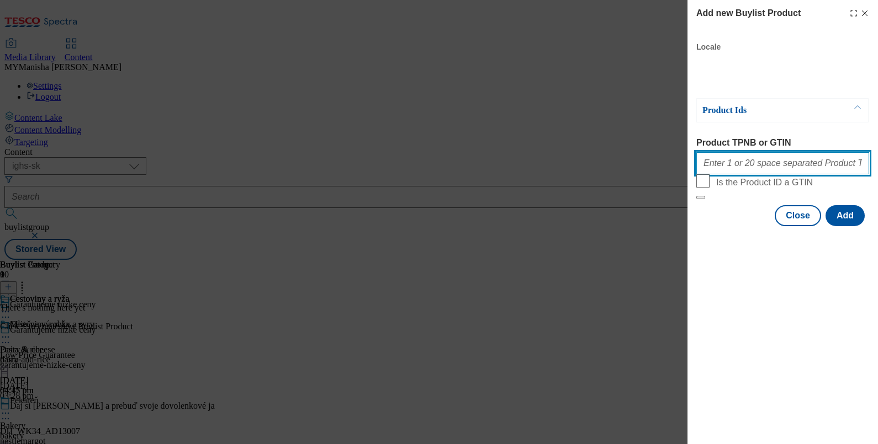
click at [740, 158] on input "Product TPNB or GTIN" at bounding box center [782, 163] width 173 height 22
paste input "220163694 220163692 100501328 100501322 100501324 100501329 215978204 215975548…"
type input "220163694 220163692 100501328 100501322 100501324 100501329 215978204 215975548…"
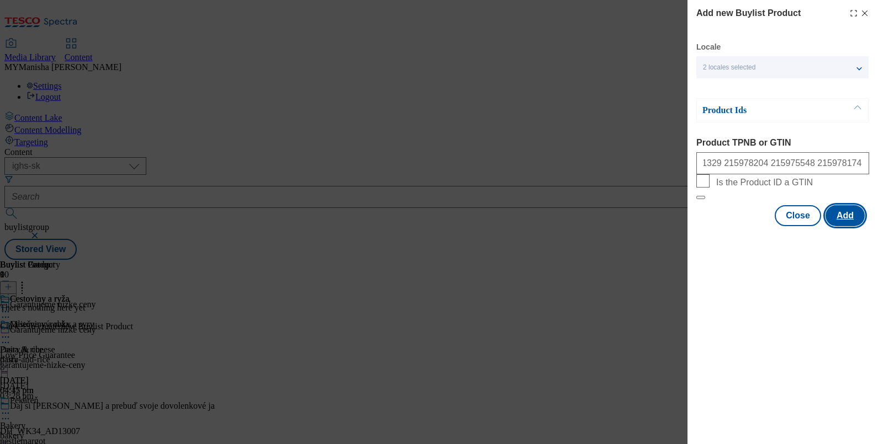
scroll to position [0, 0]
click at [841, 226] on button "Add" at bounding box center [844, 215] width 39 height 21
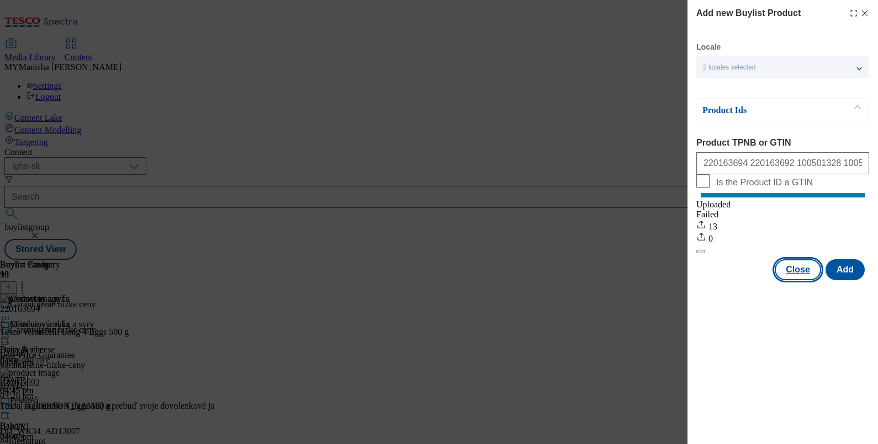
click at [794, 280] on button "Close" at bounding box center [797, 269] width 46 height 21
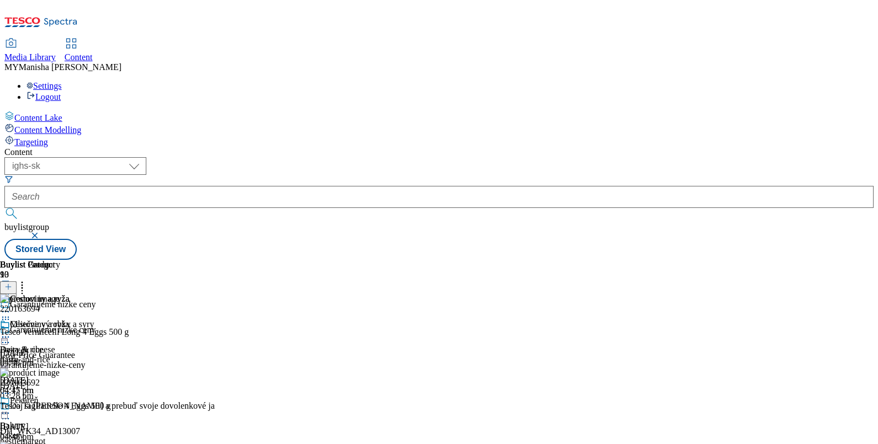
scroll to position [790, 0]
click at [8, 284] on line at bounding box center [8, 287] width 0 height 6
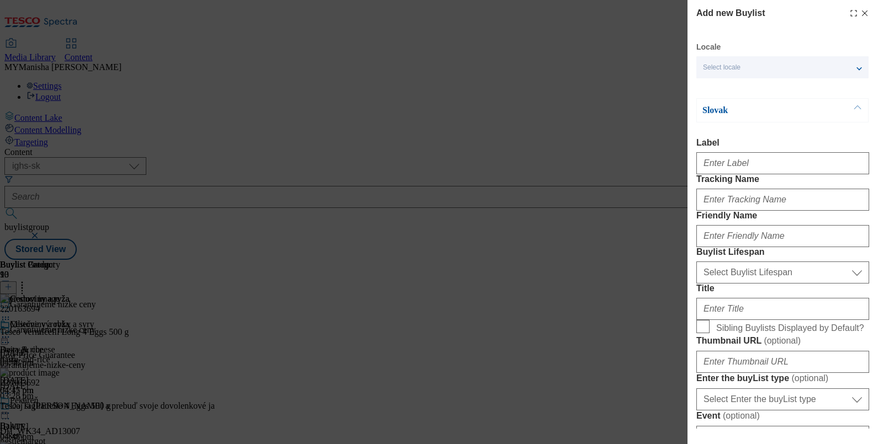
click at [767, 69] on div "Select locale" at bounding box center [782, 67] width 172 height 22
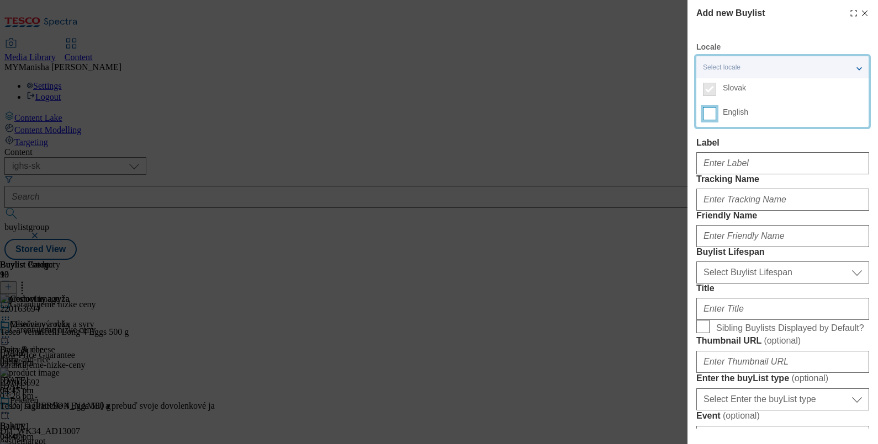
click at [711, 117] on input "English" at bounding box center [709, 113] width 13 height 13
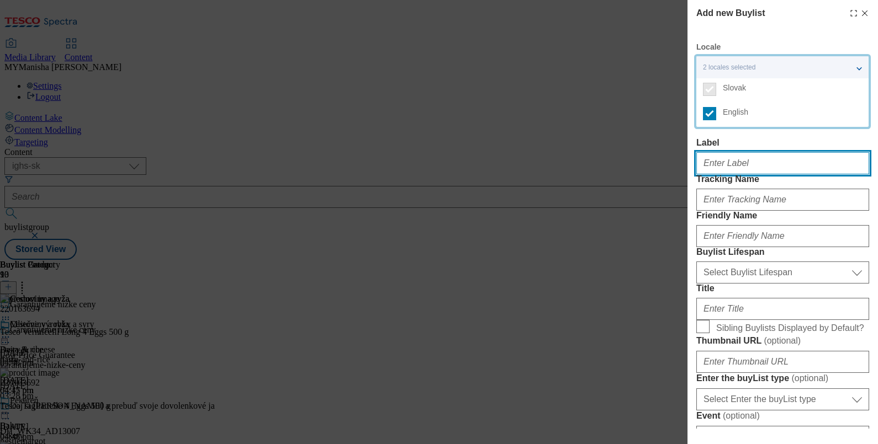
click at [721, 166] on input "Label" at bounding box center [782, 163] width 173 height 22
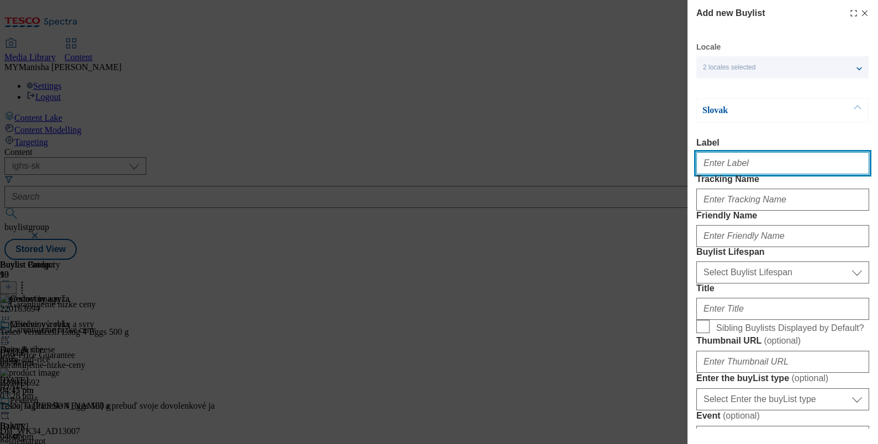
paste input "Cooking & baking"
type input "Cooking & baking"
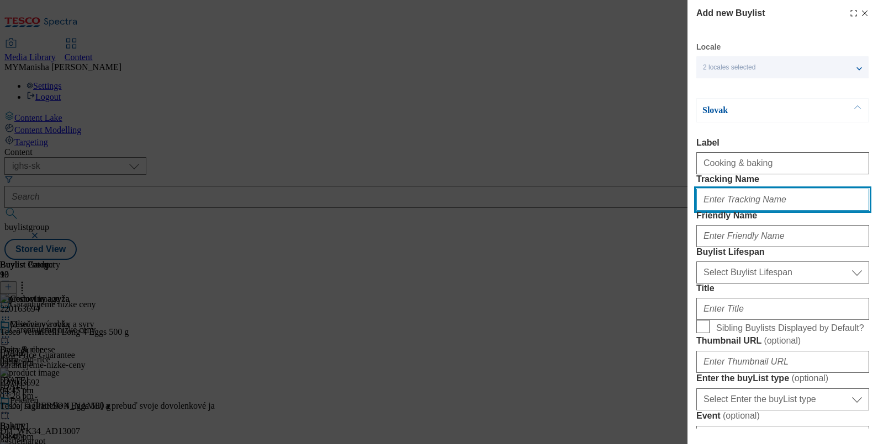
paste input "Cooking & baking"
click at [707, 211] on input "Cooking & baking" at bounding box center [782, 200] width 173 height 22
type input "cooking & baking"
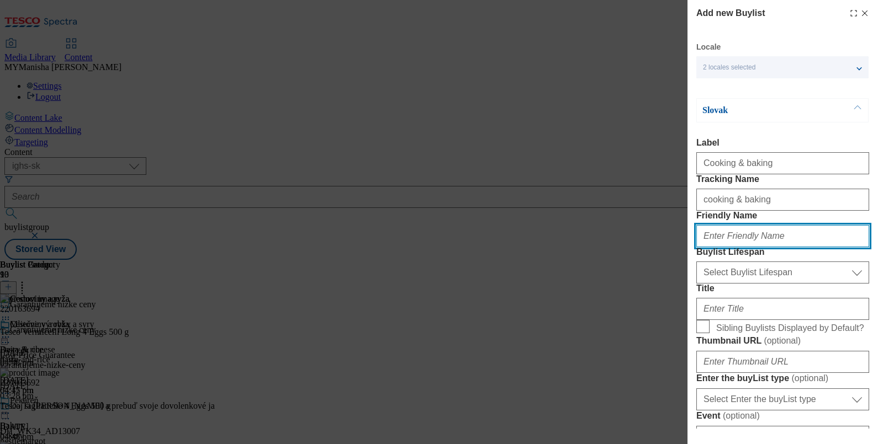
click at [720, 247] on input "Friendly Name" at bounding box center [782, 236] width 173 height 22
paste input "Cooking & baking"
click at [708, 247] on input "Cooking & baking" at bounding box center [782, 236] width 173 height 22
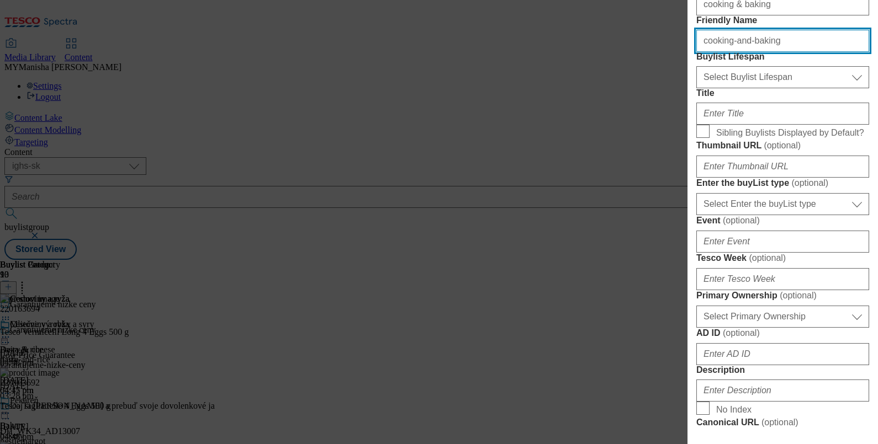
scroll to position [198, 0]
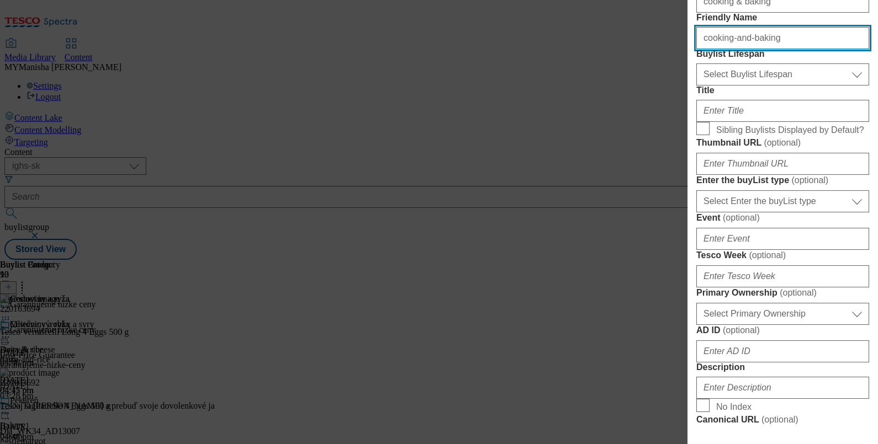
type input "cooking-and-baking"
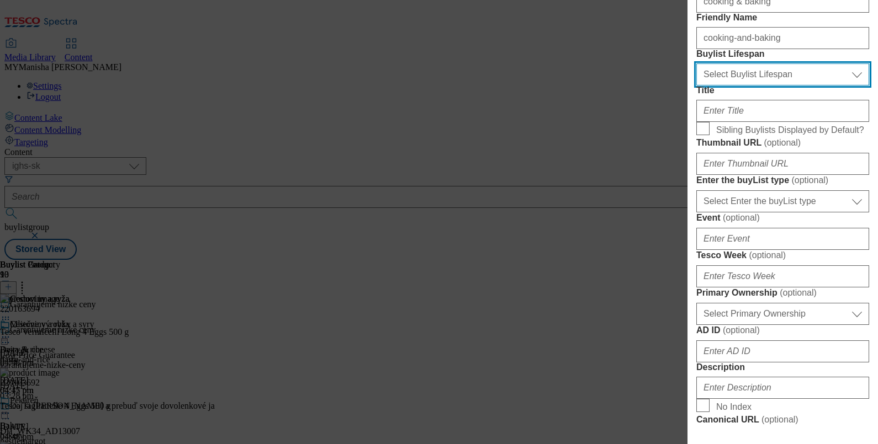
click at [743, 86] on select "Select Buylist Lifespan evergreen seasonal tactical" at bounding box center [782, 74] width 173 height 22
select select "evergreen"
click at [696, 86] on select "Select Buylist Lifespan evergreen seasonal tactical" at bounding box center [782, 74] width 173 height 22
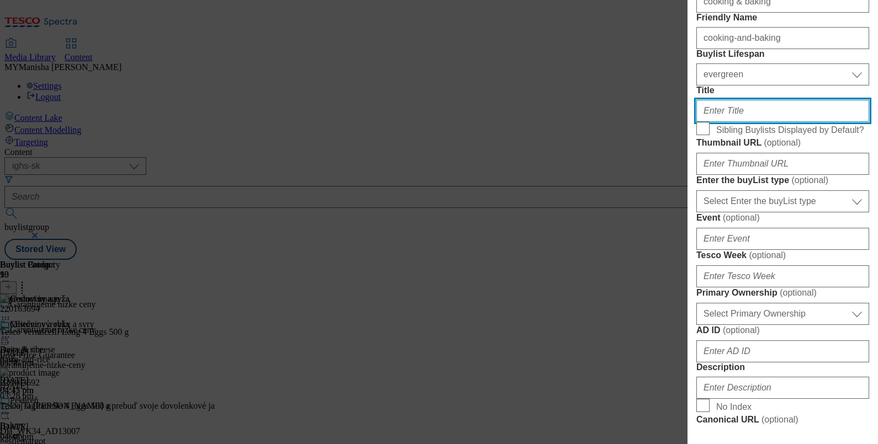
click at [727, 122] on input "Title" at bounding box center [782, 111] width 173 height 22
paste input "Varenie a pečenie"
type input "Varenie a pečenie"
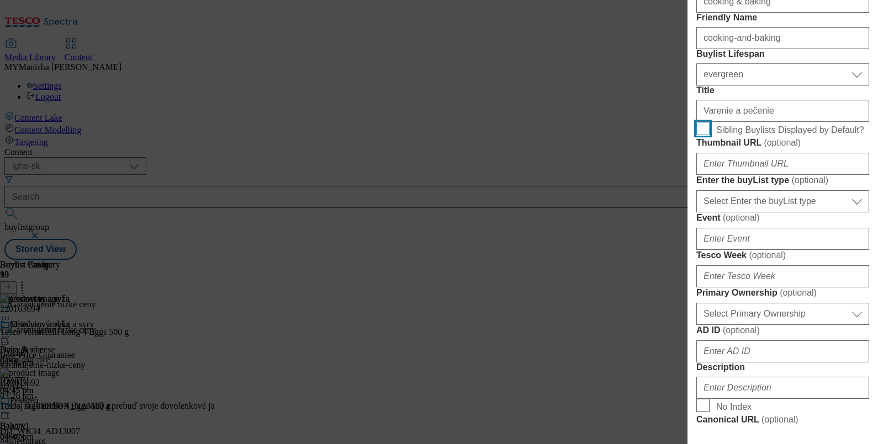
click at [701, 135] on input "Sibling Buylists Displayed by Default?" at bounding box center [702, 128] width 13 height 13
checkbox input "true"
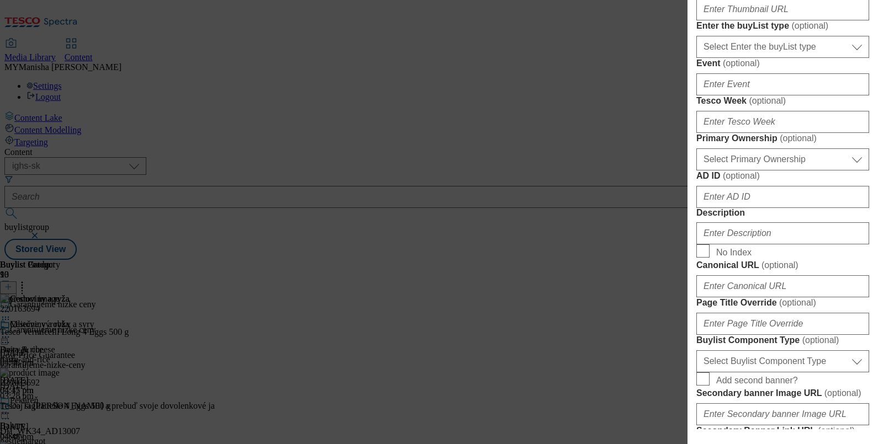
scroll to position [0, 2]
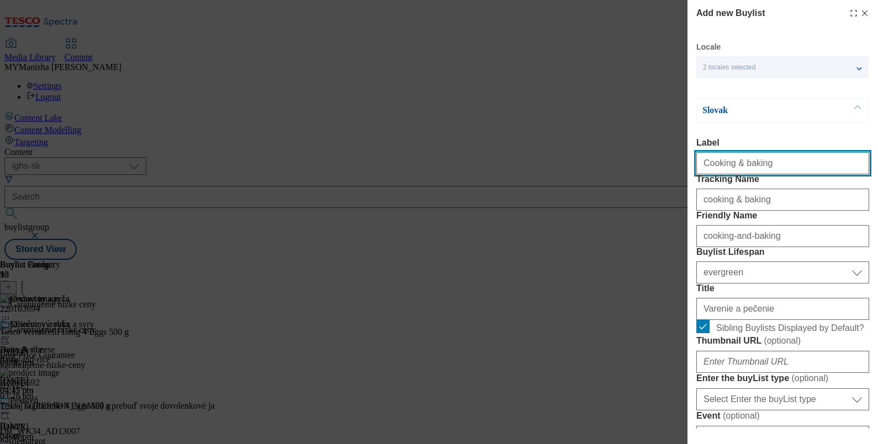
click at [768, 163] on input "Cooking & baking" at bounding box center [782, 163] width 173 height 22
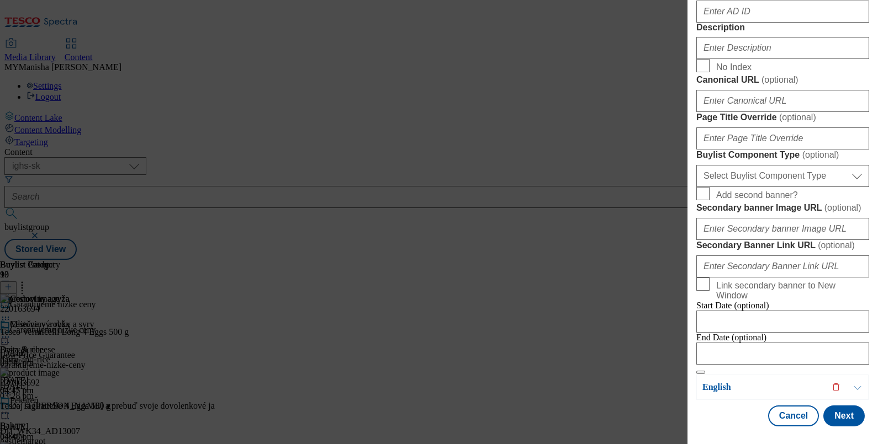
scroll to position [579, 0]
click at [738, 59] on input "Description" at bounding box center [782, 48] width 173 height 22
paste input "Cooking & baking"
type input "Cooking & baking"
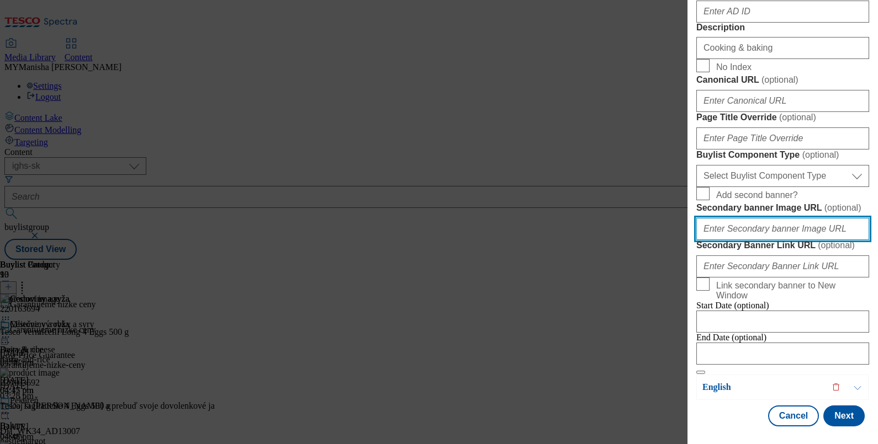
click at [766, 218] on input "Secondary banner Image URL ( optional )" at bounding box center [782, 229] width 173 height 22
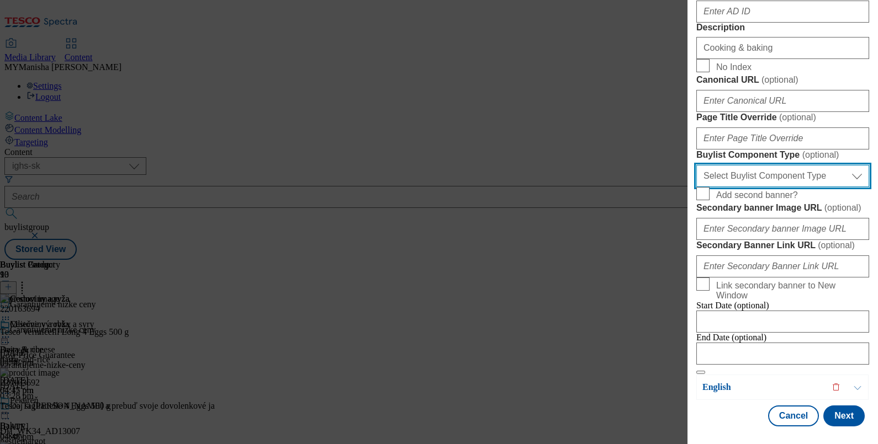
click at [764, 165] on select "Select Buylist Component Type Banner Competition Header Meal" at bounding box center [782, 176] width 173 height 22
select select "Banner"
click at [696, 165] on select "Select Buylist Component Type Banner Competition Header Meal" at bounding box center [782, 176] width 173 height 22
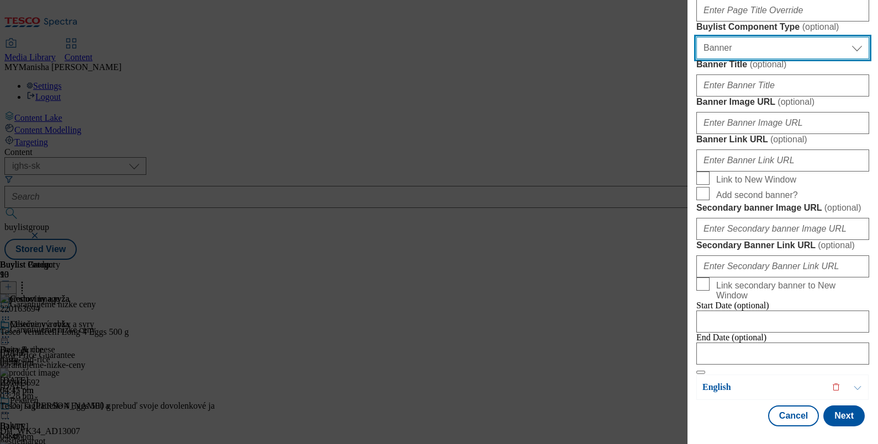
scroll to position [1147, 0]
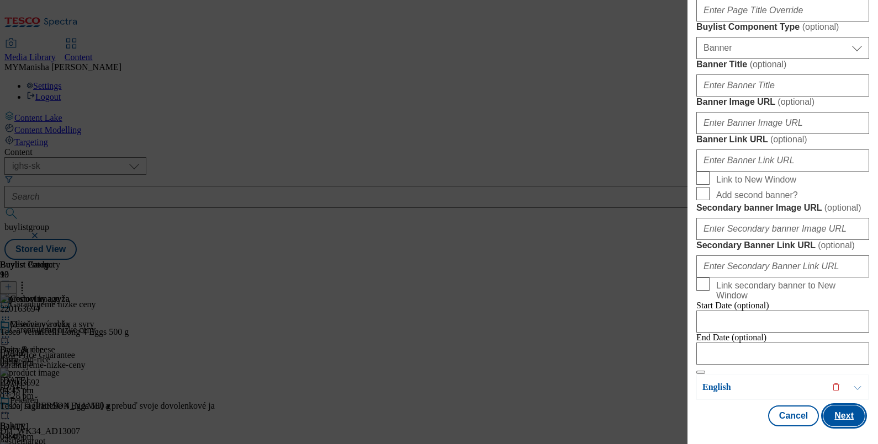
click at [831, 406] on button "Next" at bounding box center [843, 416] width 41 height 21
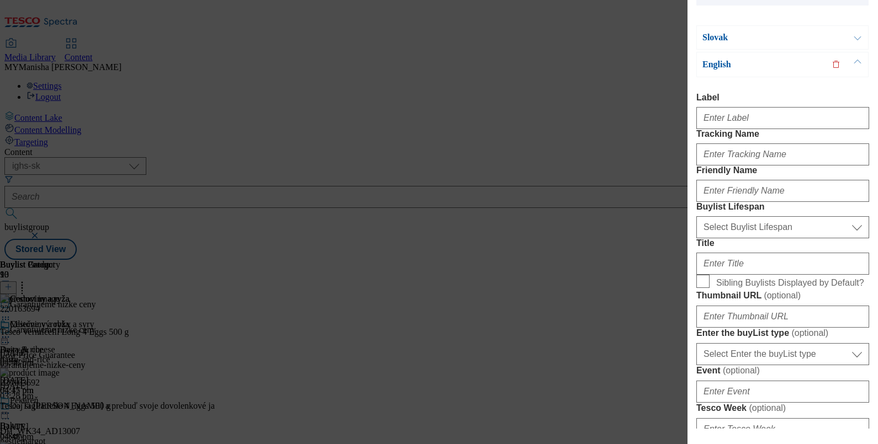
scroll to position [72, 0]
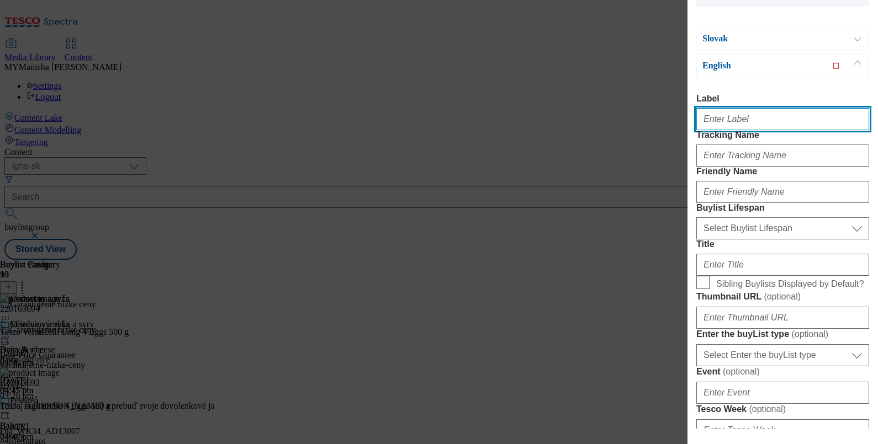
click at [752, 130] on input "Label" at bounding box center [782, 119] width 173 height 22
paste input "Cooking & baking"
type input "Cooking & baking"
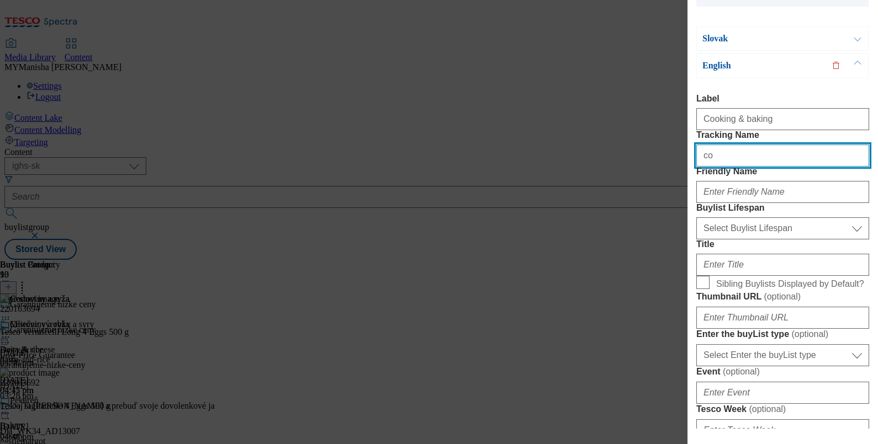
type input "cooking & baking"
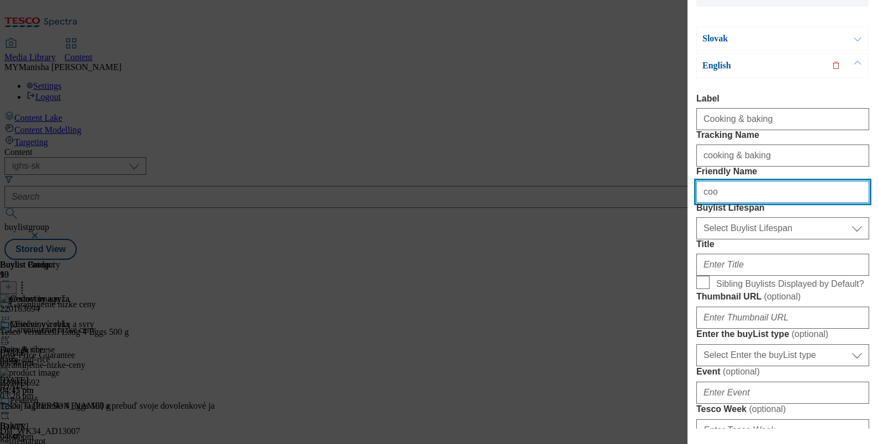
type input "cooking-and-baking"
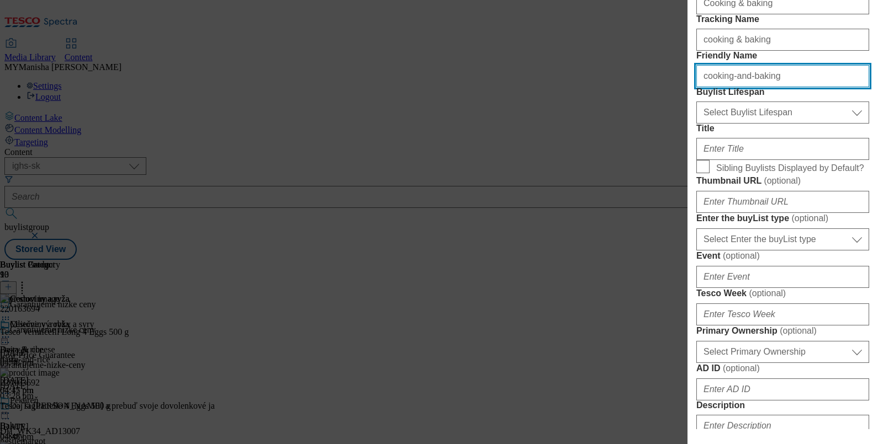
scroll to position [190, 0]
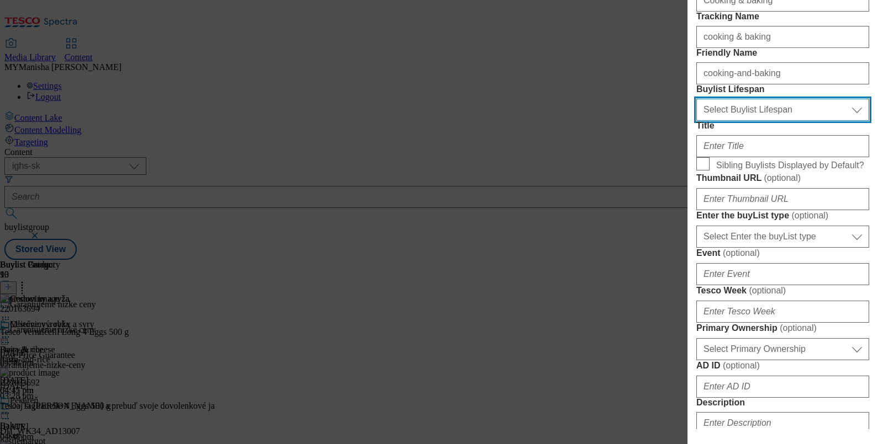
click at [758, 121] on select "Select Buylist Lifespan evergreen seasonal tactical" at bounding box center [782, 110] width 173 height 22
select select "evergreen"
click at [696, 121] on select "Select Buylist Lifespan evergreen seasonal tactical" at bounding box center [782, 110] width 173 height 22
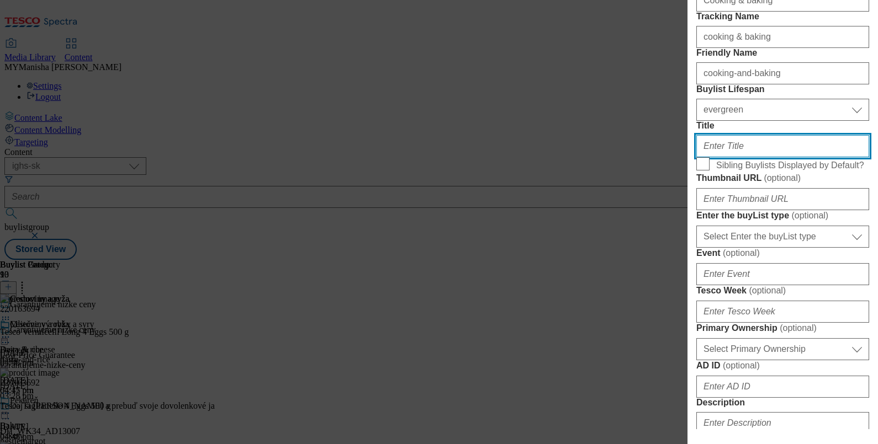
click at [736, 157] on input "Title" at bounding box center [782, 146] width 173 height 22
paste input "Cooking & baking"
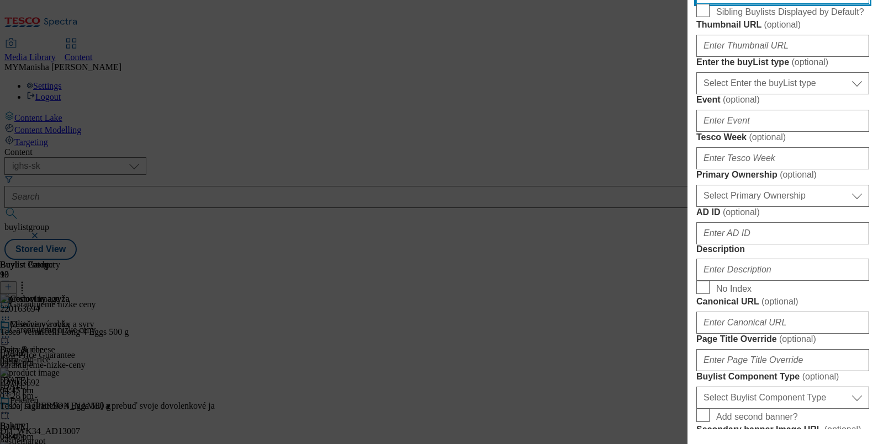
scroll to position [353, 0]
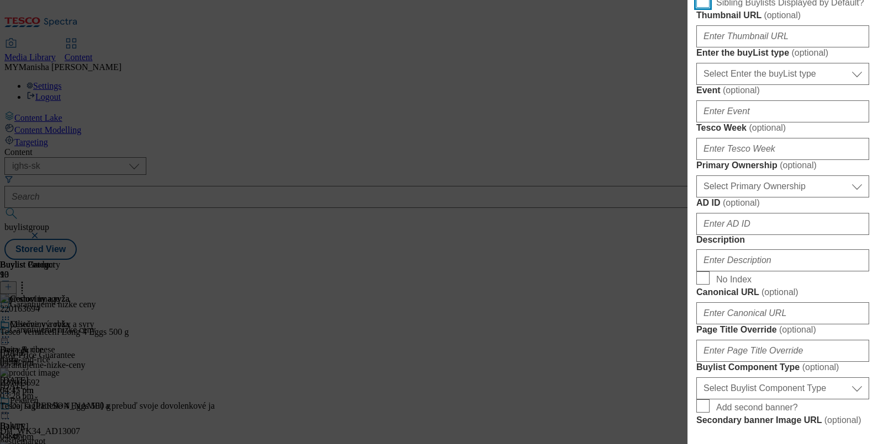
type input "Cooking & baking"
click at [704, 8] on input "Sibling Buylists Displayed by Default?" at bounding box center [702, 0] width 13 height 13
checkbox input "true"
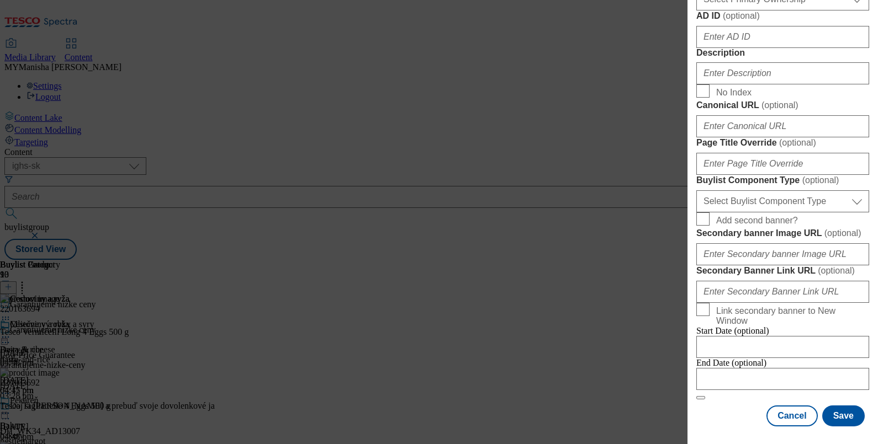
scroll to position [567, 1]
click at [745, 84] on input "Description" at bounding box center [782, 73] width 173 height 22
paste input "Cooking & baking"
type input "Cooking & baking"
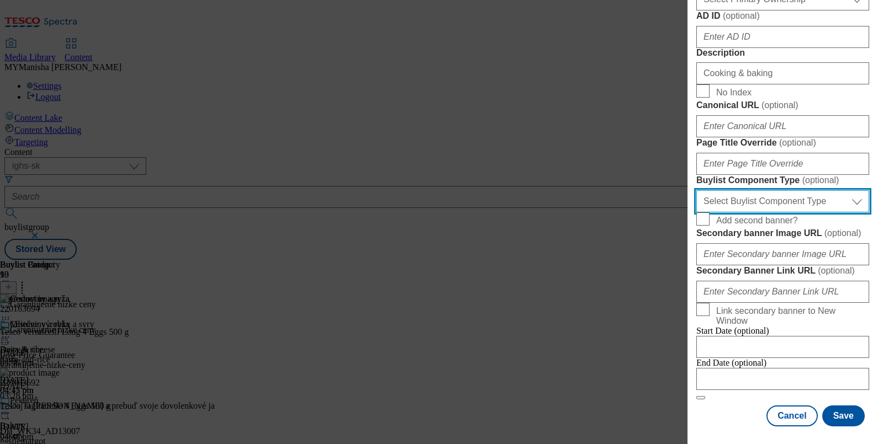
click at [791, 212] on select "Select Buylist Component Type Banner Competition Header Meal" at bounding box center [782, 201] width 173 height 22
select select "Banner"
click at [696, 207] on select "Select Buylist Component Type Banner Competition Header Meal" at bounding box center [782, 201] width 173 height 22
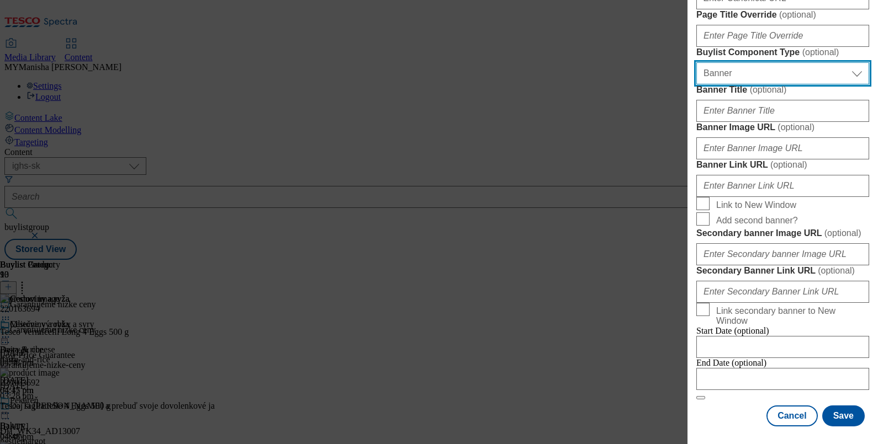
scroll to position [1150, 1]
click at [828, 409] on button "Save" at bounding box center [843, 416] width 42 height 21
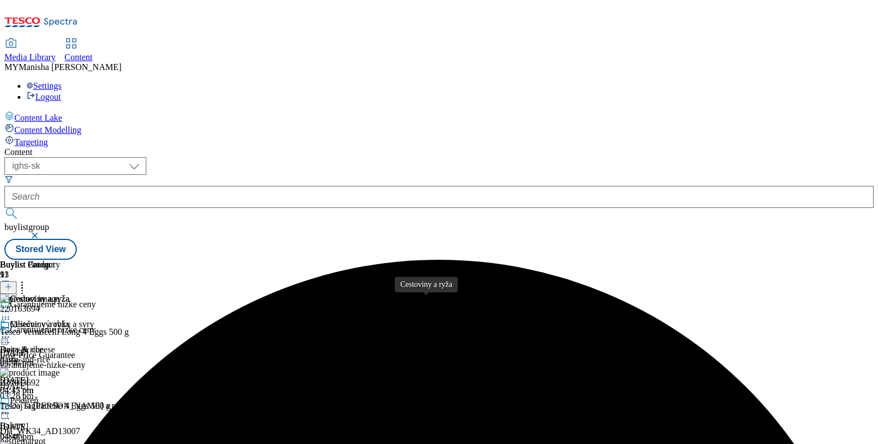
scroll to position [927, 0]
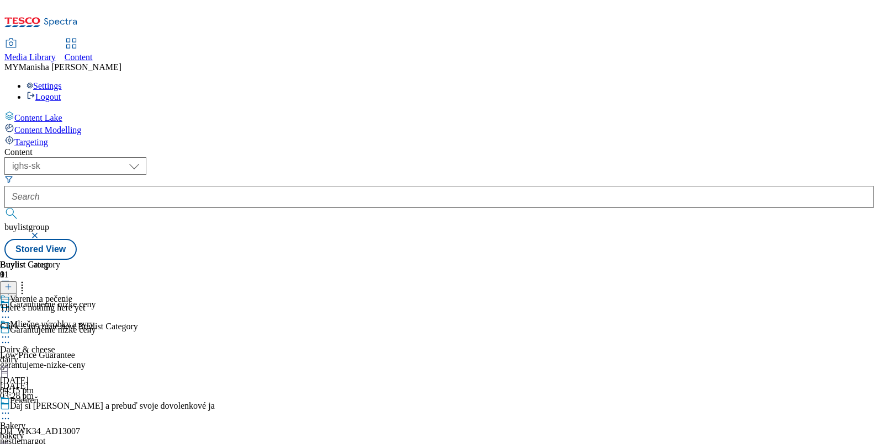
click at [12, 283] on icon at bounding box center [8, 287] width 8 height 8
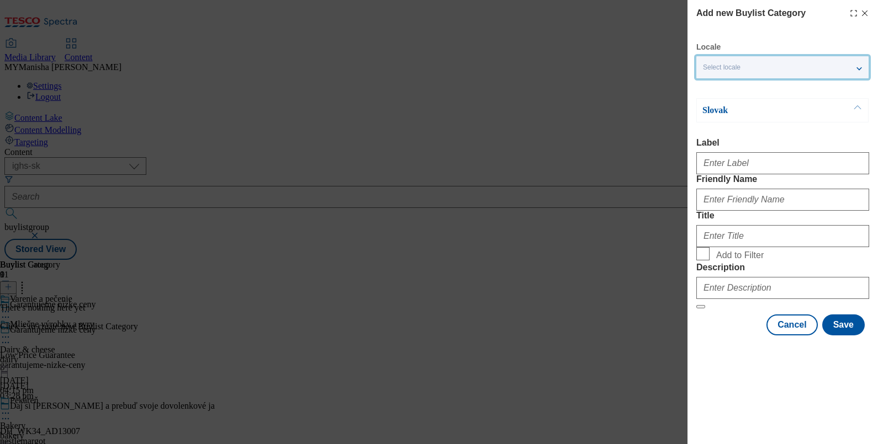
click at [857, 69] on div "Select locale" at bounding box center [782, 67] width 172 height 22
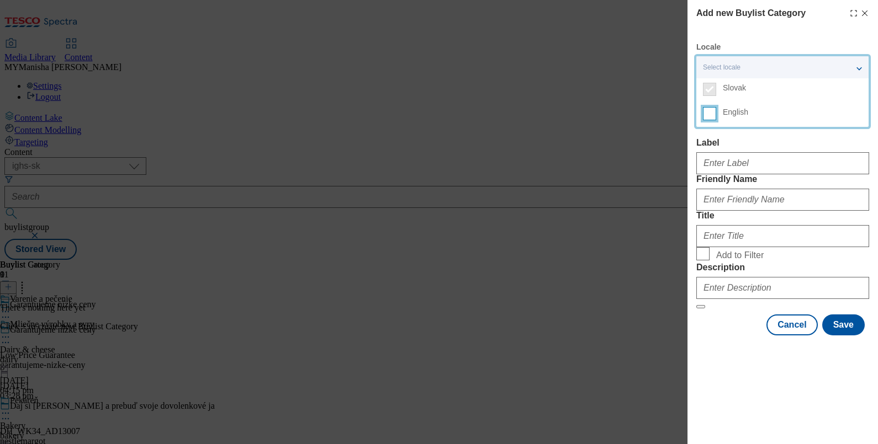
click at [710, 116] on input "English" at bounding box center [709, 113] width 13 height 13
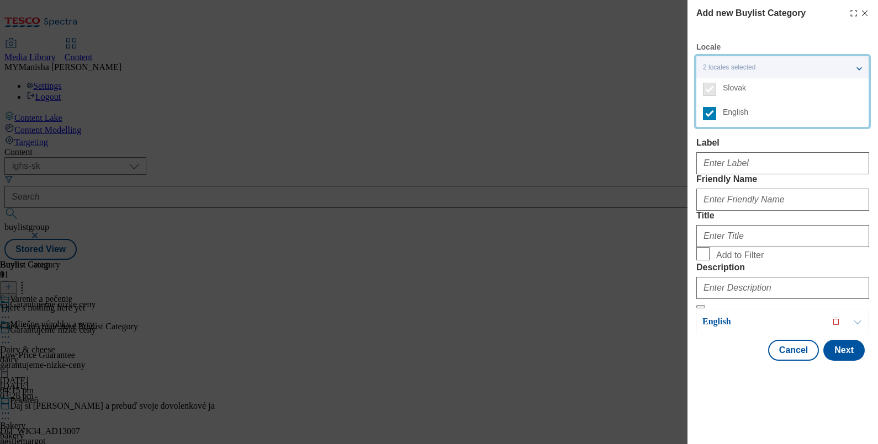
click at [751, 143] on label "Label" at bounding box center [782, 143] width 173 height 10
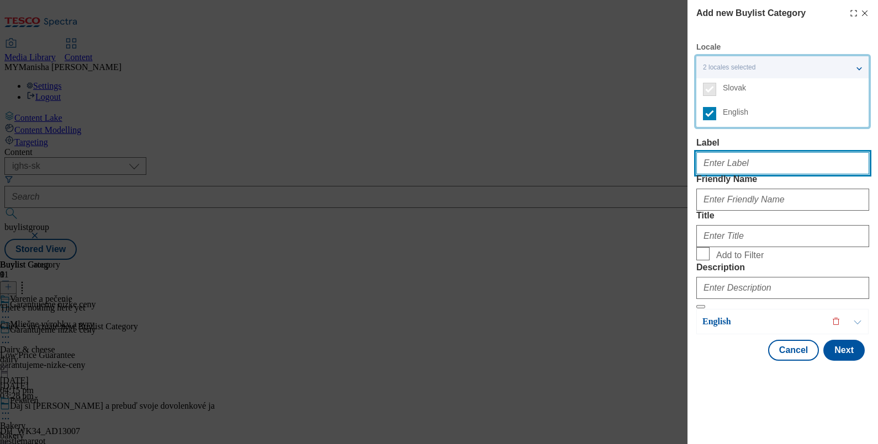
click at [751, 152] on input "Label" at bounding box center [782, 163] width 173 height 22
paste input "Cooking & baking"
type input "Cooking & baking"
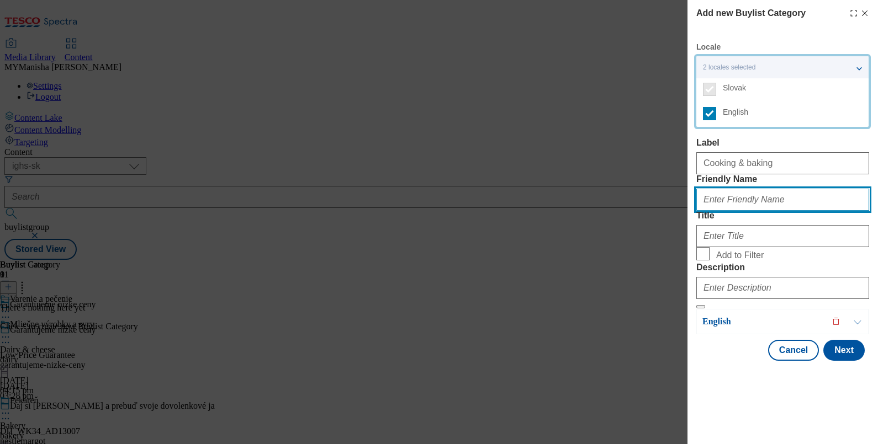
click at [729, 211] on input "Friendly Name" at bounding box center [782, 200] width 173 height 22
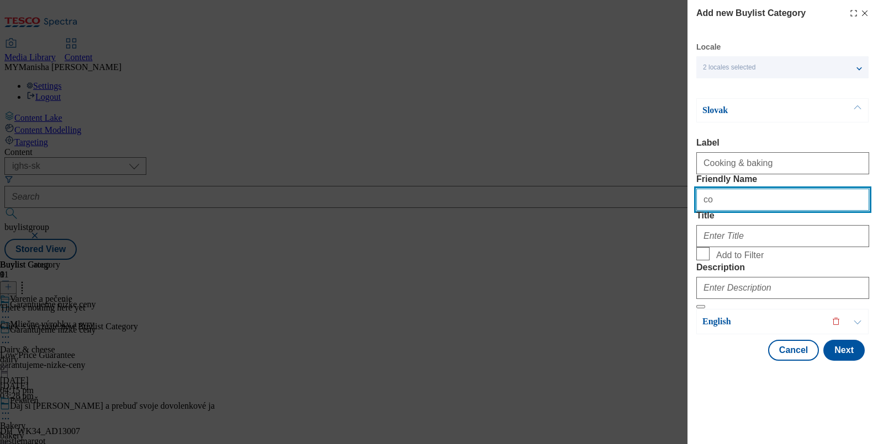
type input "c"
paste input "Cooking & baking"
type input "cooking-and-baking"
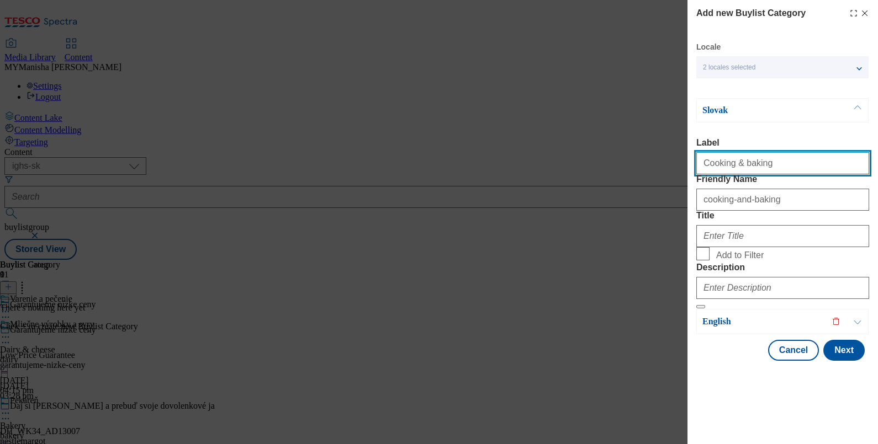
click at [779, 172] on input "Cooking & baking" at bounding box center [782, 163] width 173 height 22
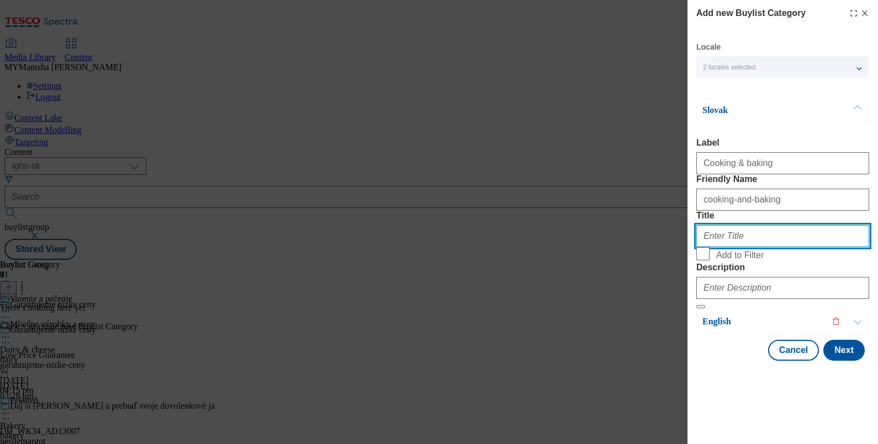
paste input "Varenie a pečenie"
type input "Varenie a pečenie"
click at [704, 261] on input "Add to Filter" at bounding box center [702, 253] width 13 height 13
checkbox input "true"
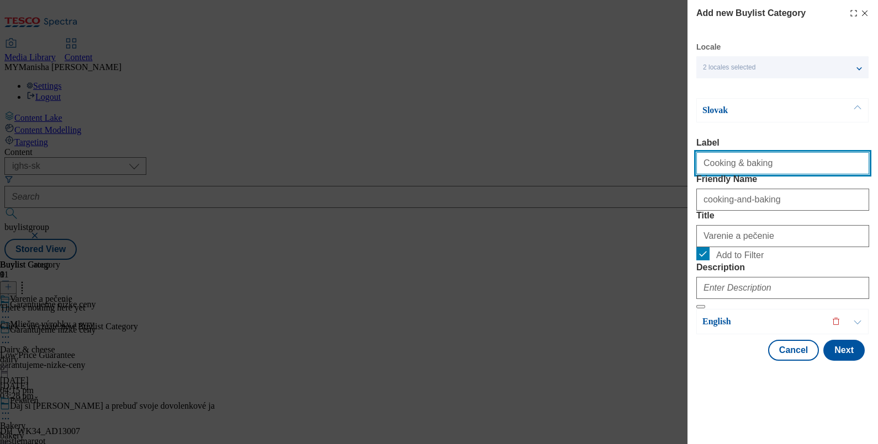
click at [772, 152] on input "Cooking & baking" at bounding box center [782, 163] width 173 height 22
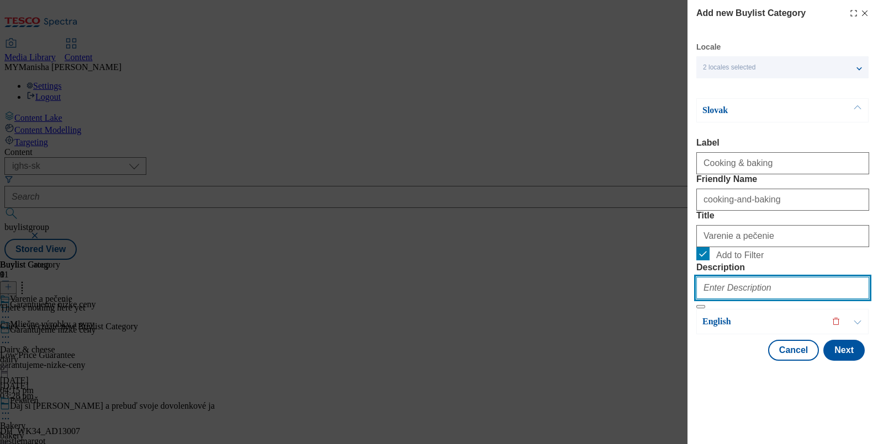
paste input "Cooking & baking"
type input "Cooking & baking"
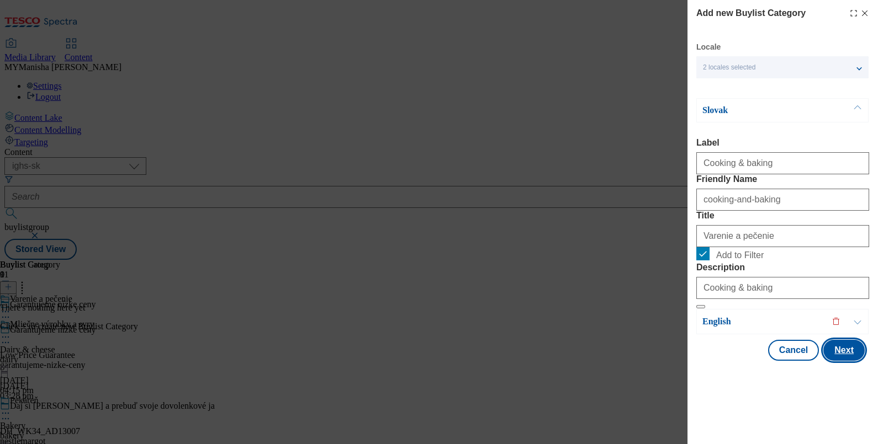
click at [827, 361] on button "Next" at bounding box center [843, 350] width 41 height 21
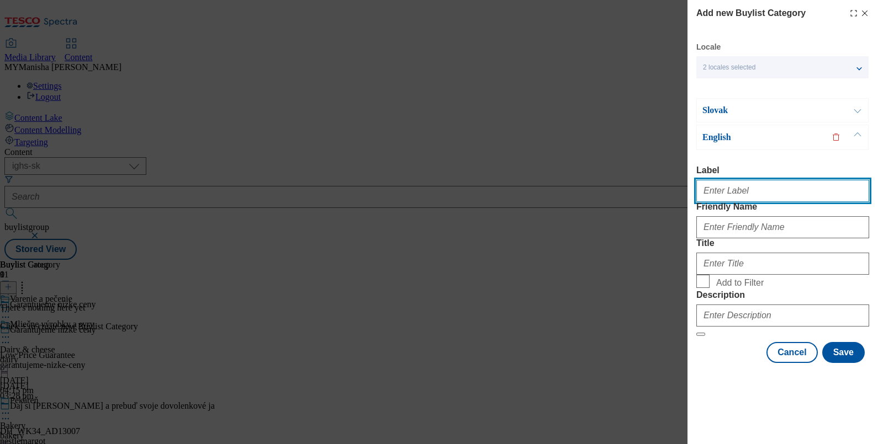
click at [729, 180] on input "Label" at bounding box center [782, 191] width 173 height 22
paste input "Cooking & baking"
type input "Cooking & baking"
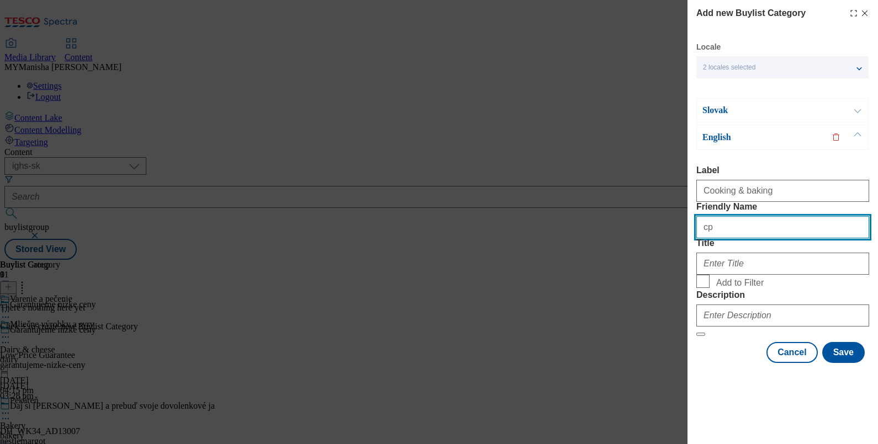
type input "c"
paste input "Cooking & baking"
click at [706, 218] on input "Cooking & baking" at bounding box center [782, 227] width 173 height 22
type input "cooking-and-baking"
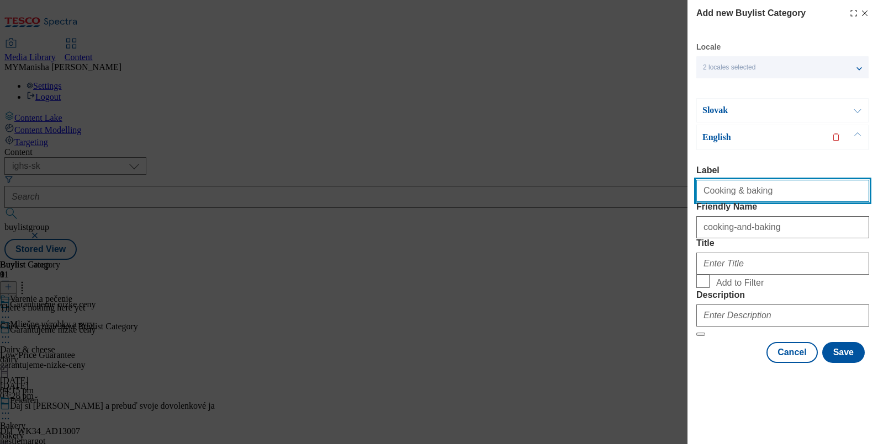
click at [770, 180] on input "Cooking & baking" at bounding box center [782, 191] width 173 height 22
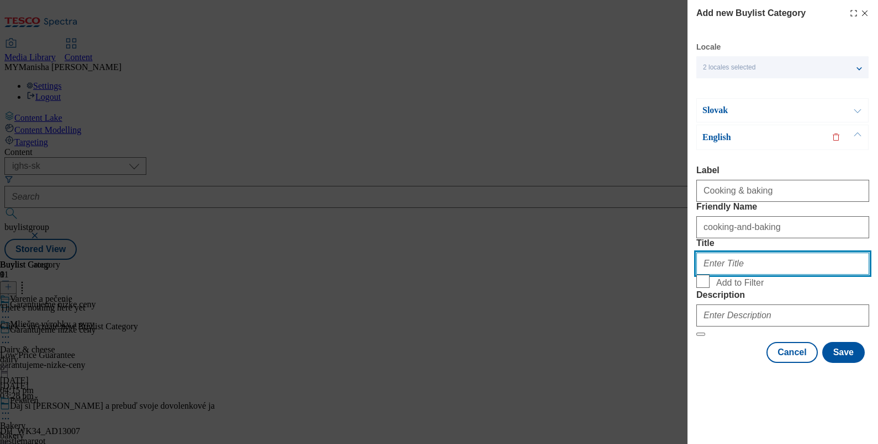
paste input "Cooking & baking"
type input "Cooking & baking"
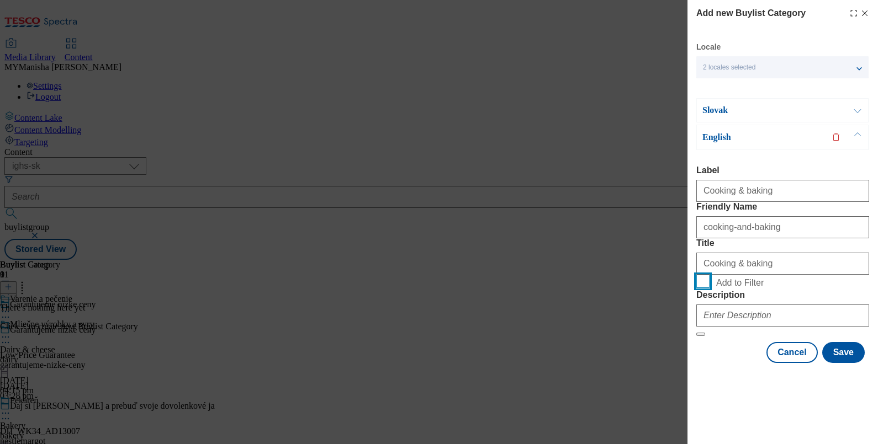
click at [703, 288] on input "Add to Filter" at bounding box center [702, 281] width 13 height 13
checkbox input "true"
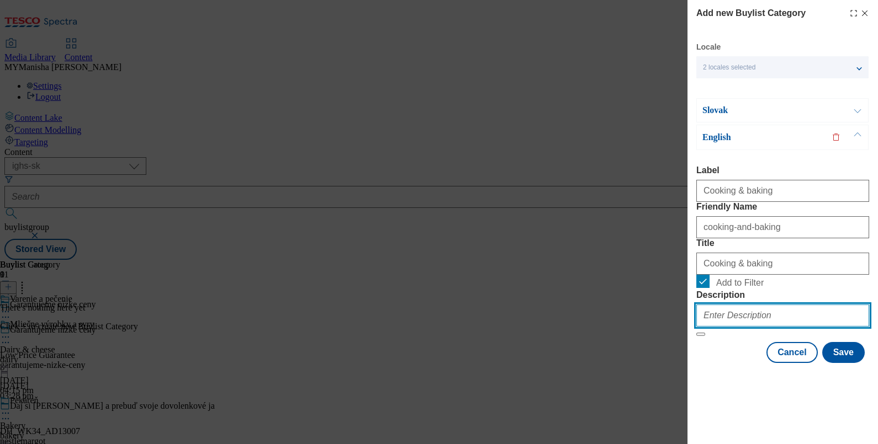
click at [736, 327] on input "Description" at bounding box center [782, 316] width 173 height 22
paste input "Cooking & baking"
type input "Cooking & baking"
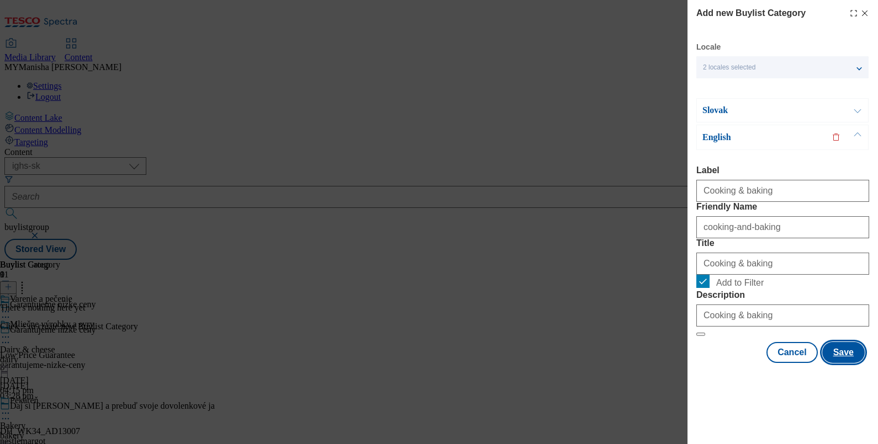
click at [833, 363] on button "Save" at bounding box center [843, 352] width 42 height 21
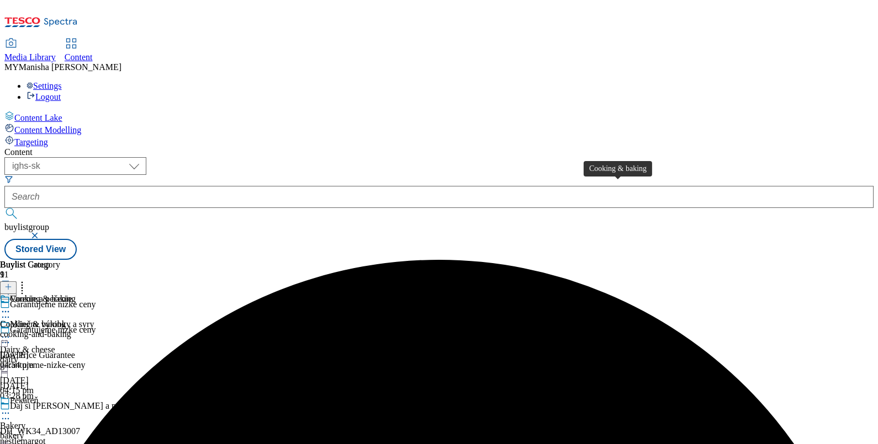
click at [66, 320] on div "Cooking & baking" at bounding box center [33, 325] width 66 height 10
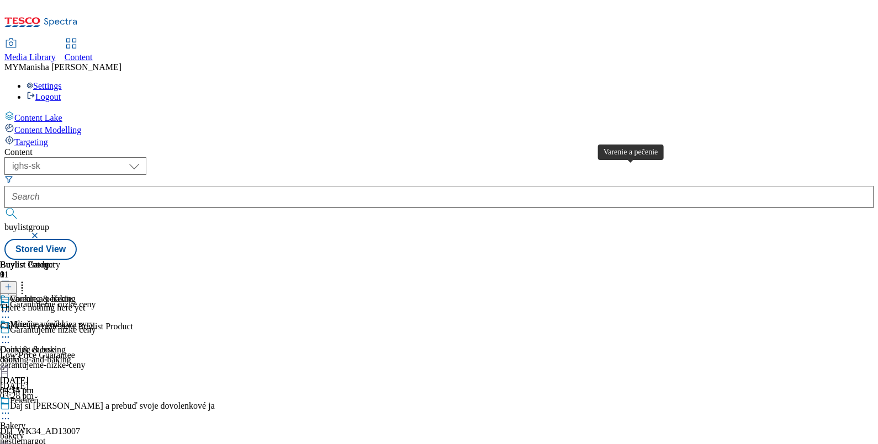
scroll to position [0, 102]
click at [72, 320] on div "Varenie a pečenie" at bounding box center [41, 325] width 62 height 10
click at [12, 283] on icon at bounding box center [8, 287] width 8 height 8
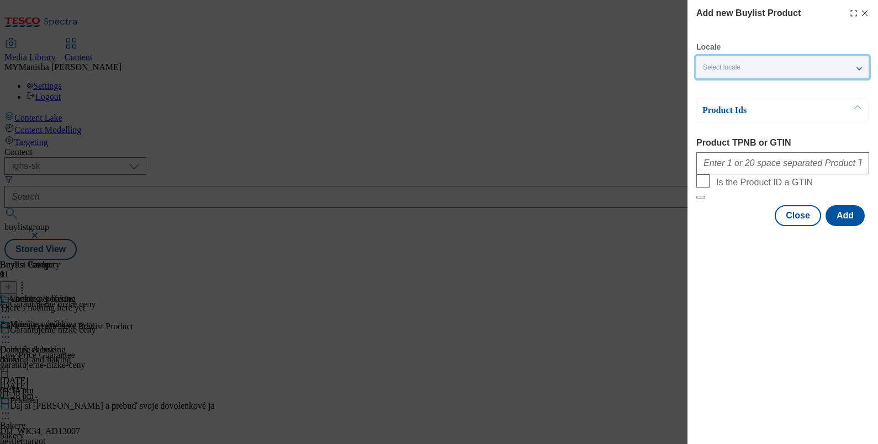
click at [833, 70] on div "Select locale" at bounding box center [782, 67] width 172 height 22
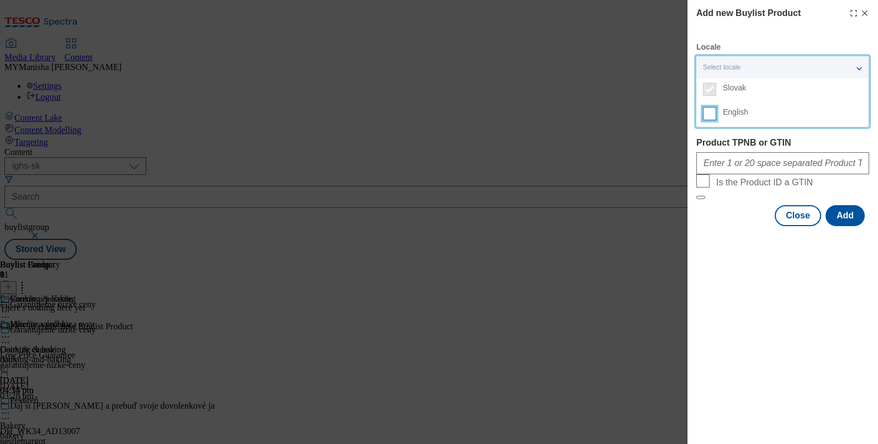
click at [707, 120] on input "English" at bounding box center [709, 113] width 13 height 13
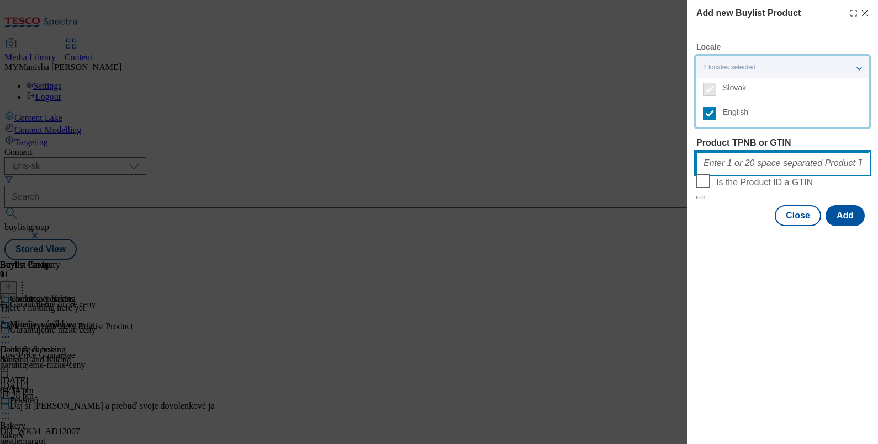
click at [724, 163] on input "Product TPNB or GTIN" at bounding box center [782, 163] width 173 height 22
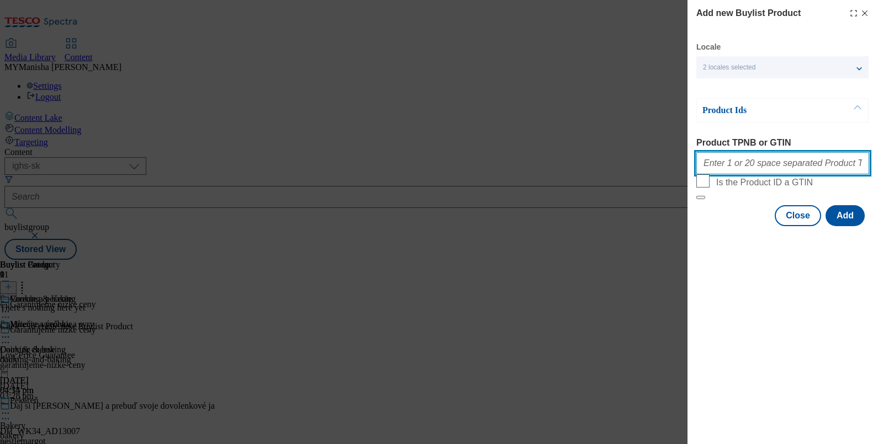
paste input "100478209 100798554 121100988 105004638 100242262 100242361 100798548 100798539…"
type input "100478209 100798554 121100988 105004638 100242262 100242361 100798548 100798539…"
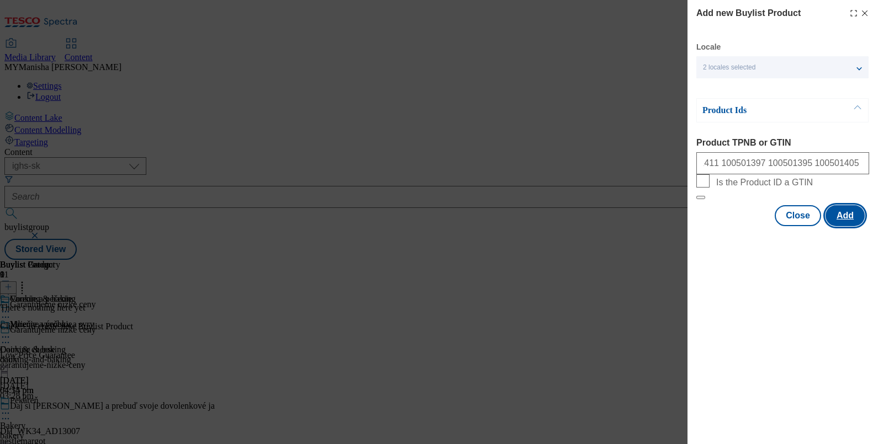
scroll to position [0, 0]
click at [840, 226] on button "Add" at bounding box center [844, 215] width 39 height 21
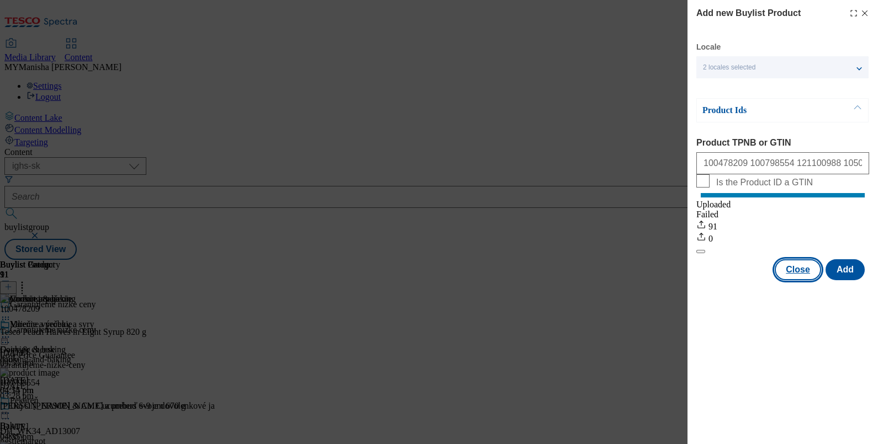
click at [797, 275] on button "Close" at bounding box center [797, 269] width 46 height 21
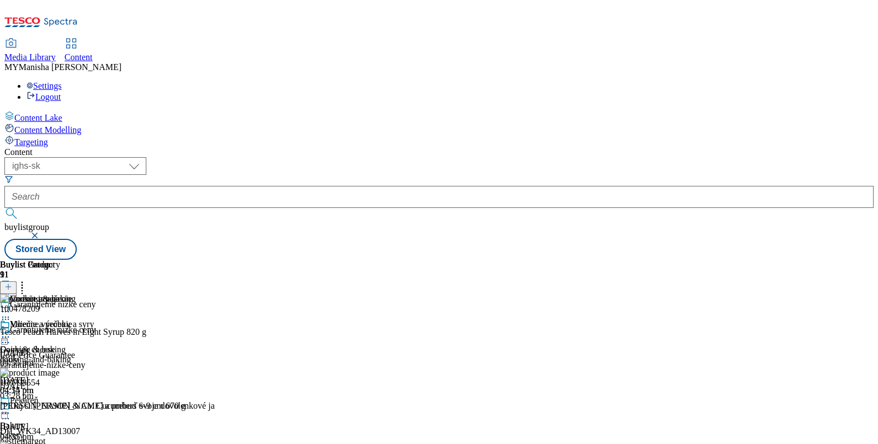
click at [12, 283] on icon at bounding box center [8, 287] width 8 height 8
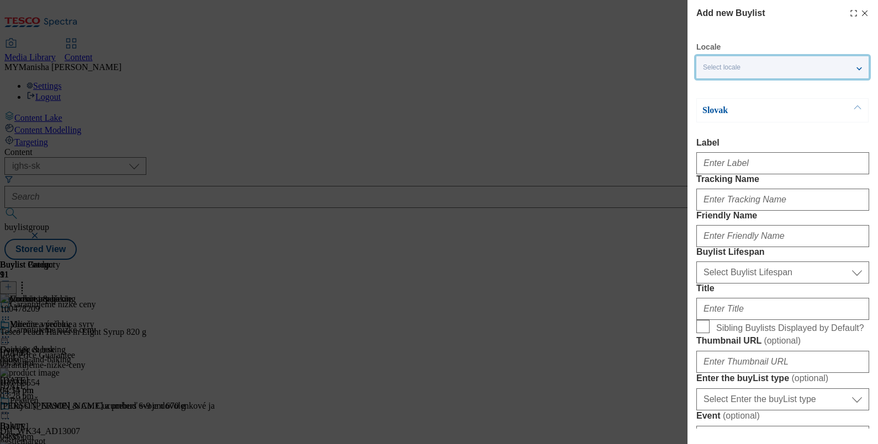
click at [817, 70] on div "Select locale" at bounding box center [782, 67] width 172 height 22
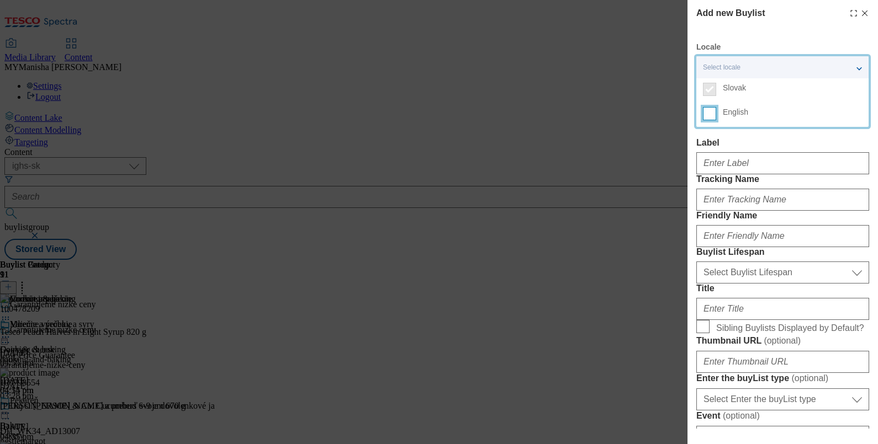
click at [710, 108] on input "English" at bounding box center [709, 113] width 13 height 13
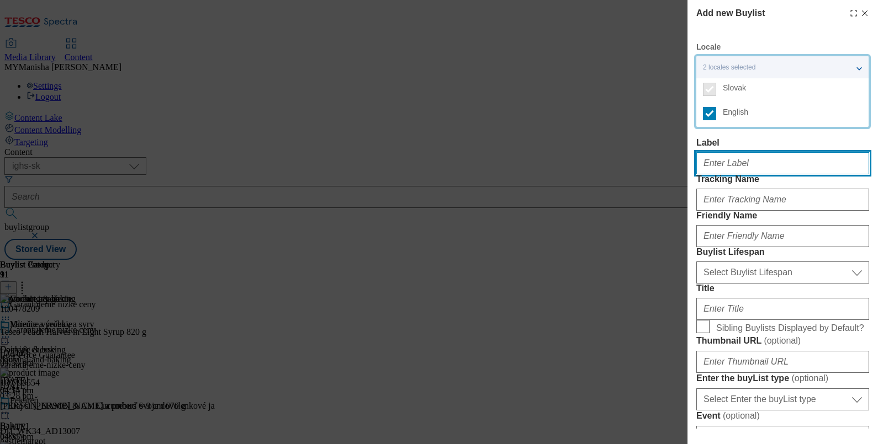
click at [723, 169] on input "Label" at bounding box center [782, 163] width 173 height 22
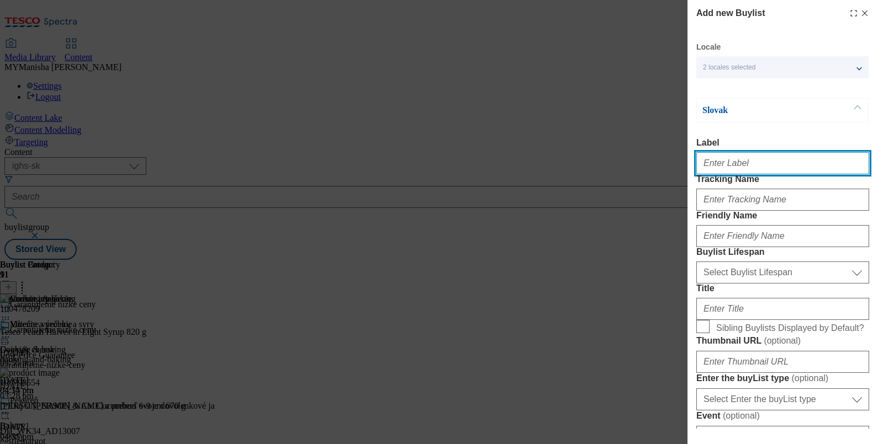
paste input "Cereals"
type input "Cereals"
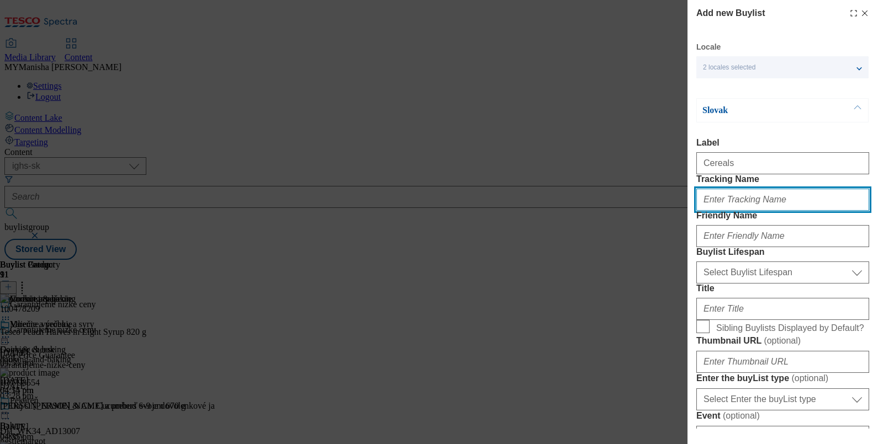
type input "c"
paste input "Cereals"
type input "cereals"
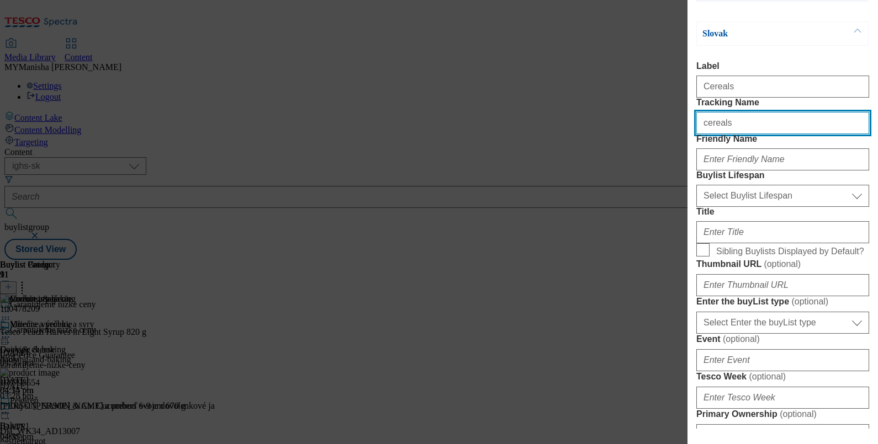
scroll to position [77, 0]
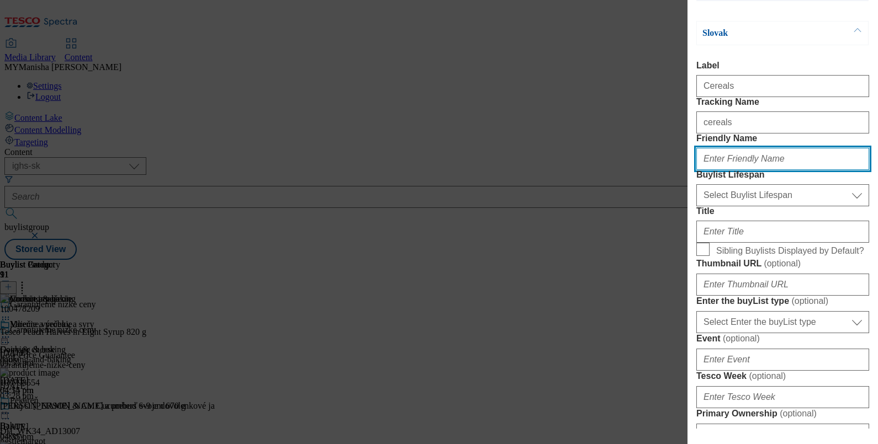
click at [737, 170] on input "Friendly Name" at bounding box center [782, 159] width 173 height 22
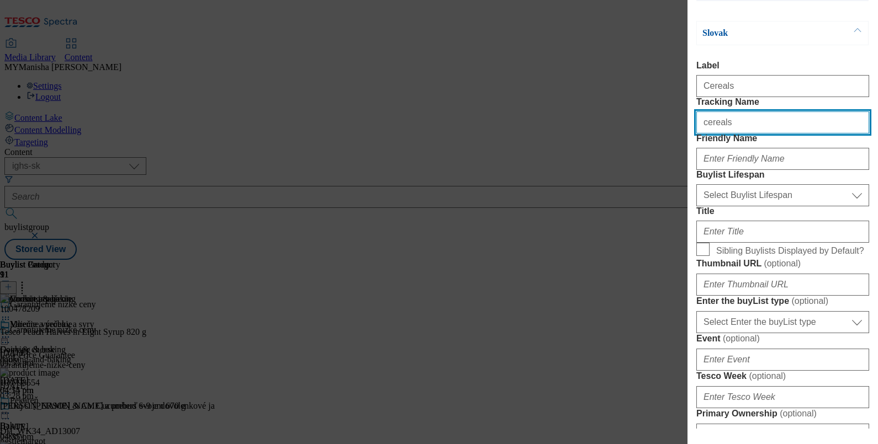
click at [740, 134] on input "cereals" at bounding box center [782, 122] width 173 height 22
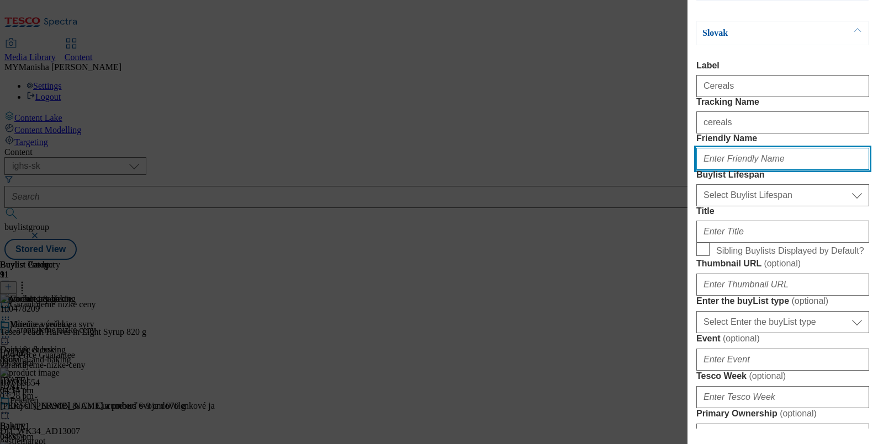
paste input "cereals"
type input "cereals"
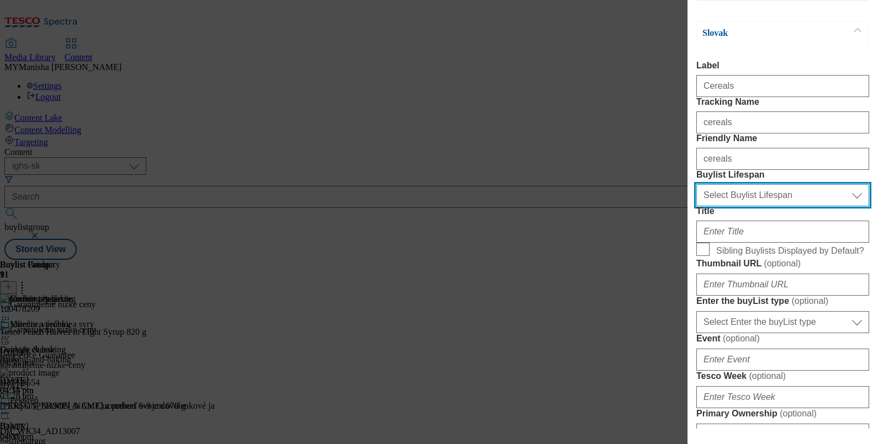
click at [735, 206] on select "Select Buylist Lifespan evergreen seasonal tactical" at bounding box center [782, 195] width 173 height 22
select select "evergreen"
click at [696, 206] on select "Select Buylist Lifespan evergreen seasonal tactical" at bounding box center [782, 195] width 173 height 22
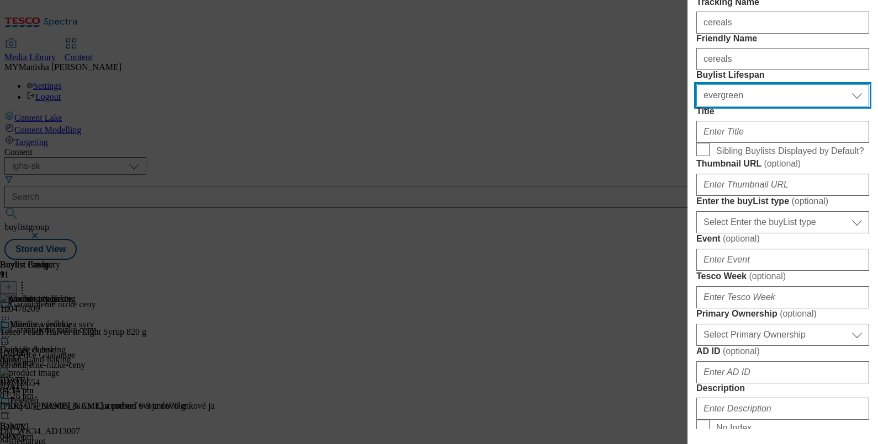
scroll to position [178, 0]
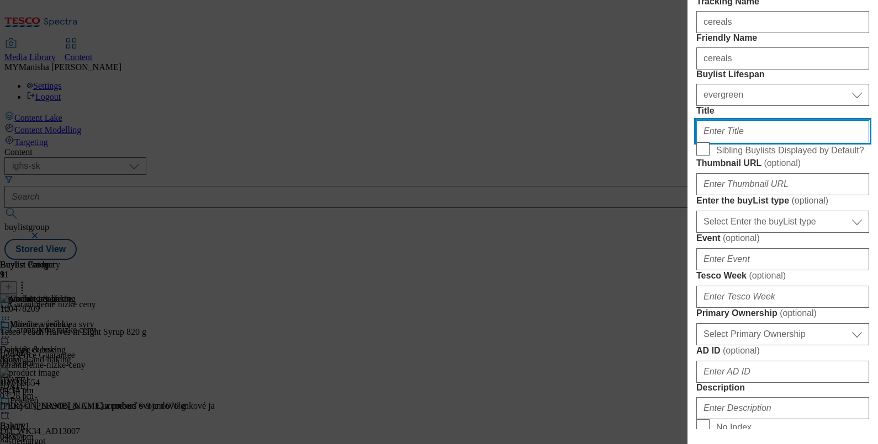
click at [731, 142] on input "Title" at bounding box center [782, 131] width 173 height 22
paste input "Cereálie"
type input "Cereálie"
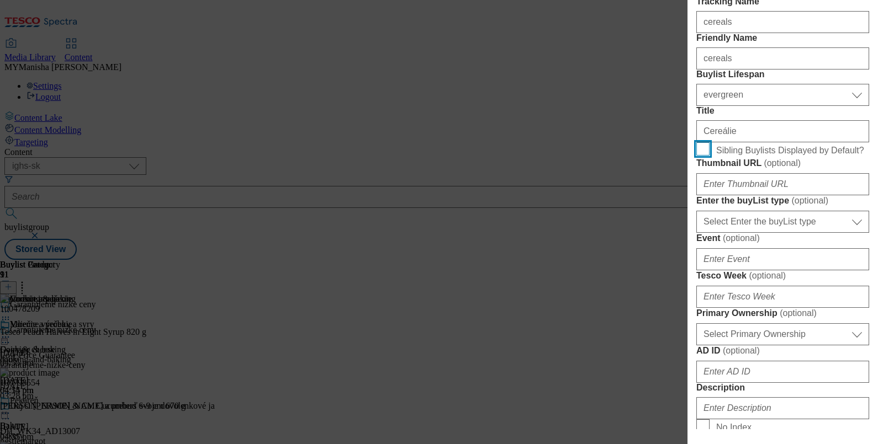
click at [706, 156] on input "Sibling Buylists Displayed by Default?" at bounding box center [702, 148] width 13 height 13
checkbox input "true"
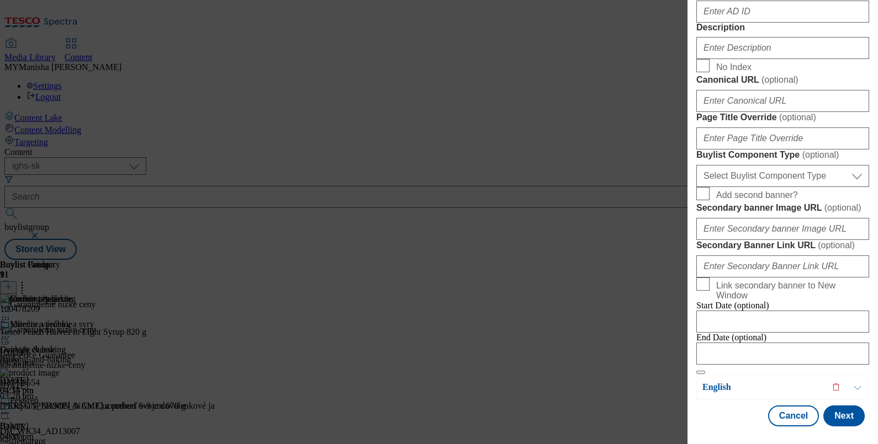
scroll to position [605, 0]
click at [724, 59] on input "Description" at bounding box center [782, 48] width 173 height 22
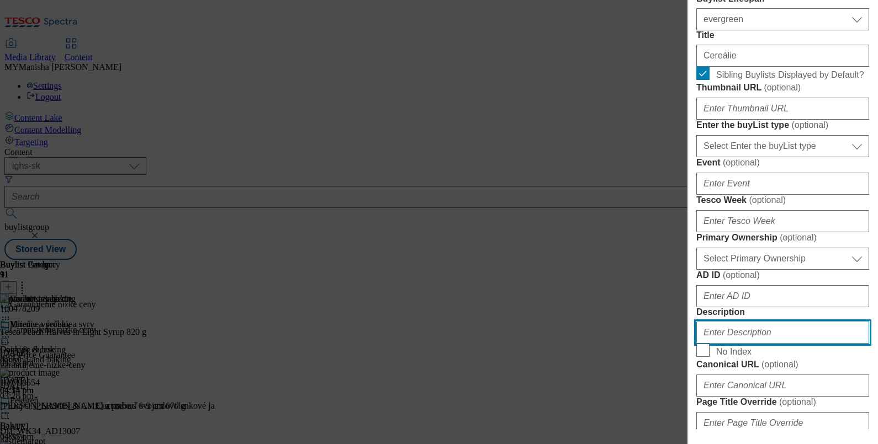
scroll to position [0, 0]
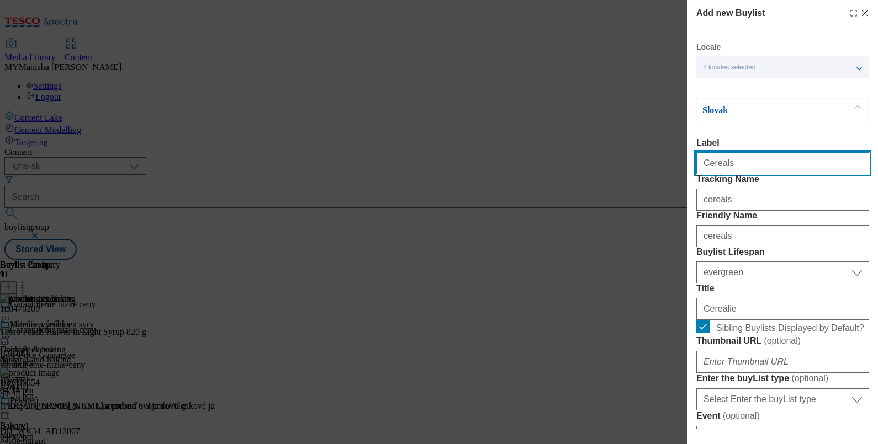
click at [745, 167] on input "Cereals" at bounding box center [782, 163] width 173 height 22
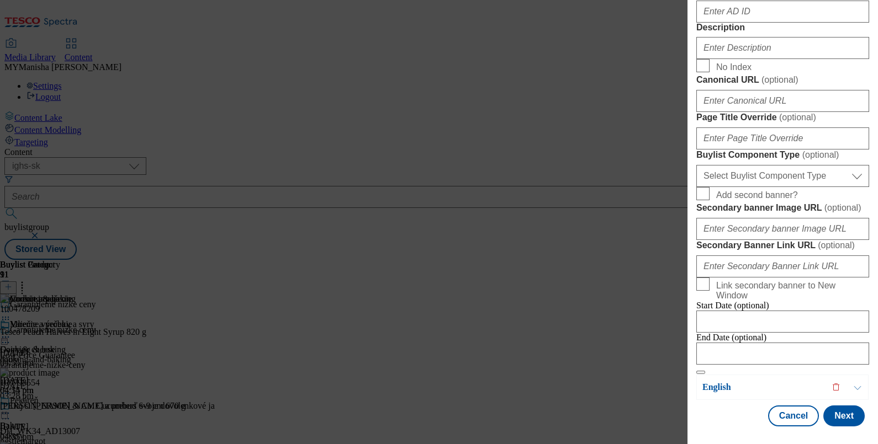
scroll to position [666, 0]
click at [717, 59] on input "Description" at bounding box center [782, 48] width 173 height 22
paste input "Cereals"
type input "Cereals"
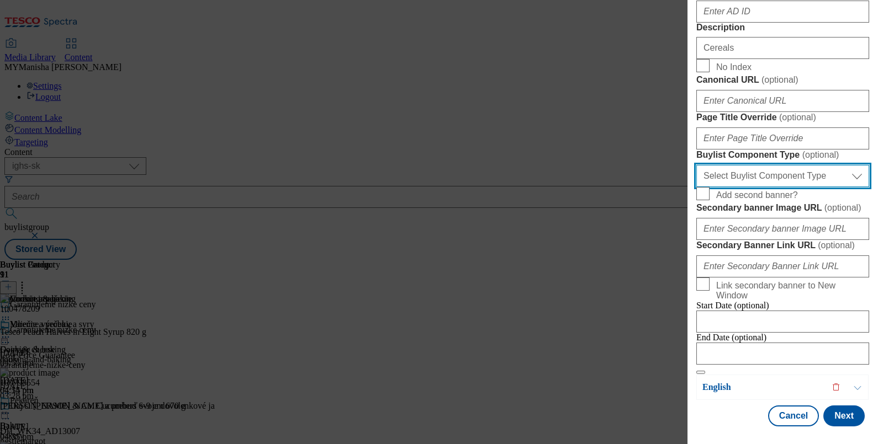
click at [778, 183] on select "Select Buylist Component Type Banner Competition Header Meal" at bounding box center [782, 176] width 173 height 22
select select "Banner"
click at [696, 179] on select "Select Buylist Component Type Banner Competition Header Meal" at bounding box center [782, 176] width 173 height 22
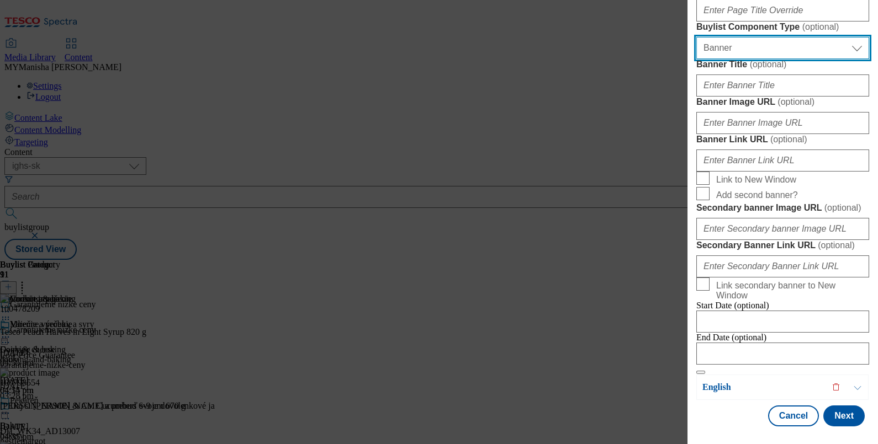
scroll to position [1147, 0]
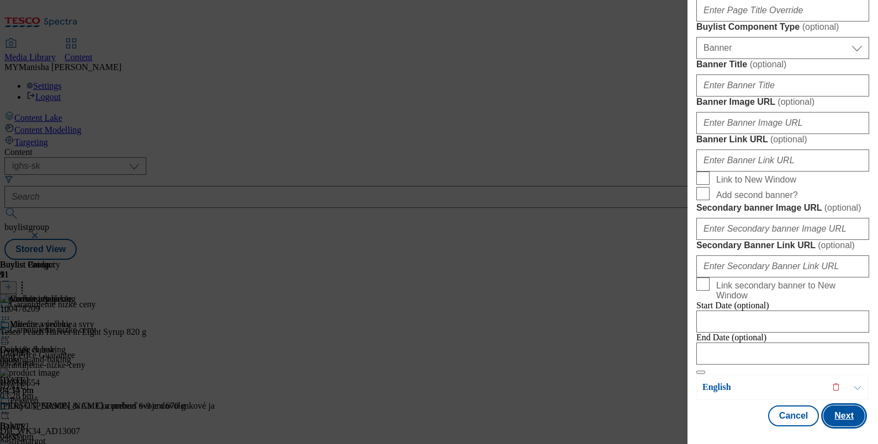
click at [828, 406] on button "Next" at bounding box center [843, 416] width 41 height 21
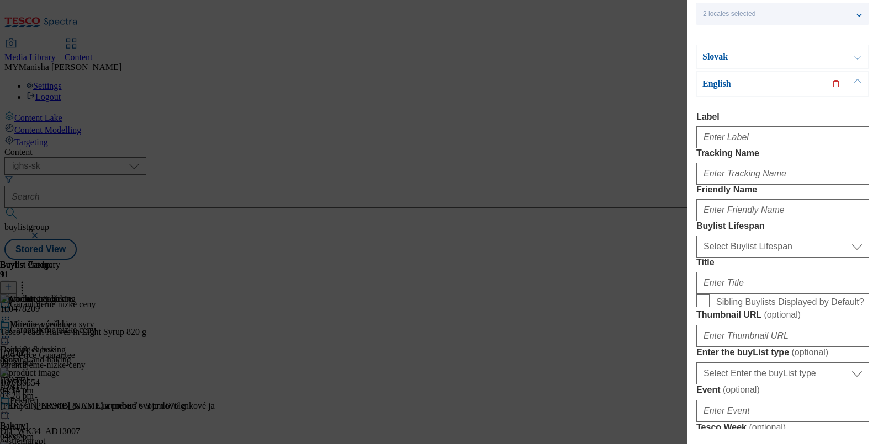
scroll to position [50, 0]
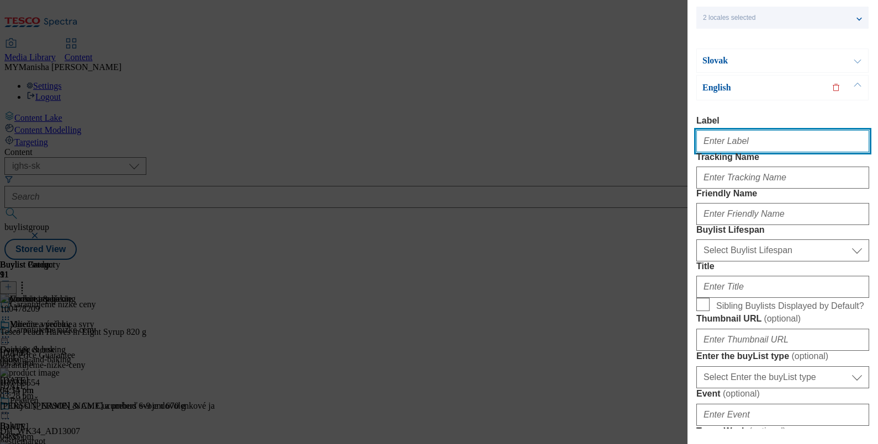
click at [736, 140] on input "Label" at bounding box center [782, 141] width 173 height 22
paste input "Cereals"
type input "Cereals"
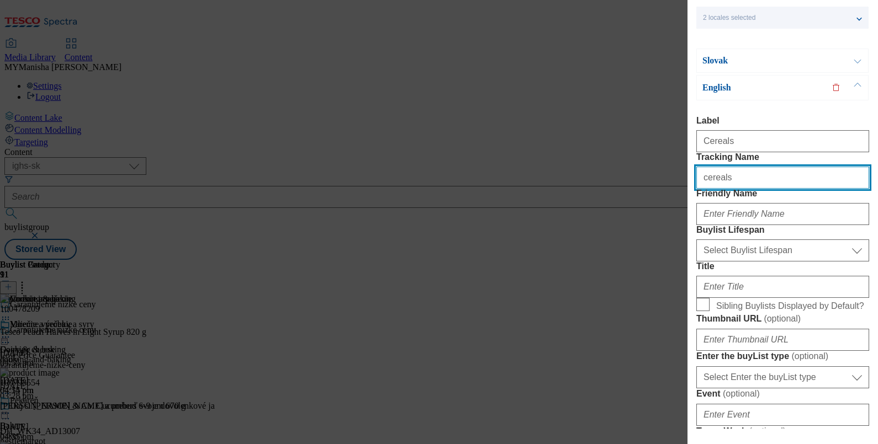
type input "cereals"
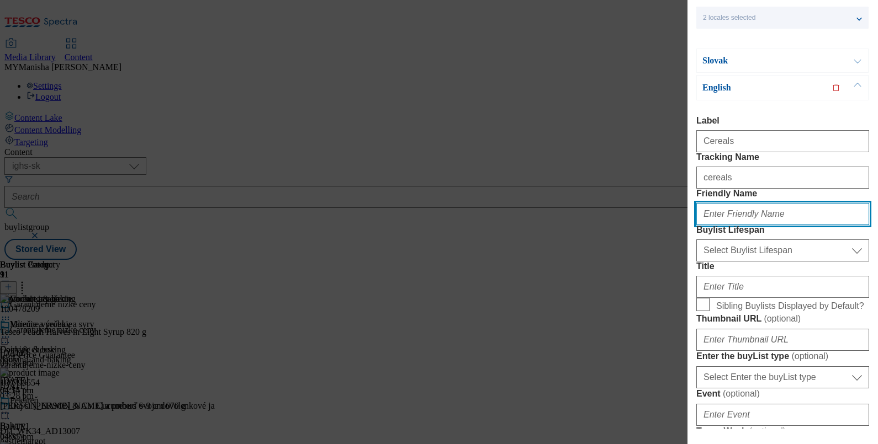
paste input "cereals"
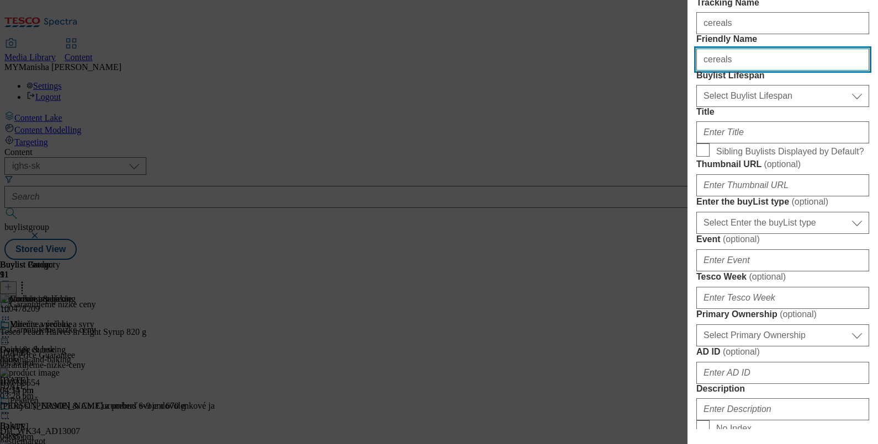
scroll to position [207, 0]
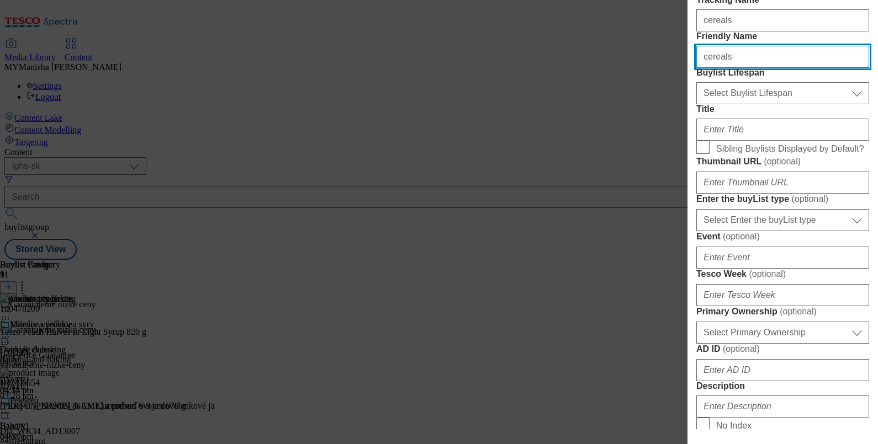
type input "cereals"
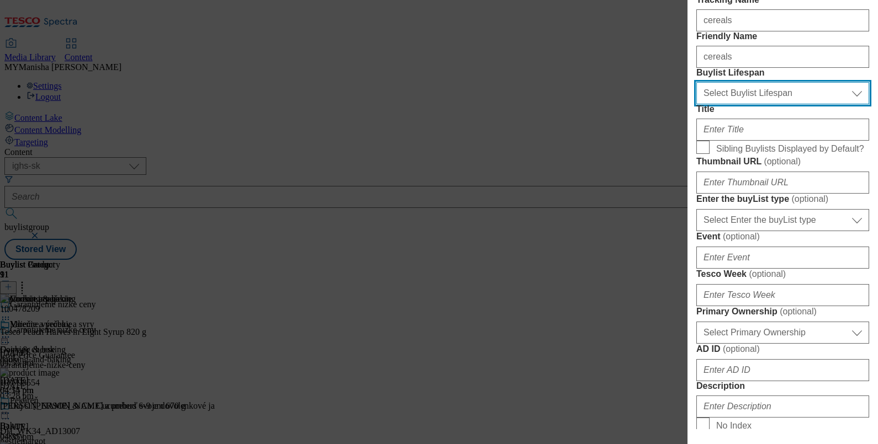
click at [734, 104] on select "Select Buylist Lifespan evergreen seasonal tactical" at bounding box center [782, 93] width 173 height 22
select select "evergreen"
click at [696, 104] on select "Select Buylist Lifespan evergreen seasonal tactical" at bounding box center [782, 93] width 173 height 22
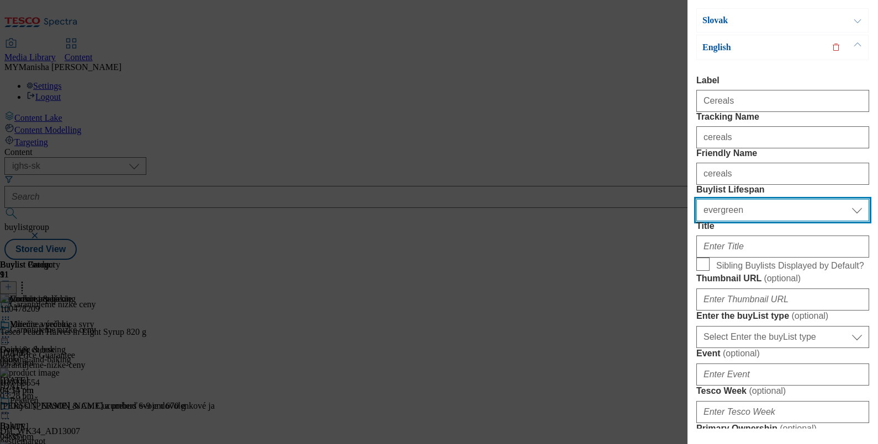
scroll to position [89, 0]
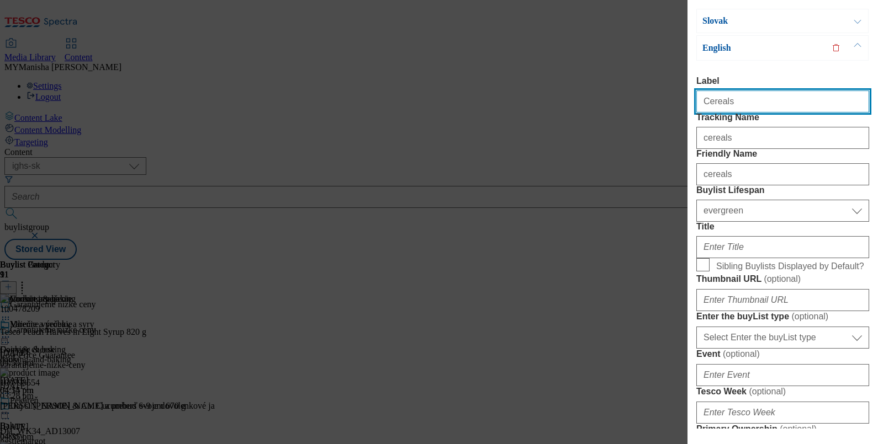
click at [735, 107] on input "Cereals" at bounding box center [782, 102] width 173 height 22
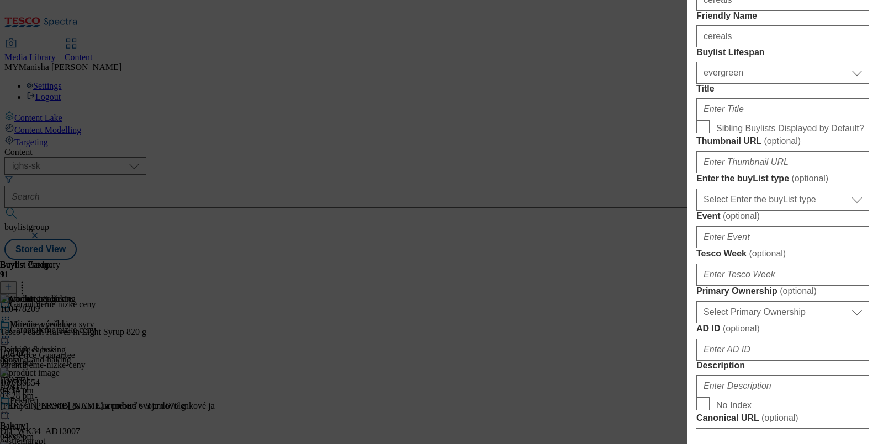
scroll to position [228, 0]
click at [718, 119] on div "Modal" at bounding box center [782, 106] width 173 height 26
click at [715, 119] on input "Title" at bounding box center [782, 108] width 173 height 22
paste input "Cereals"
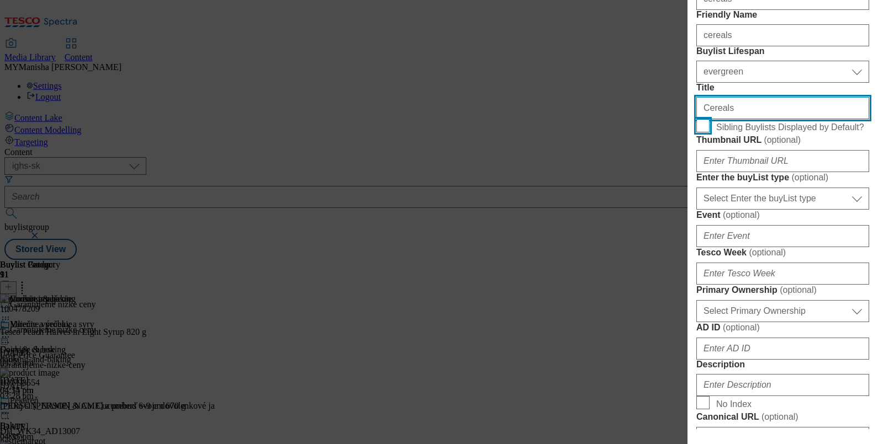
type input "Cereals"
drag, startPoint x: 698, startPoint y: 225, endPoint x: 768, endPoint y: 311, distance: 111.4
click at [768, 311] on form "Label Cereals Tracking Name cereals Friendly Name cereals Buylist Lifespan Sele…" at bounding box center [782, 324] width 173 height 775
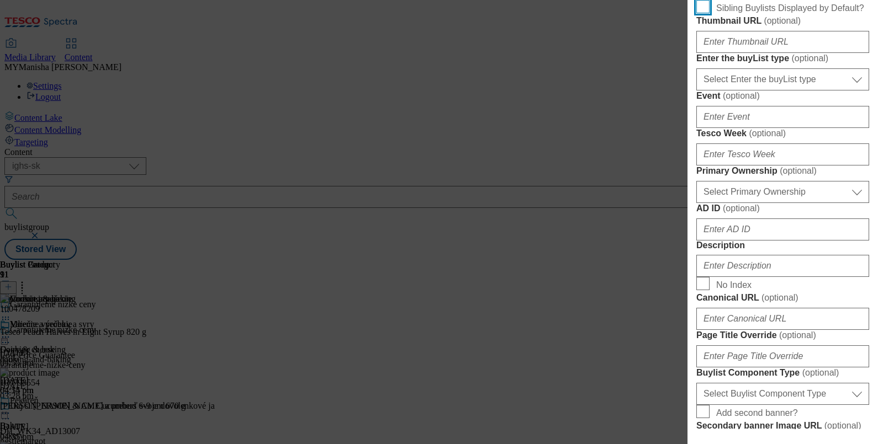
scroll to position [349, 0]
click at [701, 12] on input "Sibling Buylists Displayed by Default?" at bounding box center [702, 5] width 13 height 13
checkbox input "true"
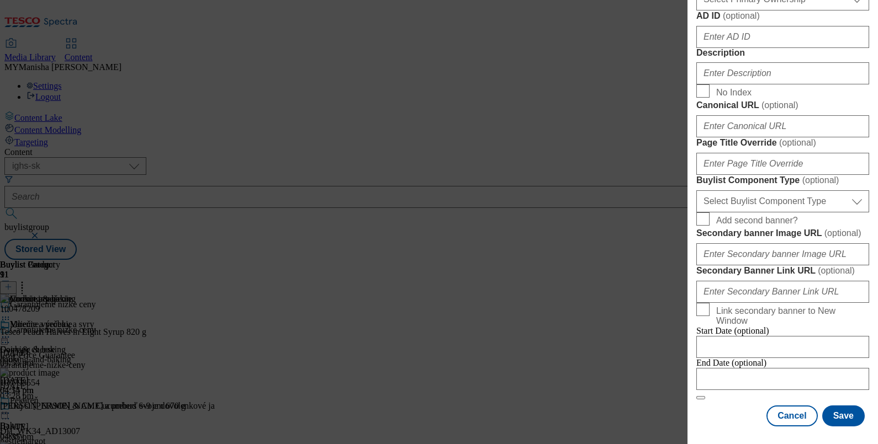
scroll to position [575, 0]
click at [724, 84] on input "Description" at bounding box center [782, 73] width 173 height 22
paste input "Cereals"
type input "Cereals"
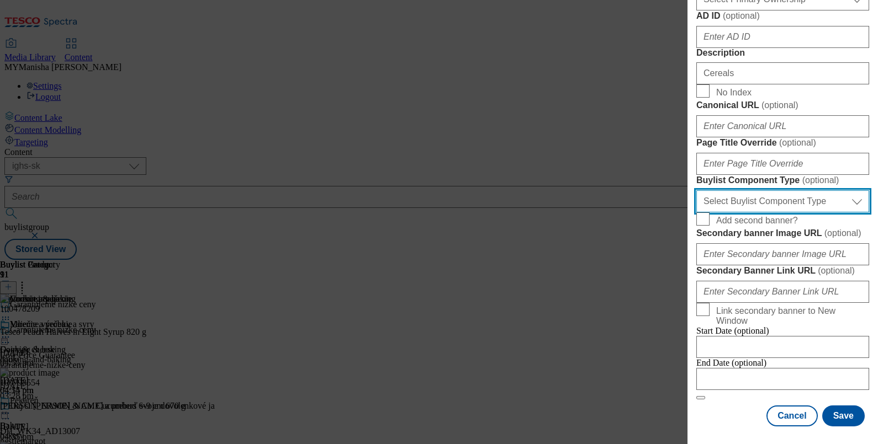
click at [769, 190] on select "Select Buylist Component Type Banner Competition Header Meal" at bounding box center [782, 201] width 173 height 22
select select "Banner"
click at [696, 190] on select "Select Buylist Component Type Banner Competition Header Meal" at bounding box center [782, 201] width 173 height 22
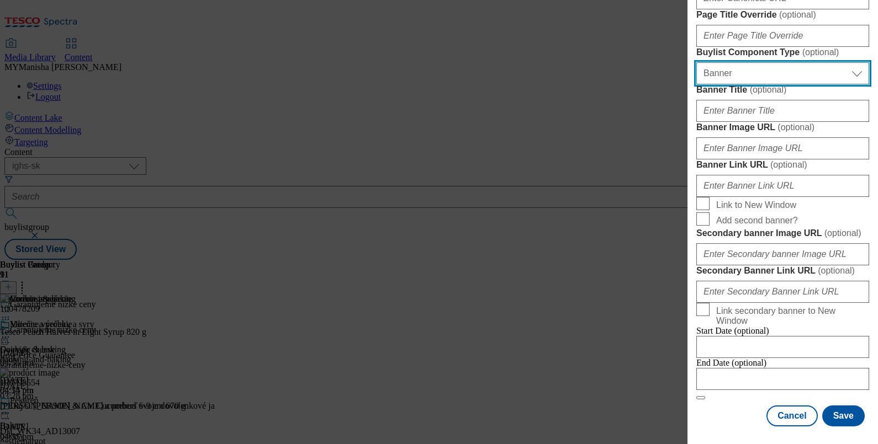
scroll to position [1150, 0]
click at [822, 406] on button "Save" at bounding box center [843, 416] width 42 height 21
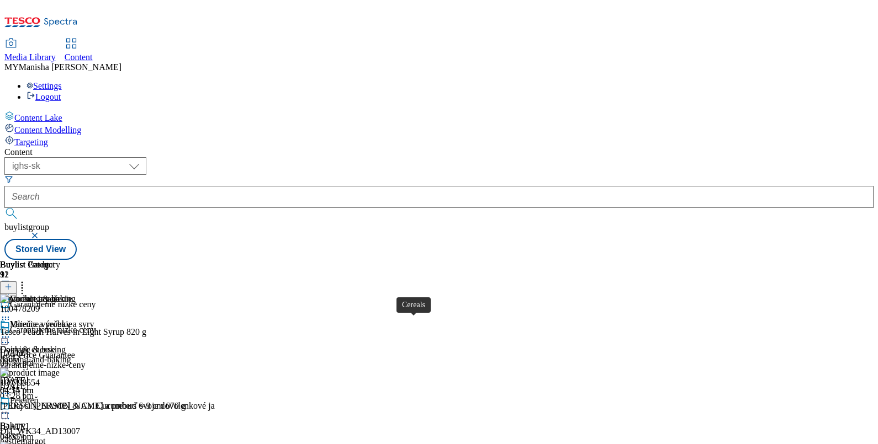
scroll to position [1040, 0]
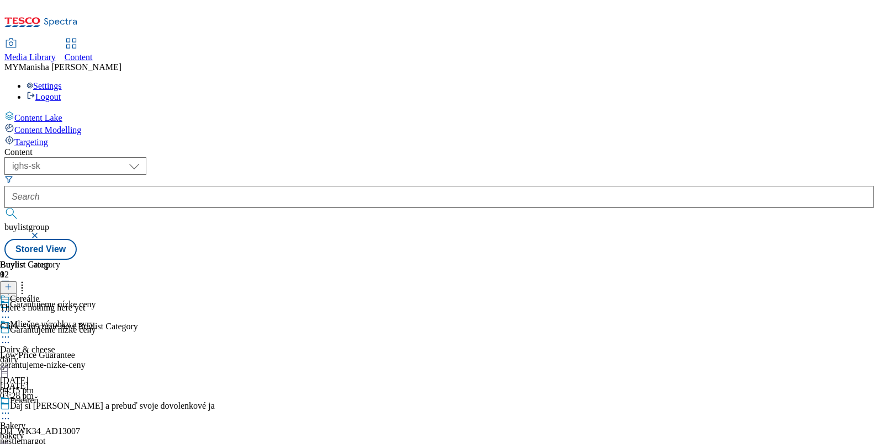
click at [12, 283] on icon at bounding box center [8, 287] width 8 height 8
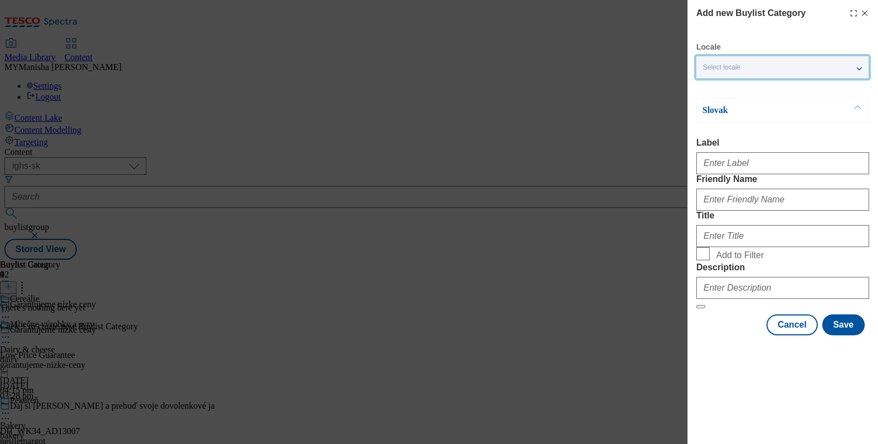
click at [850, 71] on div "Select locale" at bounding box center [782, 67] width 172 height 22
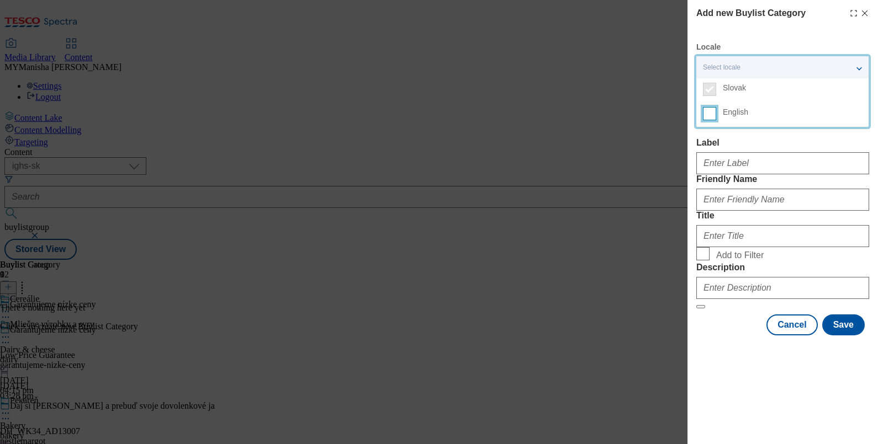
click at [707, 118] on input "English" at bounding box center [709, 113] width 13 height 13
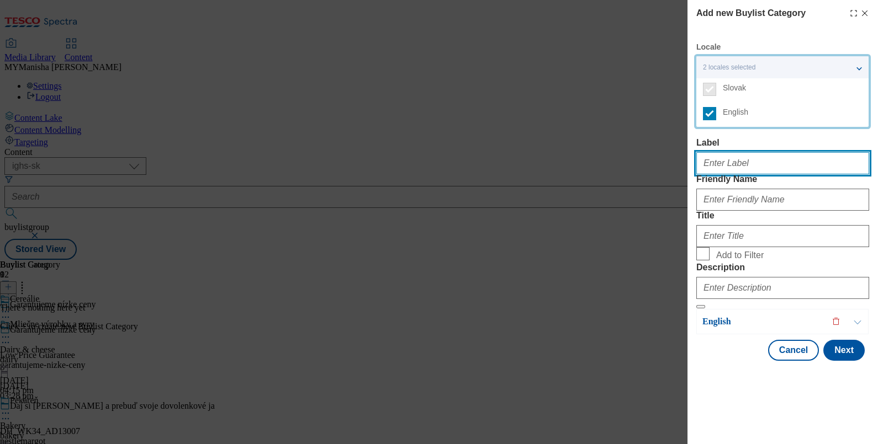
click at [717, 174] on input "Label" at bounding box center [782, 163] width 173 height 22
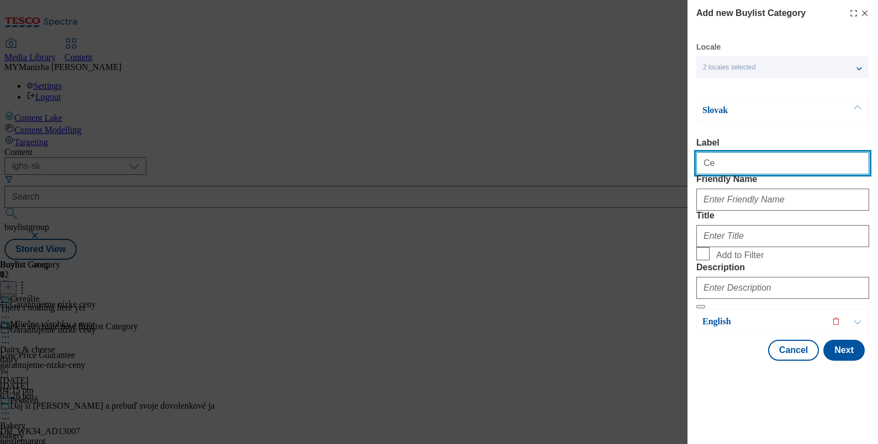
type input "Cereals"
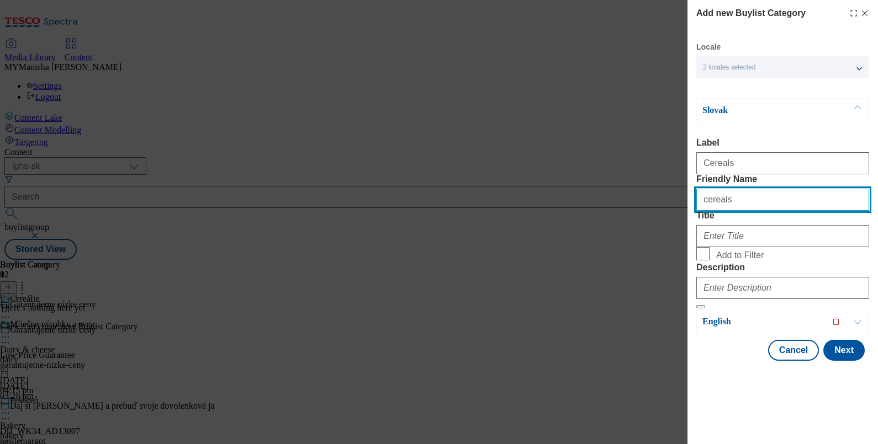
type input "cereals"
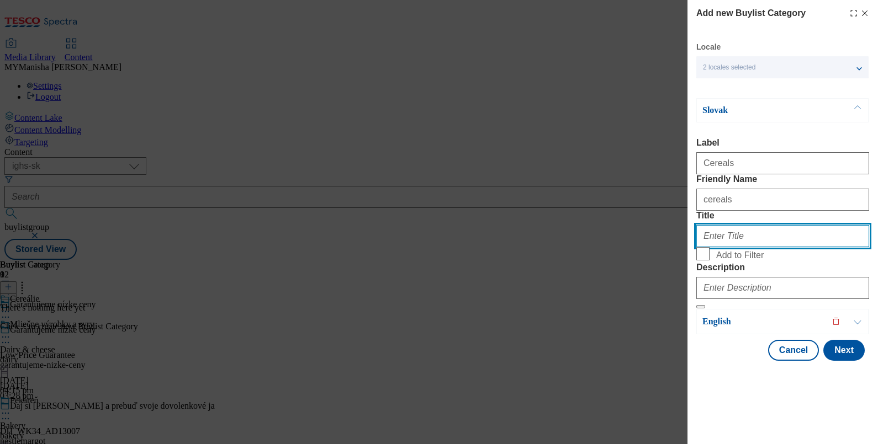
scroll to position [26, 0]
paste input "Cereálie"
type input "Cereálie"
click at [696, 247] on input "Add to Filter" at bounding box center [702, 253] width 13 height 13
checkbox input "true"
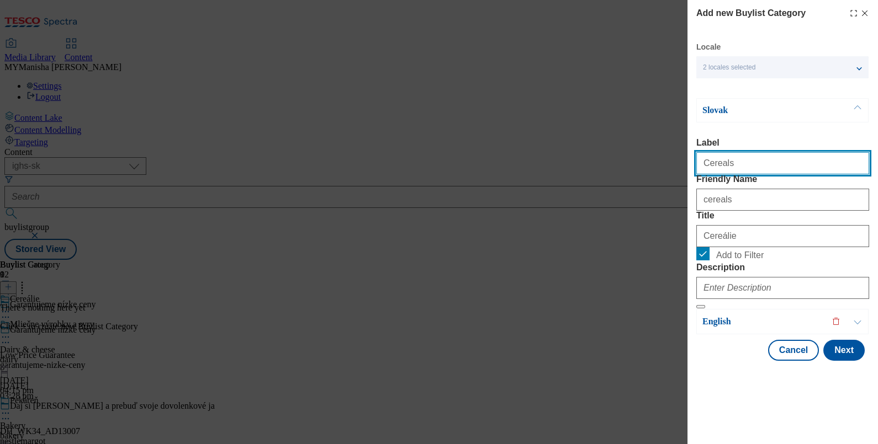
click at [740, 152] on input "Cereals" at bounding box center [782, 163] width 173 height 22
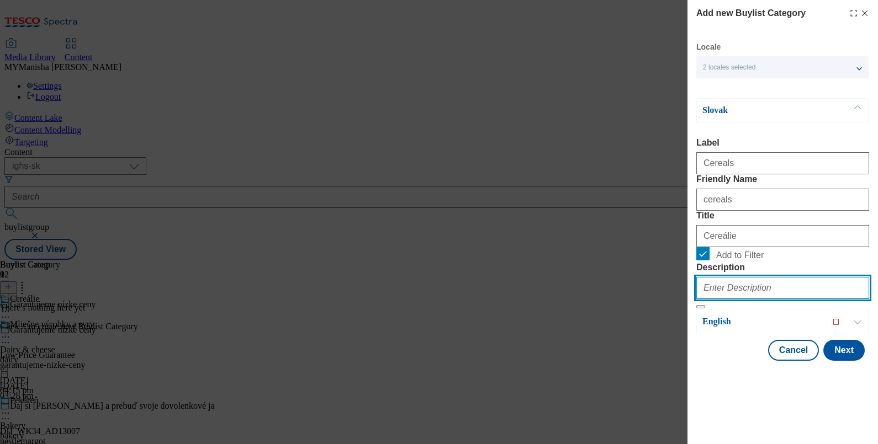
click at [730, 299] on input "Description" at bounding box center [782, 288] width 173 height 22
paste input "Cereals"
type input "Cereals"
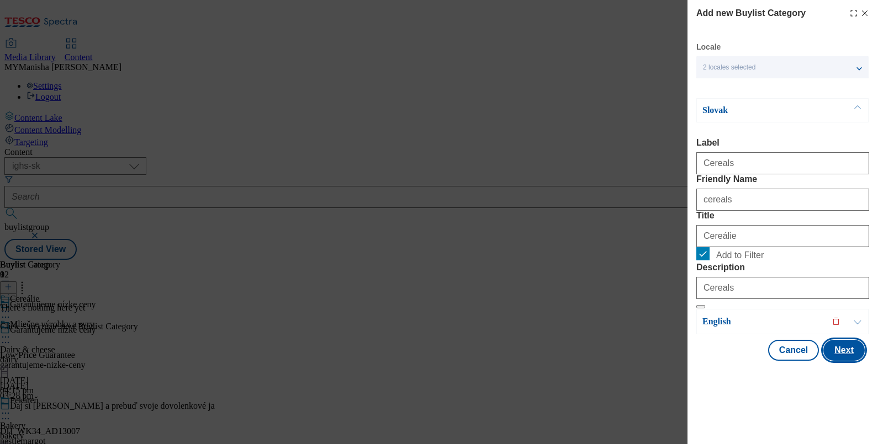
click at [832, 361] on button "Next" at bounding box center [843, 350] width 41 height 21
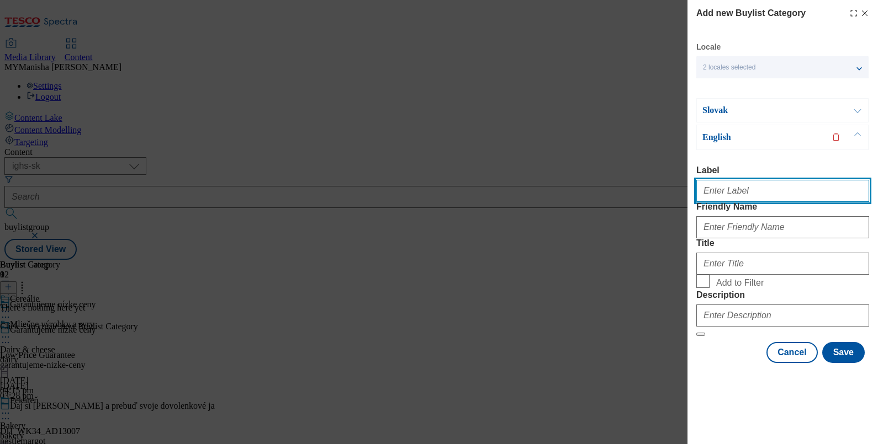
click at [734, 180] on input "Label" at bounding box center [782, 191] width 173 height 22
paste input "Cereals"
type input "Cereals"
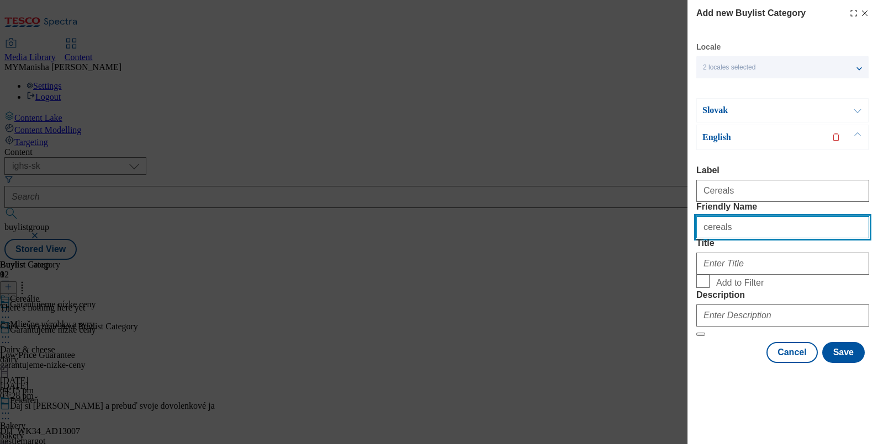
type input "cereals"
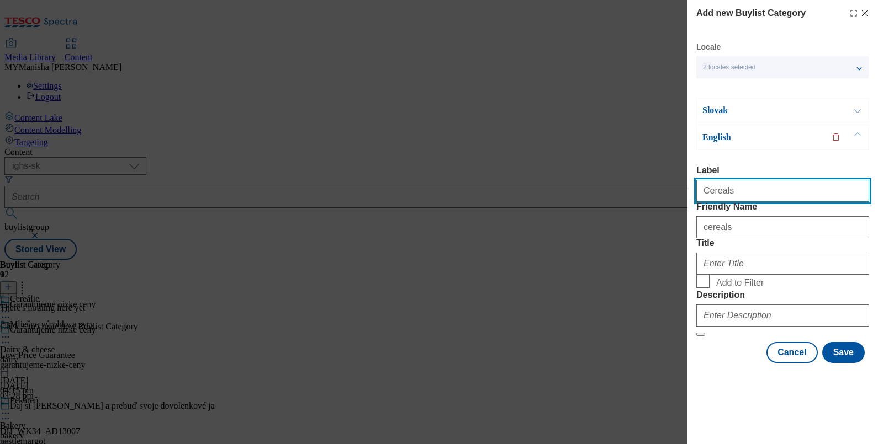
click at [731, 180] on input "Cereals" at bounding box center [782, 191] width 173 height 22
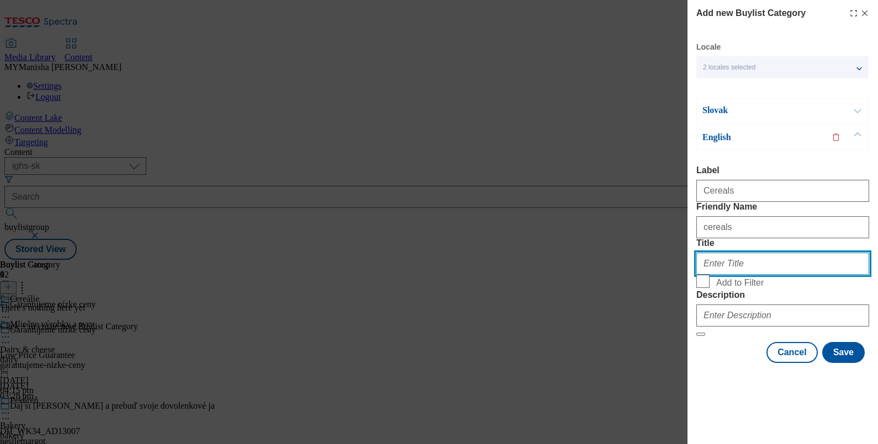
paste
type input "Cereals"
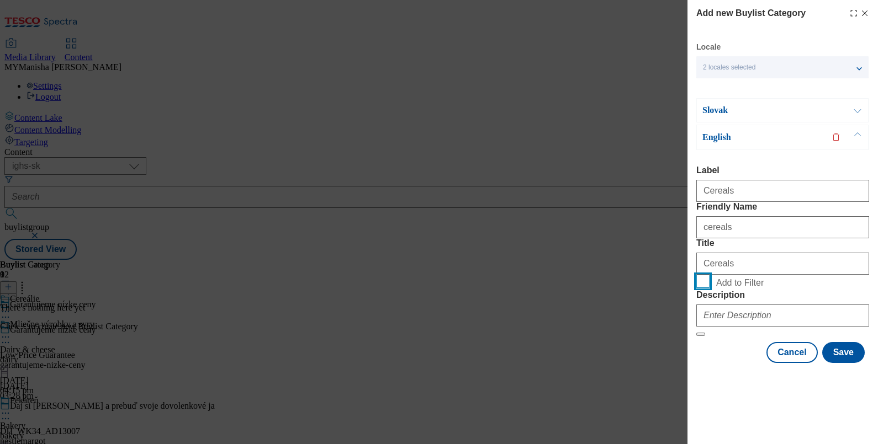
click at [696, 275] on input "Add to Filter" at bounding box center [702, 281] width 13 height 13
checkbox input "true"
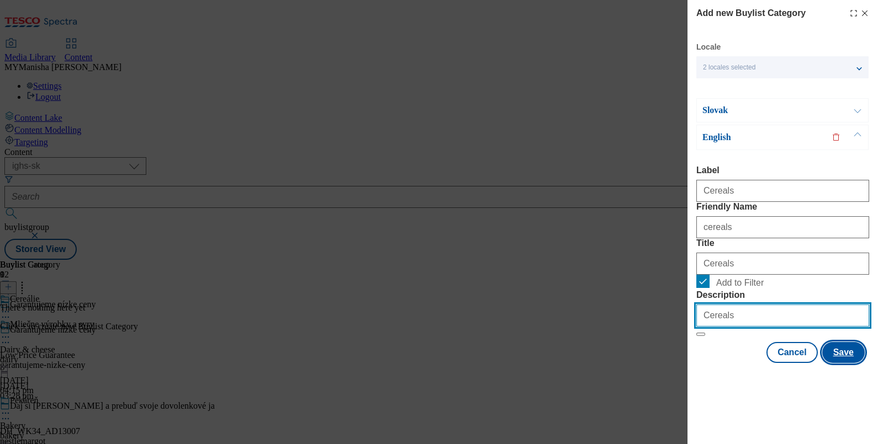
type input "Cereals"
click at [827, 363] on button "Save" at bounding box center [843, 352] width 42 height 21
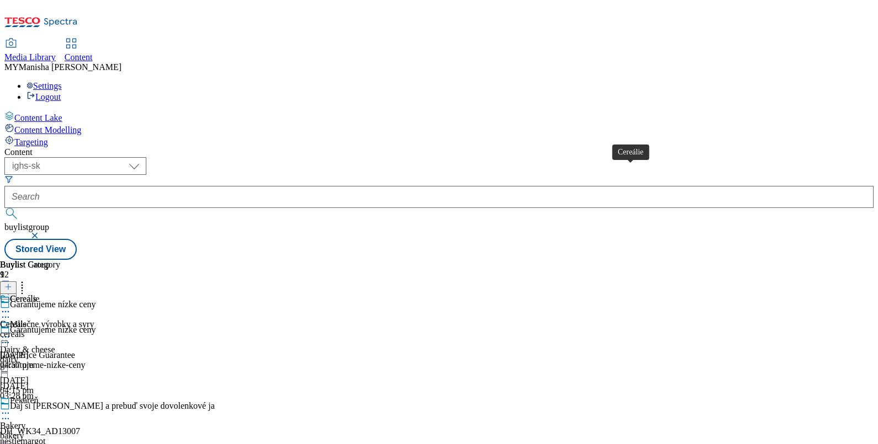
click at [39, 294] on div "Cereálie" at bounding box center [24, 299] width 29 height 10
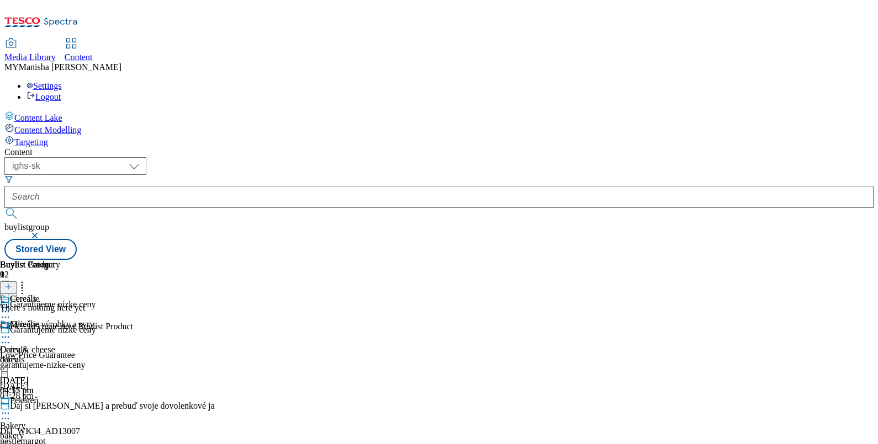
scroll to position [0, 102]
click at [12, 283] on icon at bounding box center [8, 287] width 8 height 8
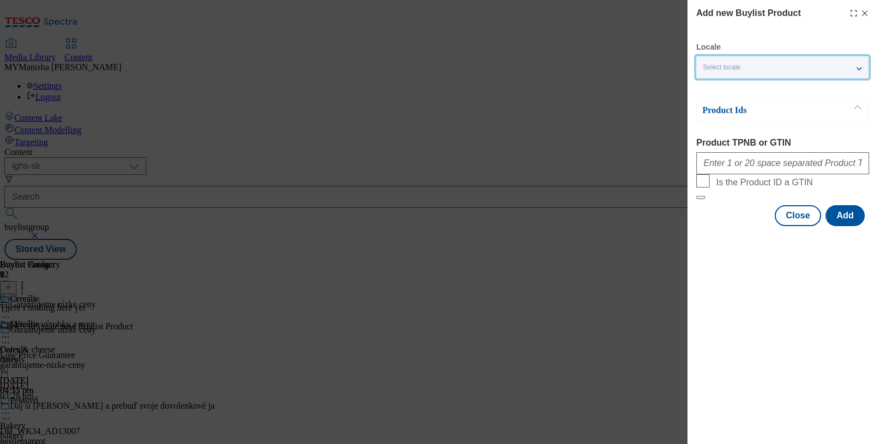
click at [791, 73] on div "Select locale" at bounding box center [782, 67] width 172 height 22
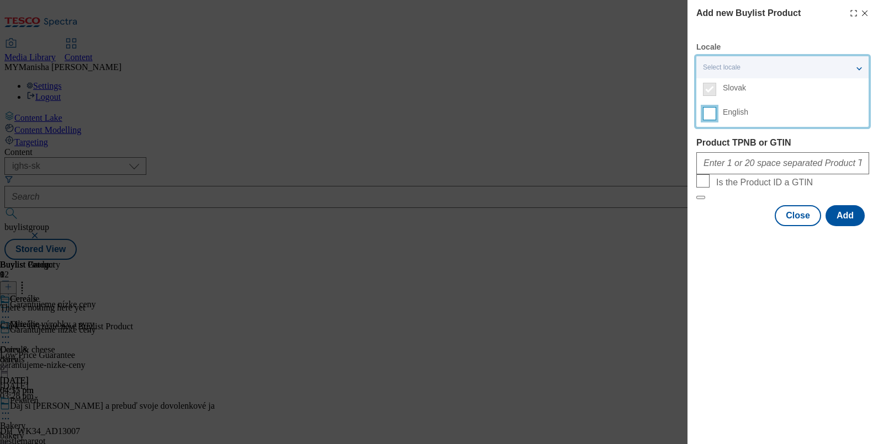
click at [711, 111] on input "English" at bounding box center [709, 113] width 13 height 13
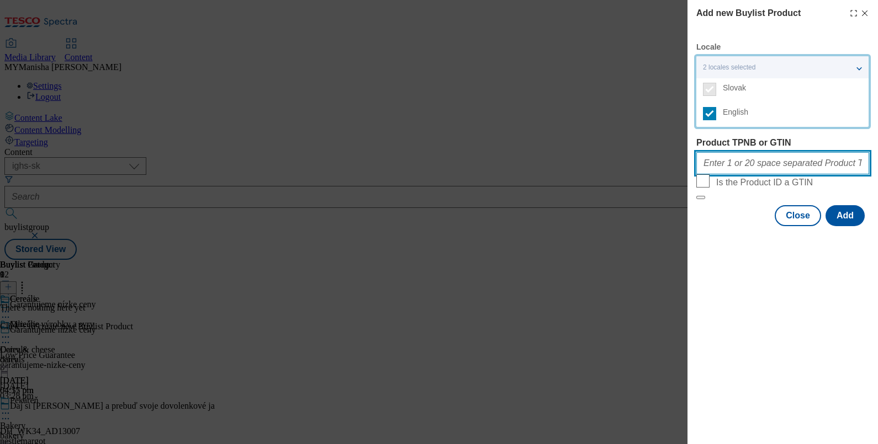
click at [725, 161] on input "Product TPNB or GTIN" at bounding box center [782, 163] width 173 height 22
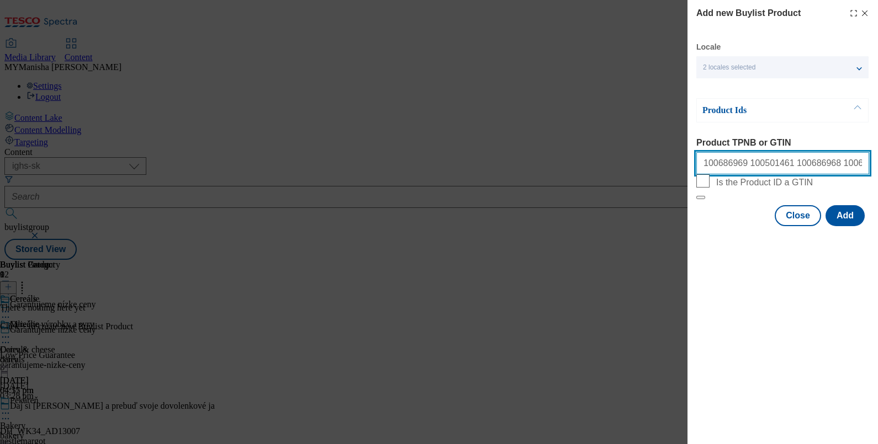
scroll to position [0, 170]
type input "100686969 100501461 100686968 100687336 100715157 100687337 100501364 100501366…"
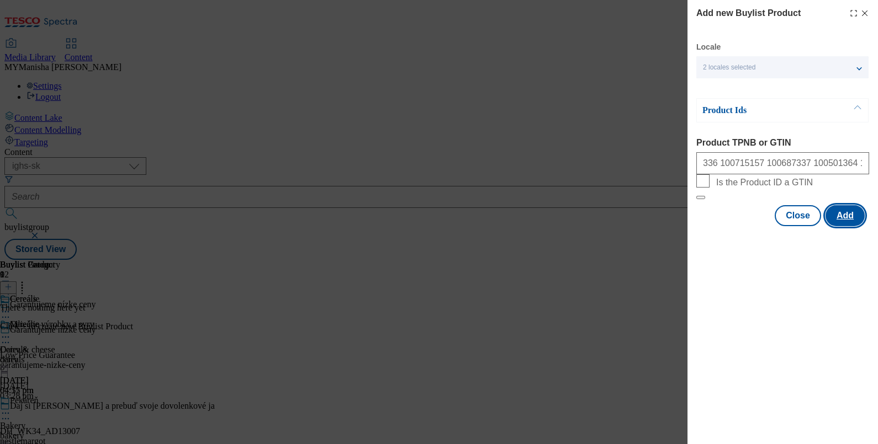
scroll to position [0, 0]
click at [848, 226] on button "Add" at bounding box center [844, 215] width 39 height 21
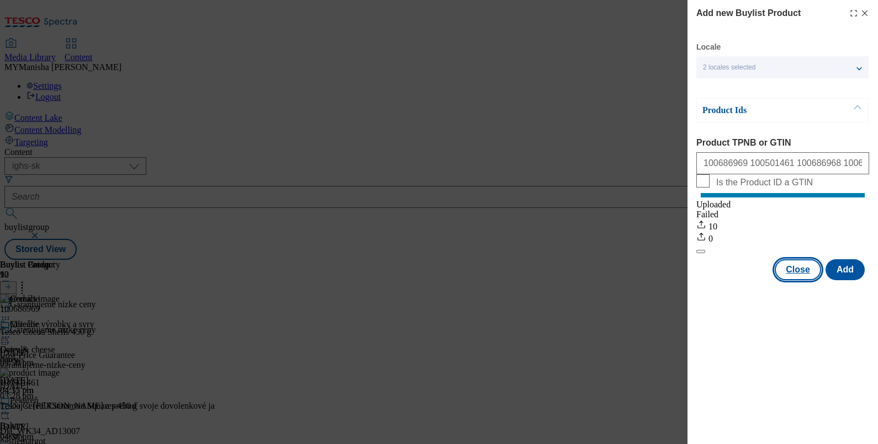
click at [789, 280] on button "Close" at bounding box center [797, 269] width 46 height 21
